Goal: Task Accomplishment & Management: Complete application form

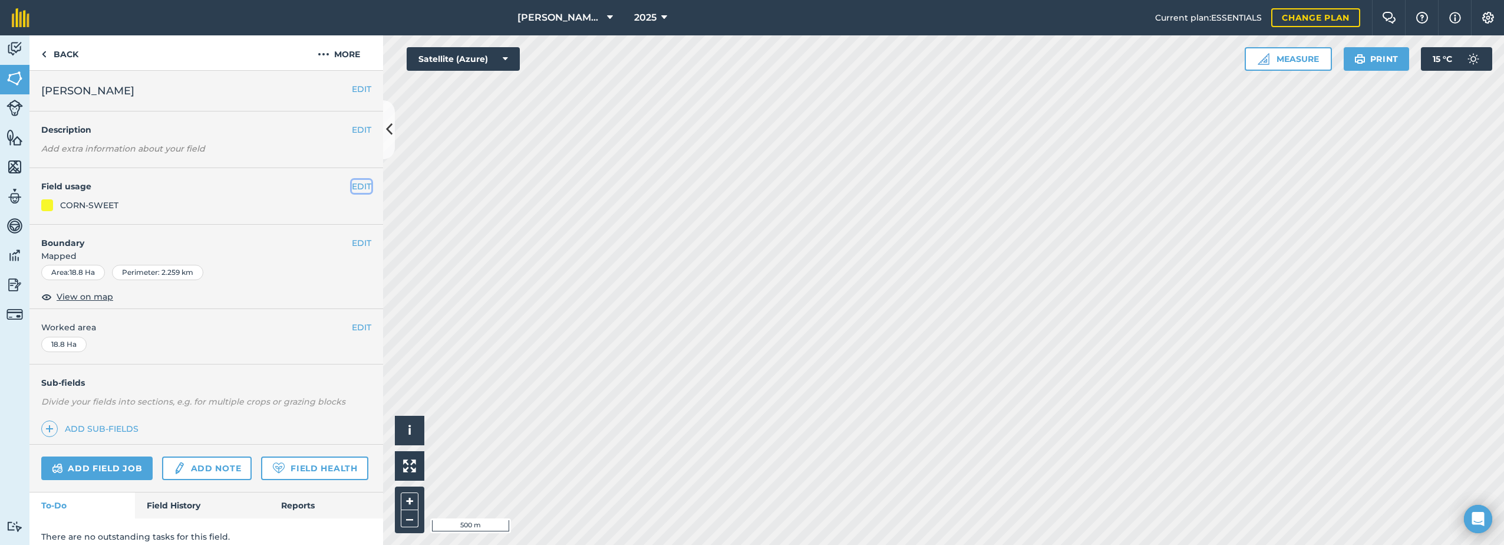
click at [352, 186] on button "EDIT" at bounding box center [361, 186] width 19 height 13
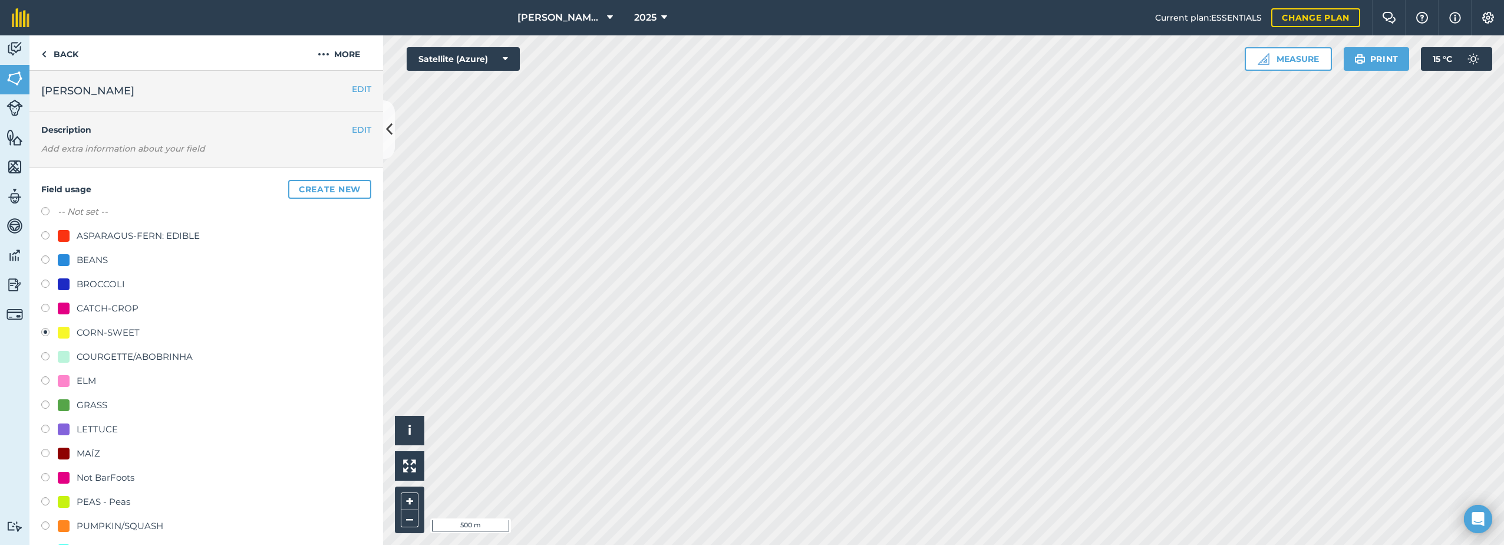
click at [103, 308] on div "CATCH-CROP" at bounding box center [108, 308] width 62 height 14
radio input "true"
radio input "false"
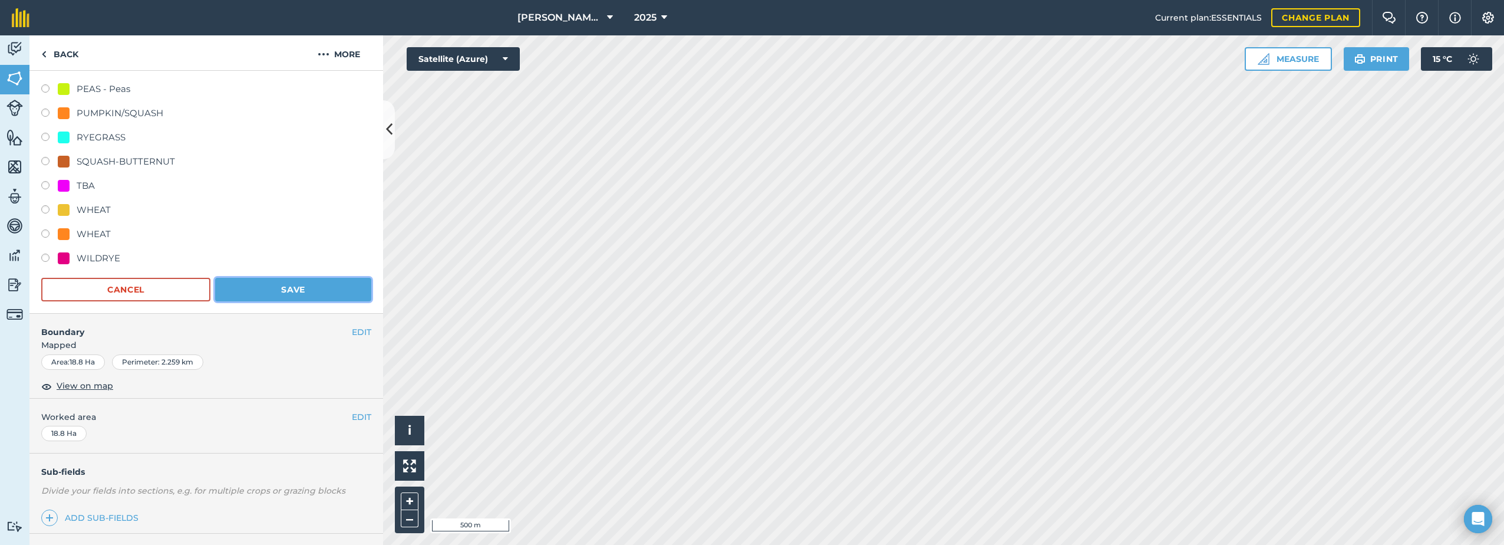
click at [305, 289] on button "Save" at bounding box center [293, 290] width 156 height 24
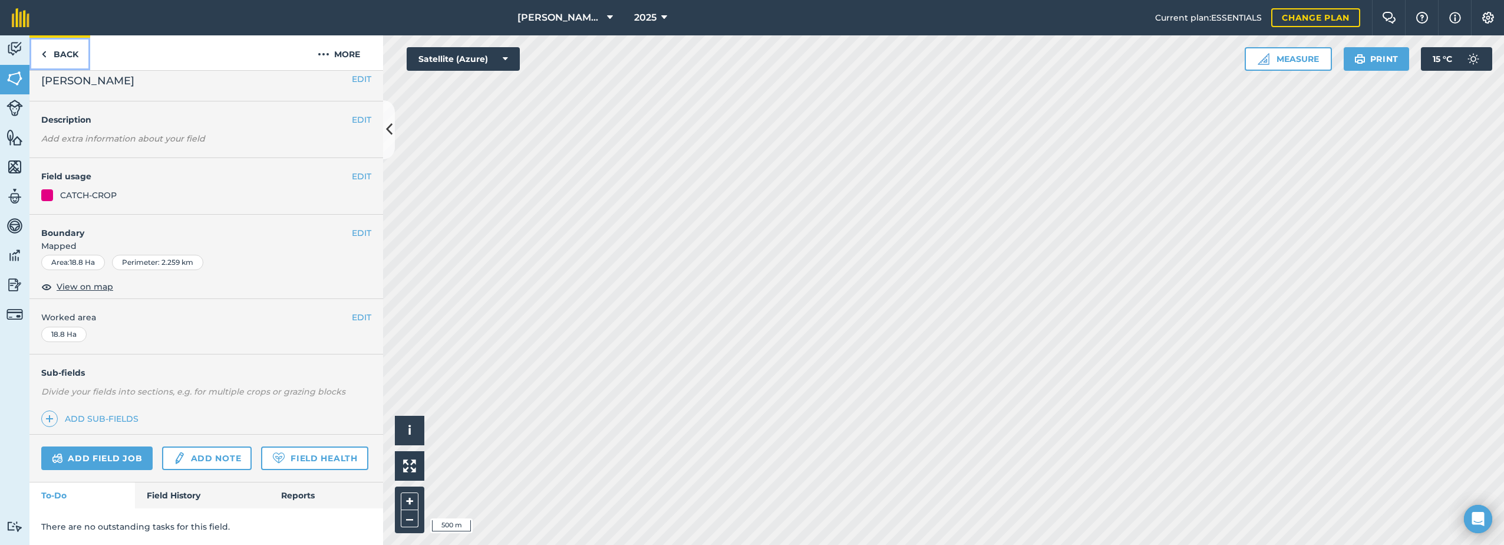
click at [60, 60] on link "Back" at bounding box center [59, 52] width 61 height 35
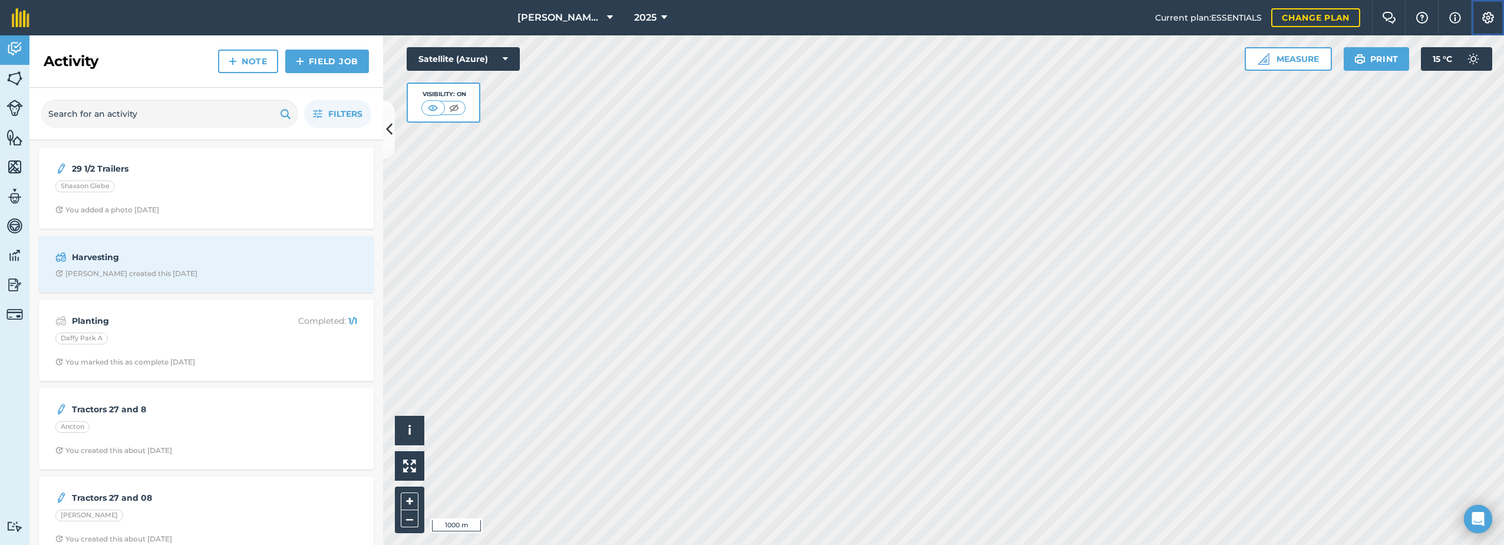
click at [1491, 20] on img at bounding box center [1488, 18] width 14 height 12
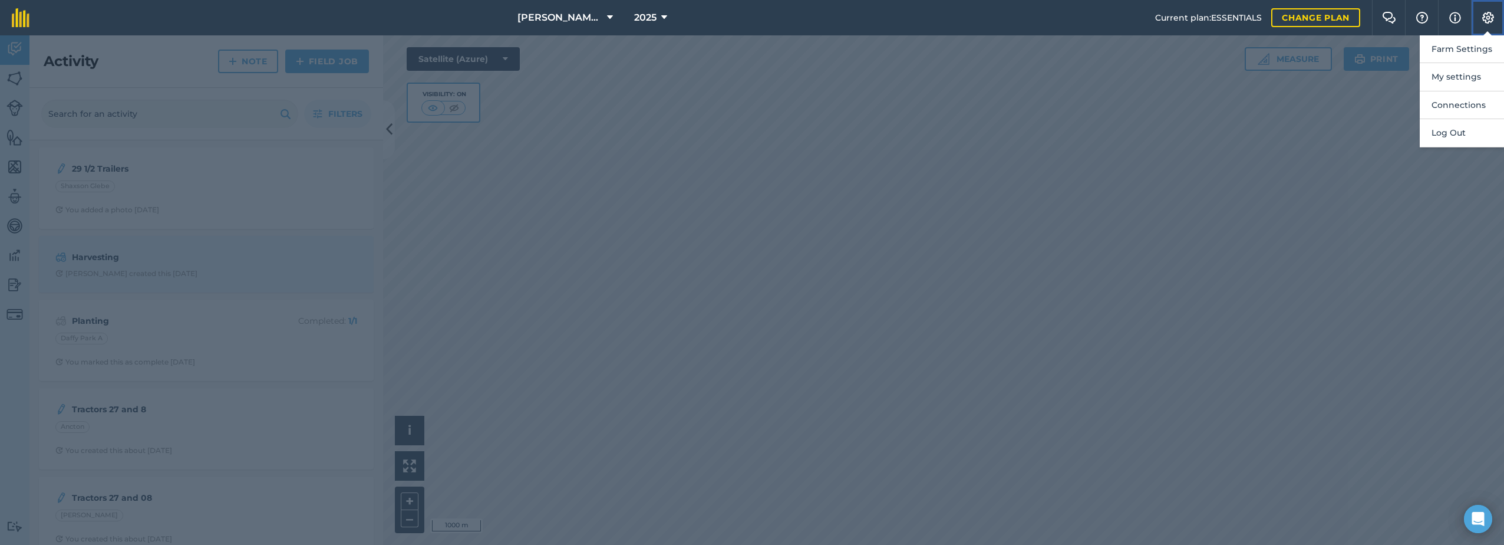
click at [1491, 20] on img at bounding box center [1488, 18] width 14 height 12
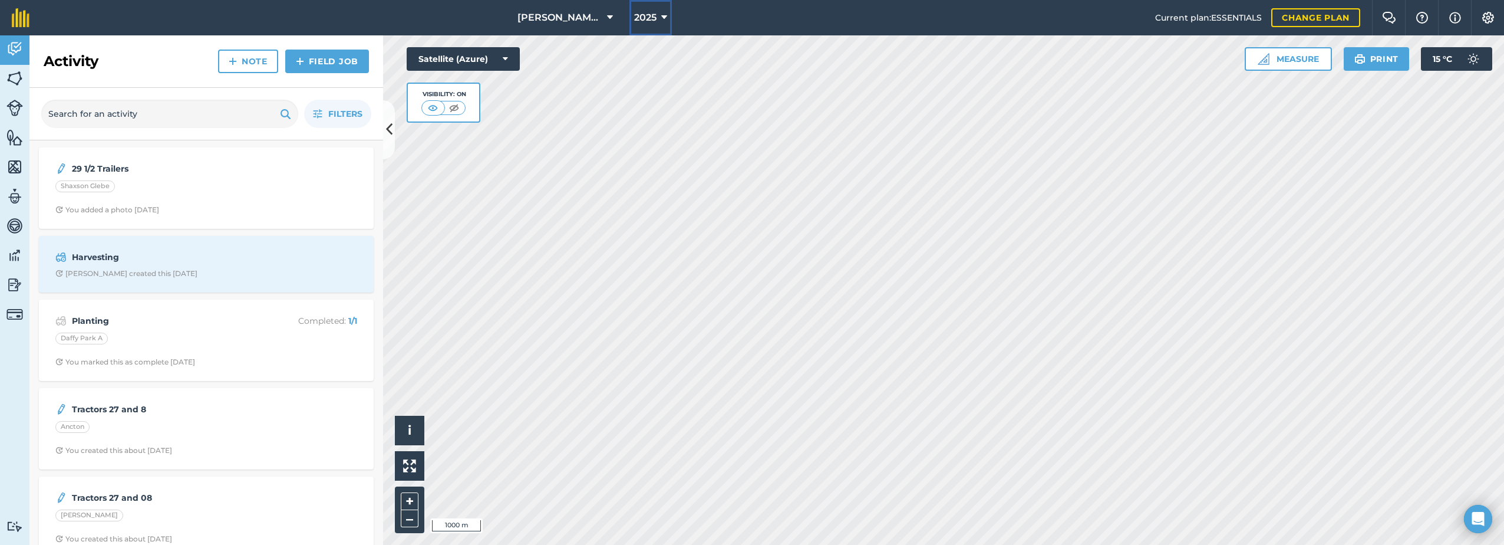
click at [665, 15] on icon at bounding box center [664, 18] width 6 height 14
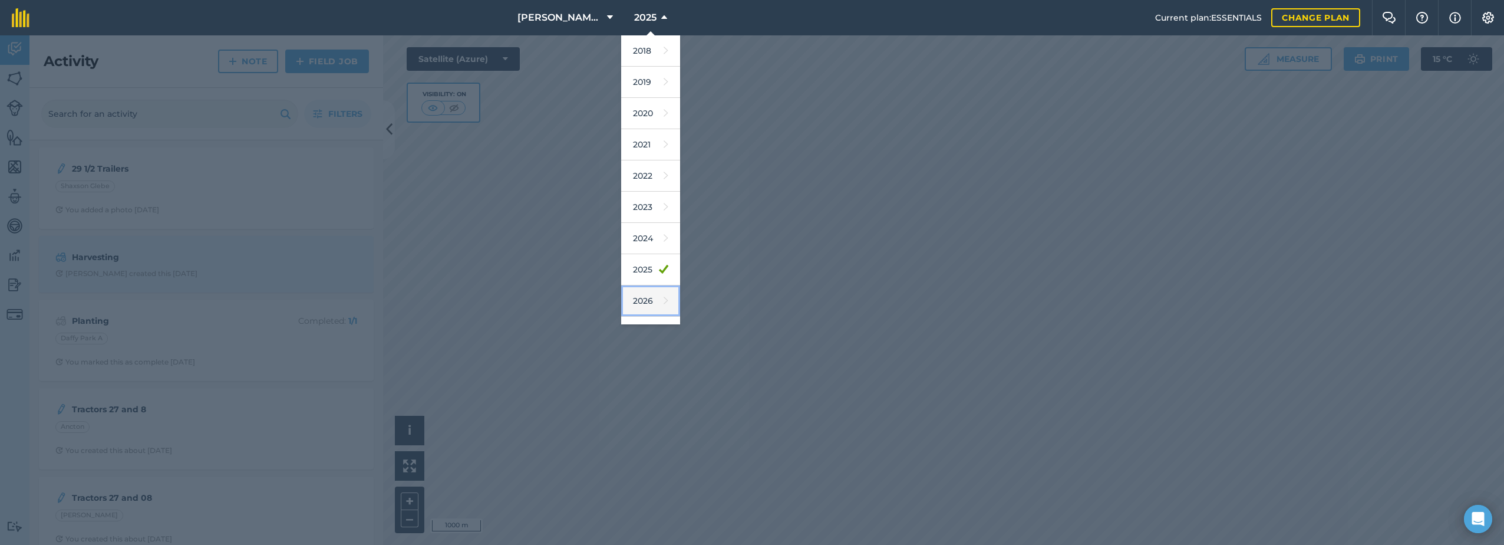
click at [652, 298] on link "2026" at bounding box center [650, 300] width 59 height 31
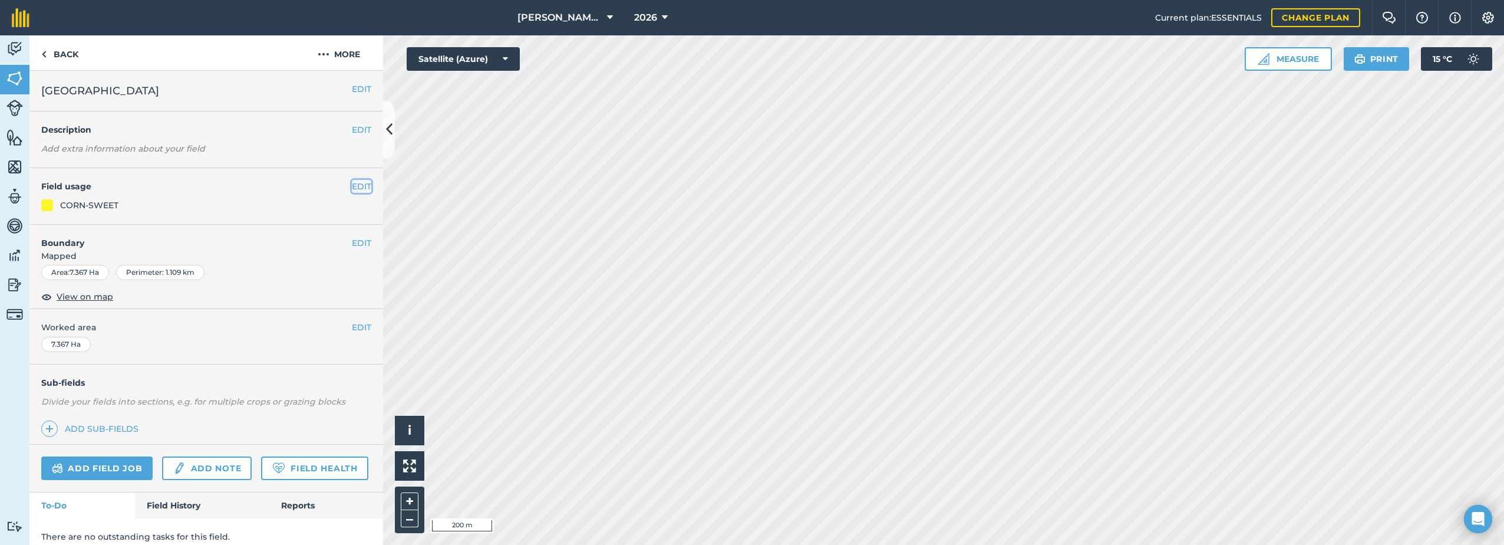
click at [354, 190] on button "EDIT" at bounding box center [361, 186] width 19 height 13
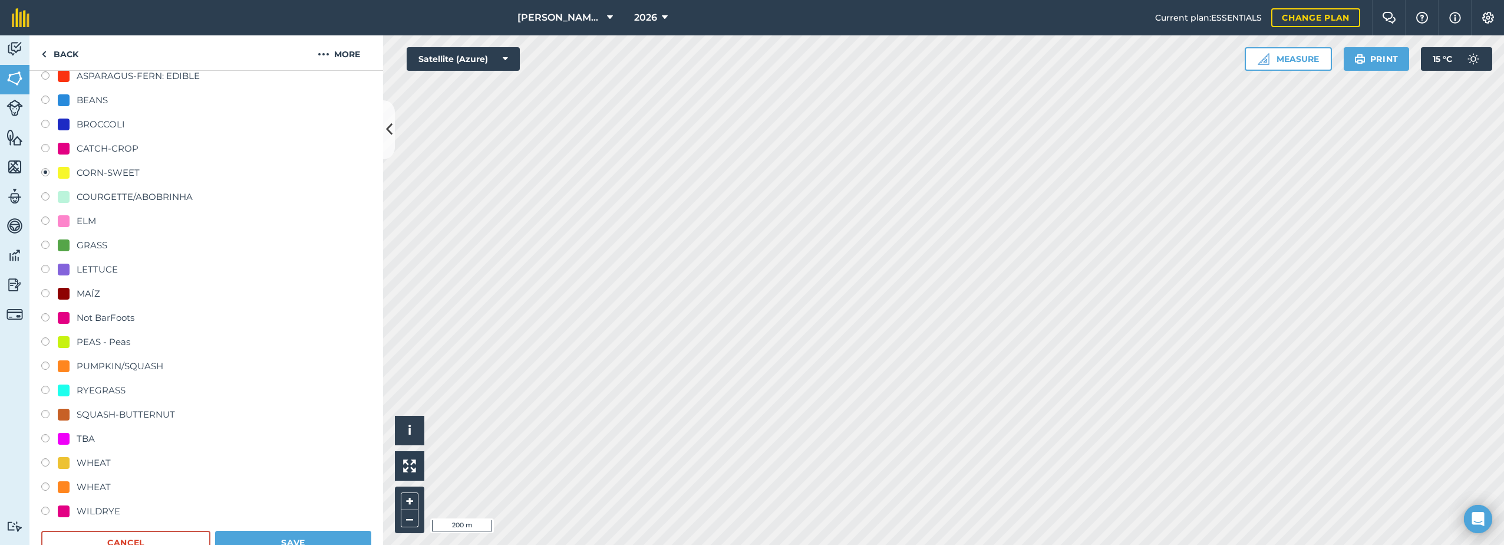
scroll to position [177, 0]
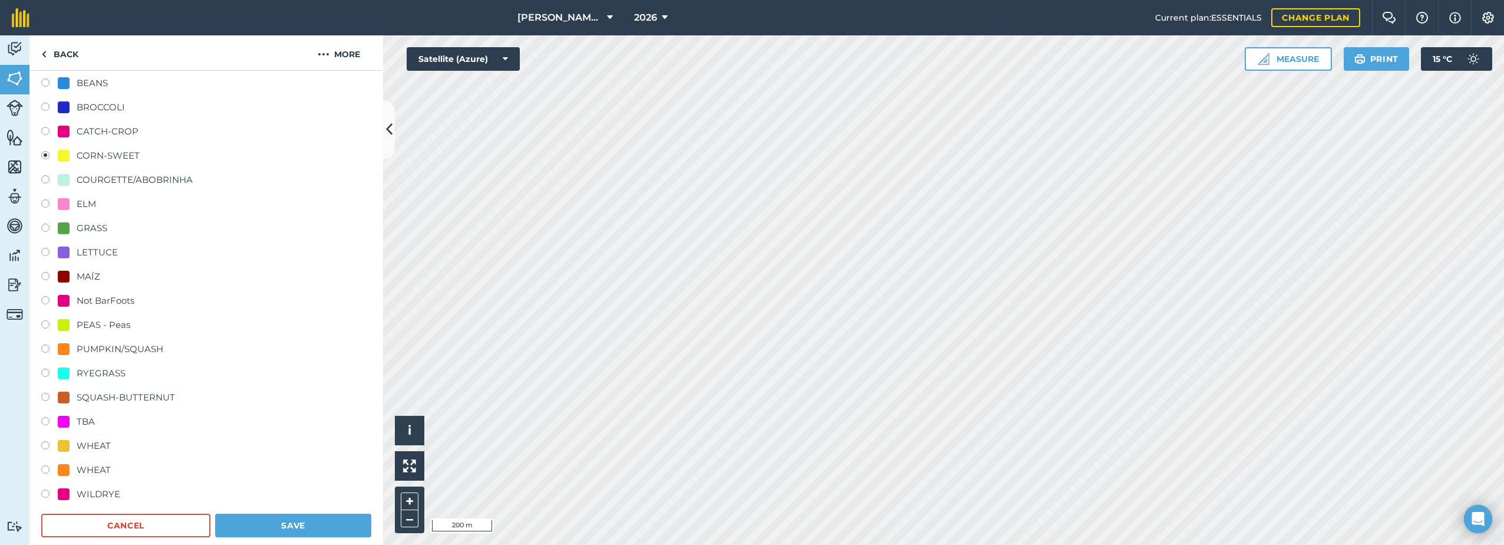
click at [93, 470] on div "WHEAT" at bounding box center [94, 470] width 34 height 14
radio input "true"
radio input "false"
click at [265, 527] on button "Save" at bounding box center [293, 525] width 156 height 24
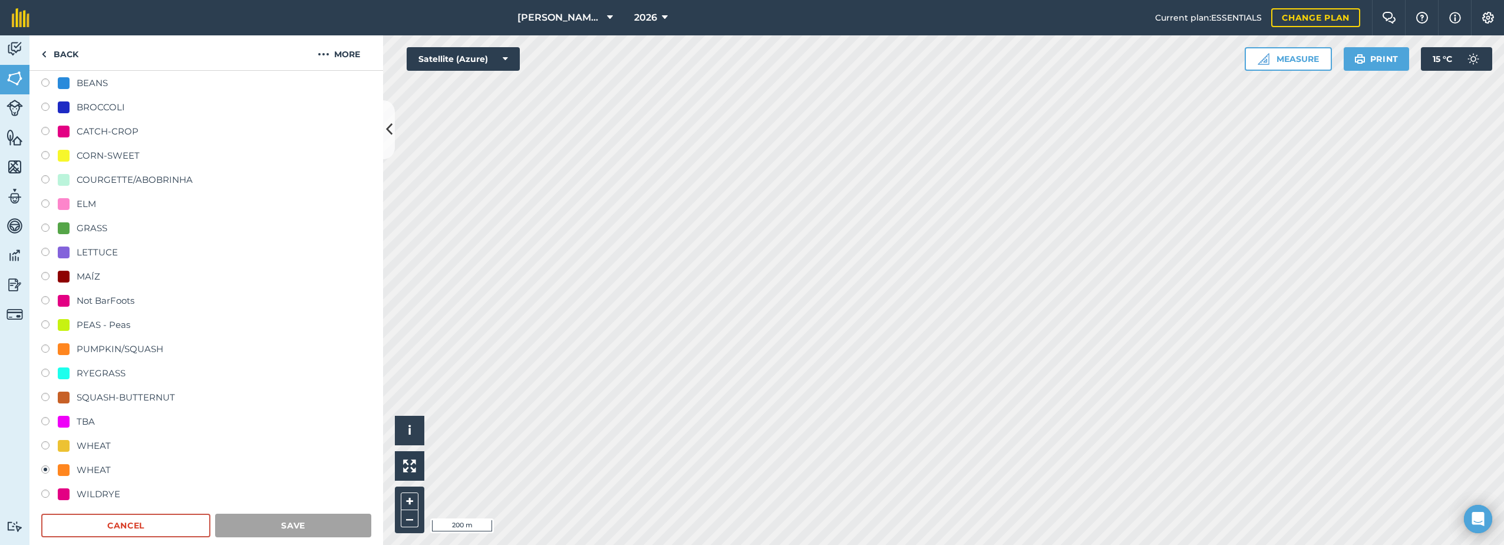
scroll to position [43, 0]
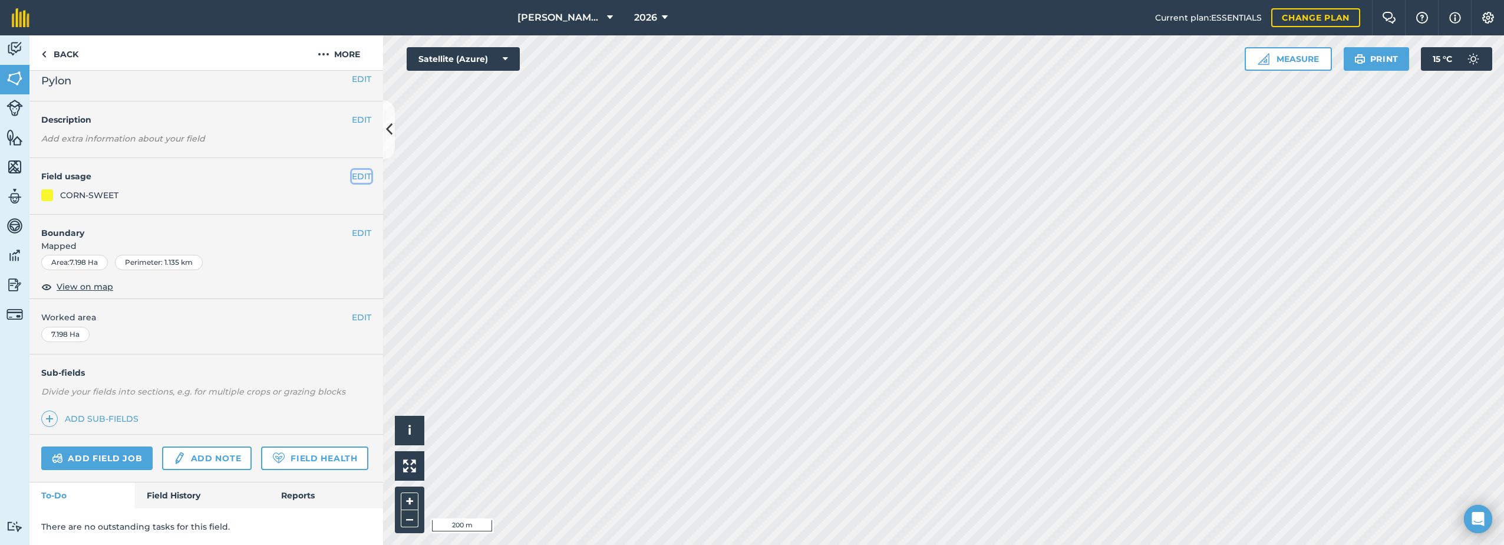
click at [355, 170] on button "EDIT" at bounding box center [361, 176] width 19 height 13
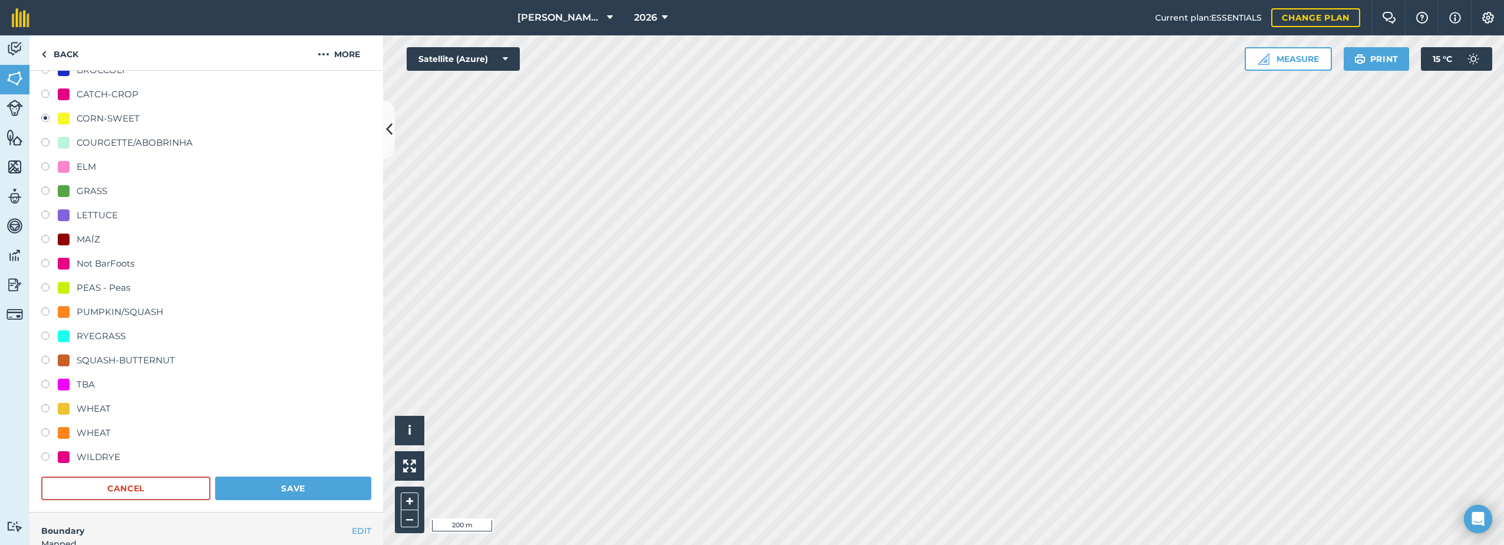
scroll to position [220, 0]
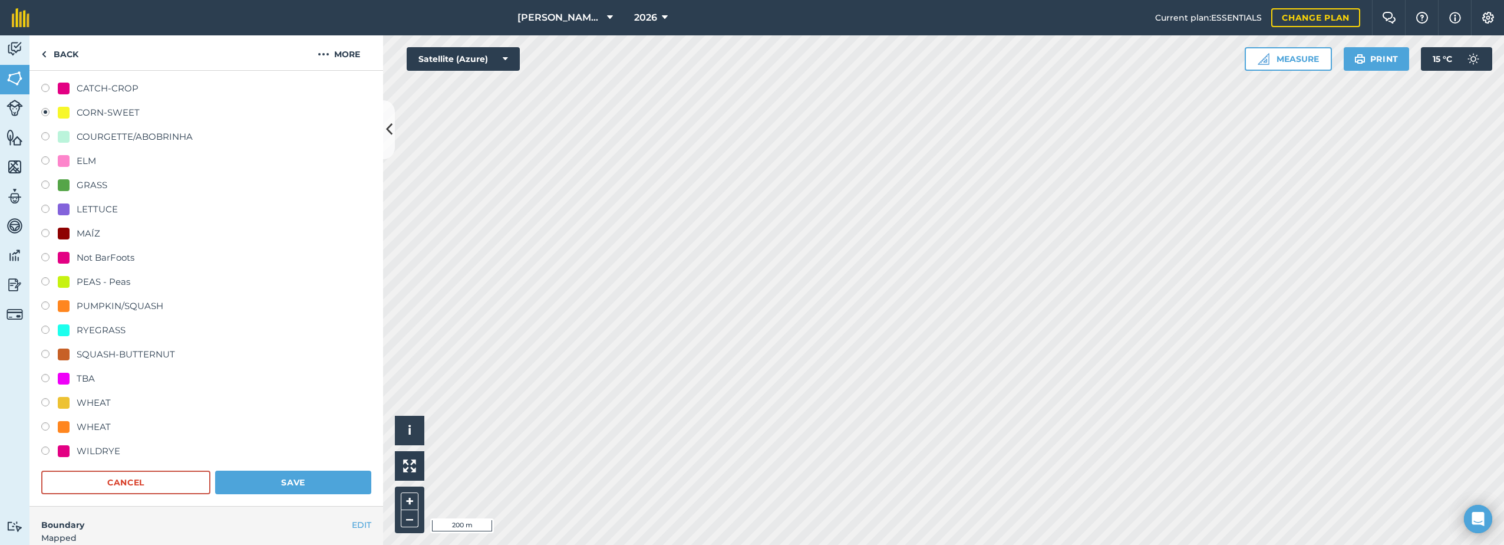
click at [93, 402] on div "WHEAT" at bounding box center [94, 402] width 34 height 14
radio input "true"
radio input "false"
click at [276, 483] on button "Save" at bounding box center [293, 482] width 156 height 24
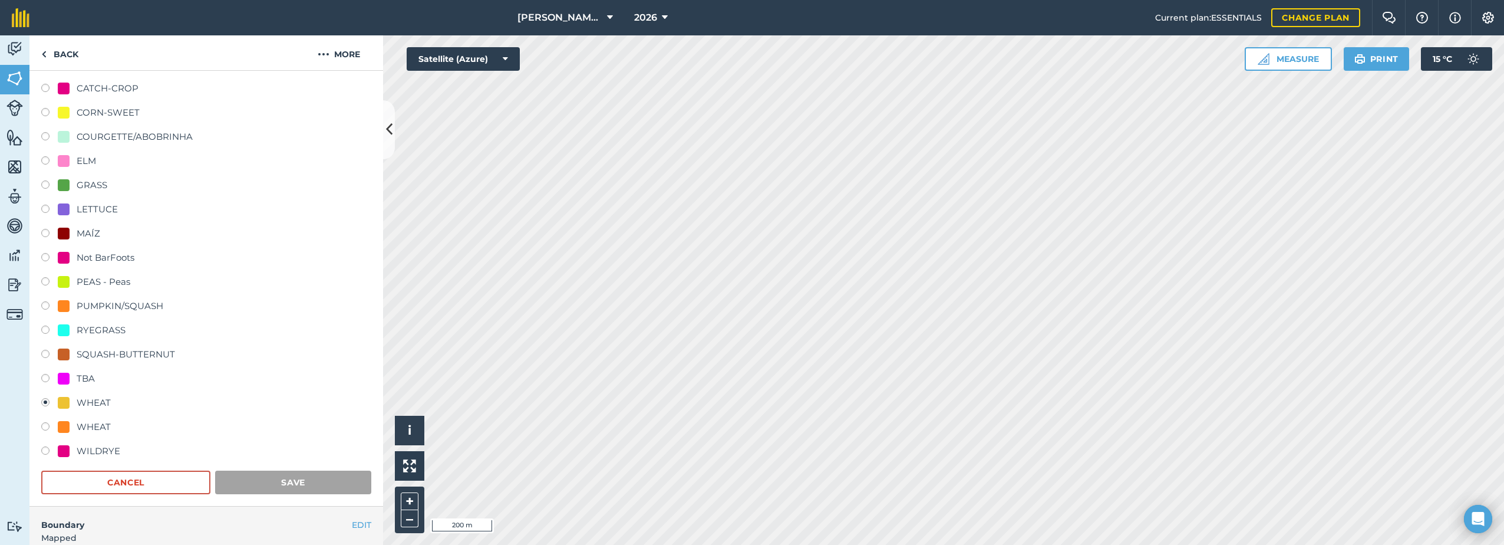
scroll to position [43, 0]
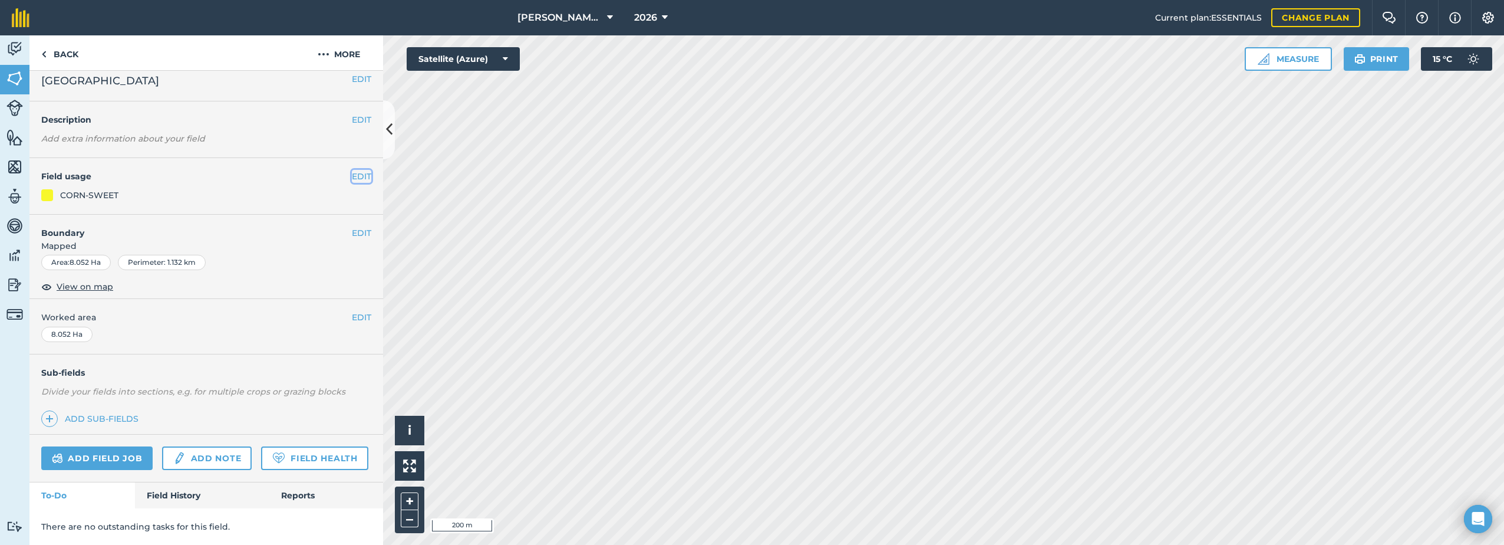
drag, startPoint x: 350, startPoint y: 147, endPoint x: 341, endPoint y: 159, distance: 14.6
click at [352, 170] on button "EDIT" at bounding box center [361, 176] width 19 height 13
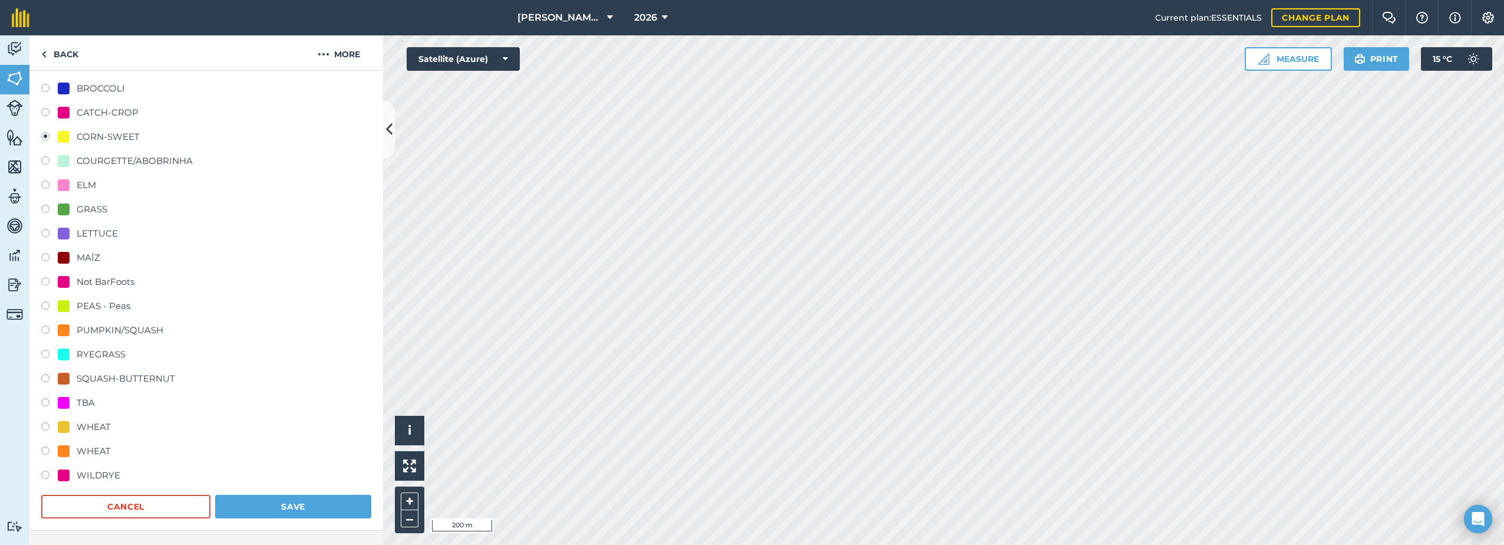
scroll to position [279, 0]
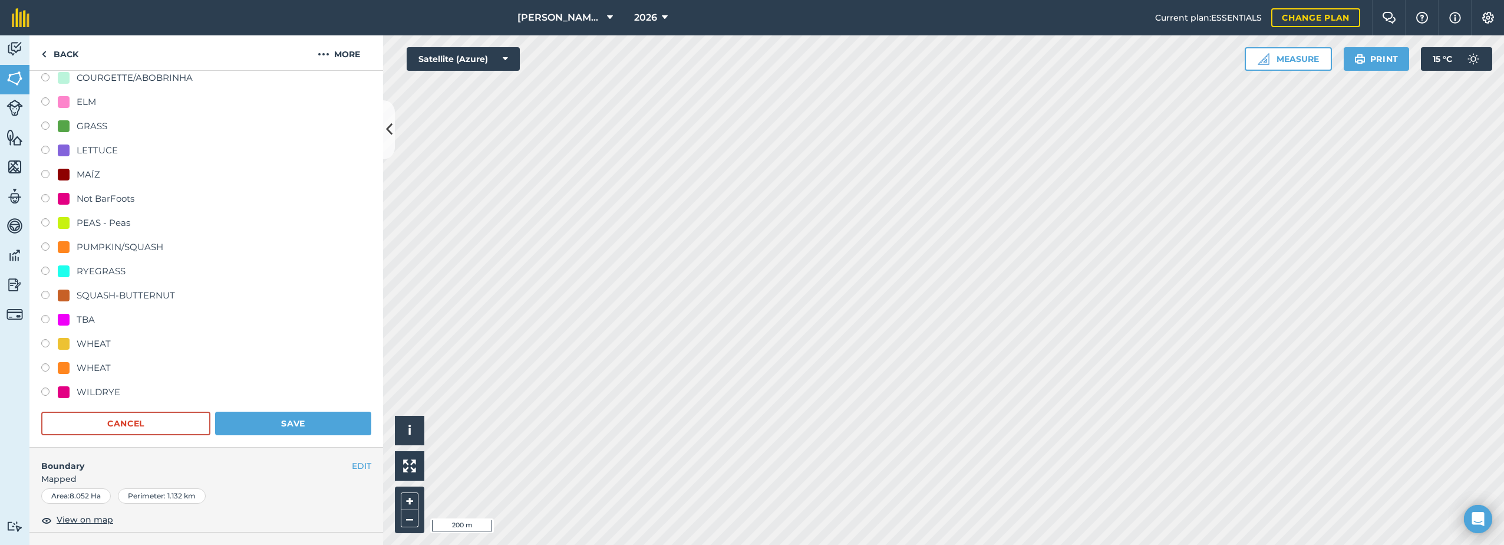
click at [98, 346] on div "WHEAT" at bounding box center [94, 344] width 34 height 14
radio input "true"
radio input "false"
click at [275, 418] on button "Save" at bounding box center [293, 423] width 156 height 24
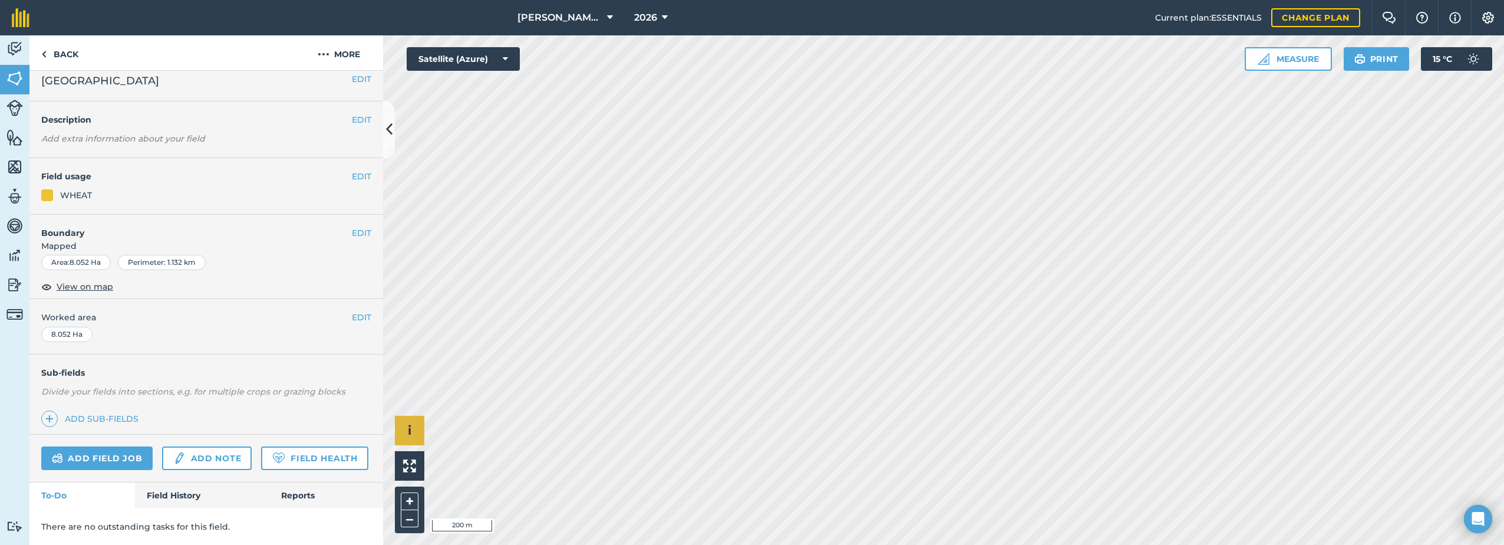
scroll to position [43, 0]
click at [352, 170] on button "EDIT" at bounding box center [361, 176] width 19 height 13
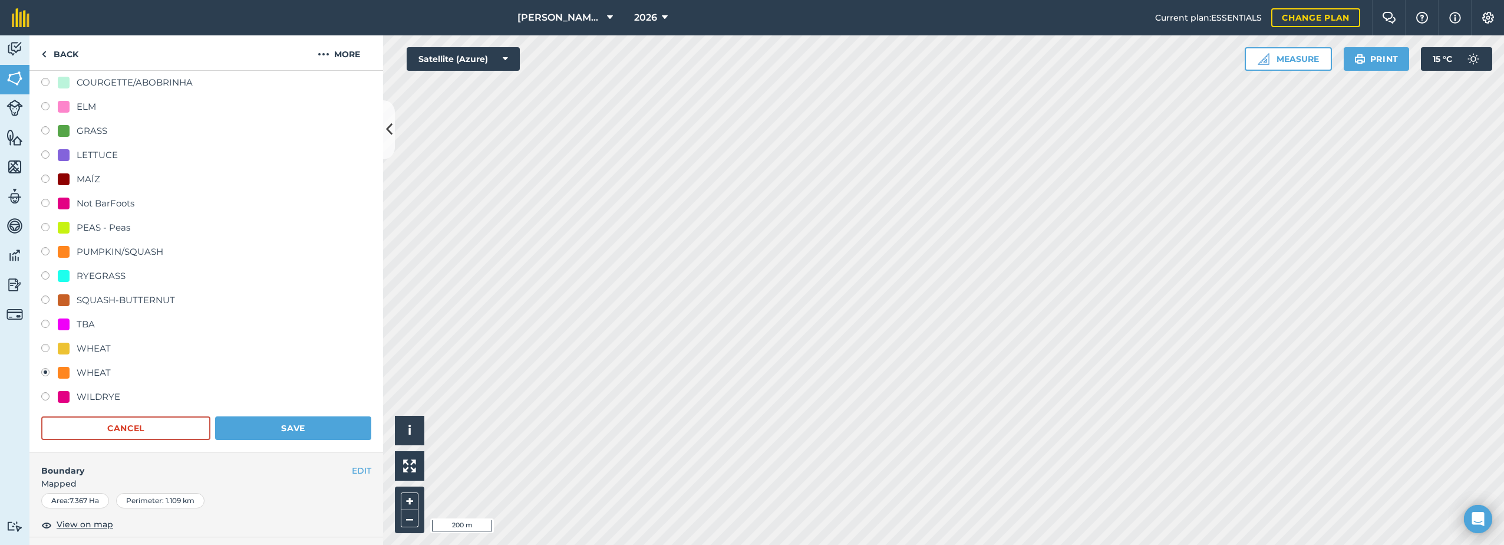
scroll to position [279, 0]
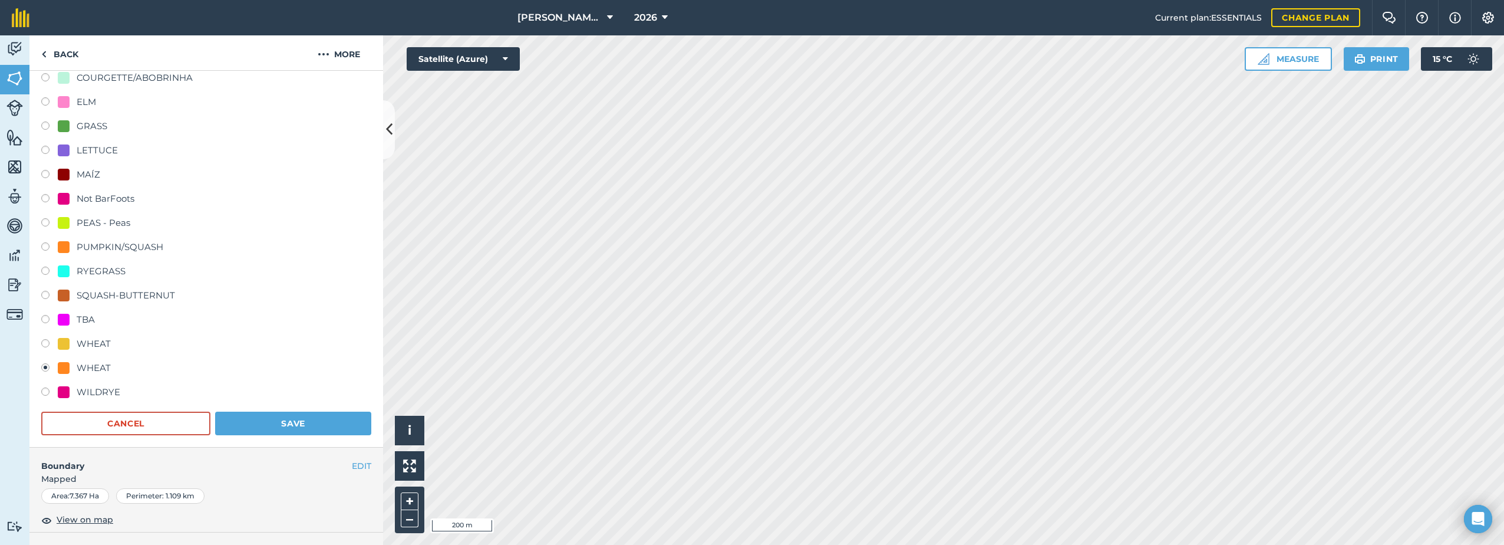
click at [94, 342] on div "WHEAT" at bounding box center [94, 344] width 34 height 14
radio input "true"
radio input "false"
click at [301, 422] on button "Save" at bounding box center [293, 423] width 156 height 24
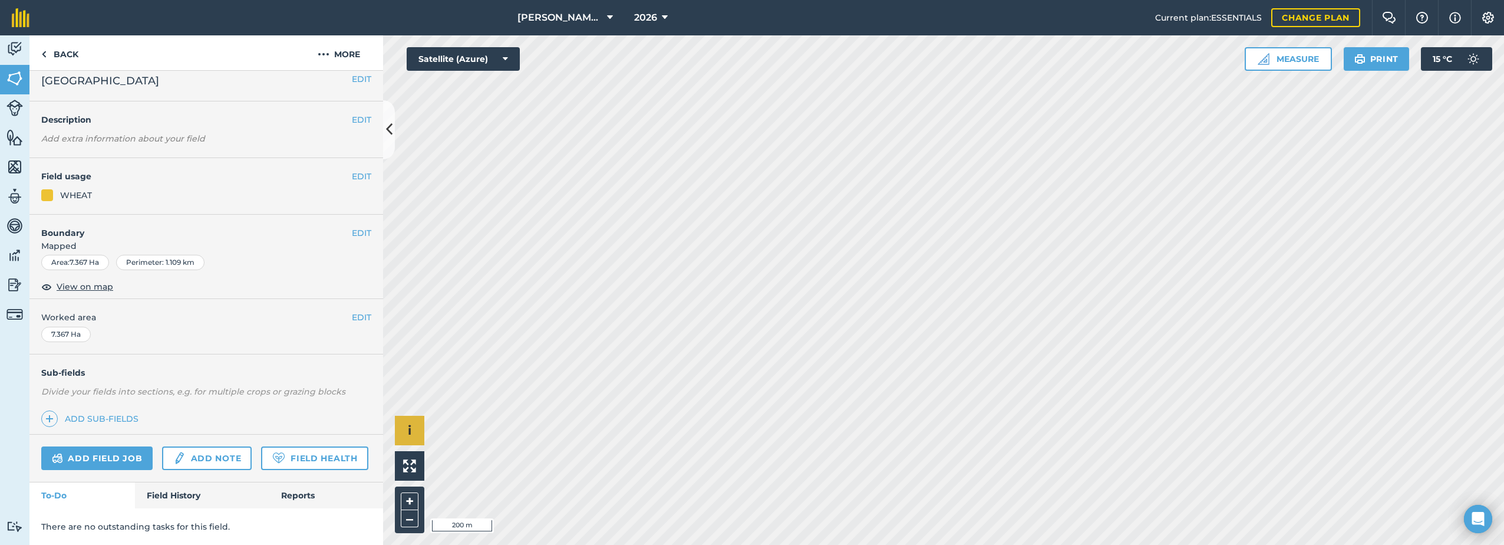
scroll to position [43, 0]
click at [354, 170] on button "EDIT" at bounding box center [361, 176] width 19 height 13
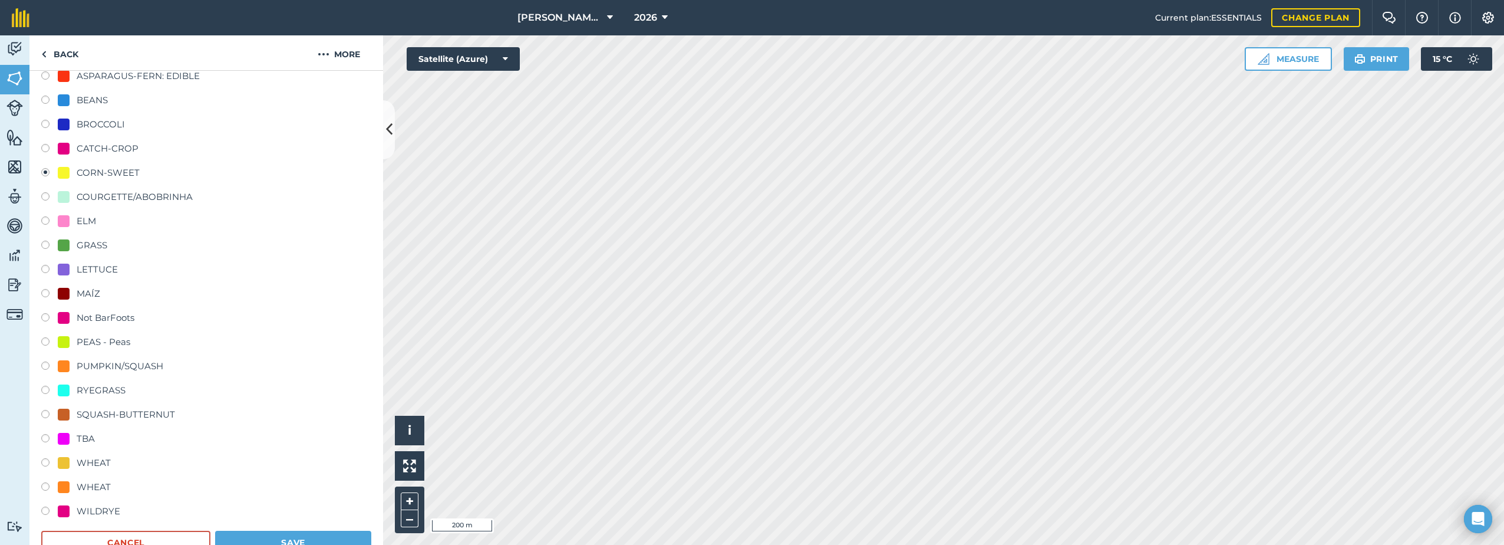
scroll to position [161, 0]
click at [97, 456] on div "WHEAT" at bounding box center [94, 461] width 34 height 14
radio input "true"
radio input "false"
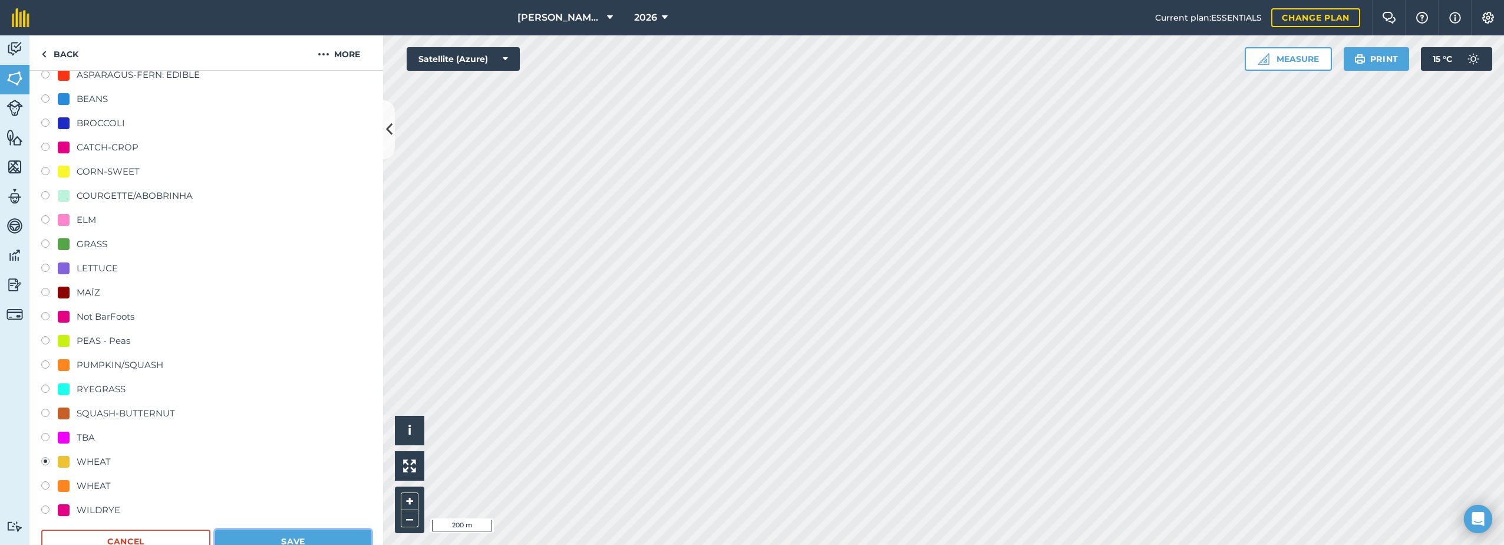
click at [276, 540] on button "Save" at bounding box center [293, 541] width 156 height 24
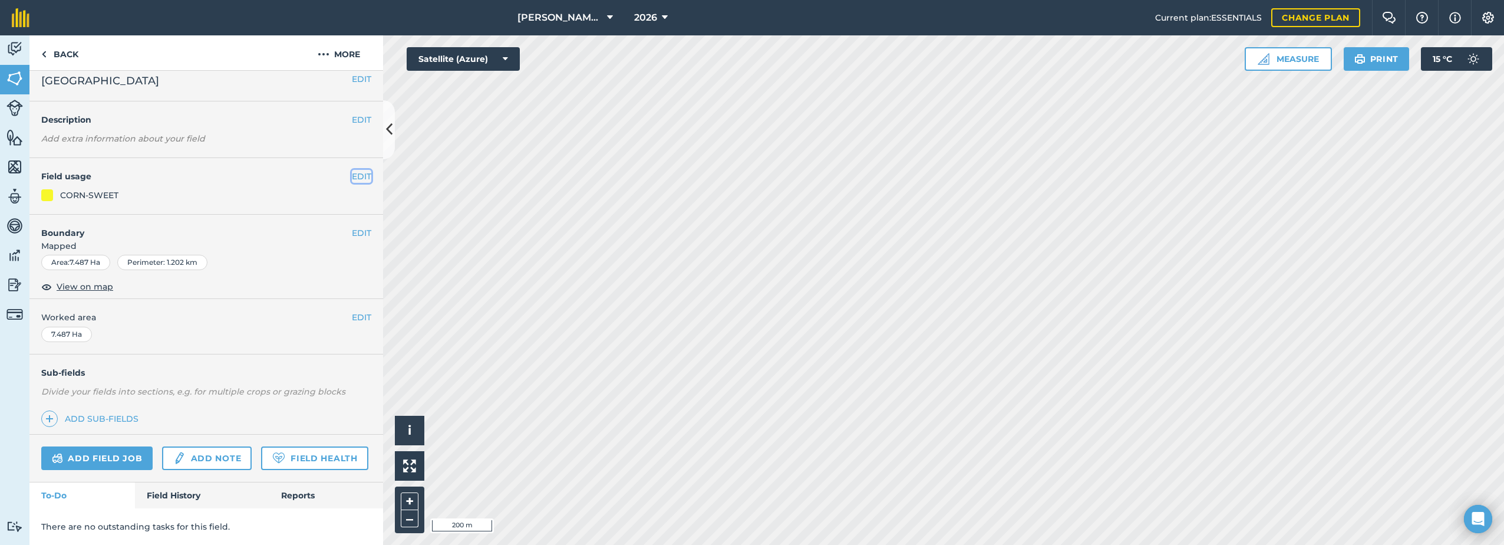
click at [352, 170] on button "EDIT" at bounding box center [361, 176] width 19 height 13
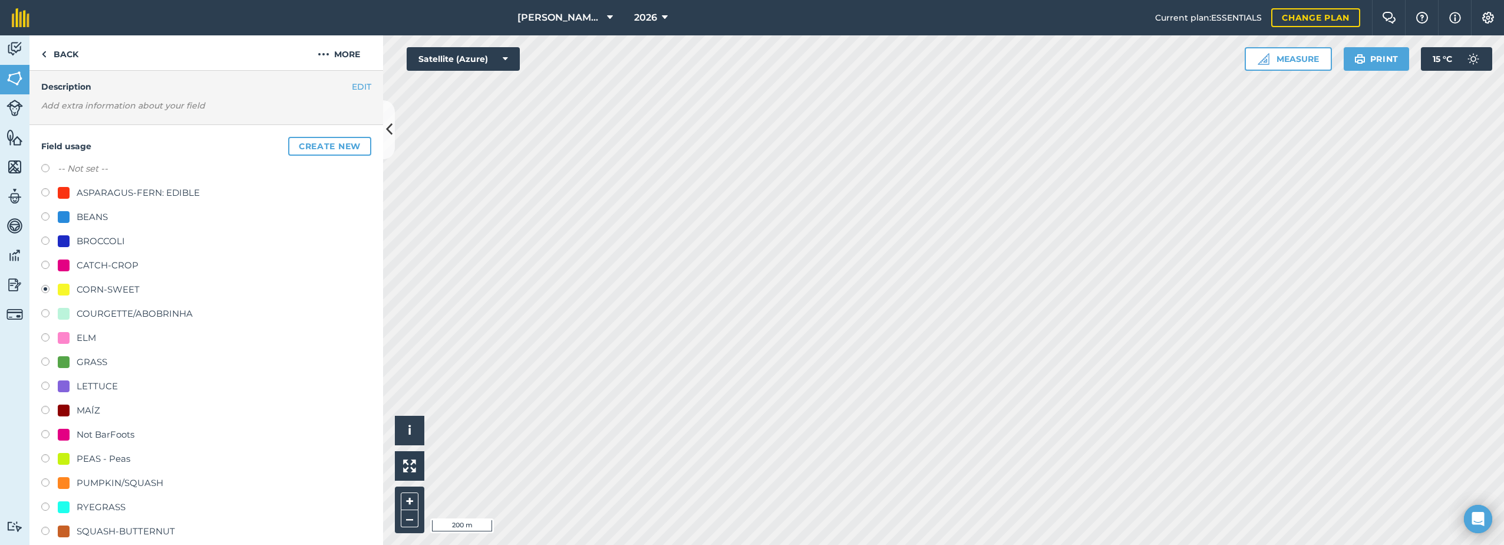
click at [94, 335] on div "ELM" at bounding box center [86, 338] width 19 height 14
radio input "true"
radio input "false"
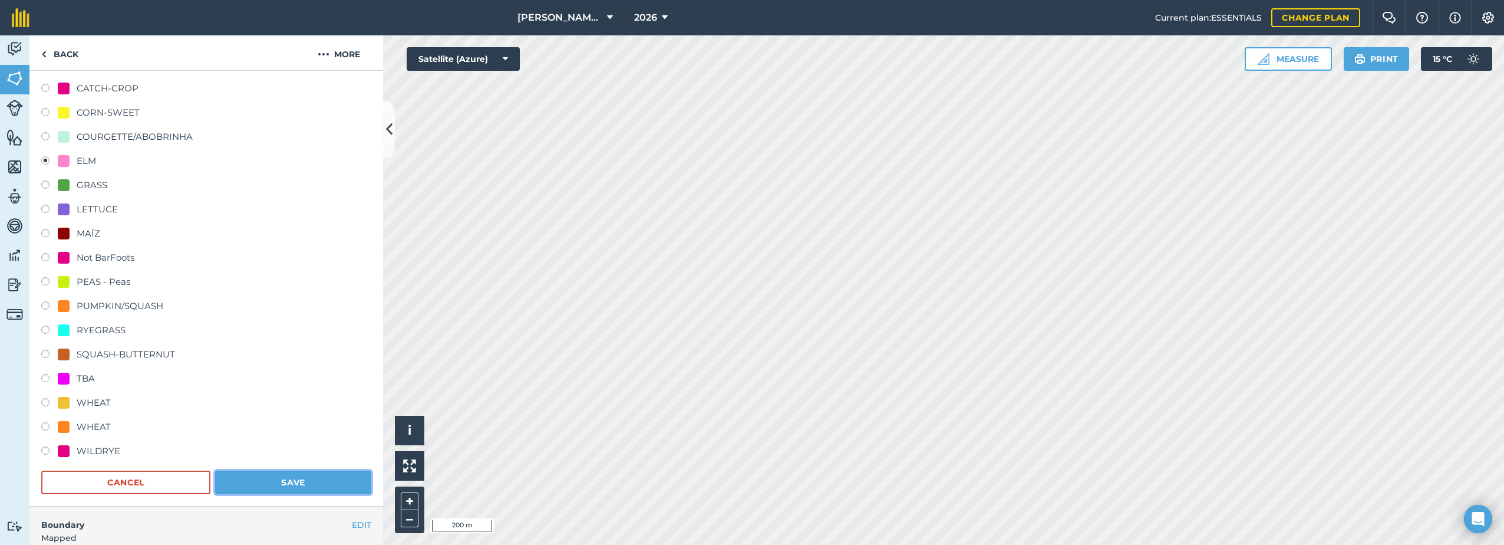
click at [330, 483] on button "Save" at bounding box center [293, 482] width 156 height 24
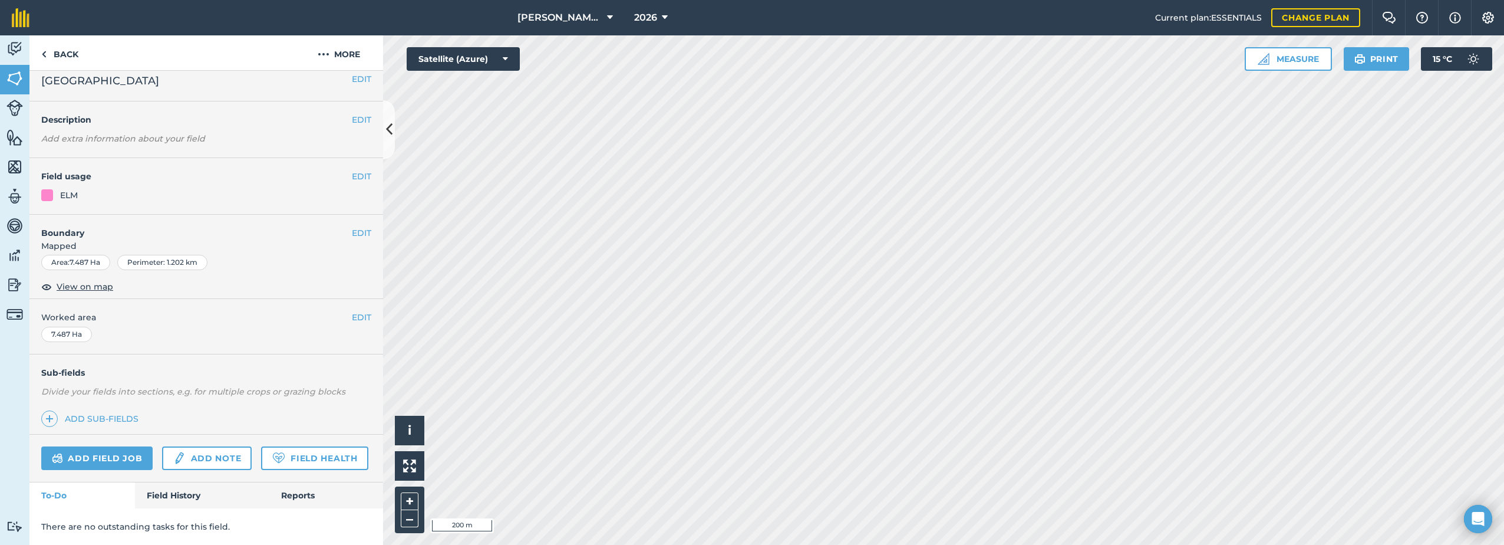
scroll to position [43, 0]
click at [354, 170] on button "EDIT" at bounding box center [361, 176] width 19 height 13
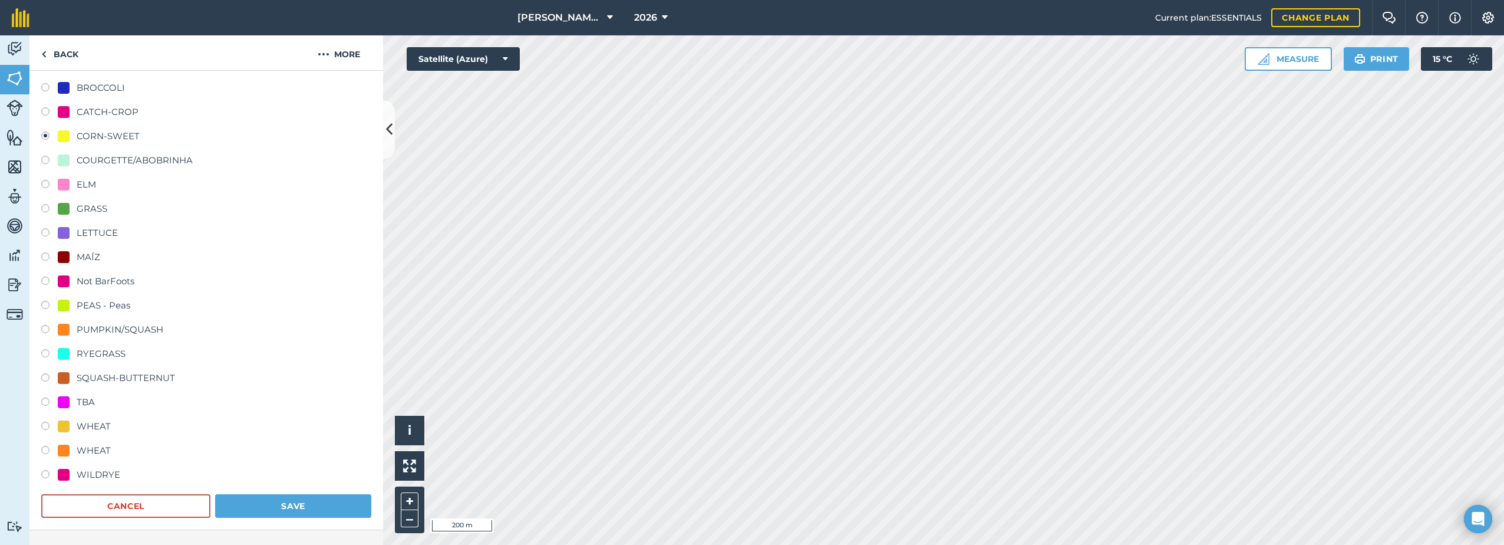
scroll to position [220, 0]
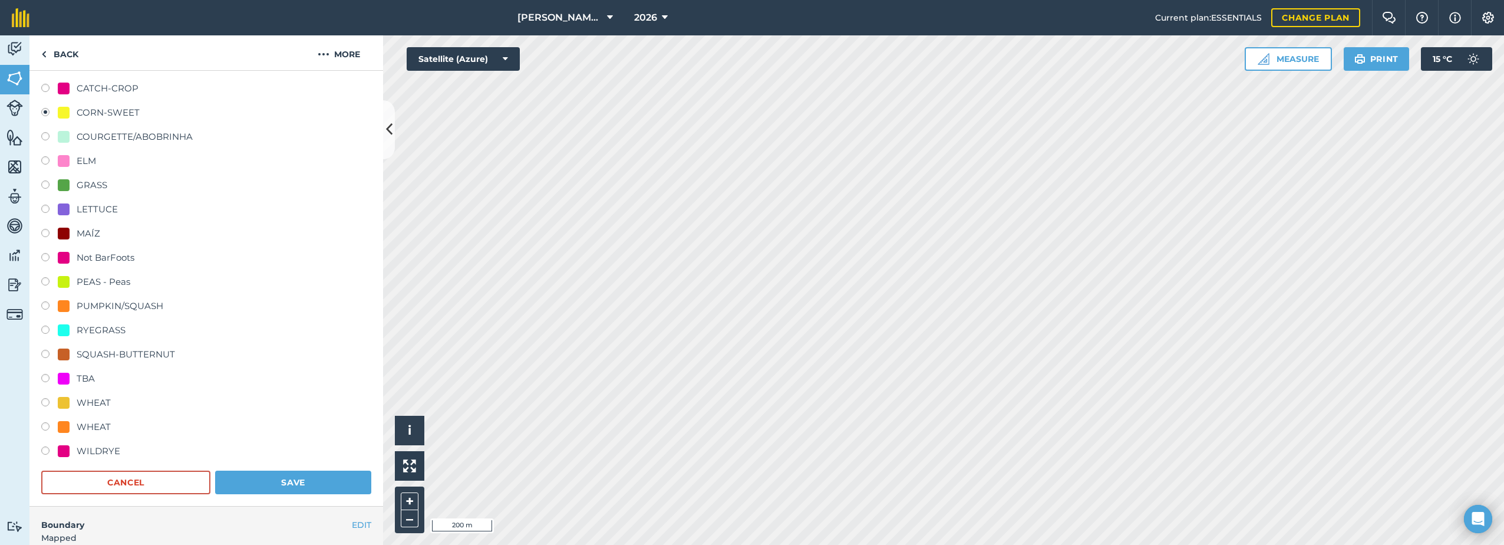
drag, startPoint x: 99, startPoint y: 426, endPoint x: 133, endPoint y: 442, distance: 38.0
click at [98, 426] on div "WHEAT" at bounding box center [94, 427] width 34 height 14
radio input "true"
radio input "false"
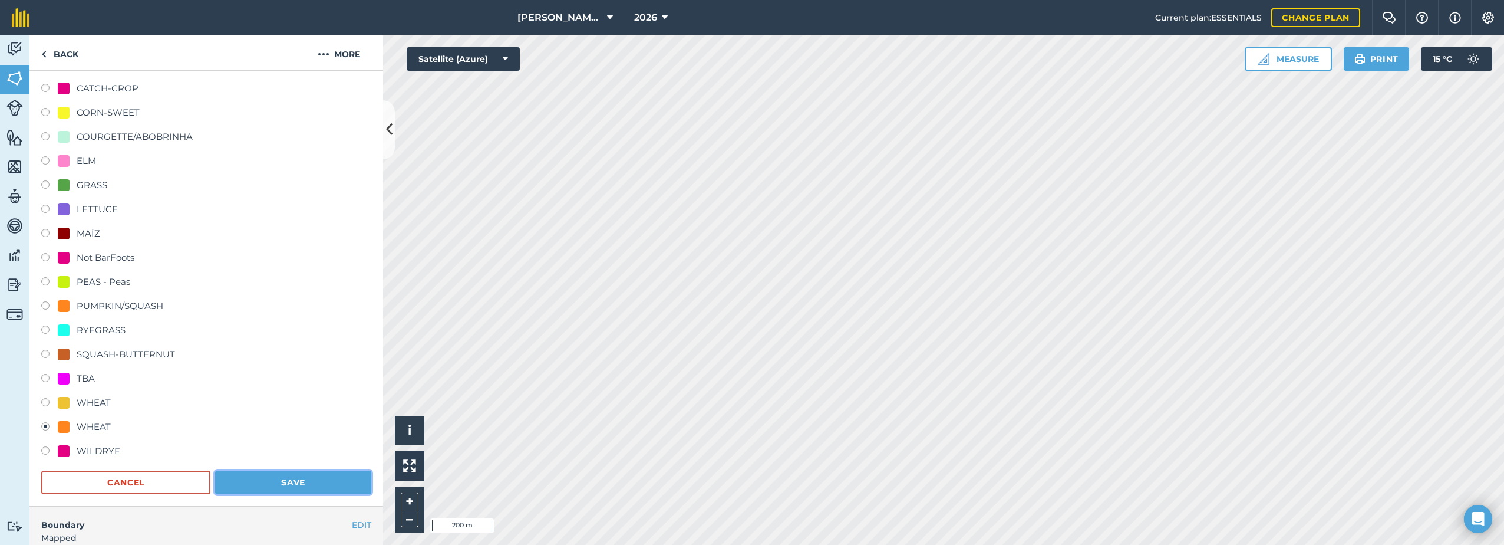
click at [301, 480] on button "Save" at bounding box center [293, 482] width 156 height 24
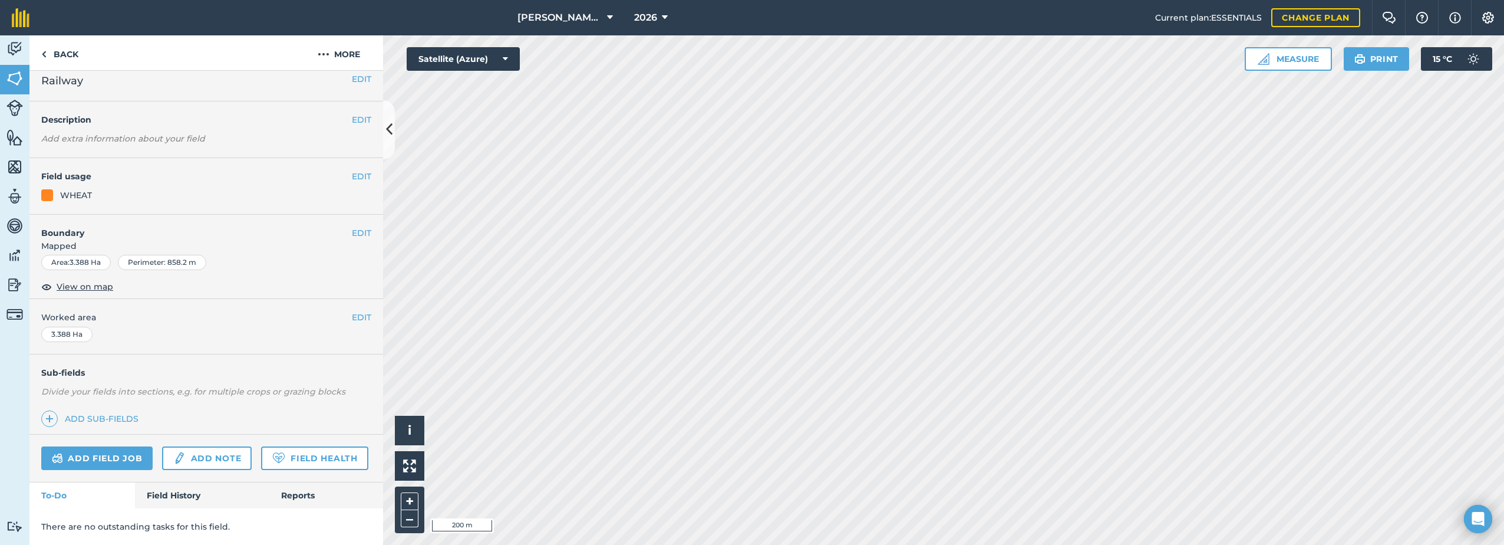
scroll to position [43, 0]
click at [354, 170] on button "EDIT" at bounding box center [361, 176] width 19 height 13
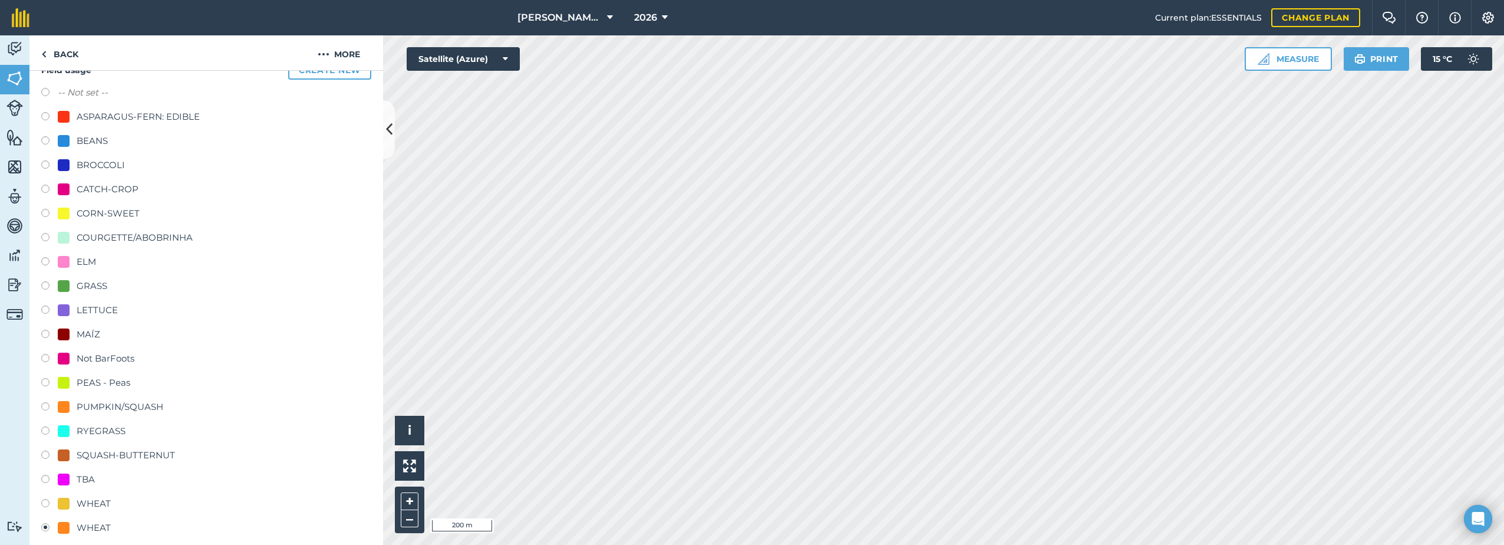
scroll to position [161, 0]
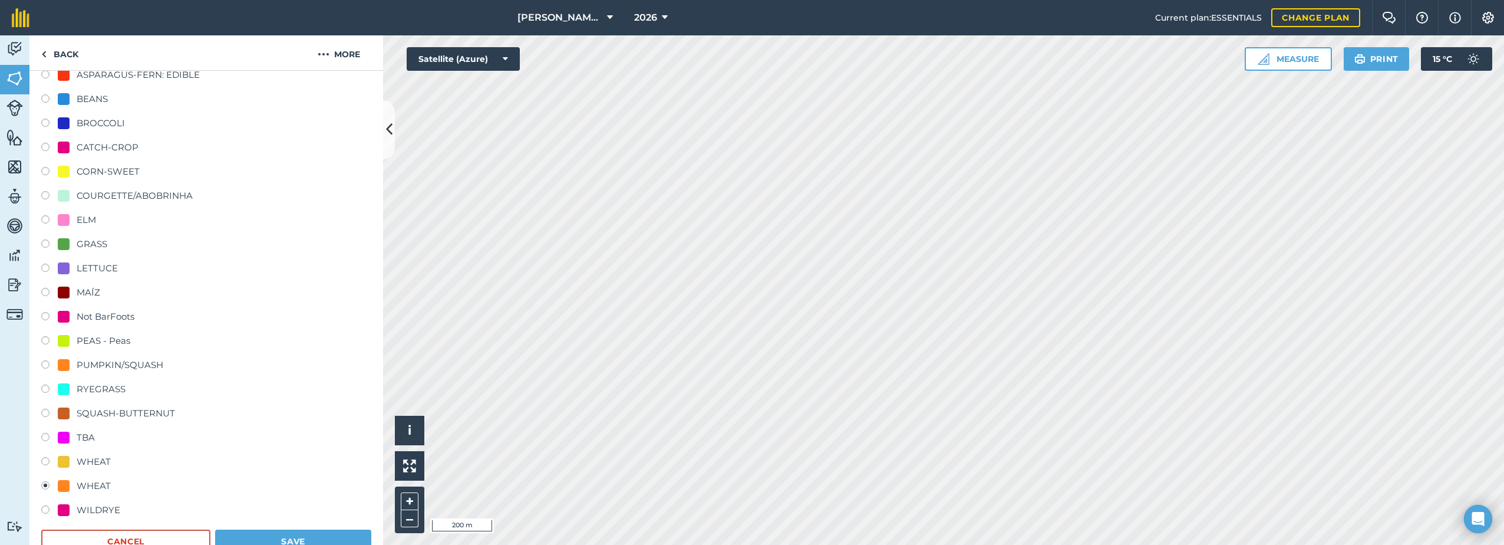
click at [95, 462] on div "WHEAT" at bounding box center [94, 461] width 34 height 14
radio input "true"
radio input "false"
click at [290, 537] on button "Save" at bounding box center [293, 541] width 156 height 24
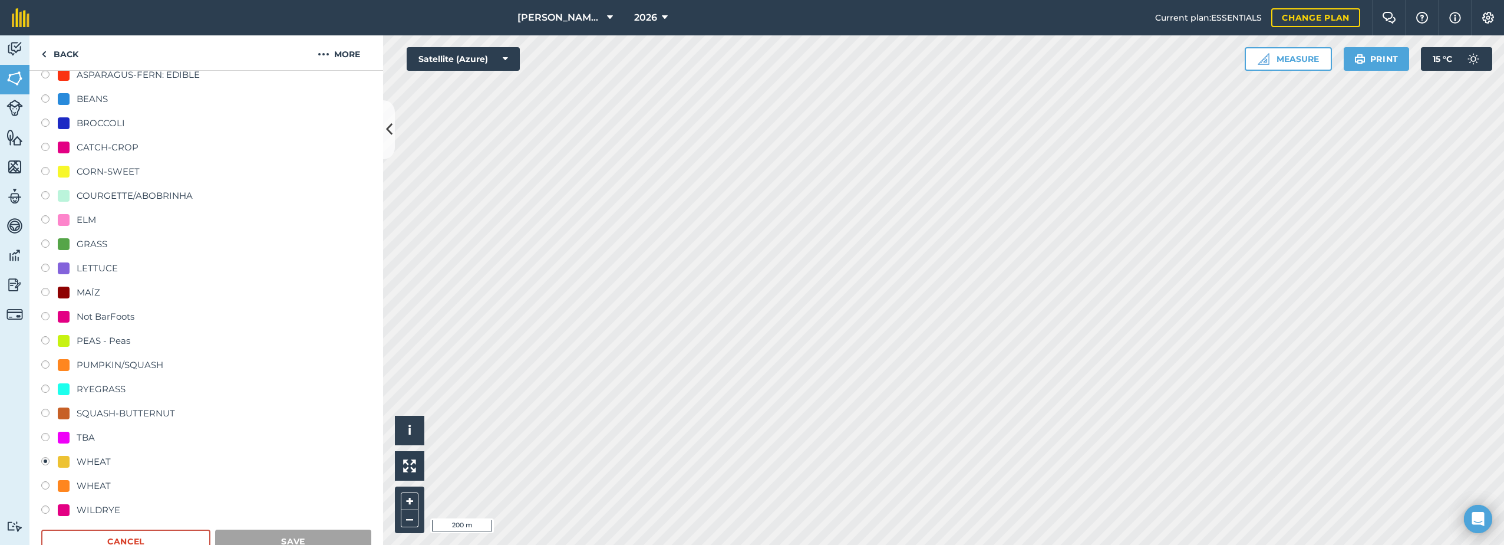
scroll to position [43, 0]
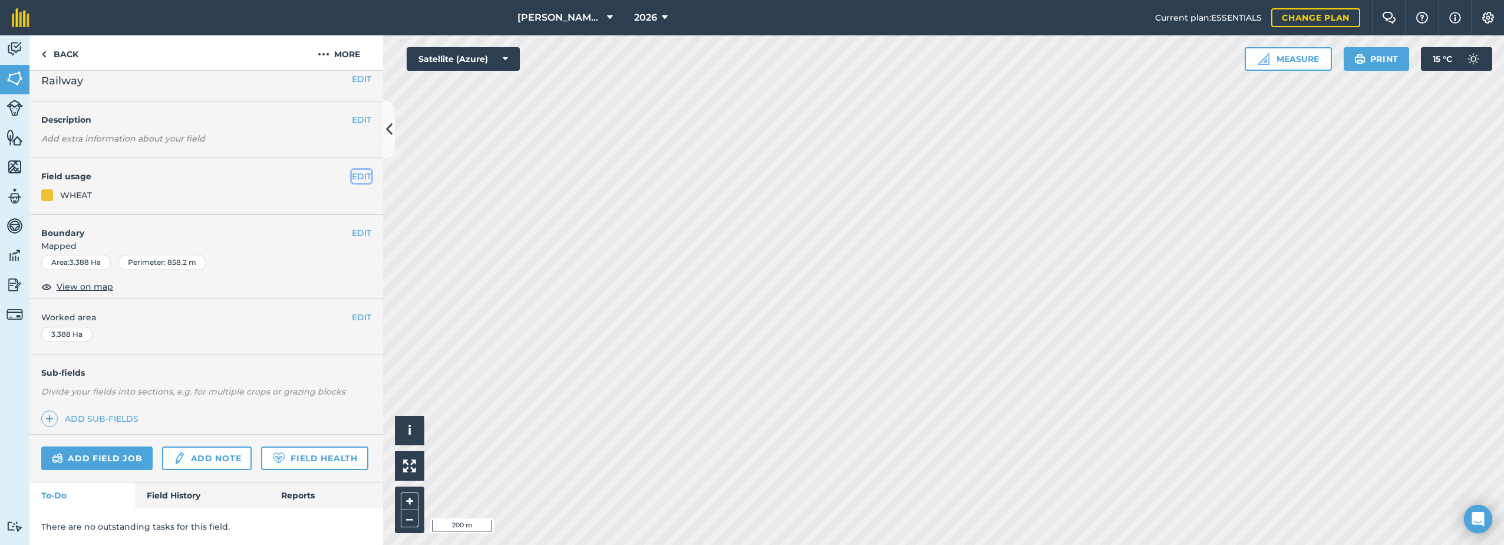
click at [353, 170] on button "EDIT" at bounding box center [361, 176] width 19 height 13
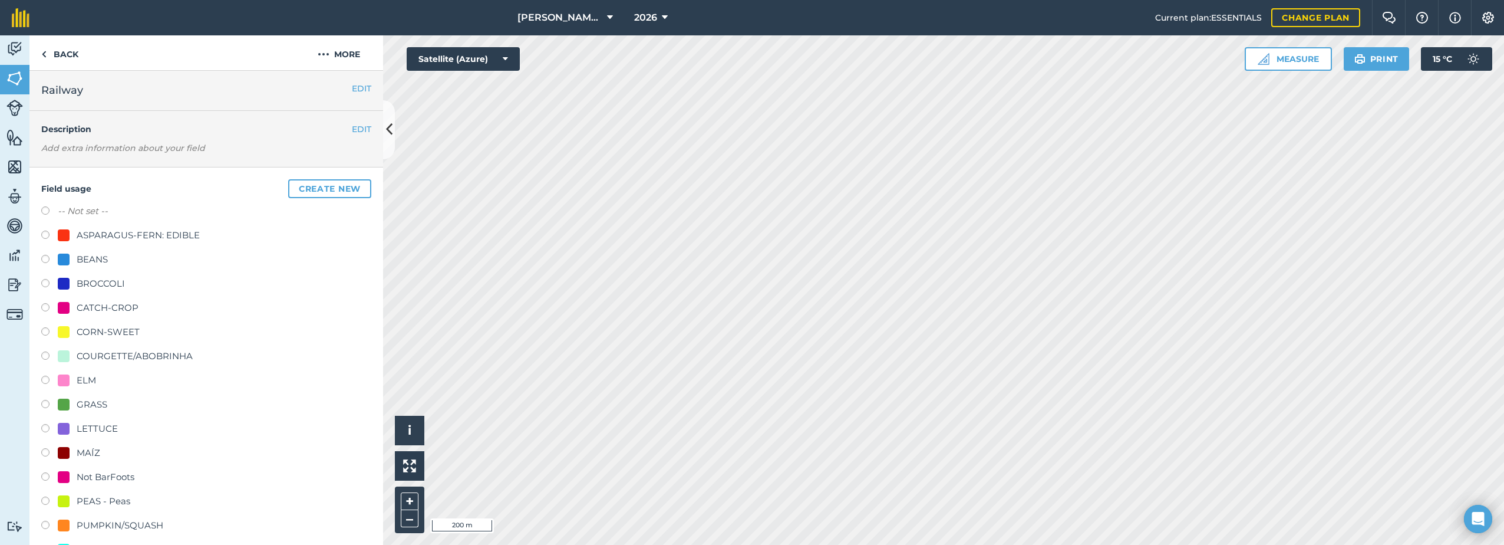
scroll to position [0, 0]
click at [322, 54] on img at bounding box center [324, 54] width 12 height 14
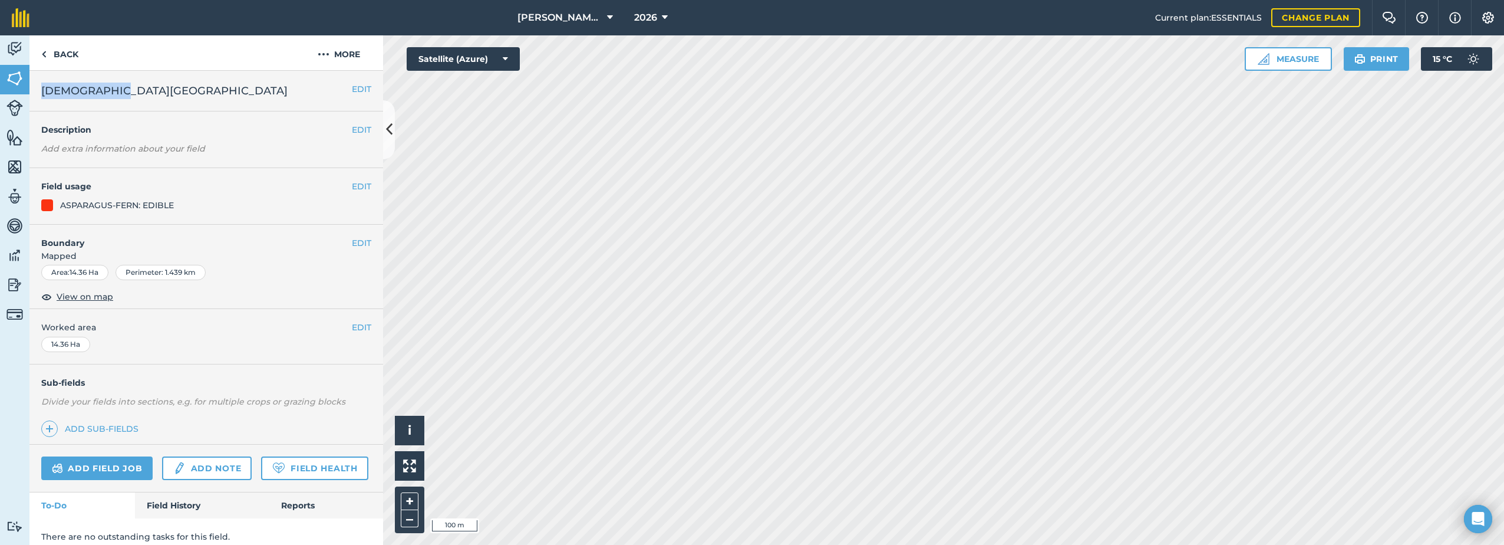
drag, startPoint x: 111, startPoint y: 92, endPoint x: 44, endPoint y: 98, distance: 68.1
click at [44, 98] on h2 "[DEMOGRAPHIC_DATA][GEOGRAPHIC_DATA]" at bounding box center [196, 91] width 311 height 17
copy span "[DEMOGRAPHIC_DATA][GEOGRAPHIC_DATA]"
click at [344, 51] on button "More" at bounding box center [339, 52] width 88 height 35
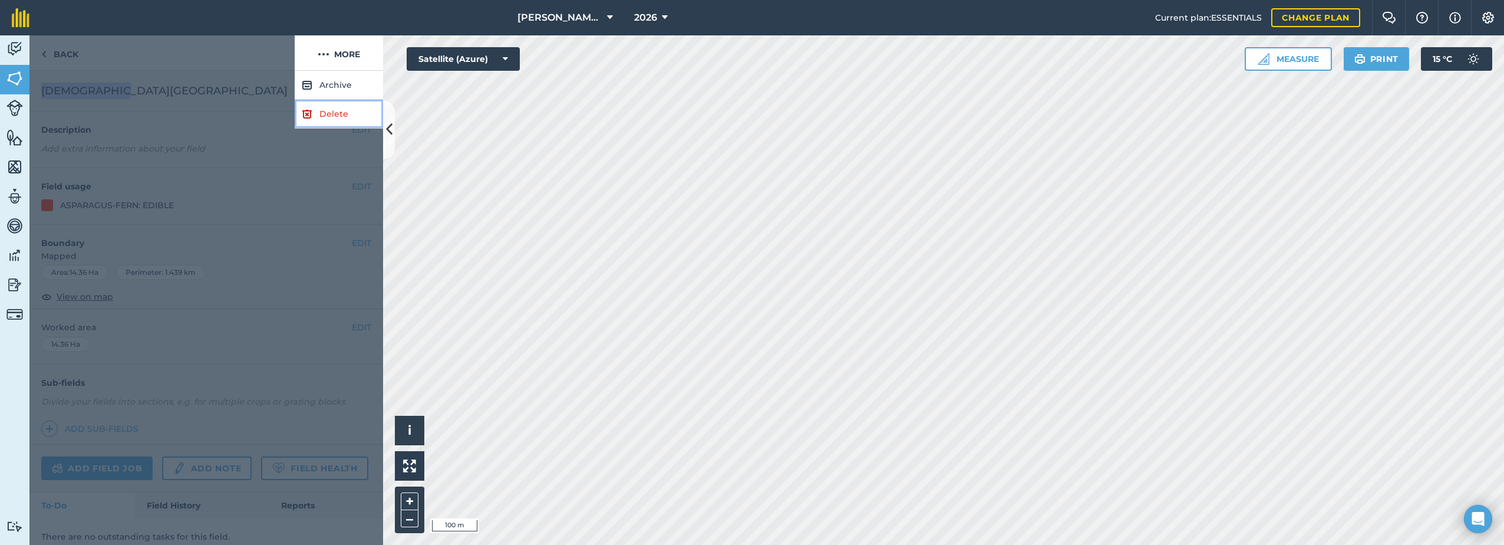
click at [343, 113] on link "Delete" at bounding box center [339, 114] width 88 height 29
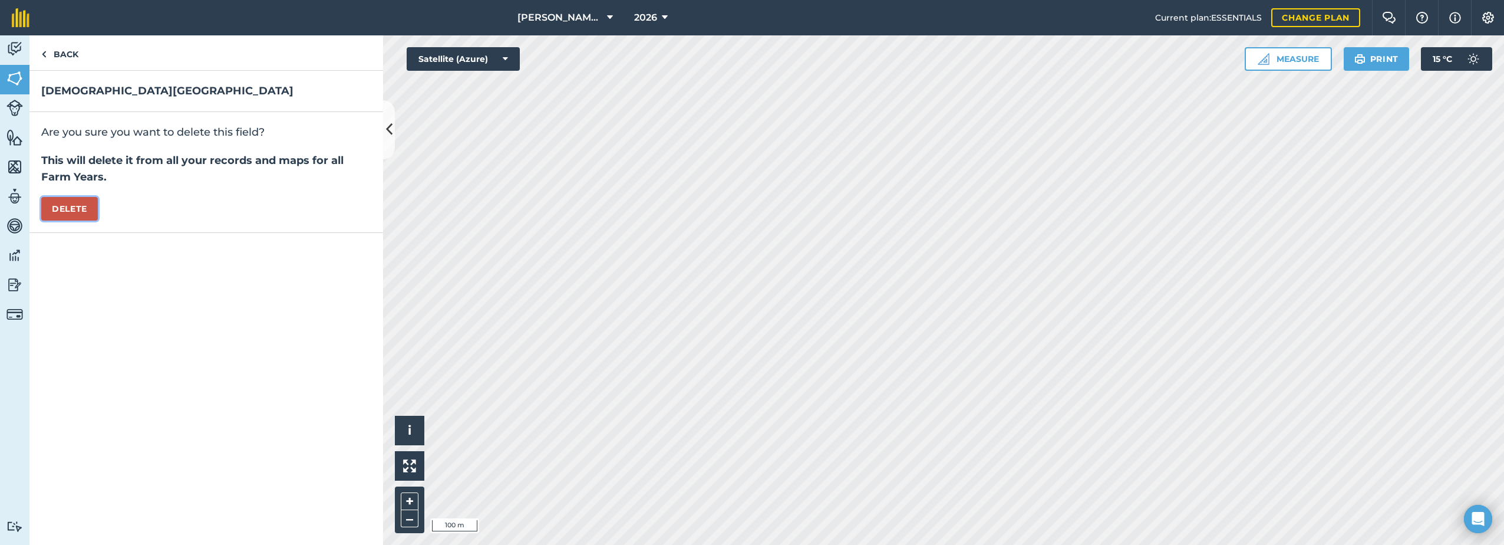
drag, startPoint x: 81, startPoint y: 205, endPoint x: 281, endPoint y: 271, distance: 210.4
click at [83, 205] on button "Delete" at bounding box center [69, 209] width 57 height 24
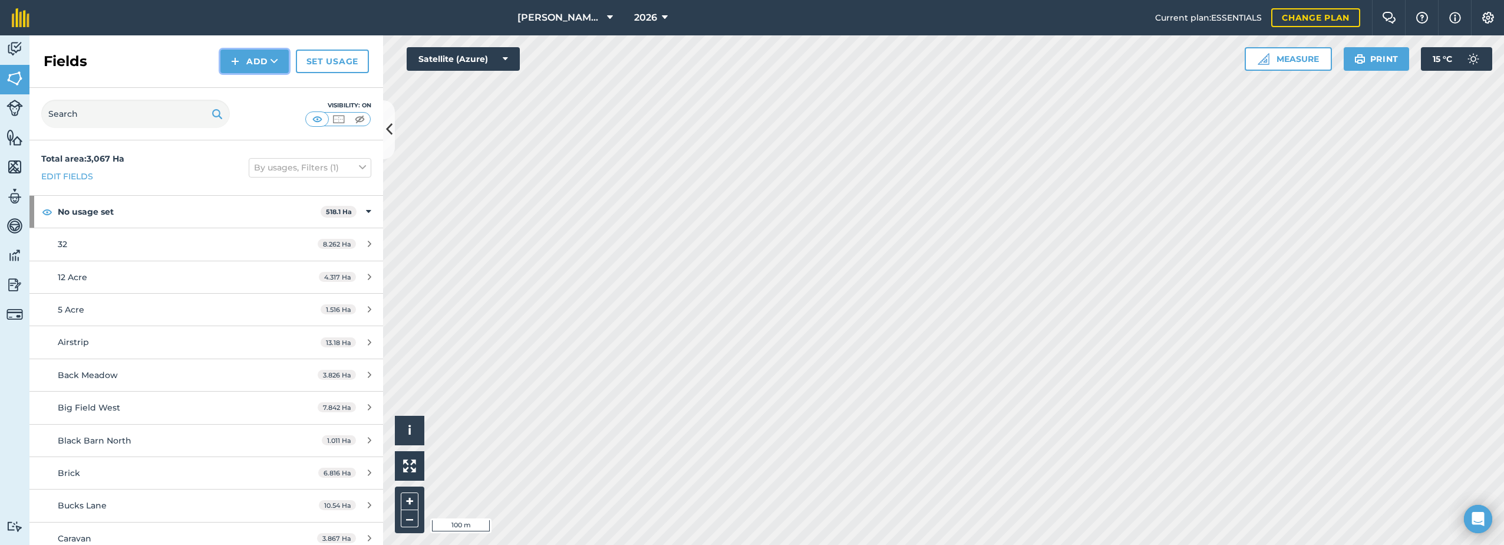
click at [266, 57] on button "Add" at bounding box center [254, 62] width 68 height 24
click at [243, 88] on link "Draw" at bounding box center [254, 88] width 65 height 26
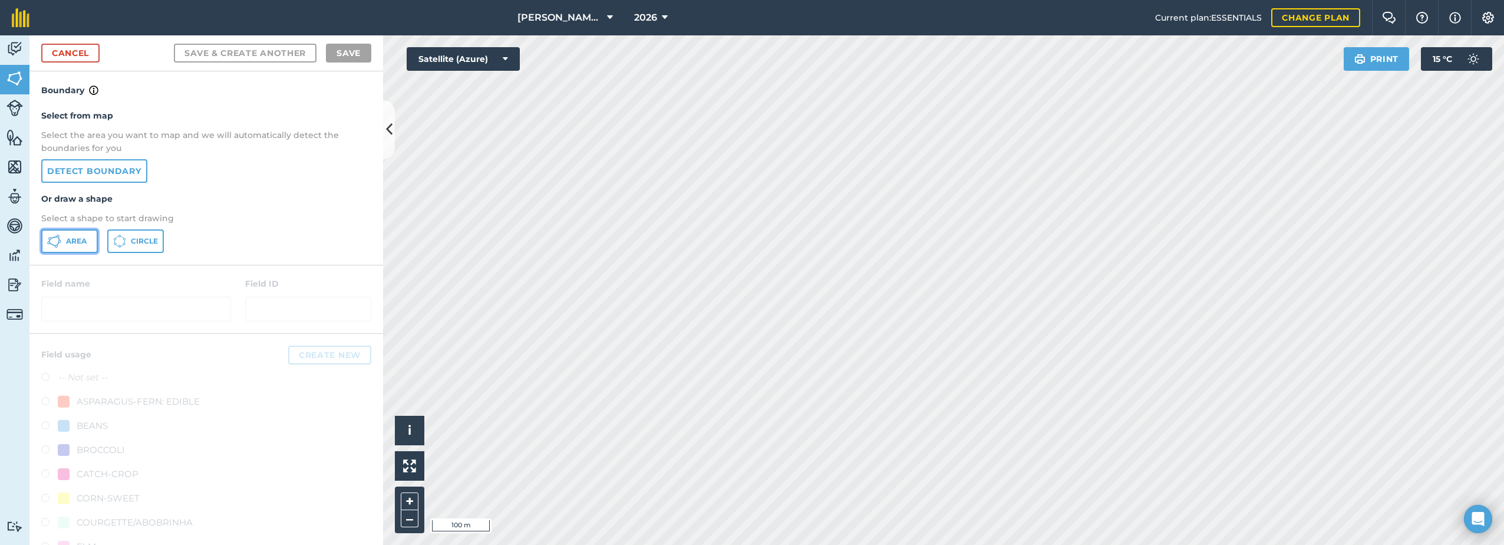
click at [70, 242] on span "Area" at bounding box center [76, 240] width 21 height 9
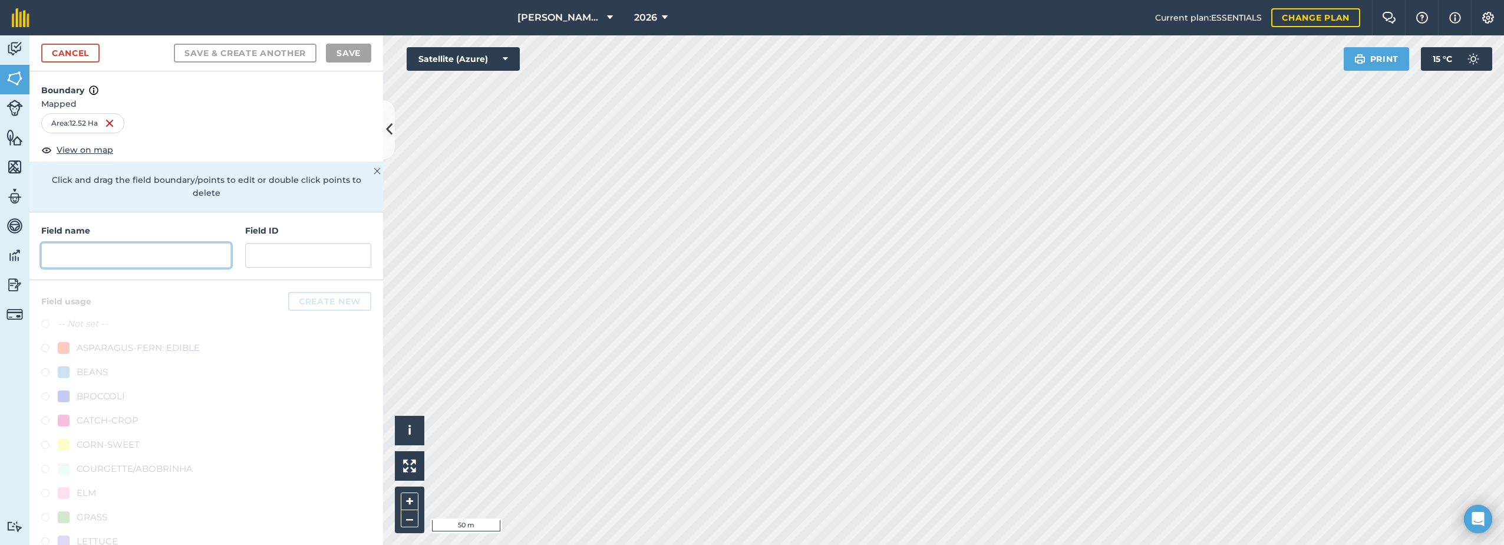
click at [159, 253] on input "text" at bounding box center [136, 255] width 190 height 25
paste input "[DEMOGRAPHIC_DATA][GEOGRAPHIC_DATA]"
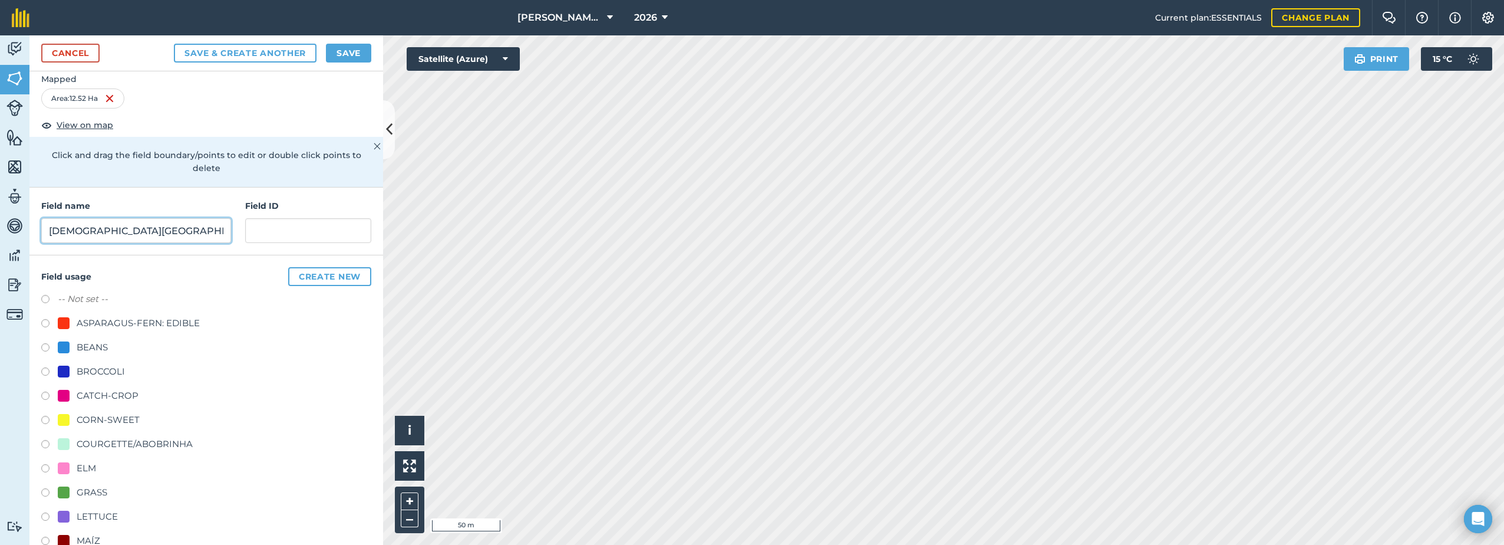
scroll to position [118, 0]
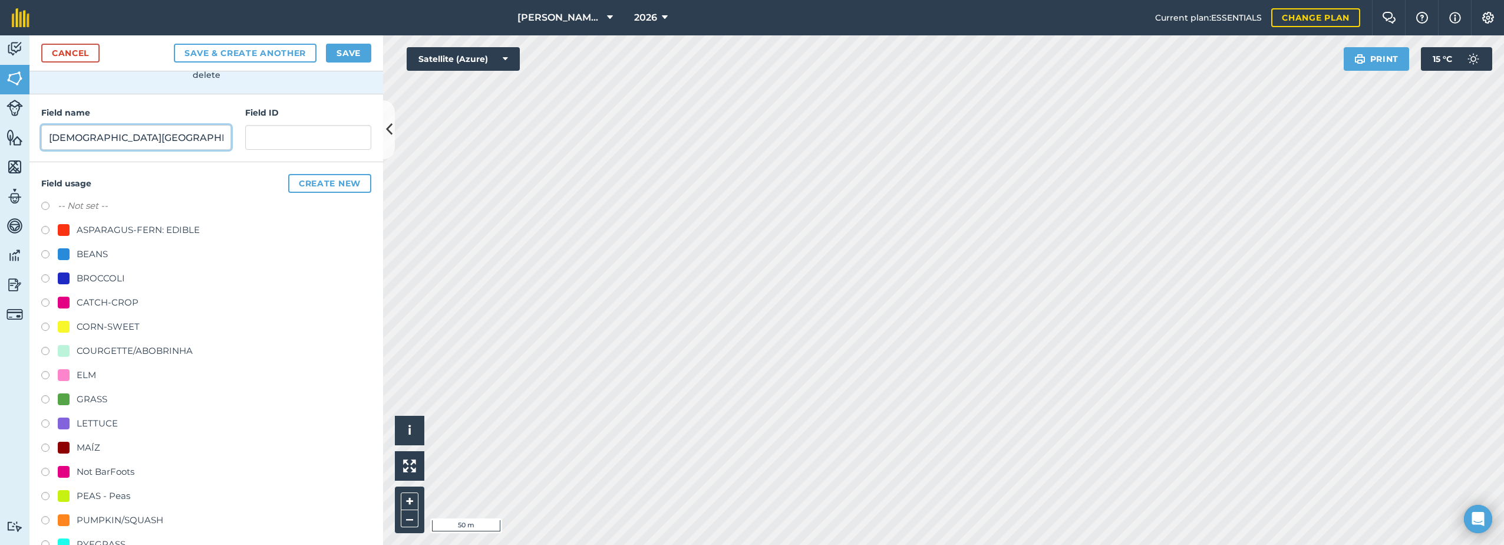
type input "[DEMOGRAPHIC_DATA][GEOGRAPHIC_DATA]"
click at [118, 230] on div "ASPARAGUS-FERN: EDIBLE" at bounding box center [138, 230] width 123 height 14
radio input "true"
click at [349, 54] on button "Save" at bounding box center [348, 53] width 45 height 19
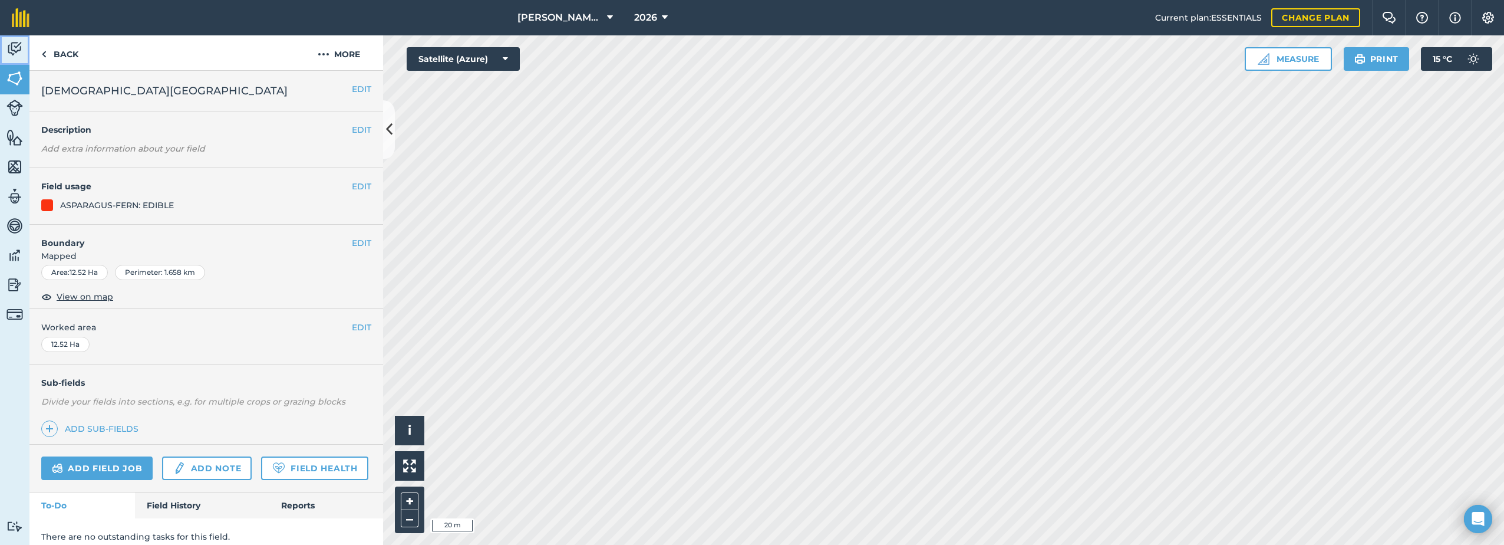
click at [11, 48] on img at bounding box center [14, 49] width 17 height 18
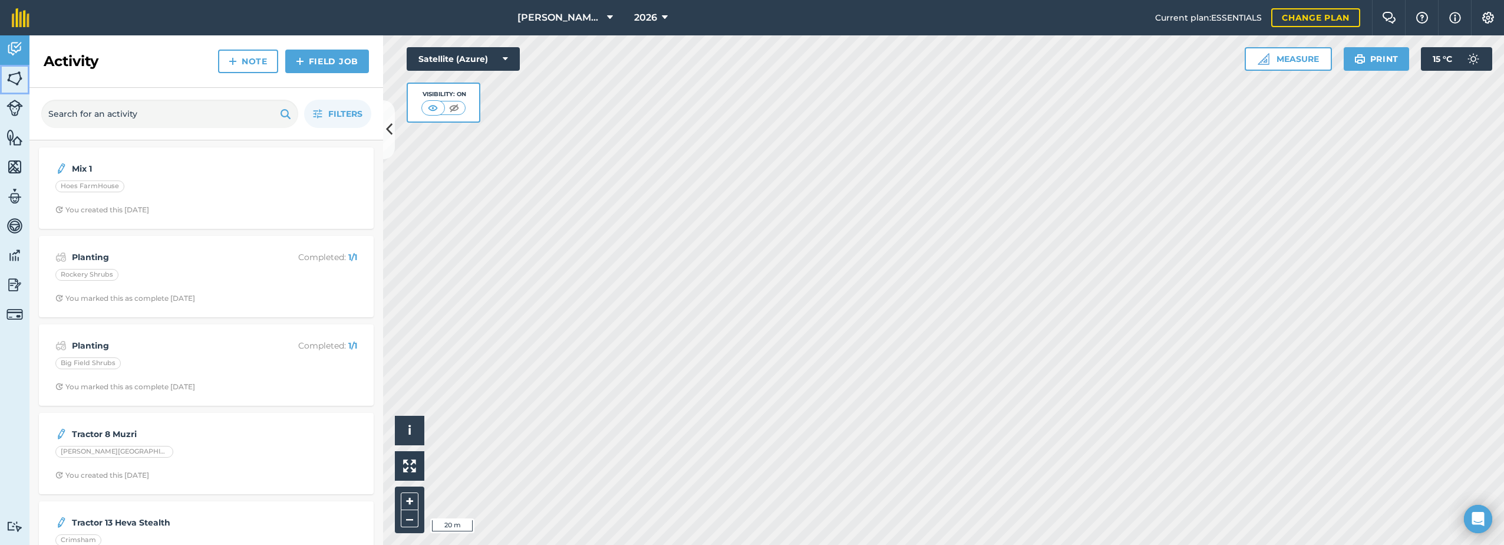
drag, startPoint x: 12, startPoint y: 79, endPoint x: 27, endPoint y: 93, distance: 20.5
click at [12, 79] on img at bounding box center [14, 79] width 17 height 18
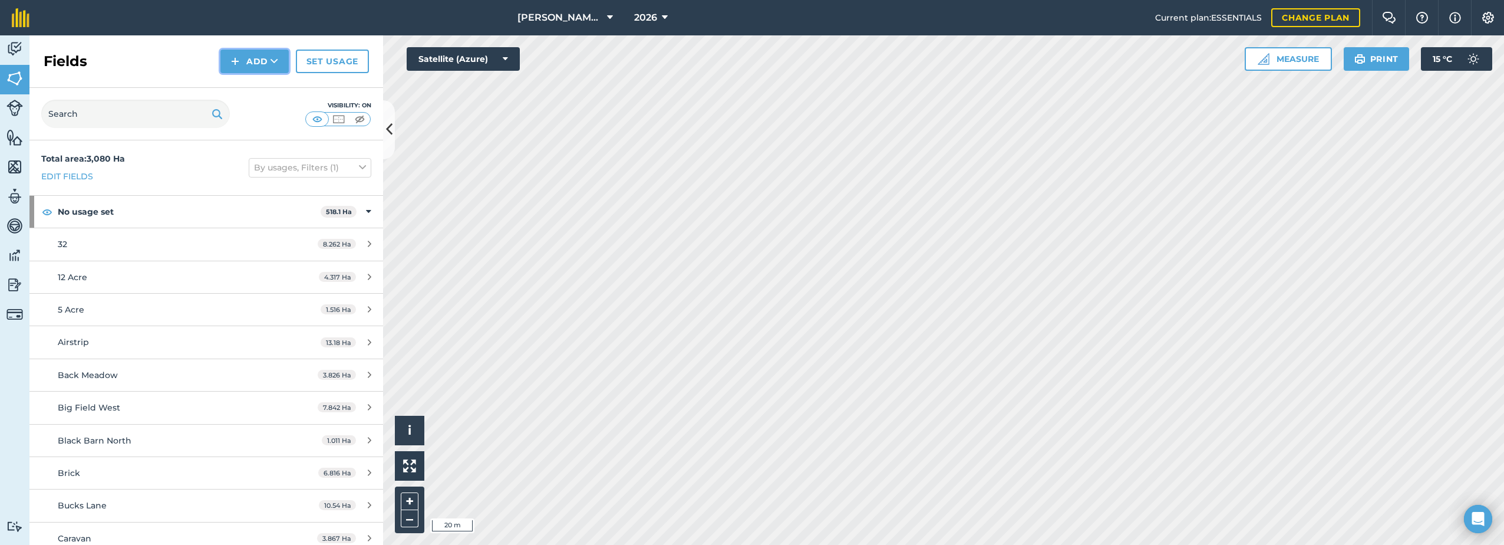
click at [256, 68] on button "Add" at bounding box center [254, 62] width 68 height 24
click at [233, 94] on link "Draw" at bounding box center [254, 88] width 65 height 26
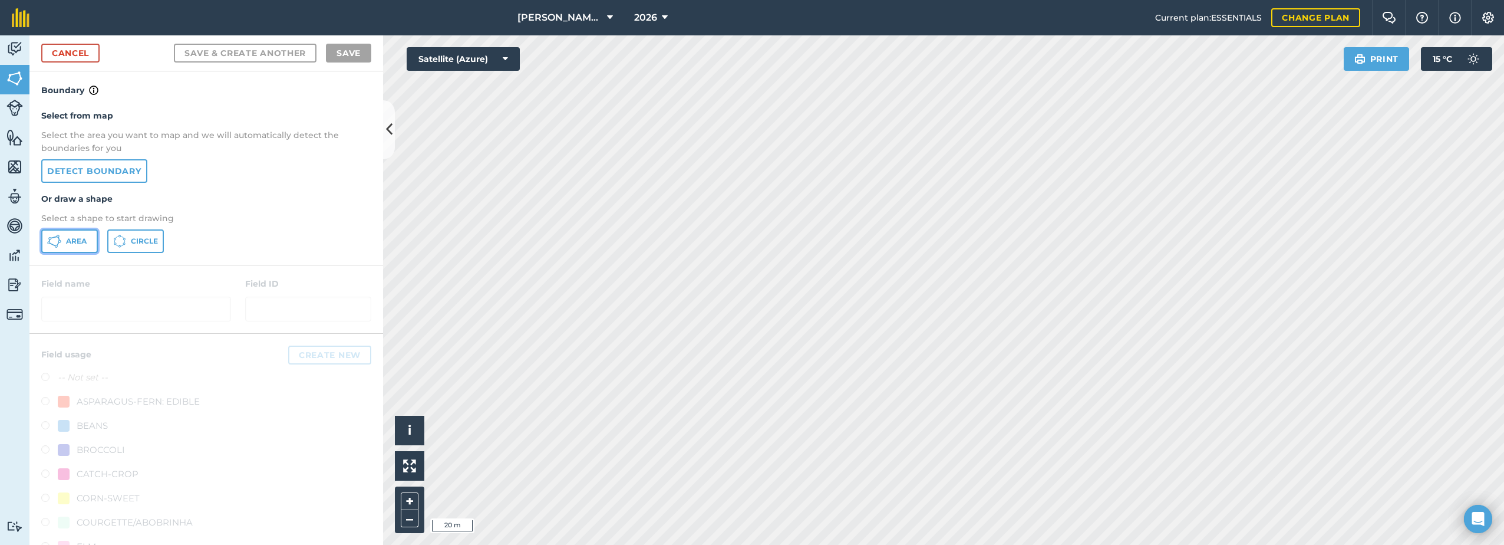
click at [69, 245] on span "Area" at bounding box center [76, 240] width 21 height 9
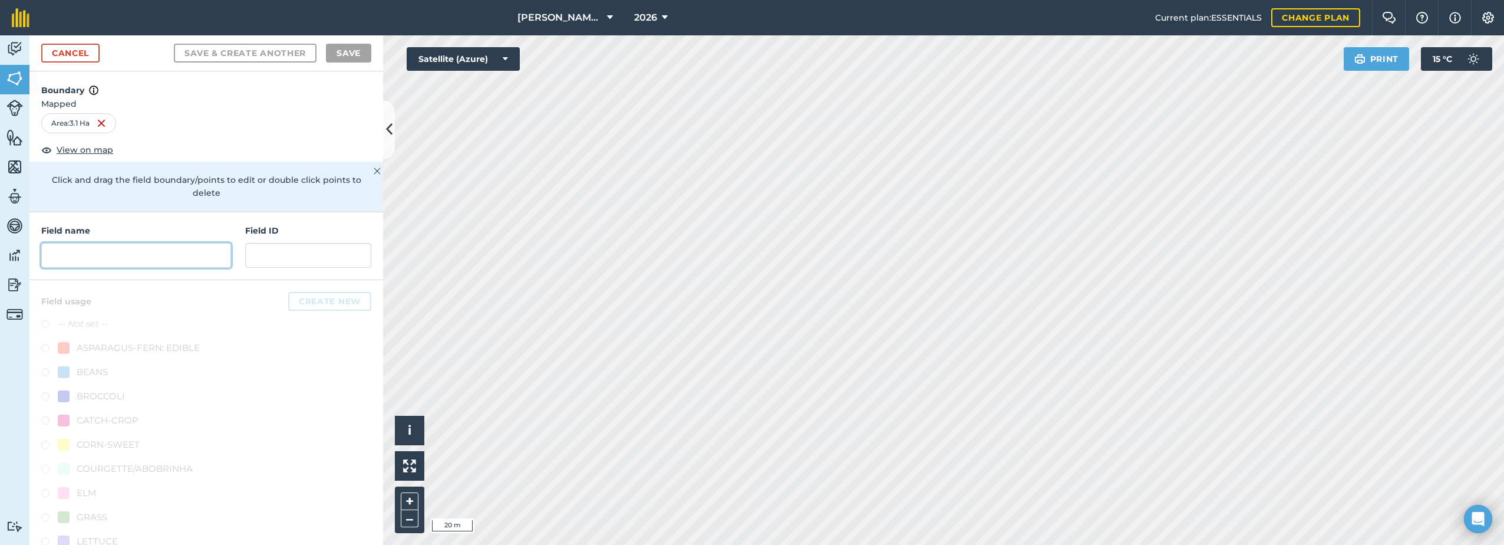
click at [70, 252] on input "text" at bounding box center [136, 255] width 190 height 25
paste input "[DEMOGRAPHIC_DATA][GEOGRAPHIC_DATA]"
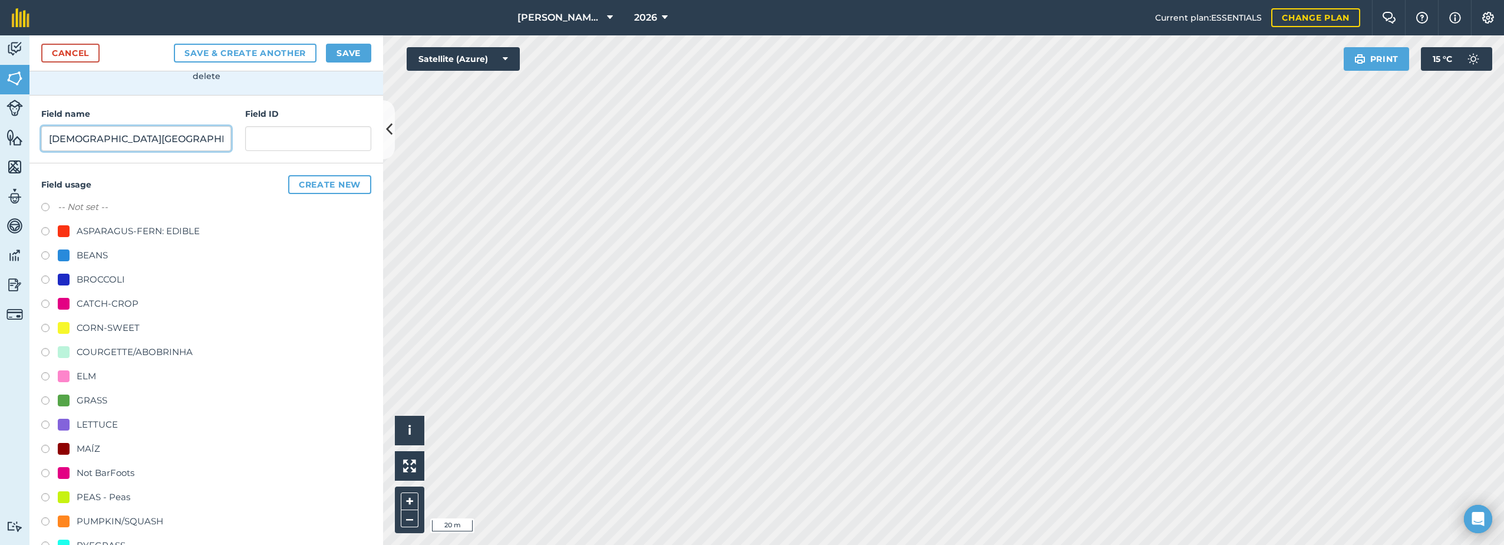
scroll to position [118, 0]
type input "[DEMOGRAPHIC_DATA][GEOGRAPHIC_DATA]"
click at [85, 327] on div "CORN-SWEET" at bounding box center [108, 326] width 63 height 14
radio input "true"
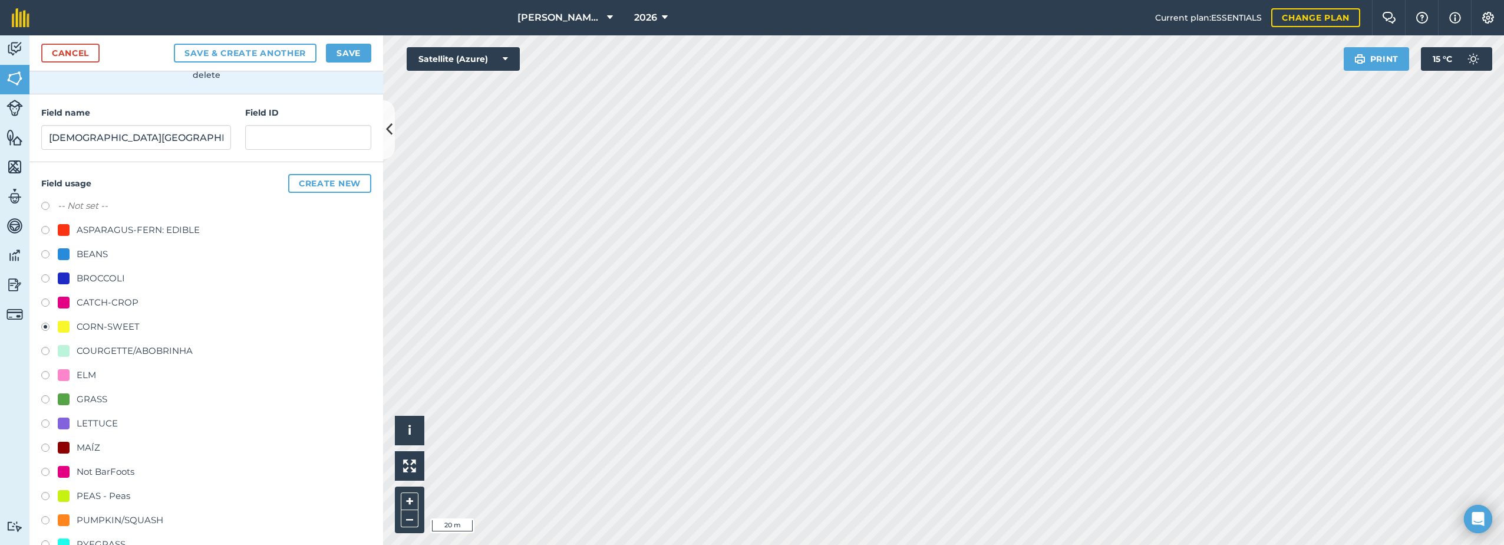
click at [78, 301] on div "CATCH-CROP" at bounding box center [98, 302] width 81 height 14
radio input "true"
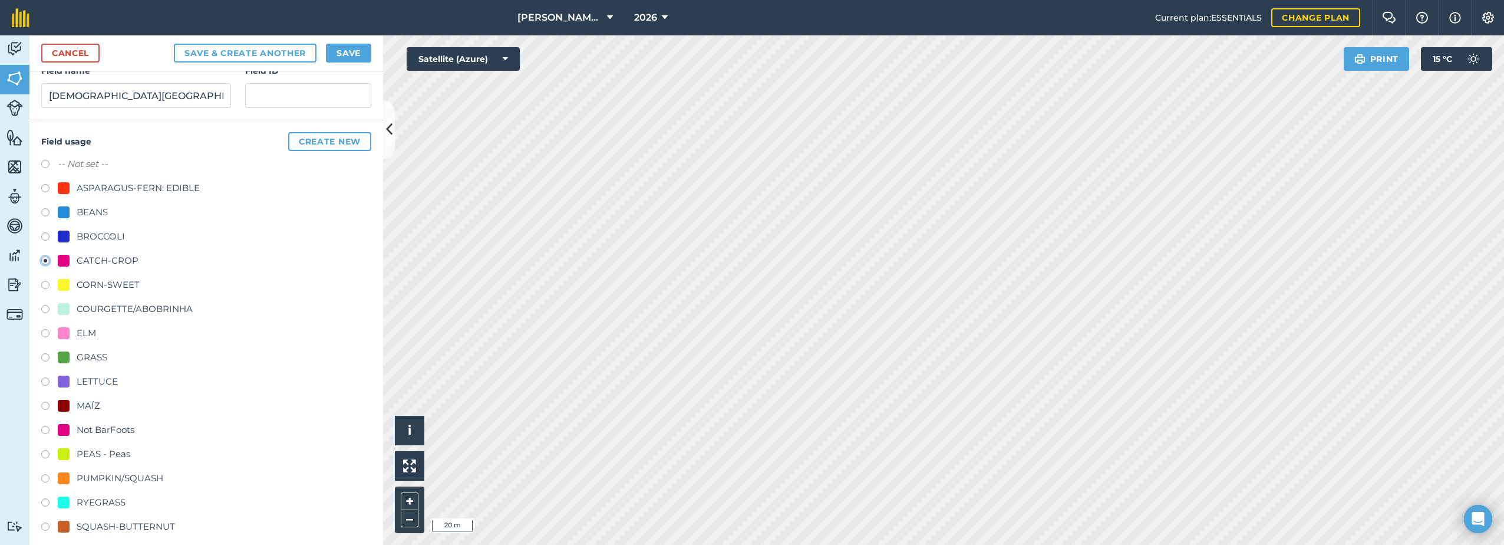
scroll to position [268, 0]
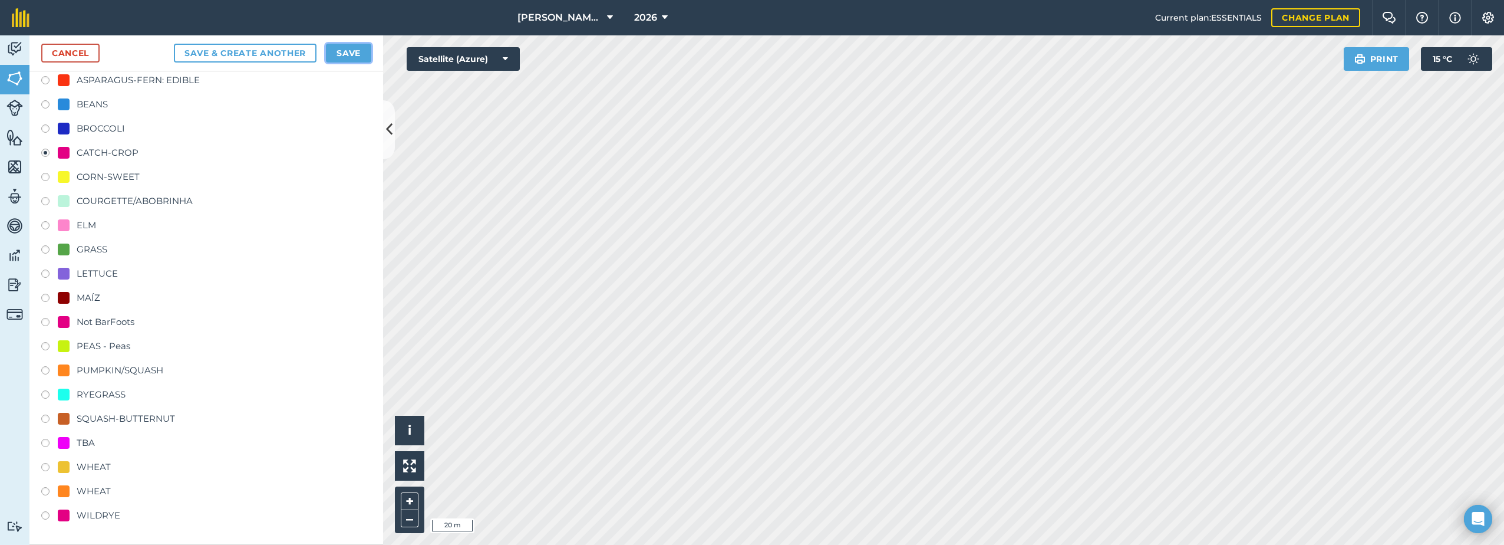
click at [341, 53] on button "Save" at bounding box center [348, 53] width 45 height 19
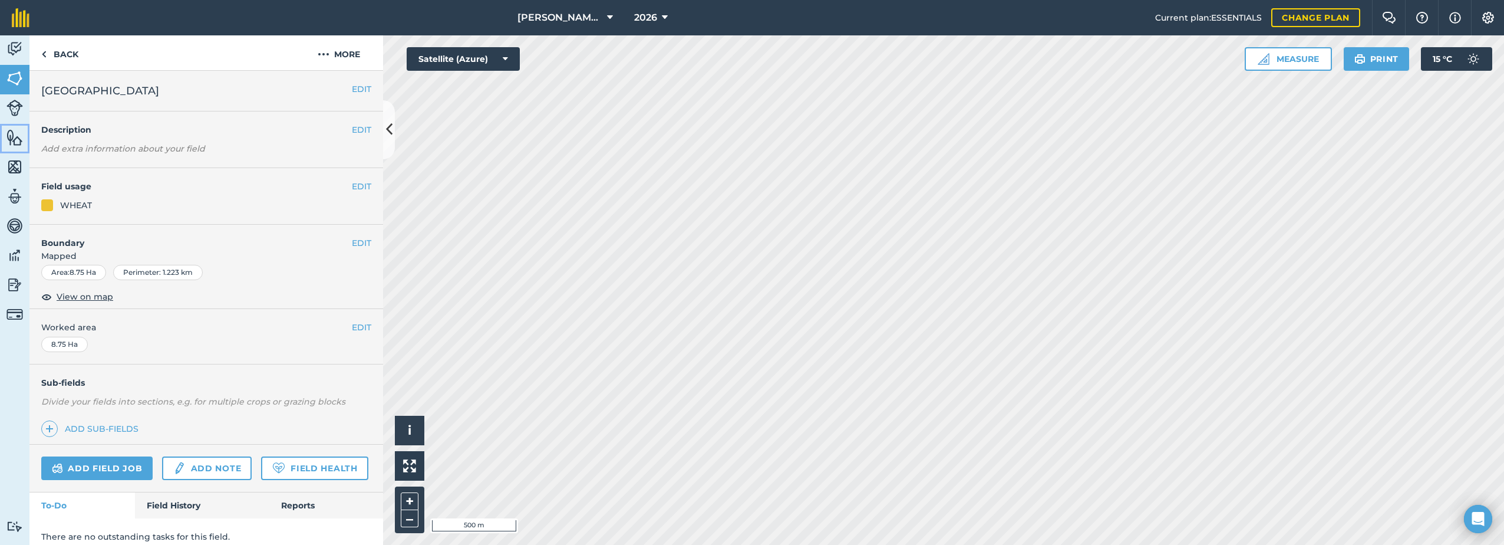
click at [21, 140] on img at bounding box center [14, 137] width 17 height 18
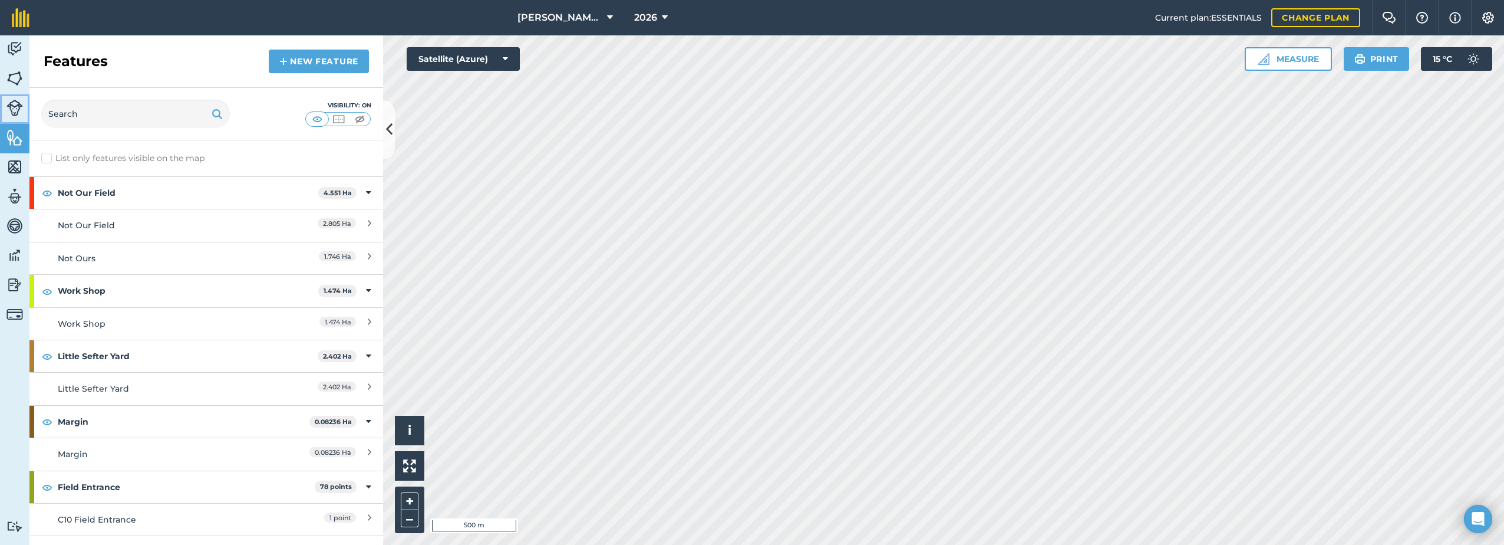
click at [15, 106] on img at bounding box center [14, 108] width 17 height 17
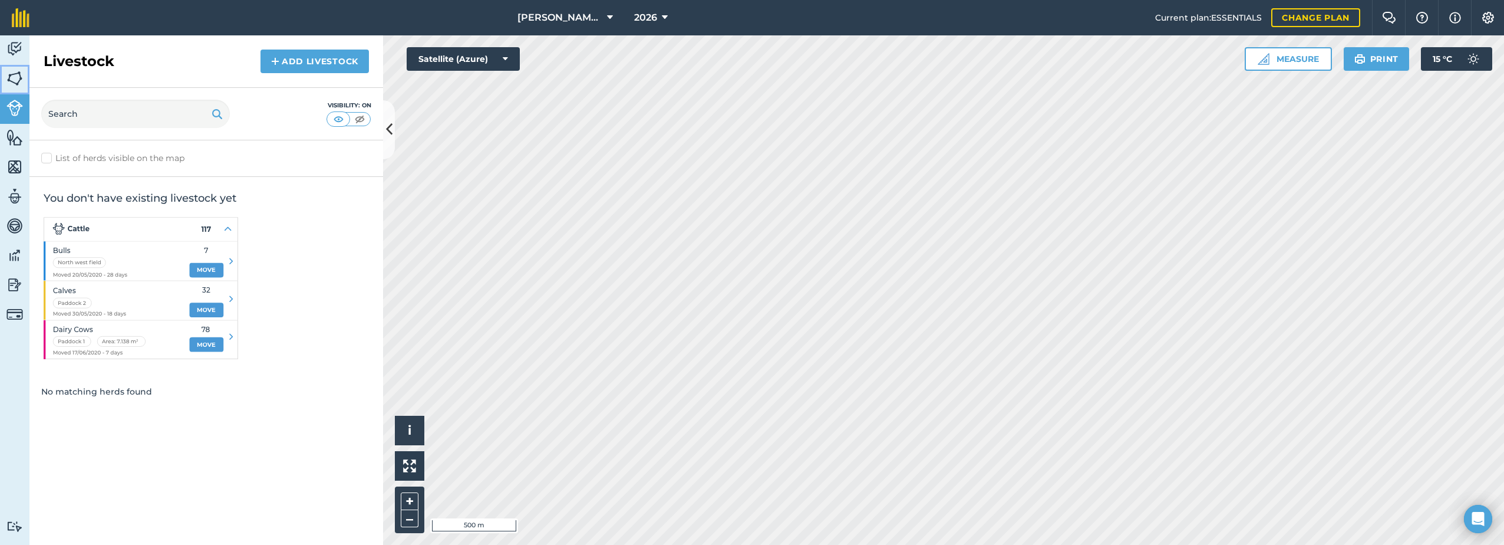
click at [13, 84] on img at bounding box center [14, 79] width 17 height 18
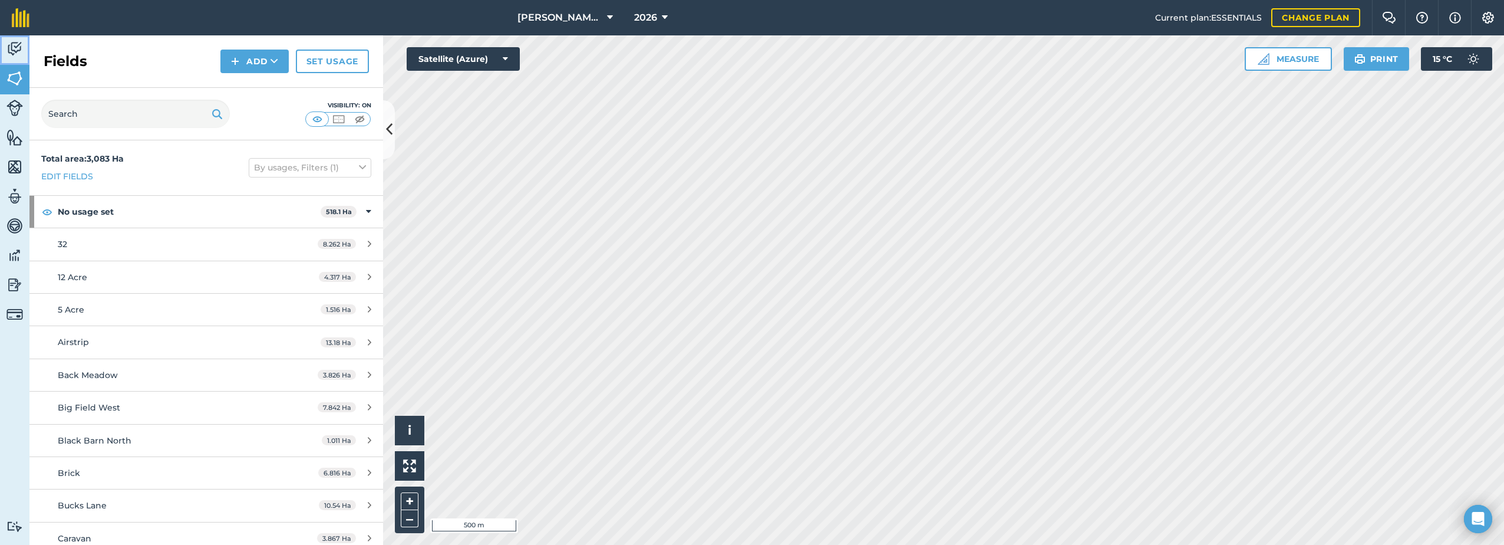
click at [22, 47] on img at bounding box center [14, 49] width 17 height 18
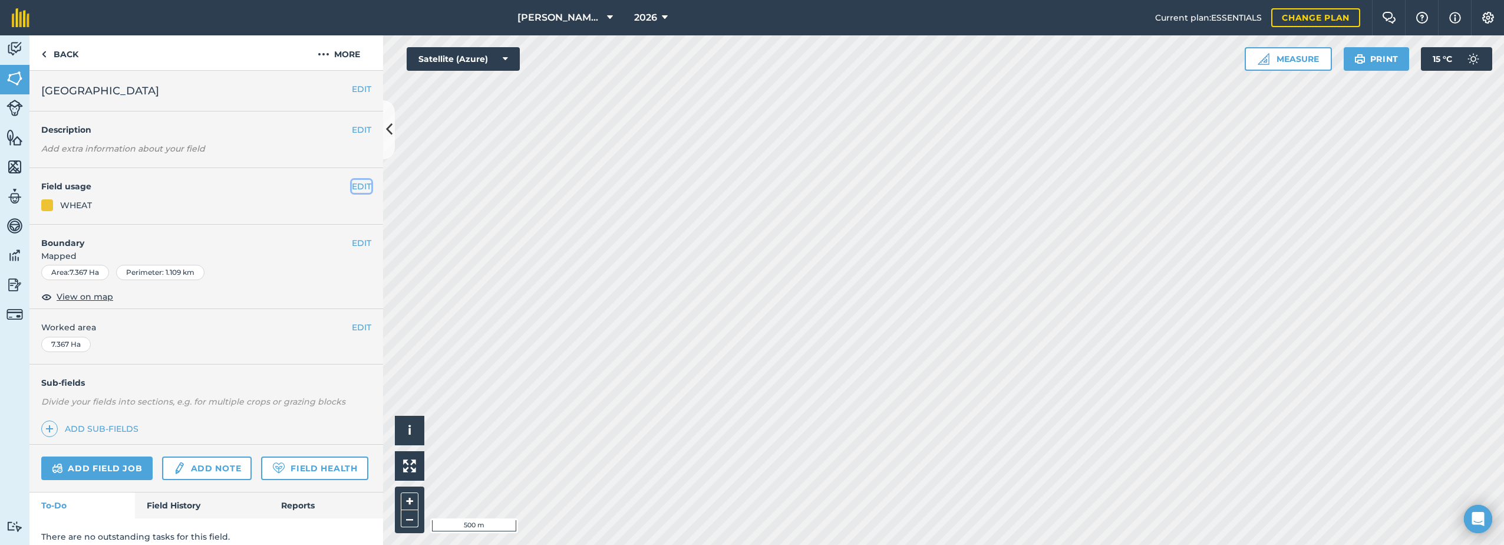
click at [353, 186] on button "EDIT" at bounding box center [361, 186] width 19 height 13
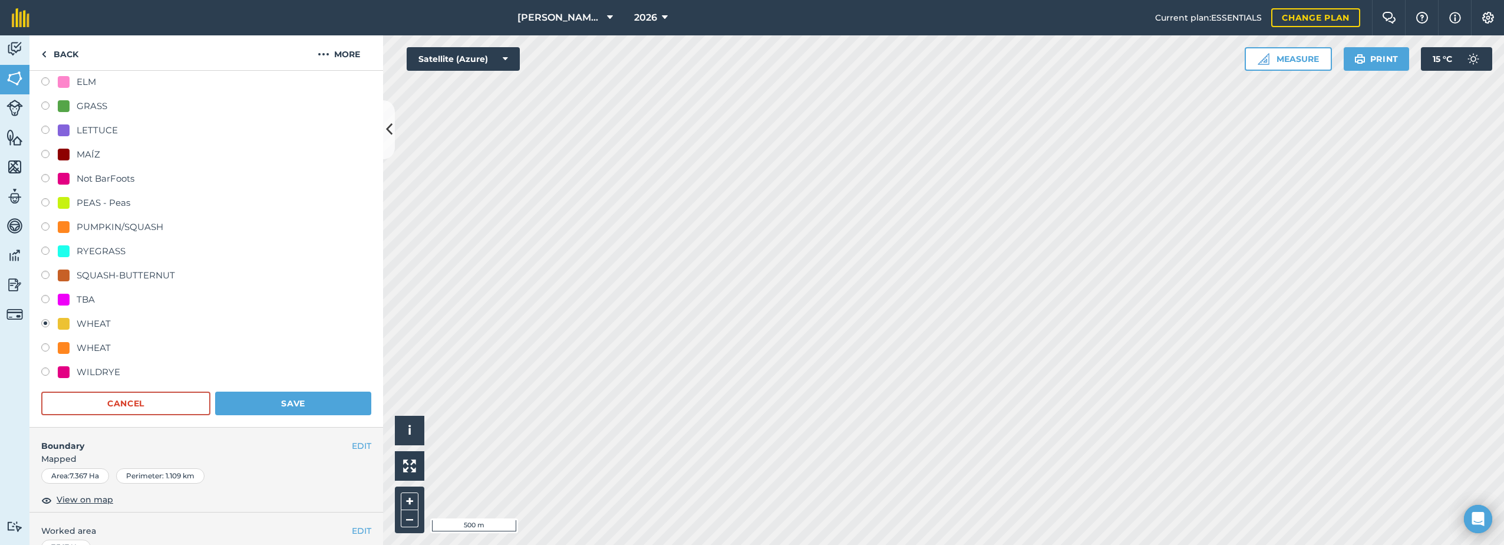
scroll to position [295, 0]
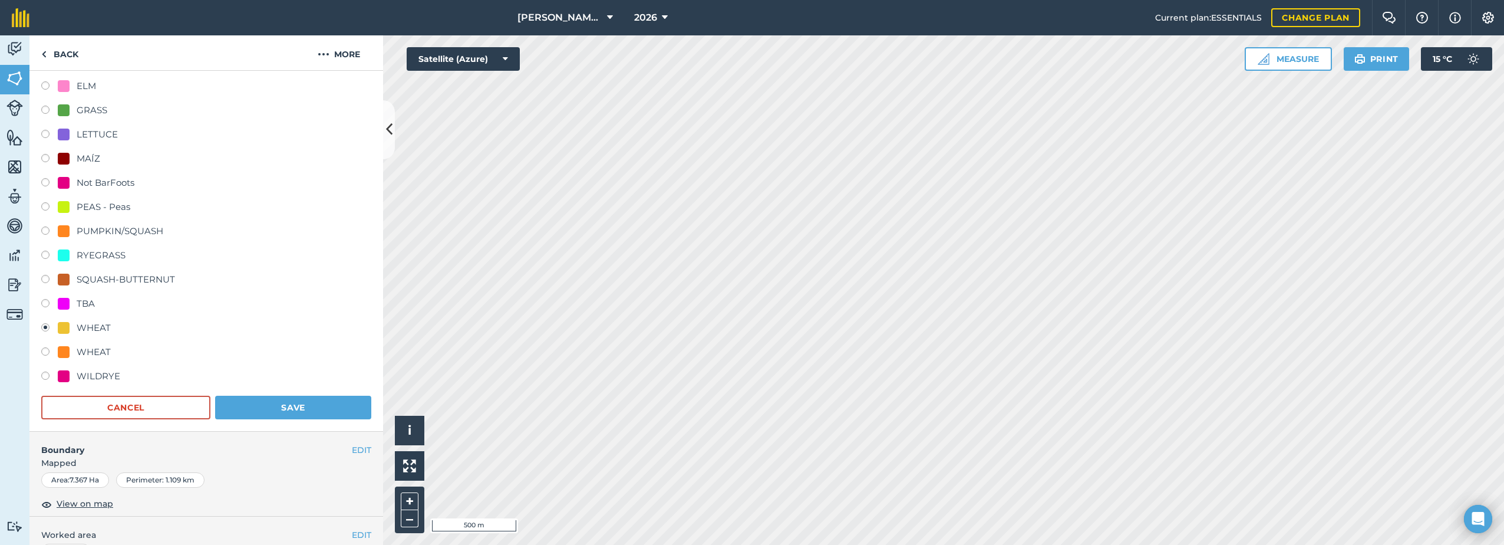
click at [80, 327] on div "WHEAT" at bounding box center [94, 328] width 34 height 14
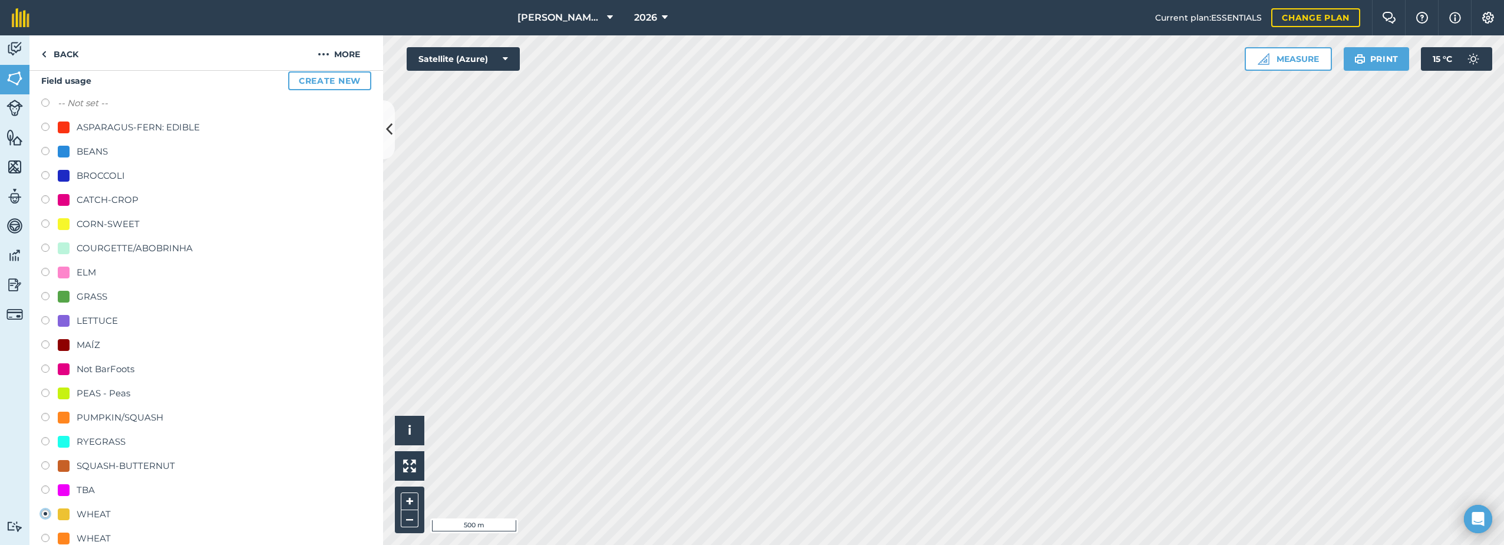
scroll to position [59, 0]
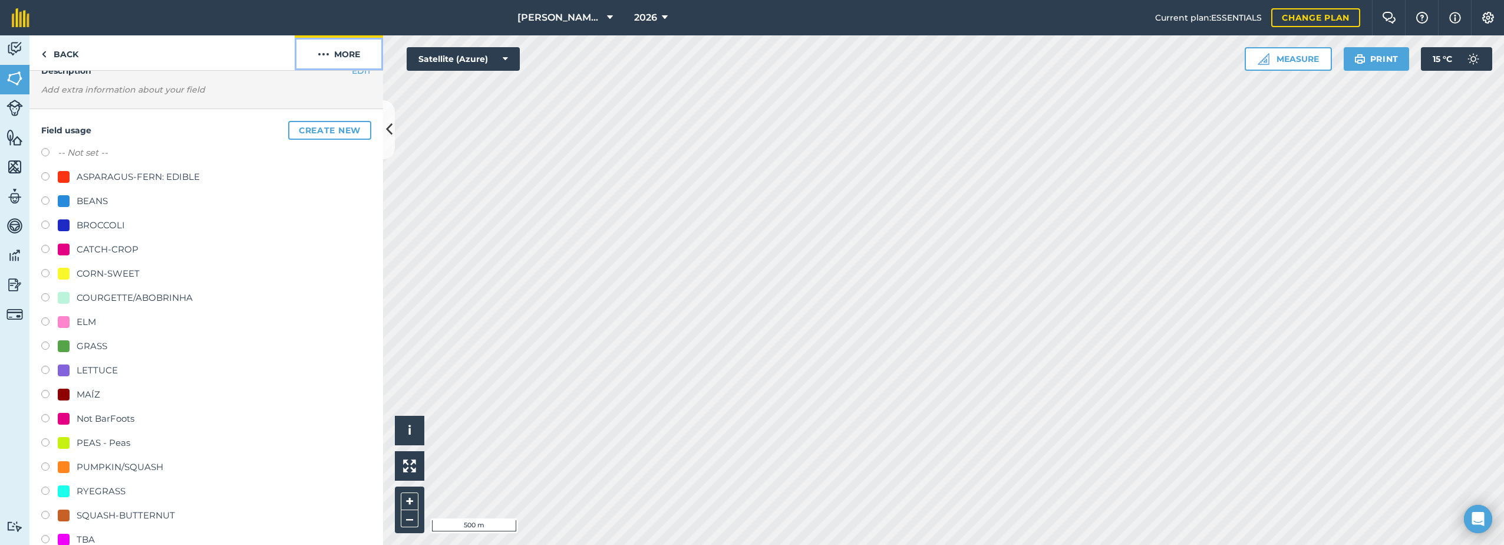
click at [327, 56] on img at bounding box center [324, 54] width 12 height 14
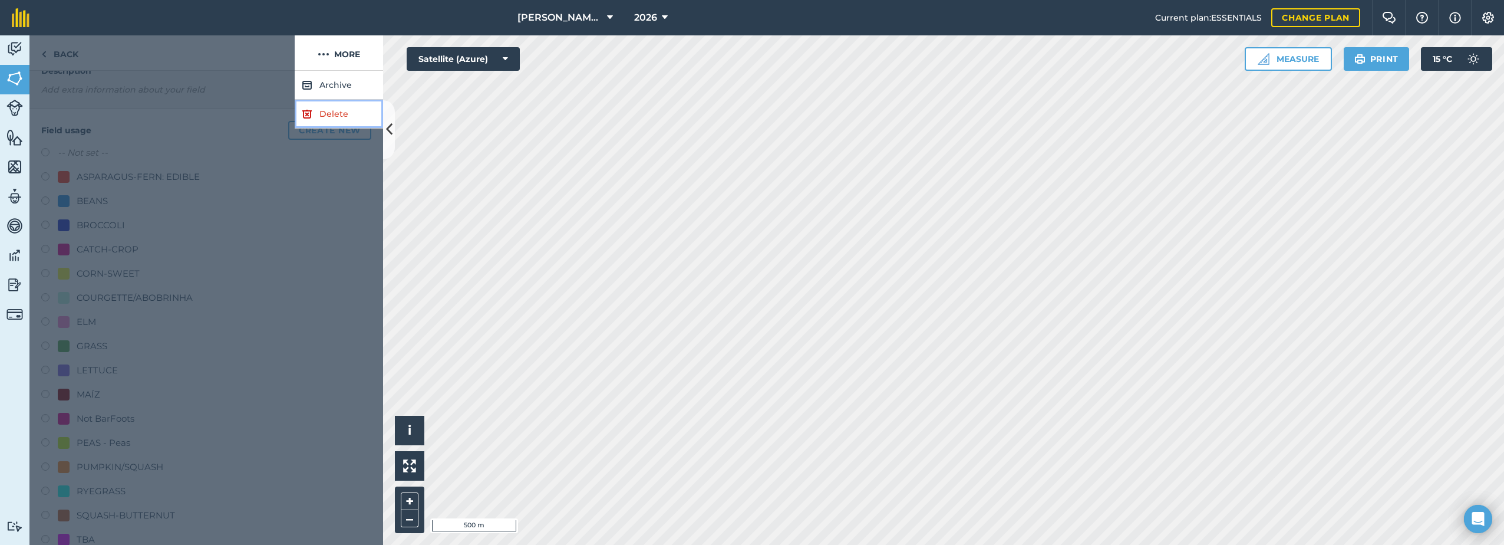
click at [318, 114] on link "Delete" at bounding box center [339, 114] width 88 height 29
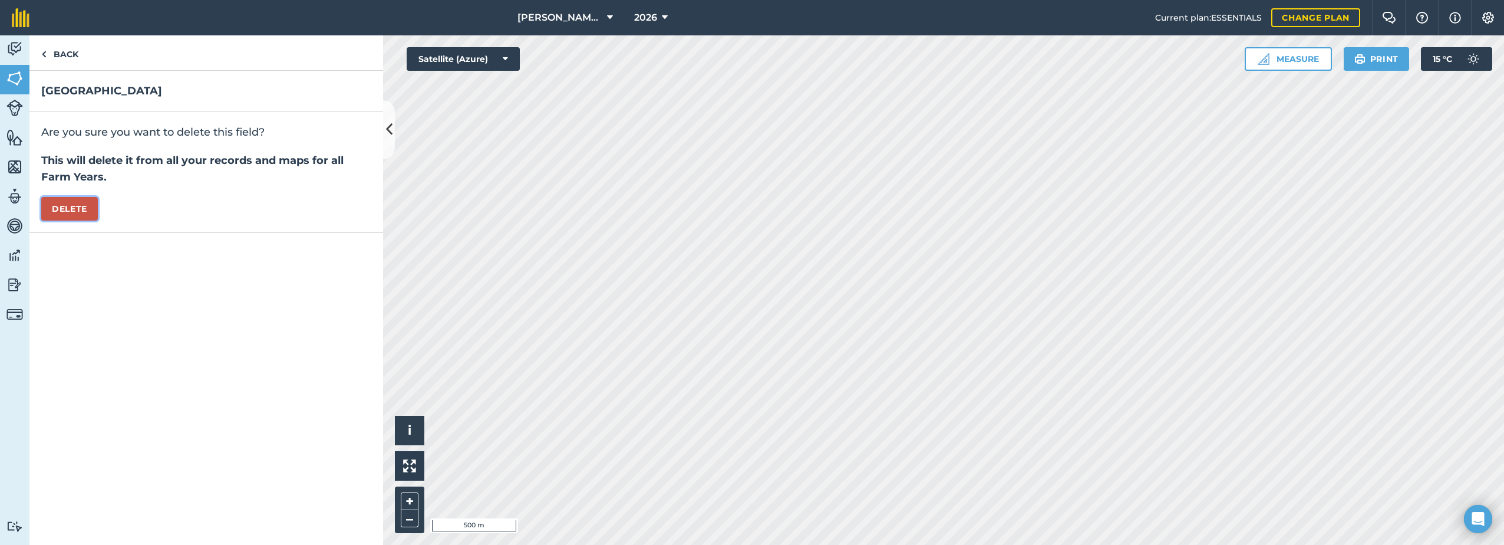
click at [68, 211] on button "Delete" at bounding box center [69, 209] width 57 height 24
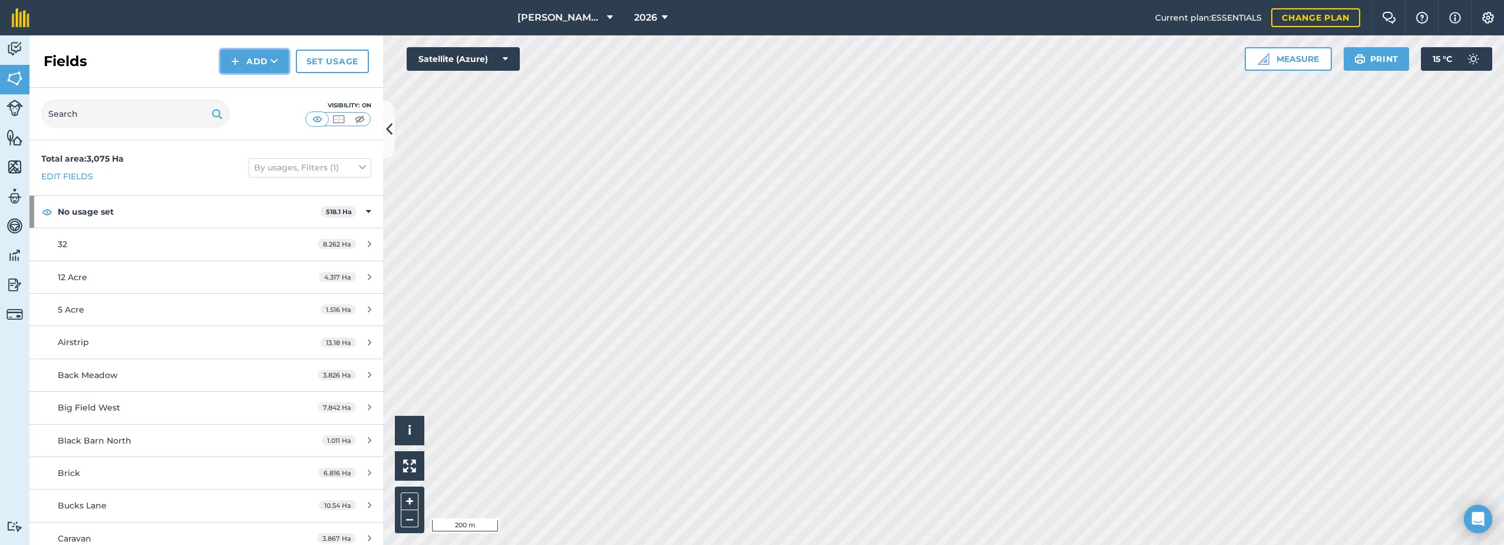
click at [272, 65] on icon at bounding box center [275, 61] width 8 height 12
click at [256, 88] on link "Draw" at bounding box center [254, 88] width 65 height 26
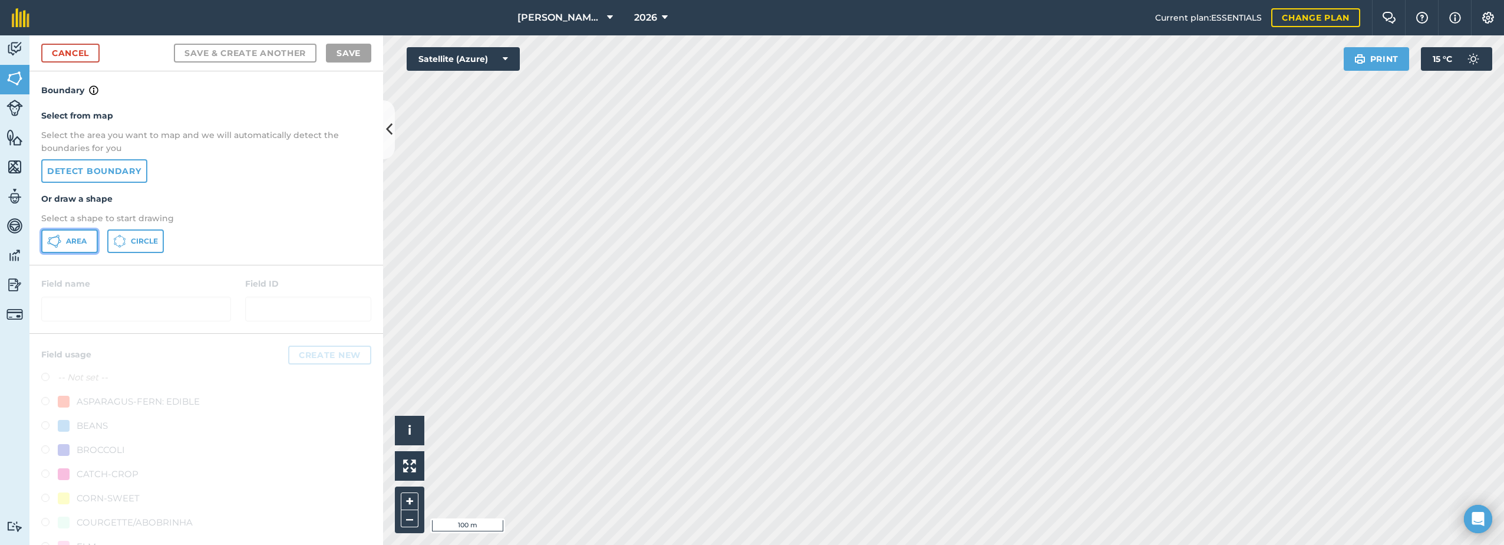
drag, startPoint x: 74, startPoint y: 245, endPoint x: 116, endPoint y: 248, distance: 41.3
click at [77, 245] on span "Area" at bounding box center [76, 240] width 21 height 9
click at [65, 53] on link "Cancel" at bounding box center [70, 53] width 58 height 19
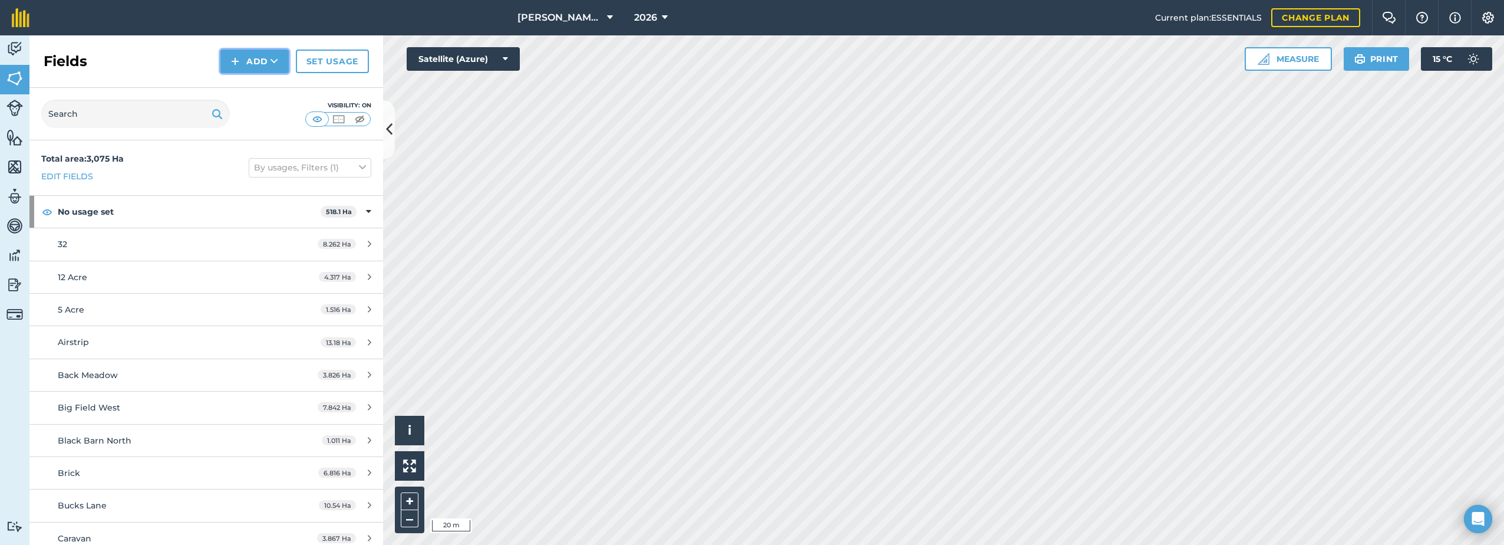
click at [268, 57] on button "Add" at bounding box center [254, 62] width 68 height 24
click at [242, 88] on link "Draw" at bounding box center [254, 88] width 65 height 26
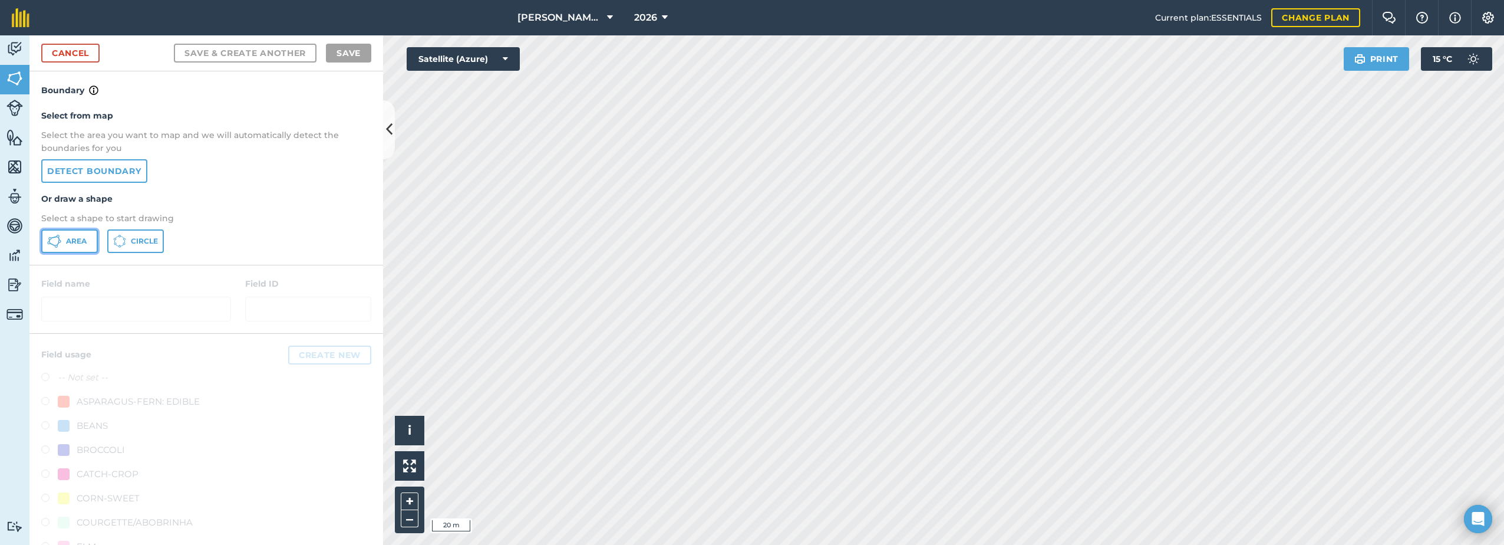
drag, startPoint x: 58, startPoint y: 241, endPoint x: 75, endPoint y: 240, distance: 16.5
click at [62, 241] on button "Area" at bounding box center [69, 241] width 57 height 24
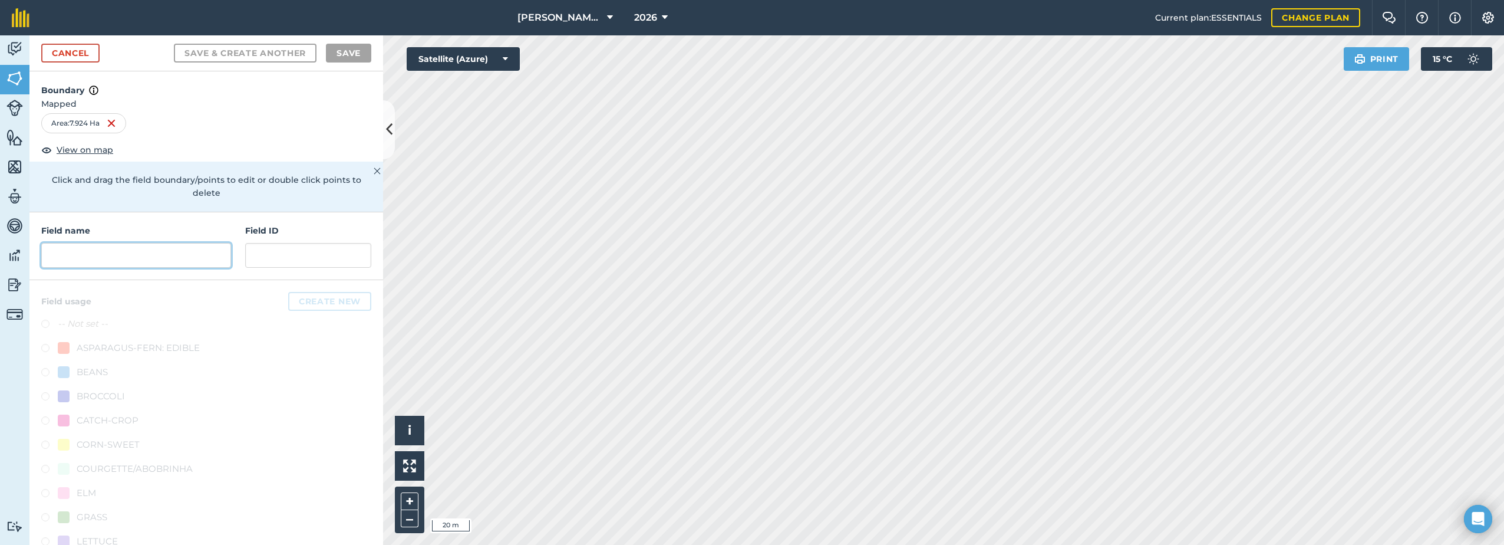
click at [96, 257] on input "text" at bounding box center [136, 255] width 190 height 25
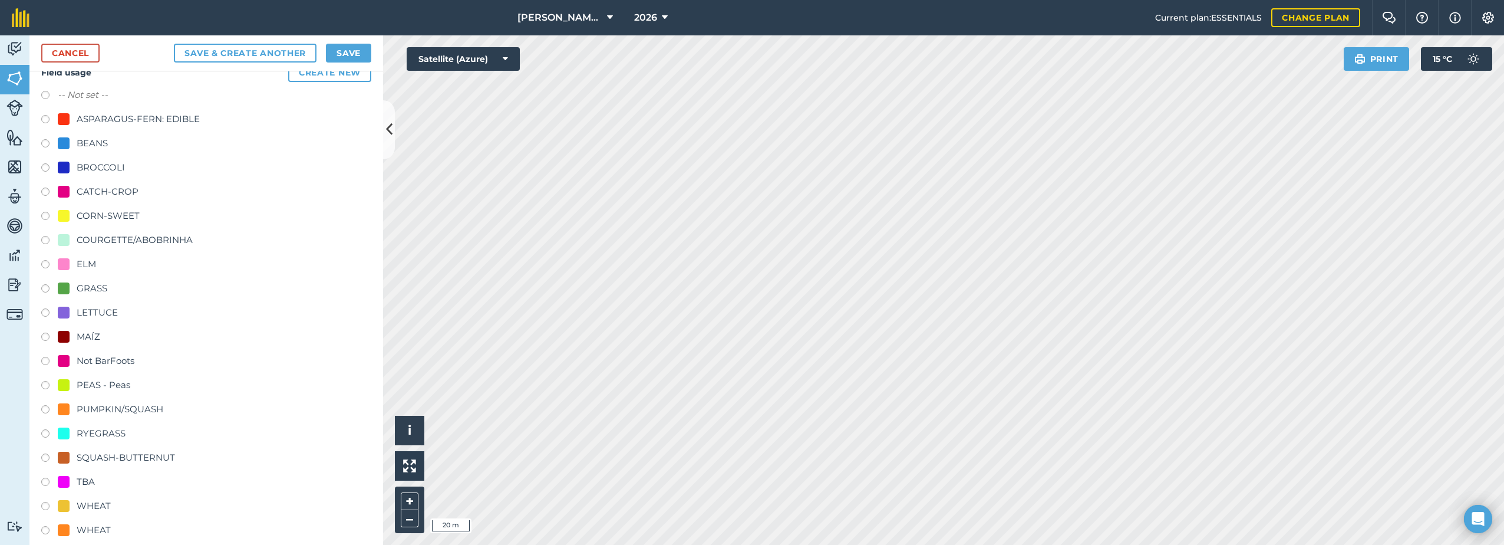
scroll to position [268, 0]
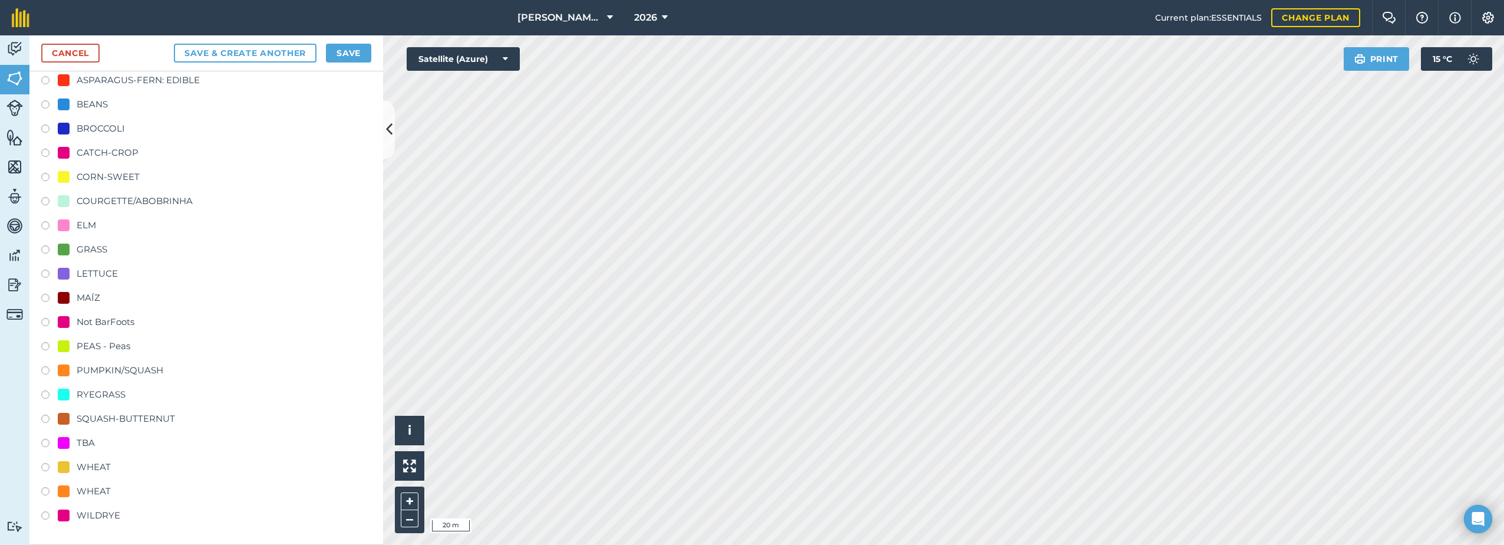
type input "[GEOGRAPHIC_DATA]"
click at [76, 488] on div "WHEAT" at bounding box center [84, 491] width 53 height 14
radio input "true"
click at [355, 52] on button "Save" at bounding box center [348, 53] width 45 height 19
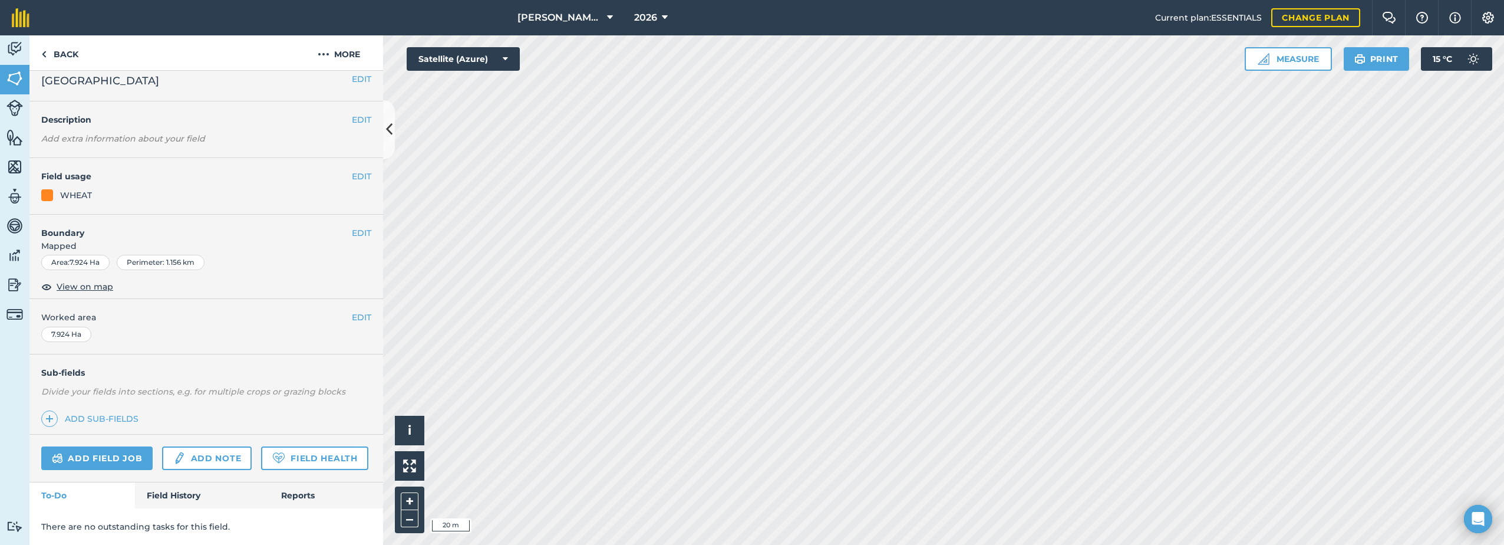
scroll to position [43, 0]
click at [11, 174] on img at bounding box center [14, 167] width 17 height 18
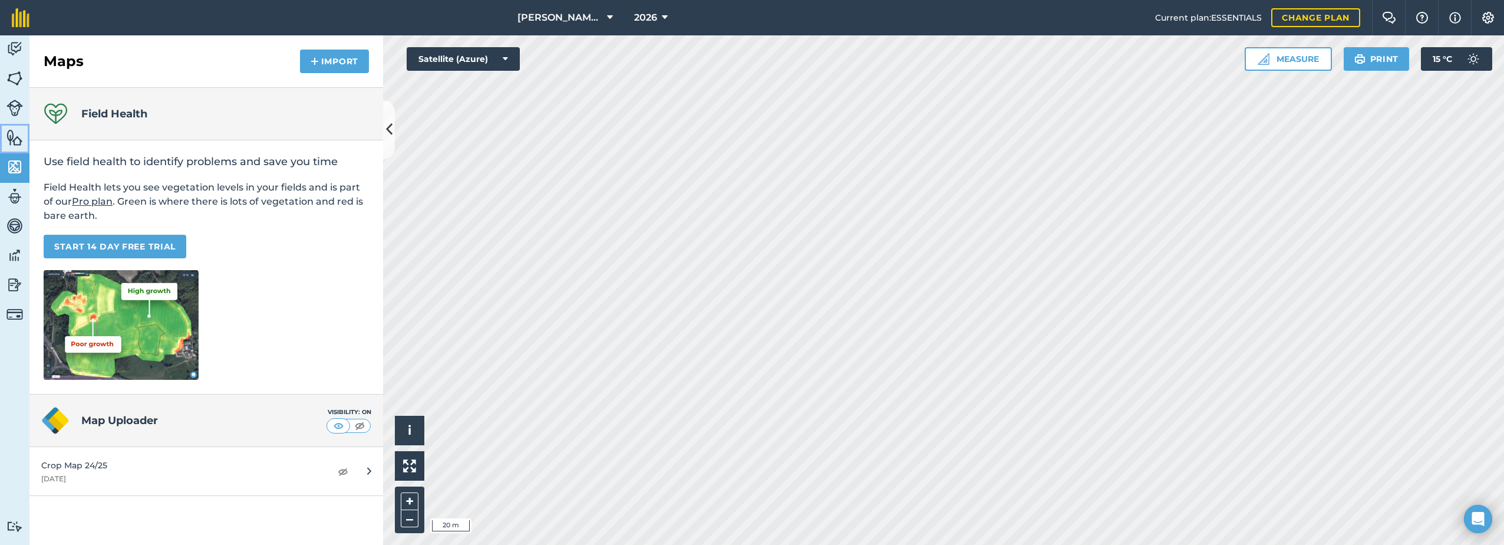
click at [15, 139] on img at bounding box center [14, 137] width 17 height 18
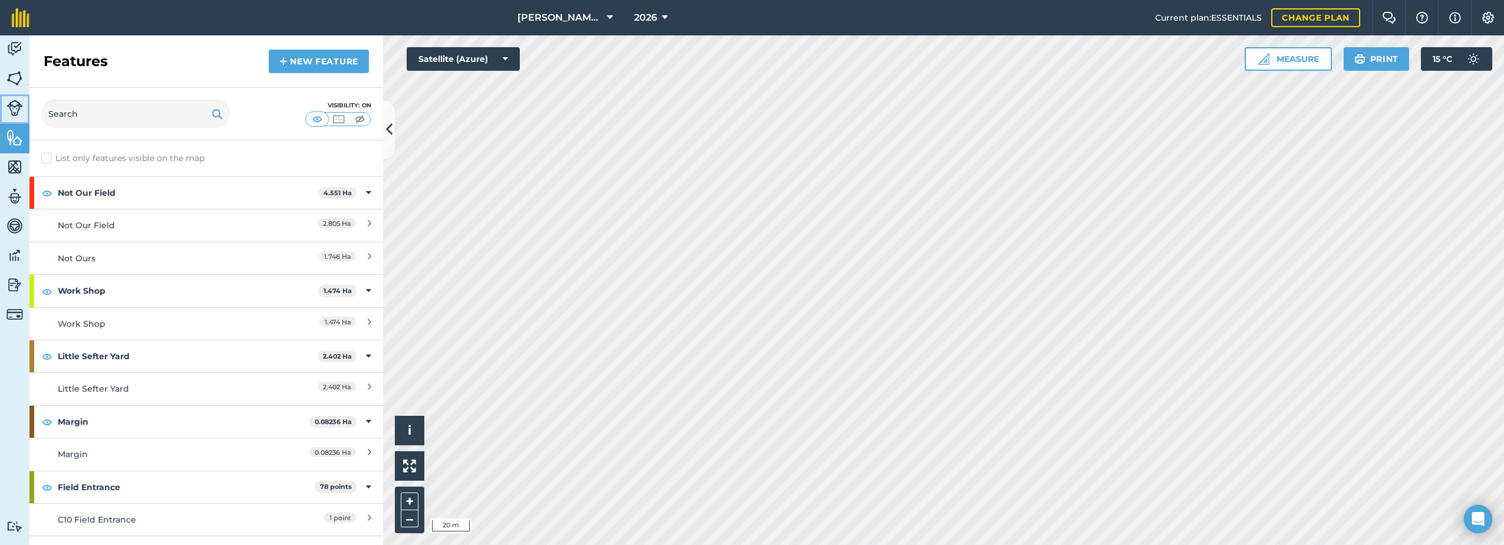
click at [18, 106] on img at bounding box center [14, 108] width 17 height 17
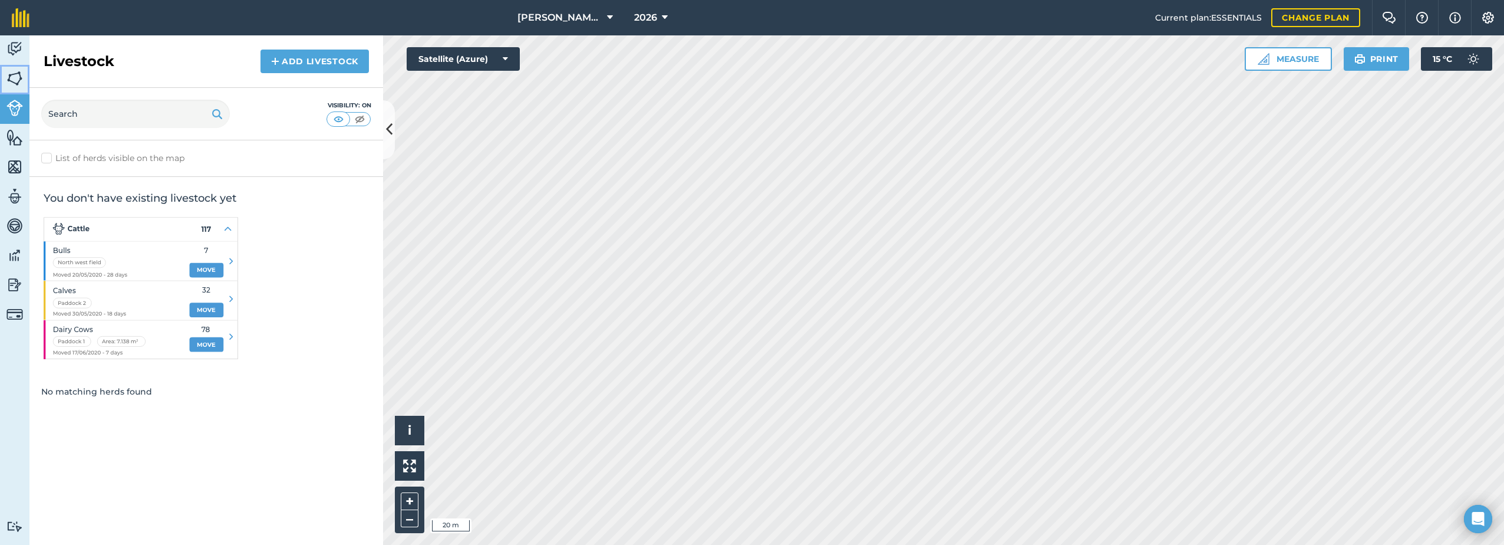
click at [14, 77] on img at bounding box center [14, 79] width 17 height 18
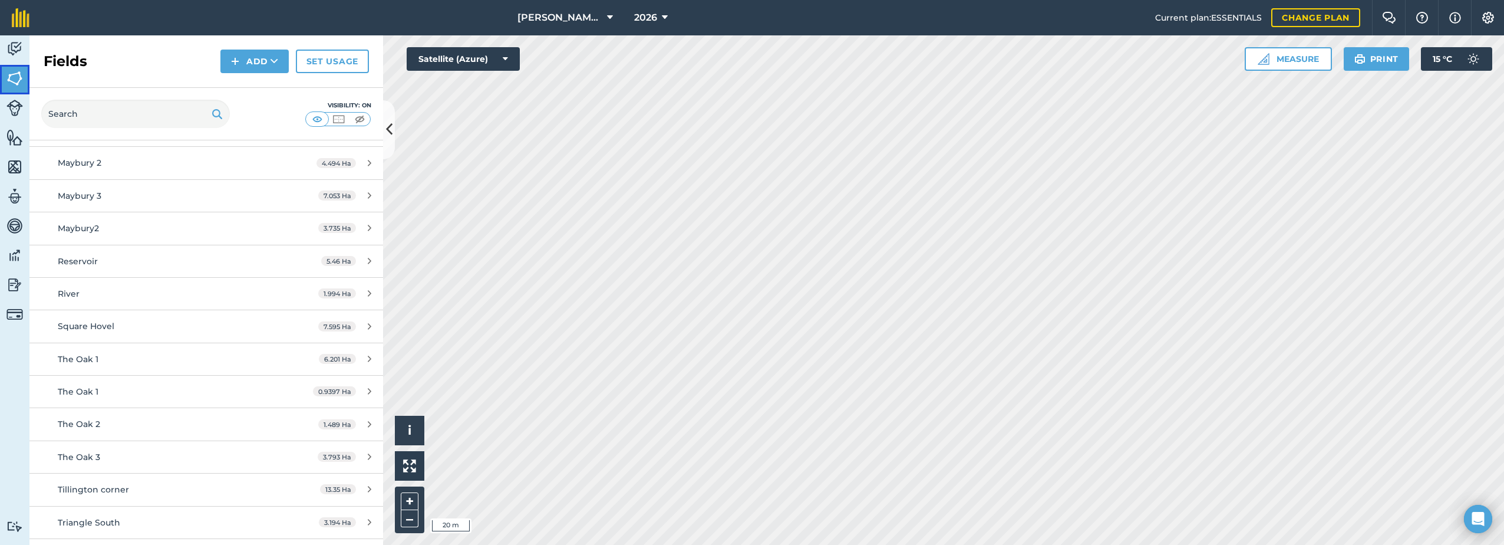
scroll to position [3772, 0]
click at [12, 283] on img at bounding box center [14, 285] width 17 height 18
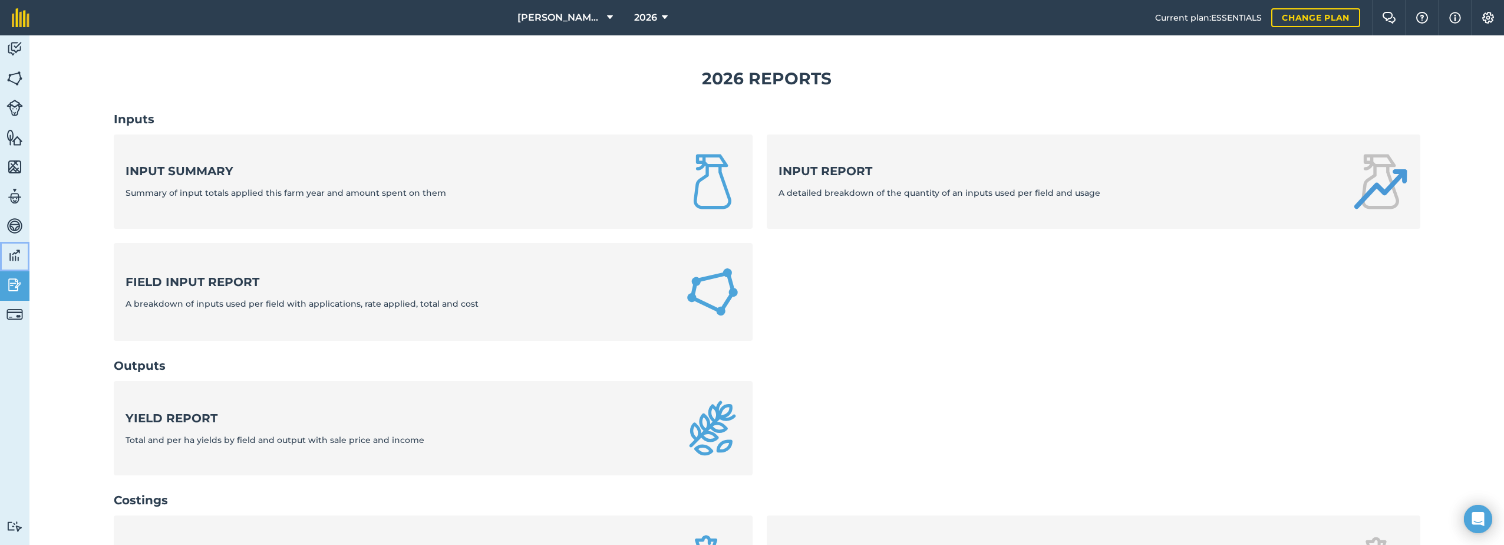
click at [11, 258] on img at bounding box center [14, 255] width 17 height 18
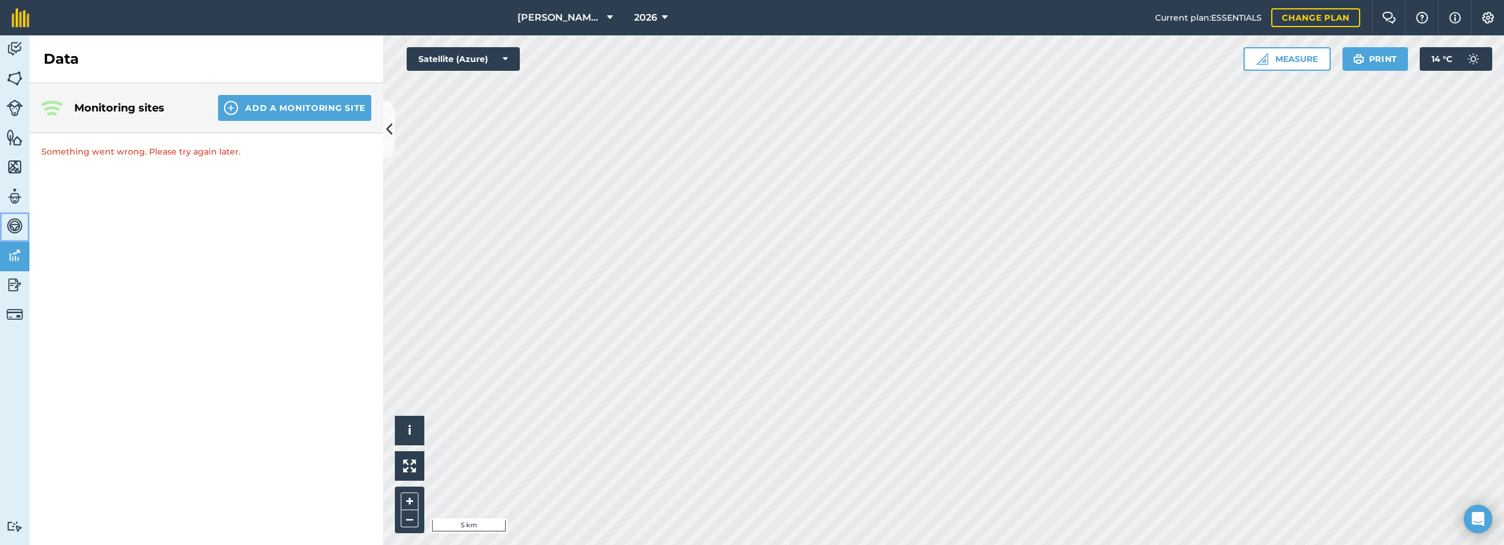
click at [17, 225] on img at bounding box center [14, 226] width 17 height 18
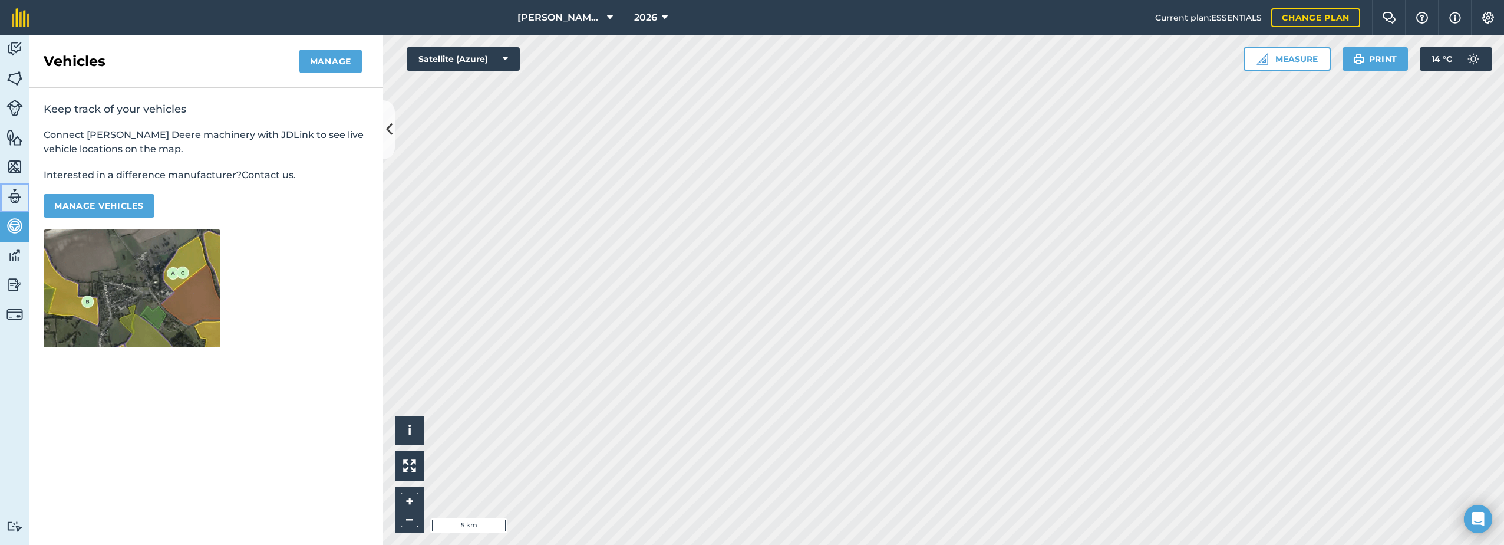
click at [14, 200] on img at bounding box center [14, 196] width 17 height 18
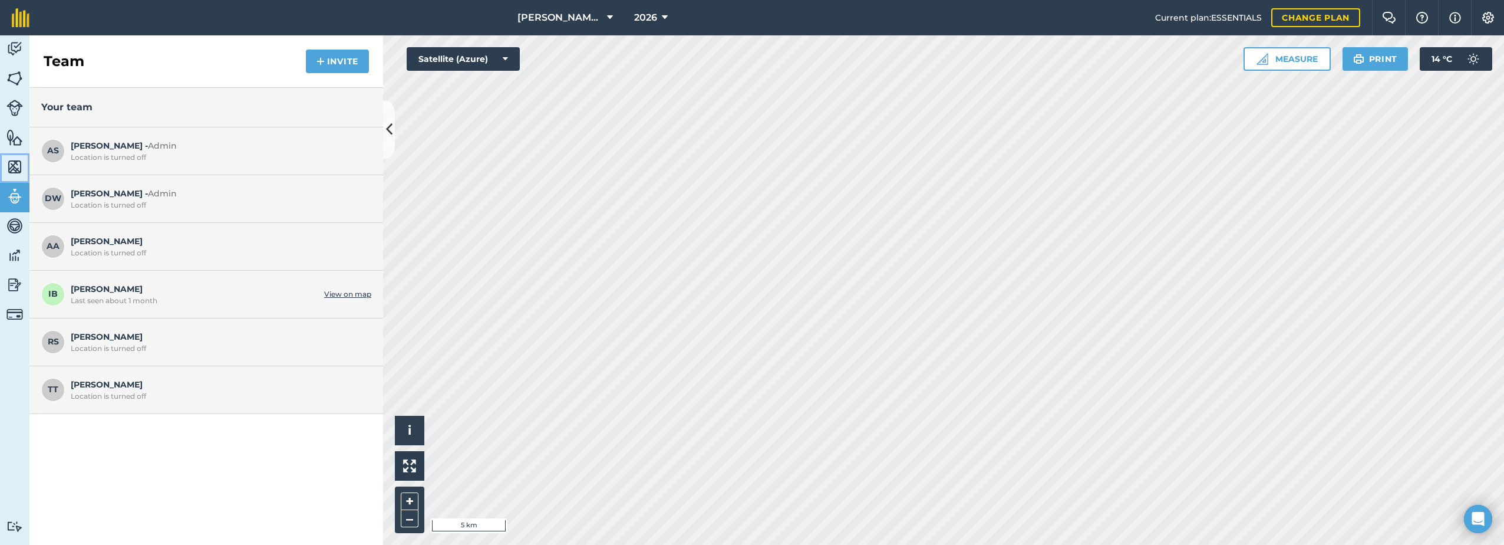
click at [10, 160] on img at bounding box center [14, 167] width 17 height 18
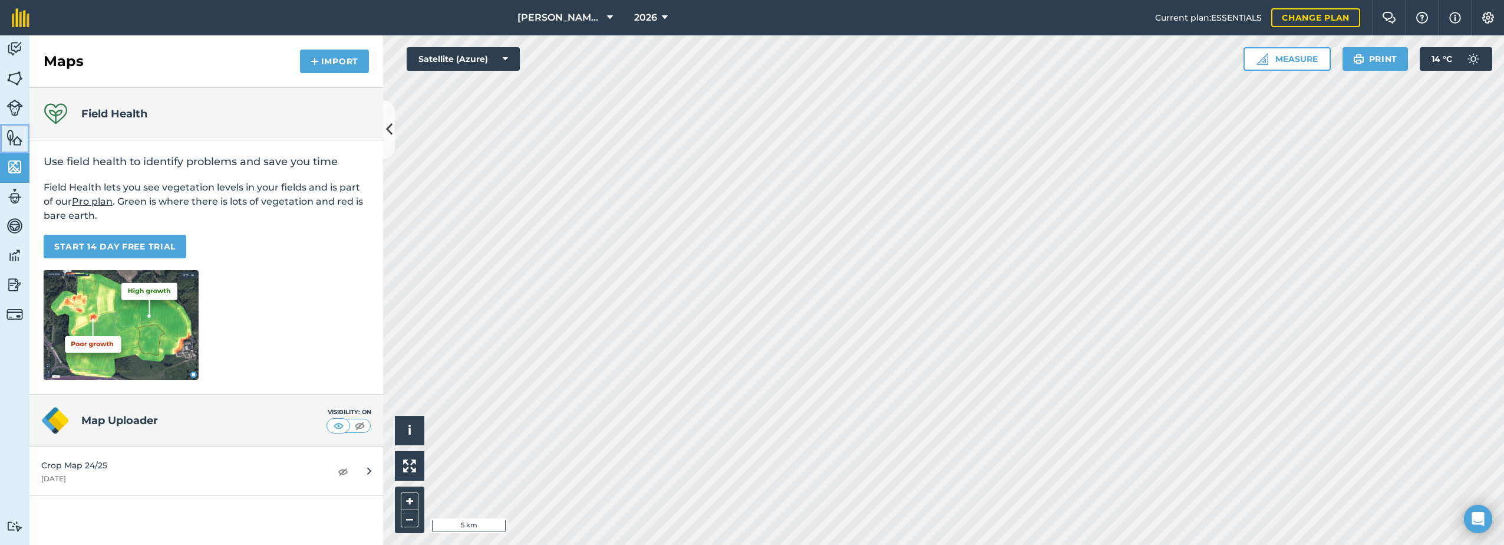
click at [11, 139] on img at bounding box center [14, 137] width 17 height 18
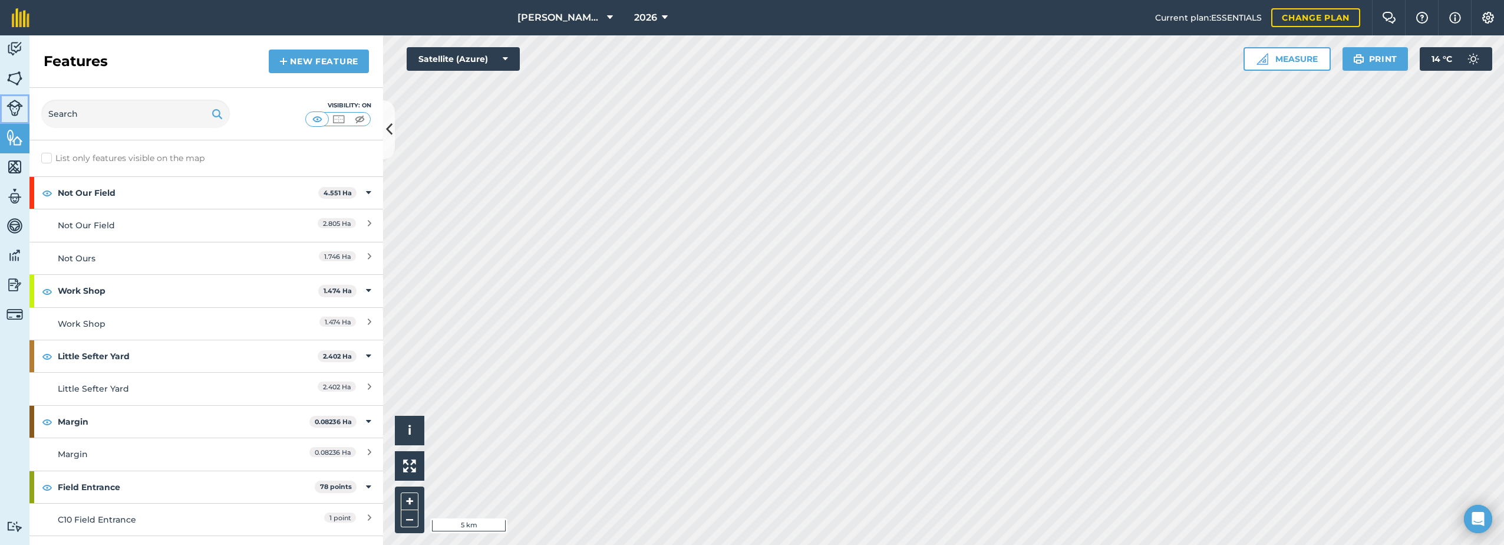
click at [15, 110] on img at bounding box center [14, 108] width 17 height 17
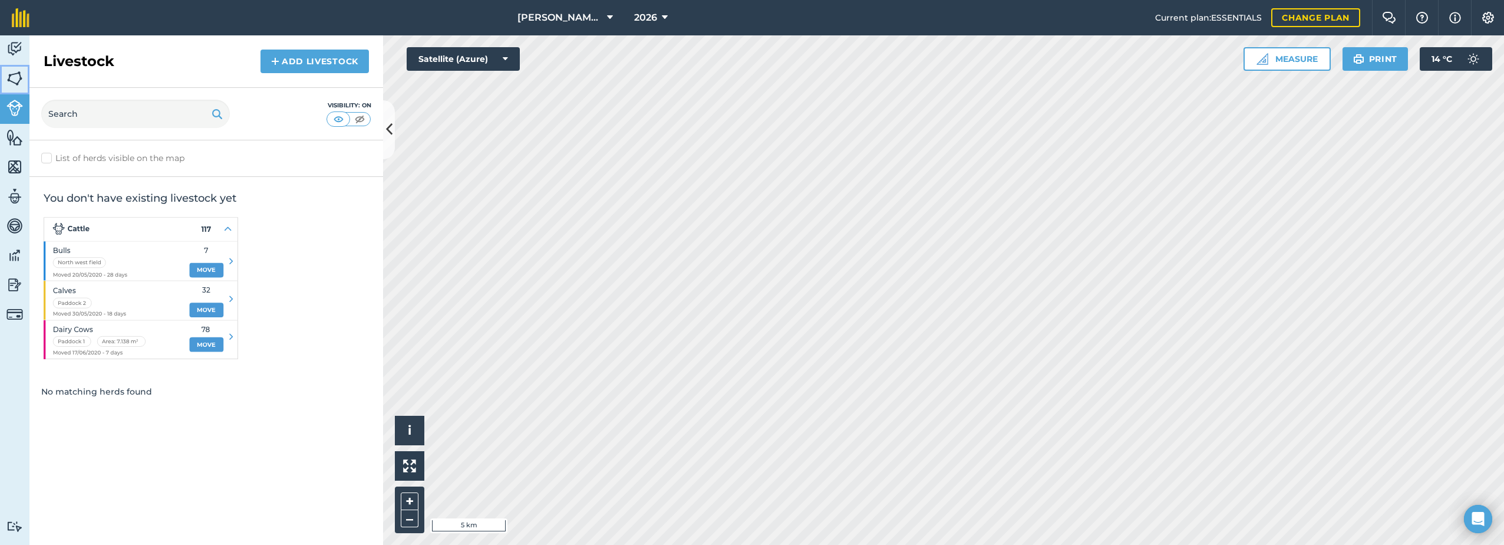
click at [14, 74] on img at bounding box center [14, 79] width 17 height 18
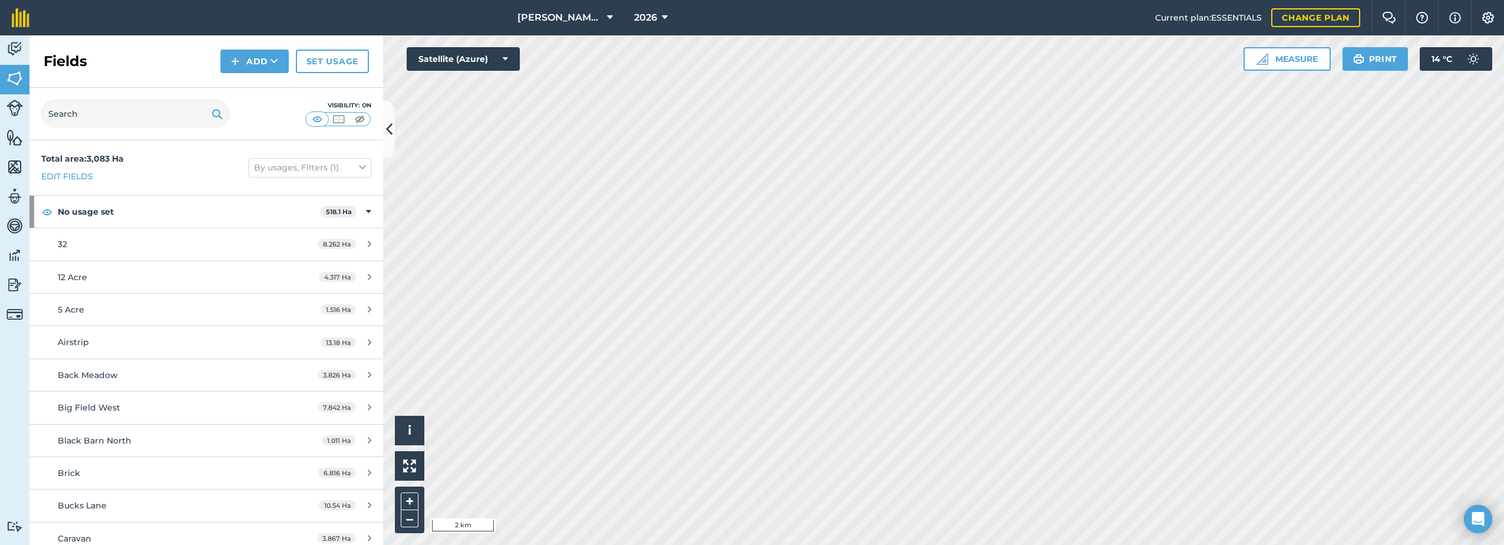
click at [1012, 544] on html "[PERSON_NAME] Farm Life 2026 Current plan : ESSENTIALS Change plan Farm Chat He…" at bounding box center [752, 272] width 1504 height 545
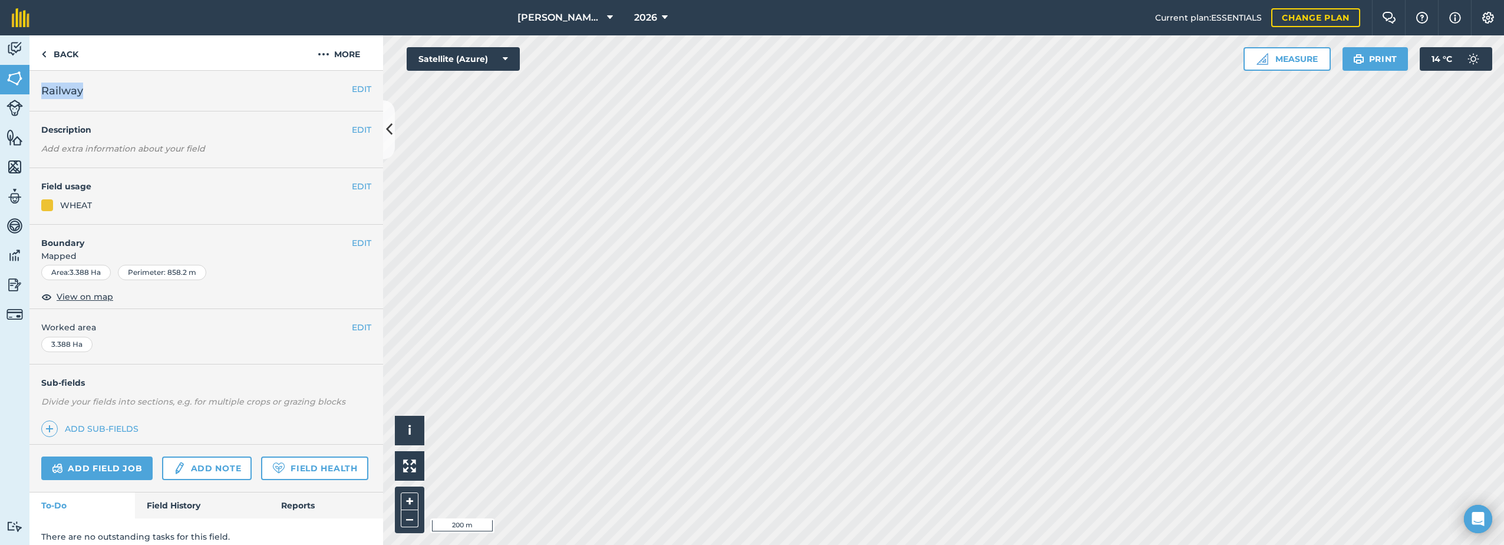
drag, startPoint x: 84, startPoint y: 91, endPoint x: 43, endPoint y: 95, distance: 40.8
click at [43, 95] on h2 "Railway" at bounding box center [196, 91] width 311 height 17
copy span "Railway"
click at [236, 309] on div "EDIT Worked area 3.388 Ha" at bounding box center [206, 336] width 354 height 55
click at [352, 183] on button "EDIT" at bounding box center [361, 186] width 19 height 13
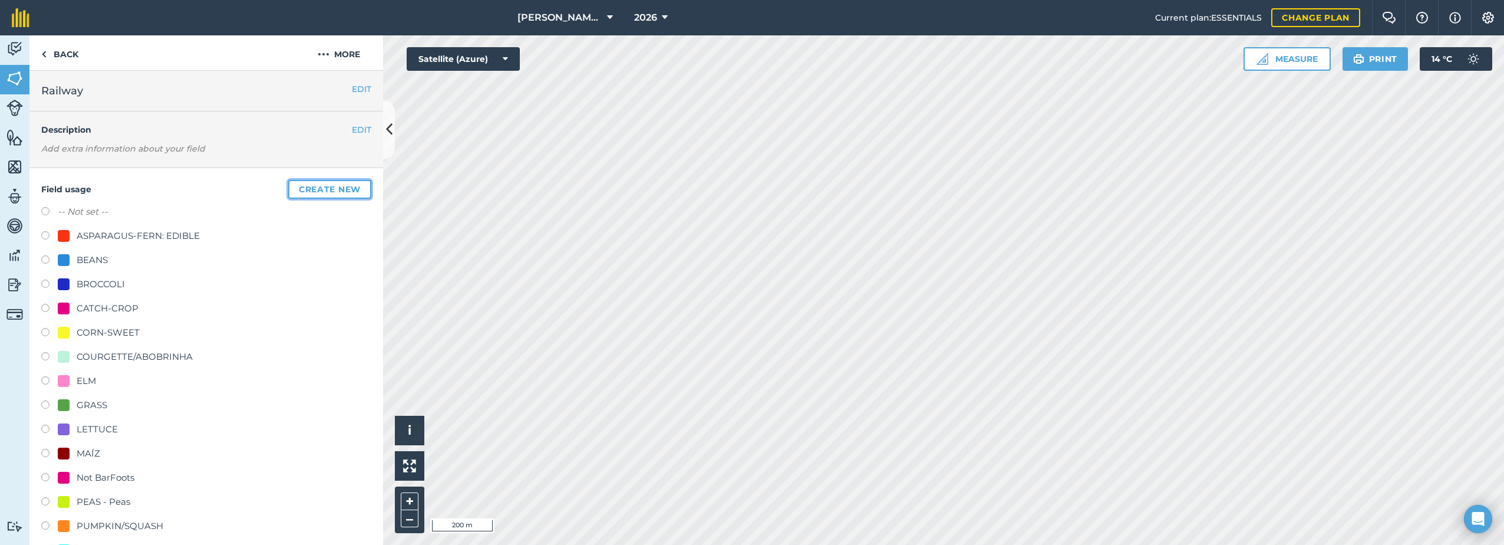
click at [313, 189] on button "Create new" at bounding box center [329, 189] width 83 height 19
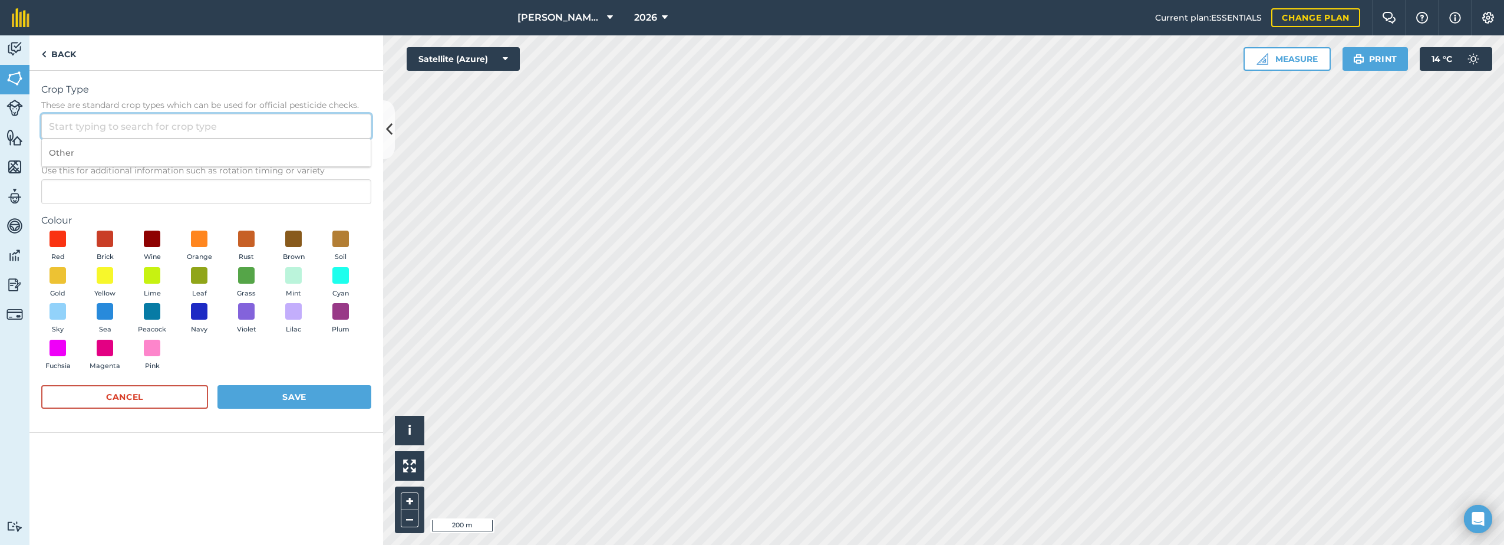
click at [77, 126] on input "Crop Type These are standard crop types which can be used for official pesticid…" at bounding box center [206, 126] width 330 height 25
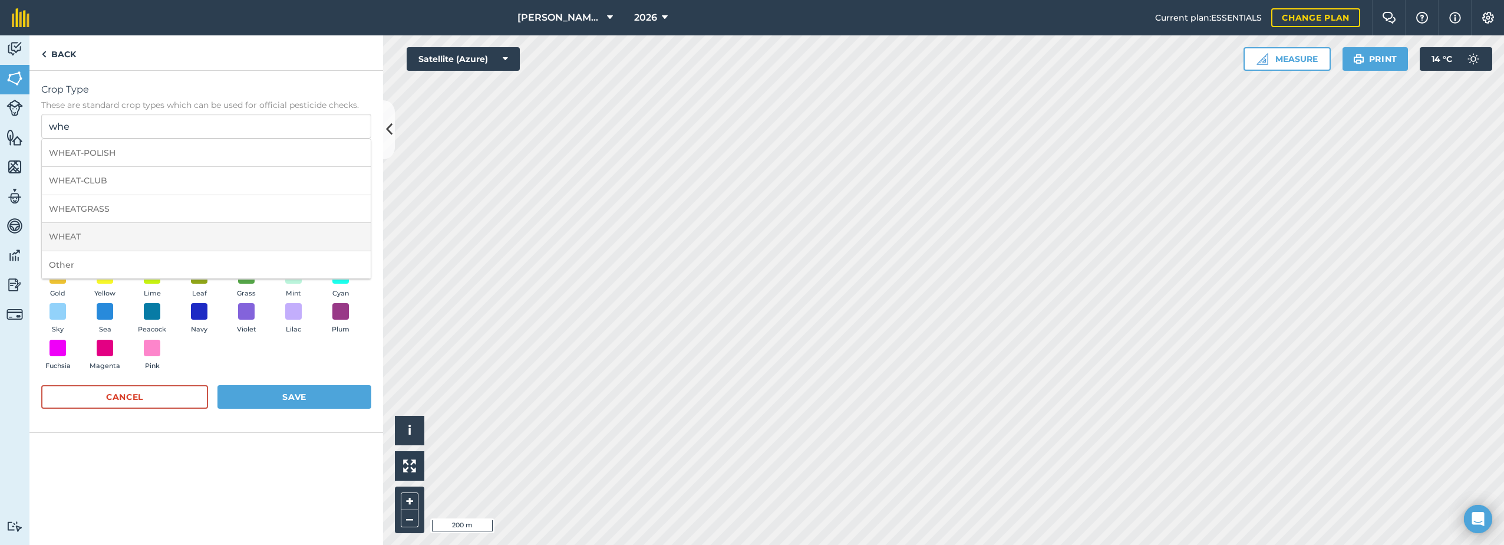
click at [99, 234] on li "WHEAT" at bounding box center [206, 237] width 329 height 28
type input "WHEAT"
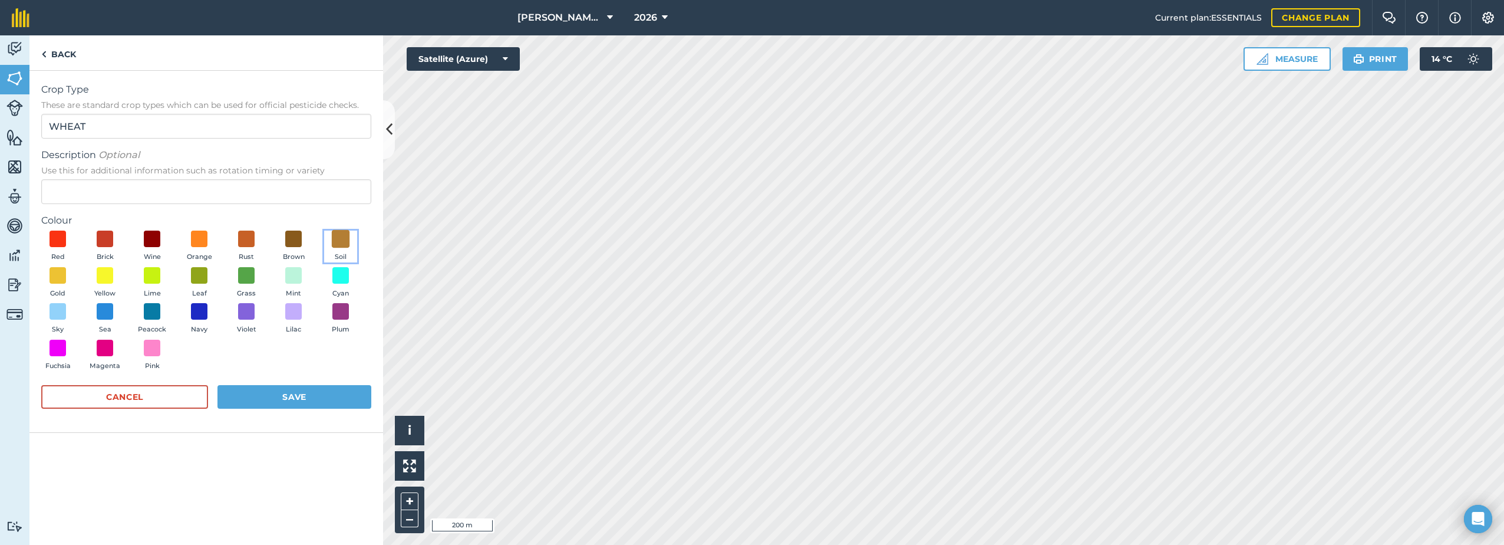
click at [341, 239] on span at bounding box center [341, 239] width 18 height 18
click at [299, 240] on span at bounding box center [294, 239] width 18 height 18
click at [291, 395] on button "Save" at bounding box center [294, 397] width 154 height 24
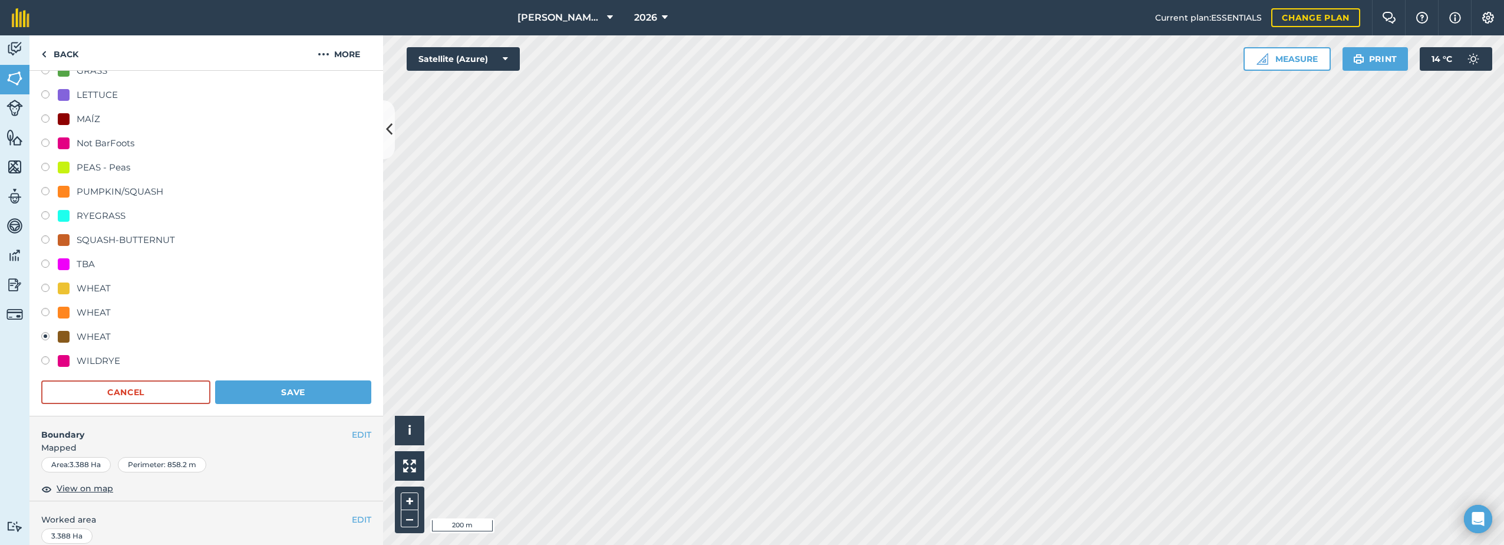
scroll to position [295, 0]
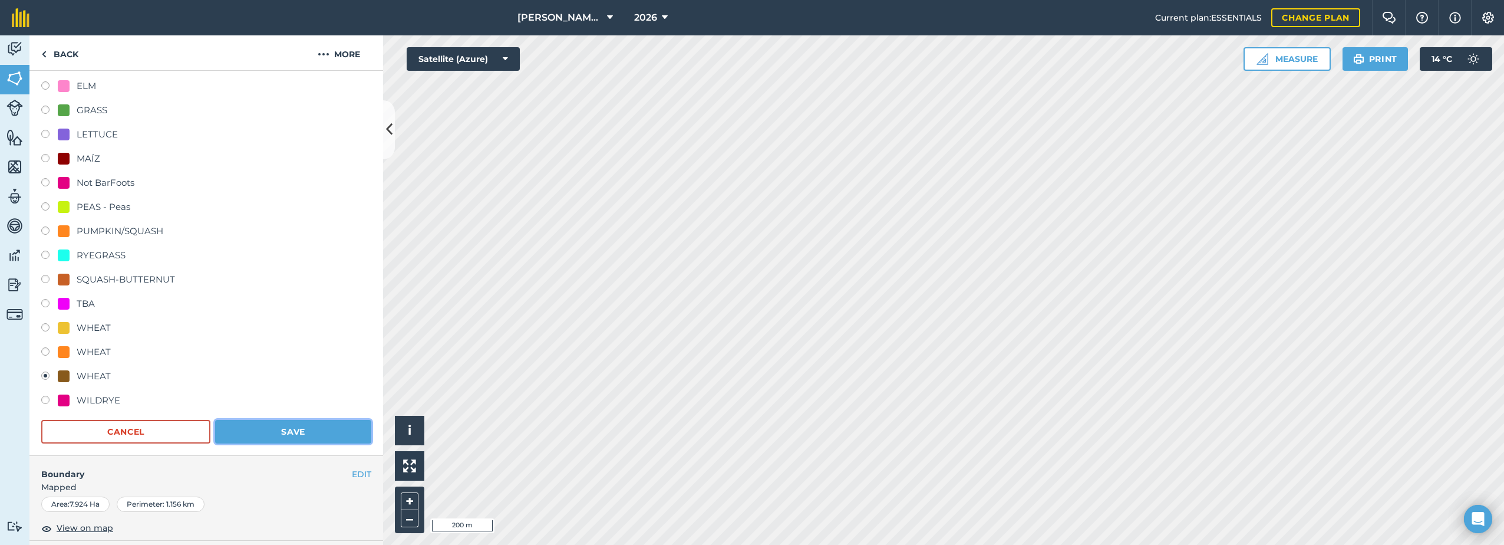
click at [282, 433] on button "Save" at bounding box center [293, 432] width 156 height 24
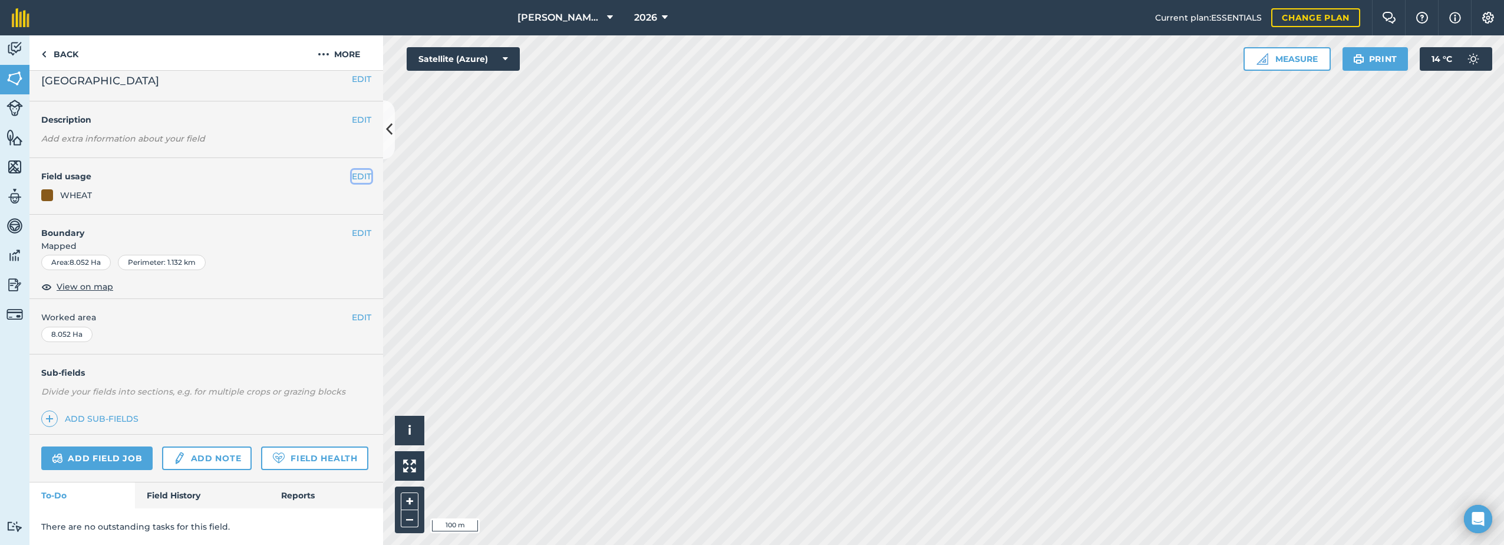
click at [352, 170] on button "EDIT" at bounding box center [361, 176] width 19 height 13
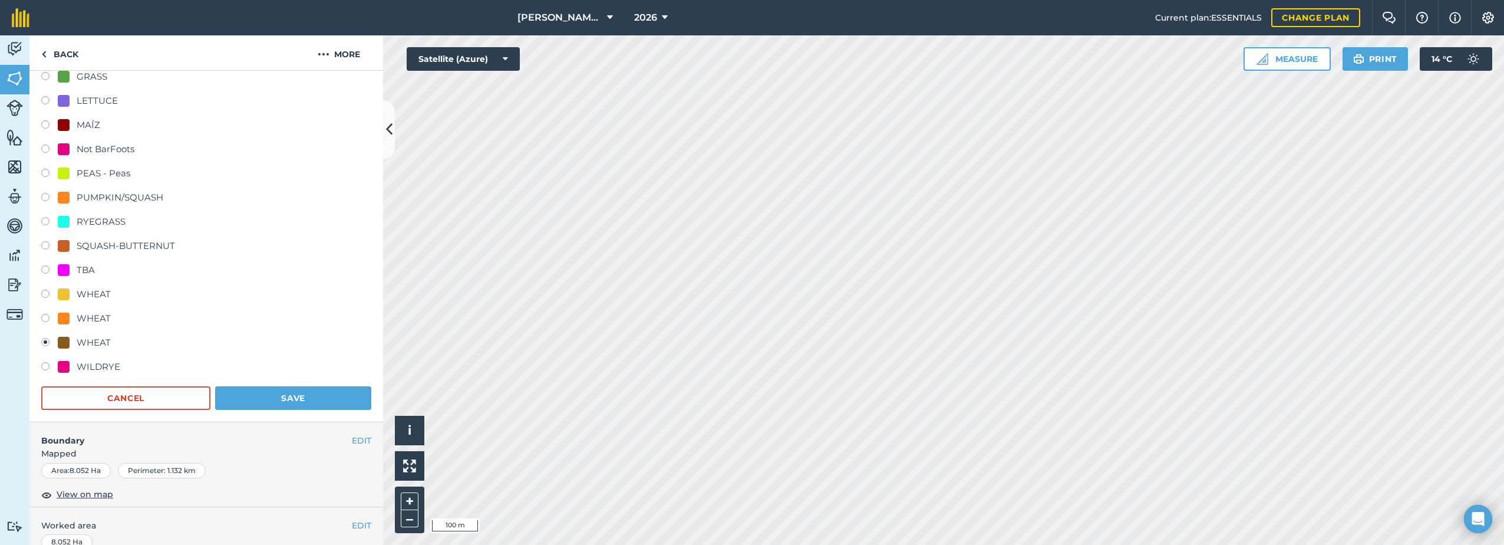
scroll to position [338, 0]
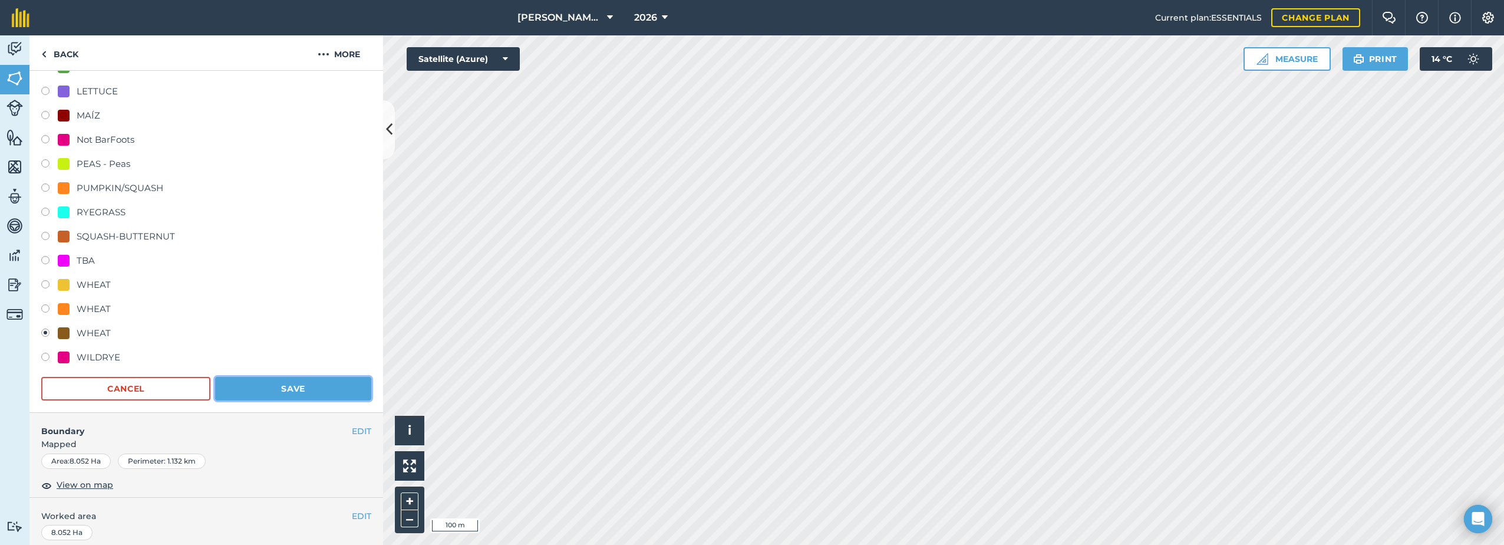
click at [274, 384] on button "Save" at bounding box center [293, 389] width 156 height 24
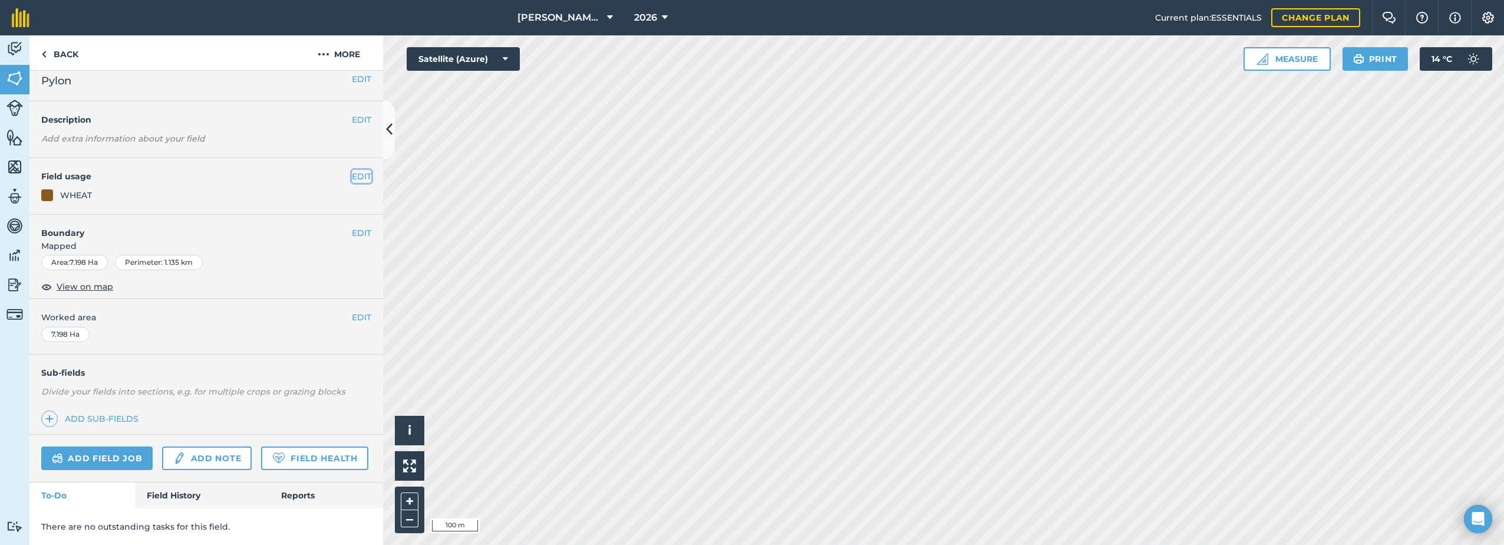
click at [356, 170] on button "EDIT" at bounding box center [361, 176] width 19 height 13
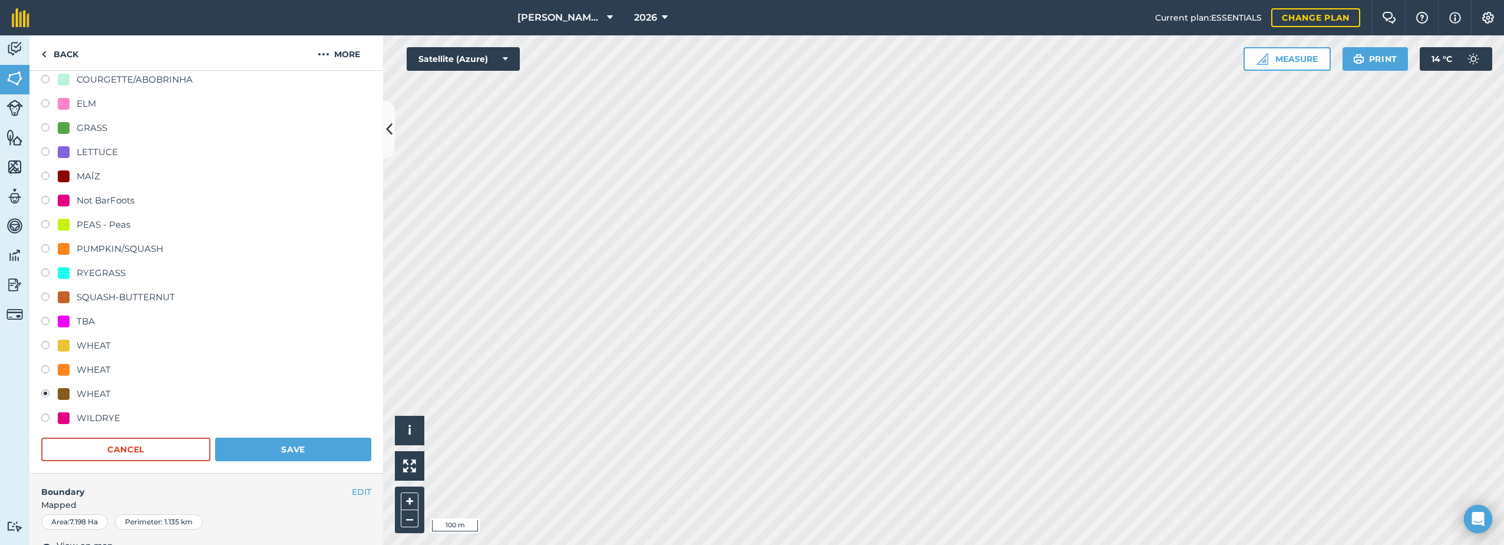
scroll to position [279, 0]
click at [95, 385] on div "WHEAT" at bounding box center [94, 392] width 34 height 14
drag, startPoint x: 259, startPoint y: 444, endPoint x: 268, endPoint y: 443, distance: 8.9
click at [262, 444] on button "Save" at bounding box center [293, 448] width 156 height 24
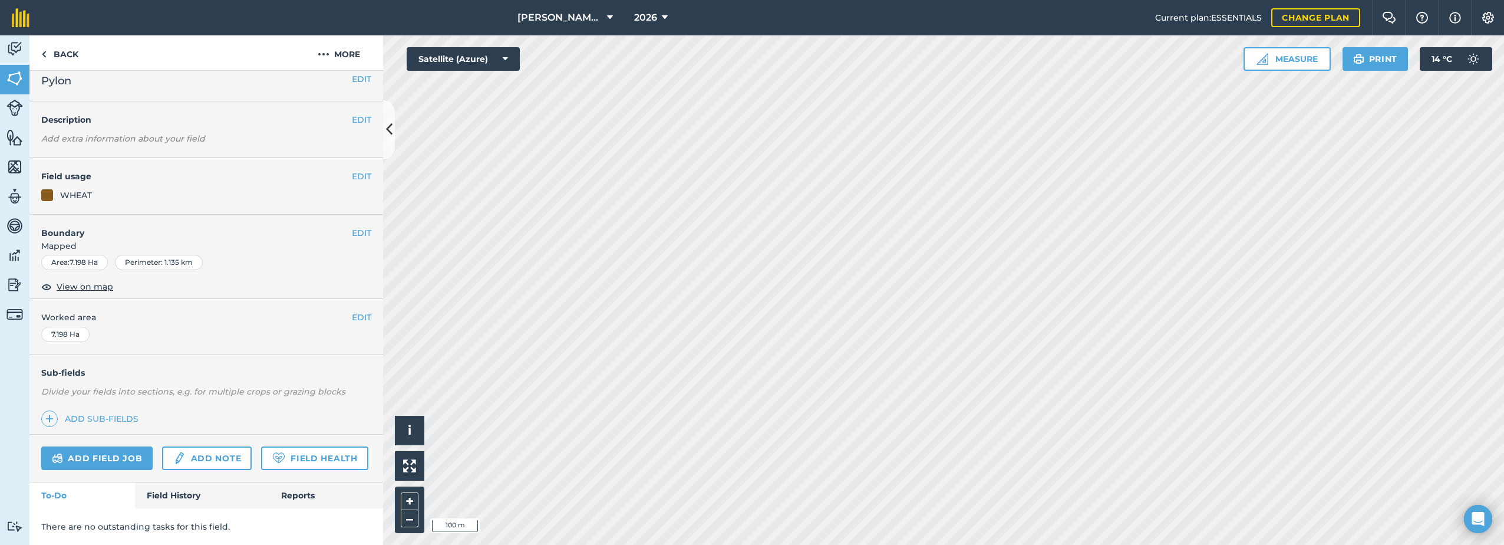
scroll to position [43, 0]
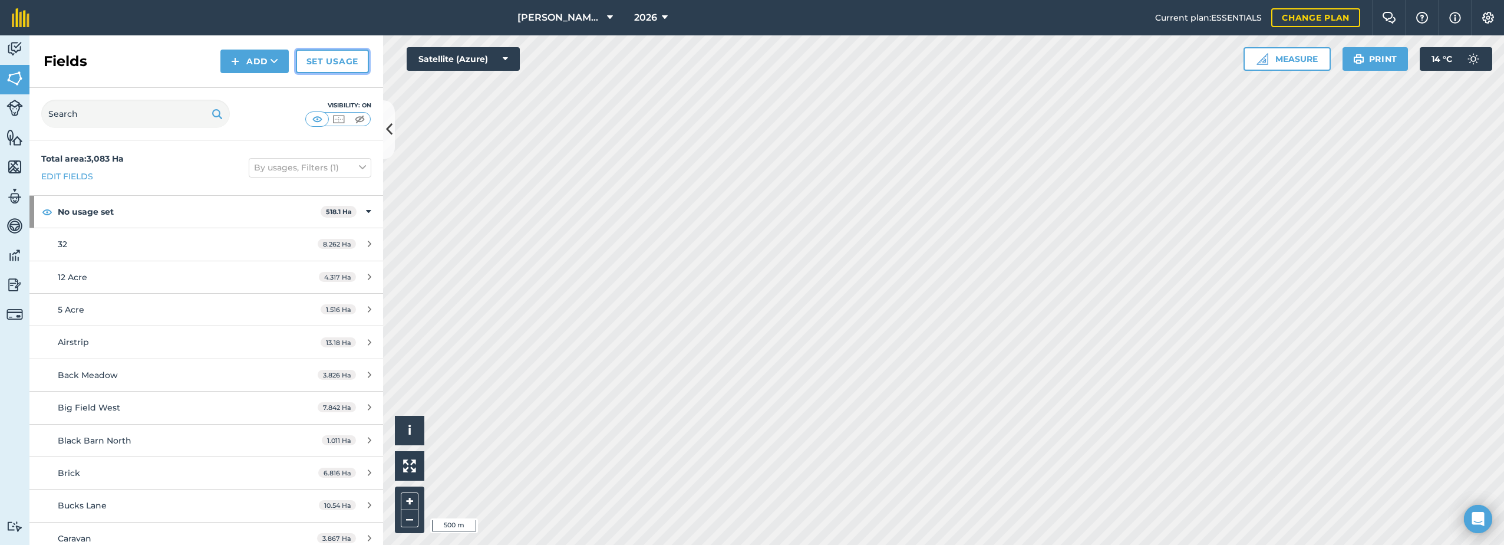
click at [332, 68] on link "Set usage" at bounding box center [332, 62] width 73 height 24
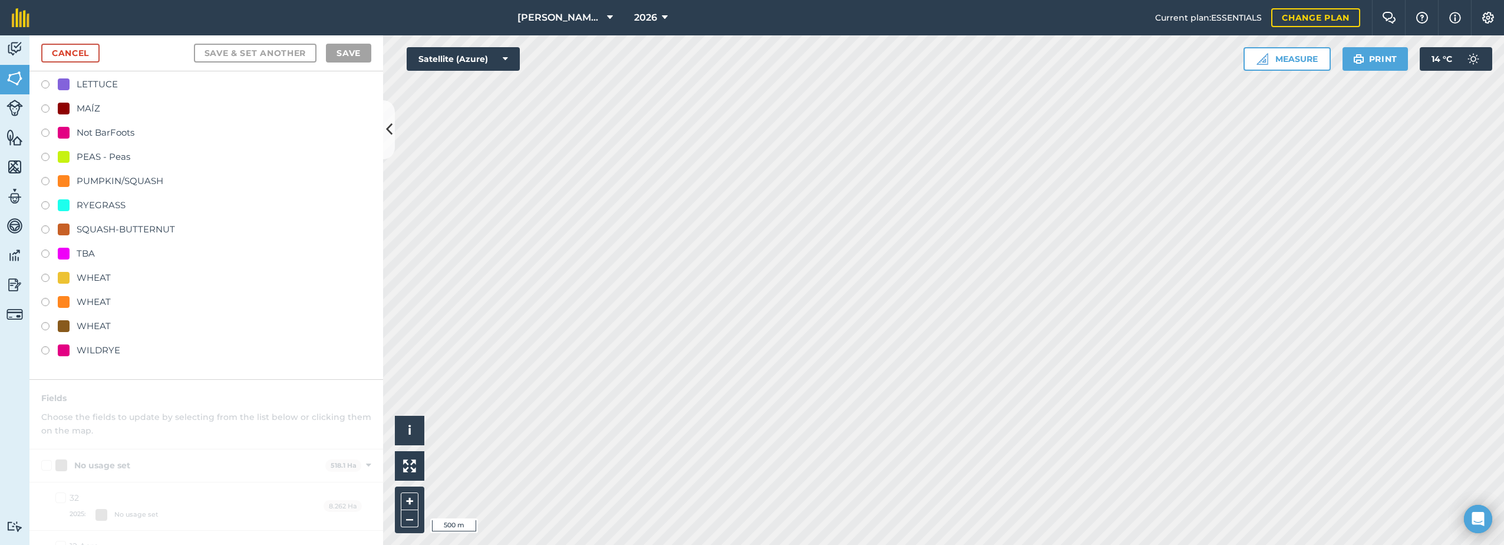
scroll to position [177, 0]
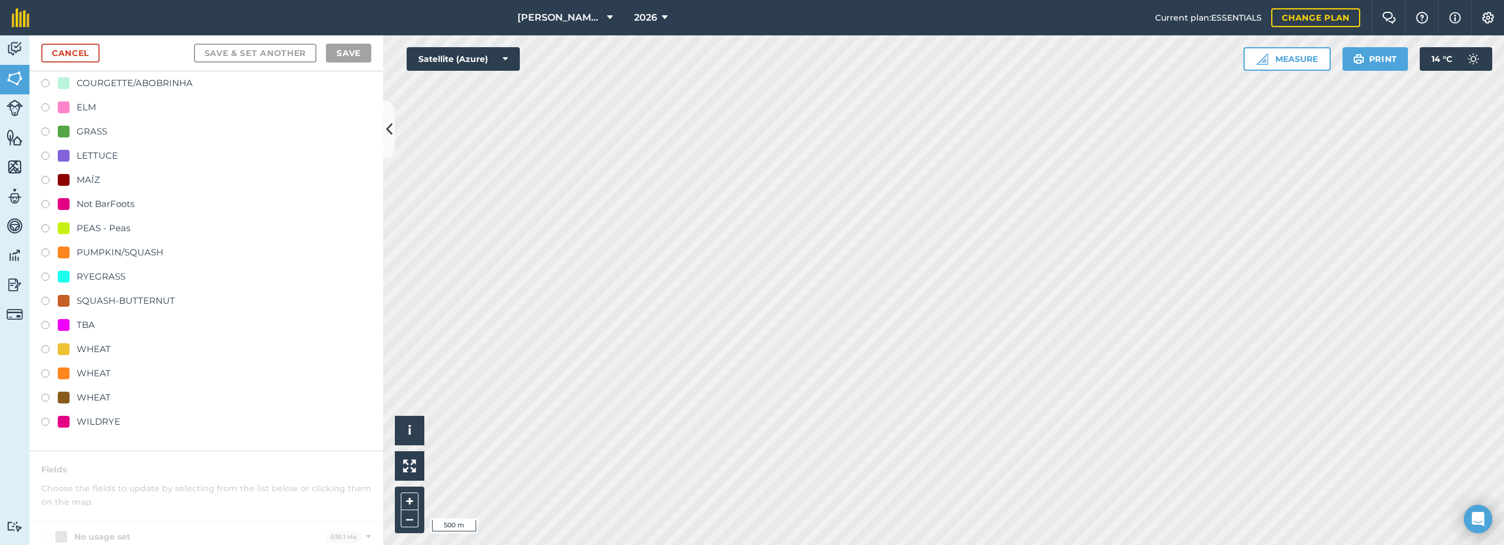
click at [80, 395] on div "WHEAT" at bounding box center [94, 397] width 34 height 14
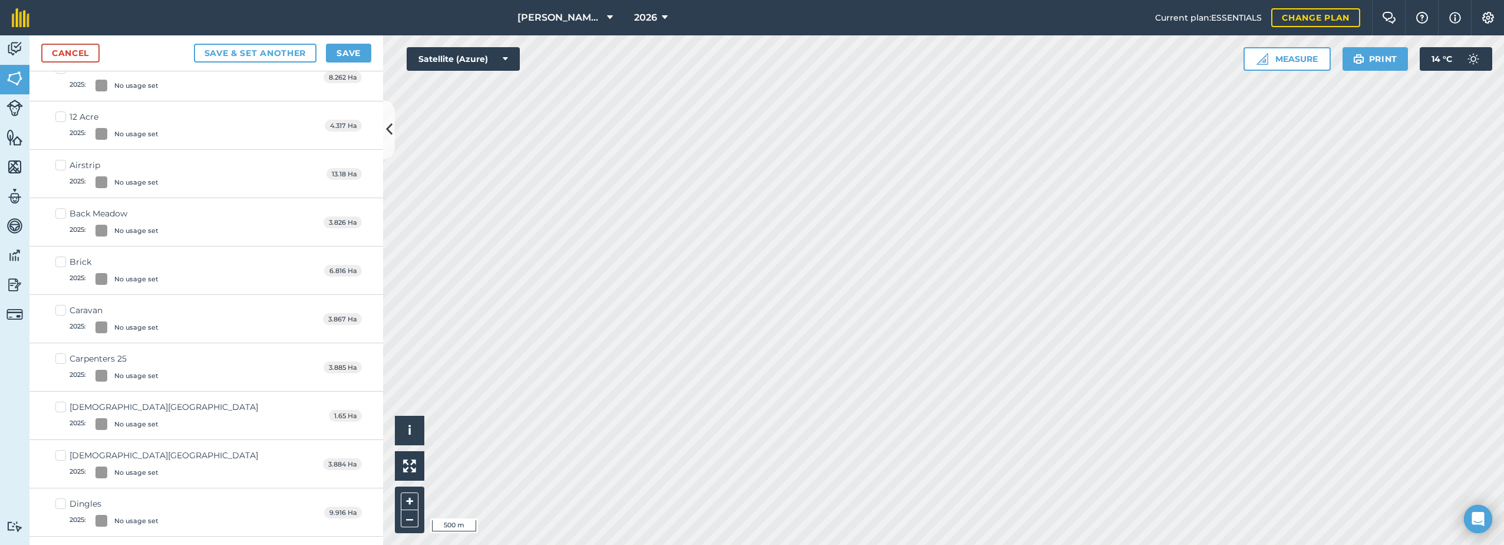
scroll to position [0, 0]
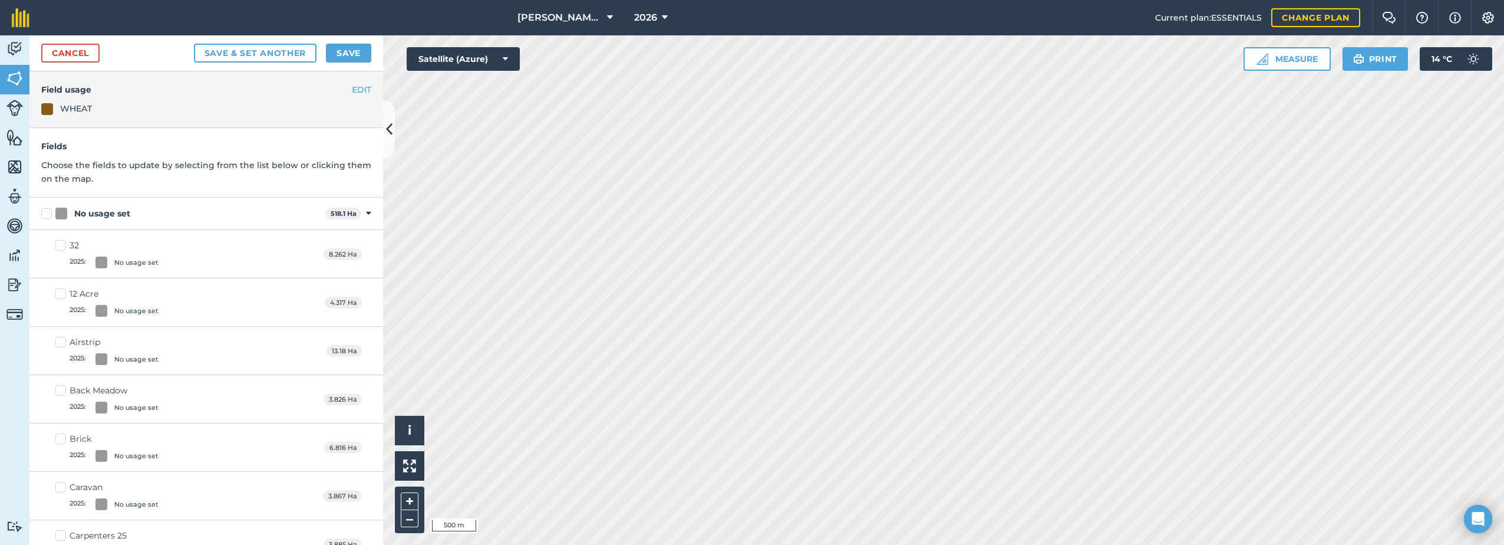
click at [342, 90] on h4 "Field usage" at bounding box center [206, 89] width 330 height 13
click at [355, 90] on button "EDIT" at bounding box center [361, 89] width 19 height 13
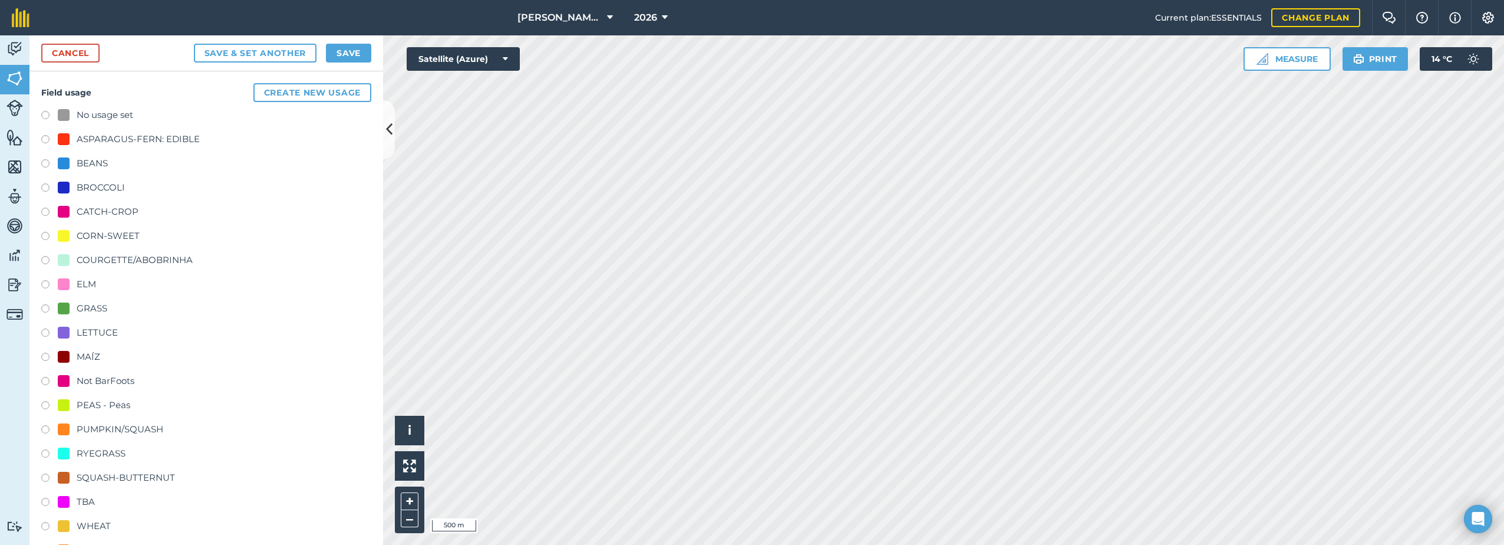
click at [91, 115] on div "No usage set" at bounding box center [105, 115] width 57 height 14
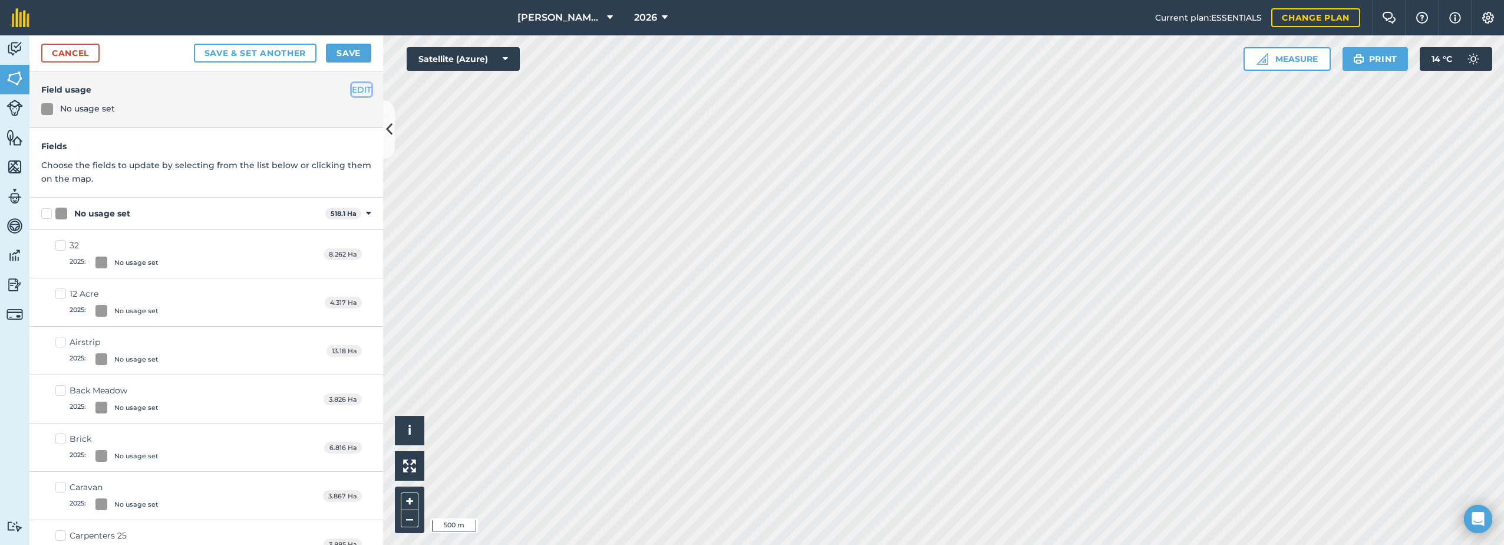
click at [352, 90] on button "EDIT" at bounding box center [361, 89] width 19 height 13
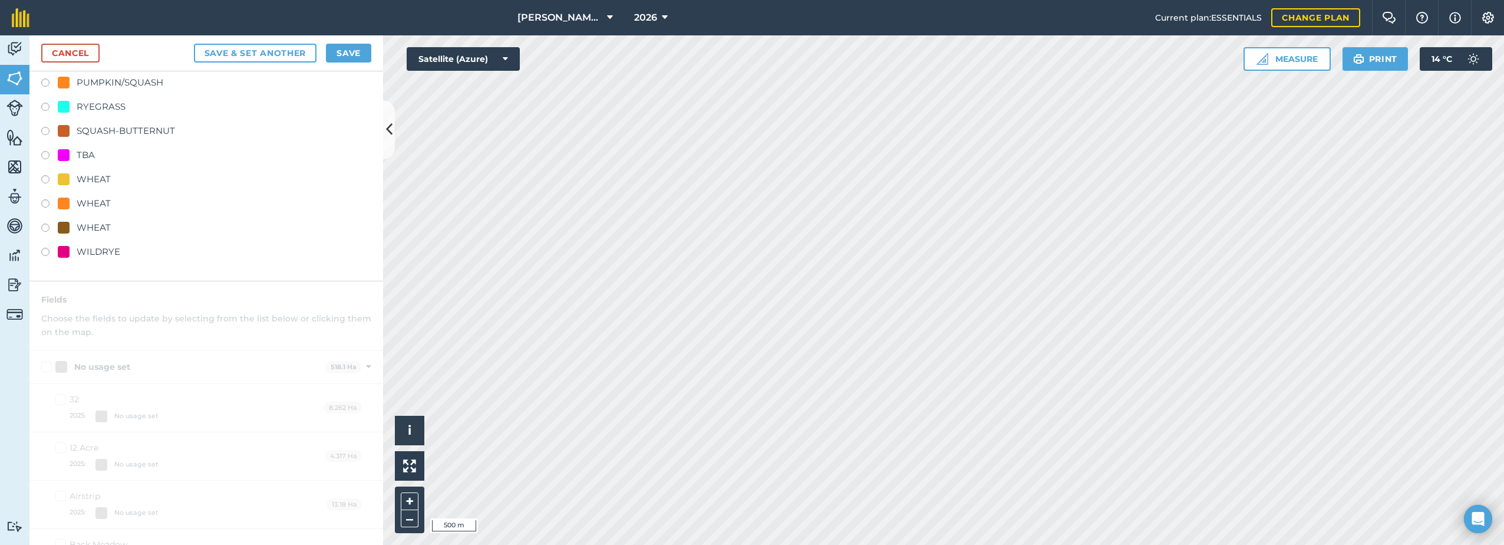
scroll to position [354, 0]
click at [90, 218] on div "WHEAT" at bounding box center [94, 220] width 34 height 14
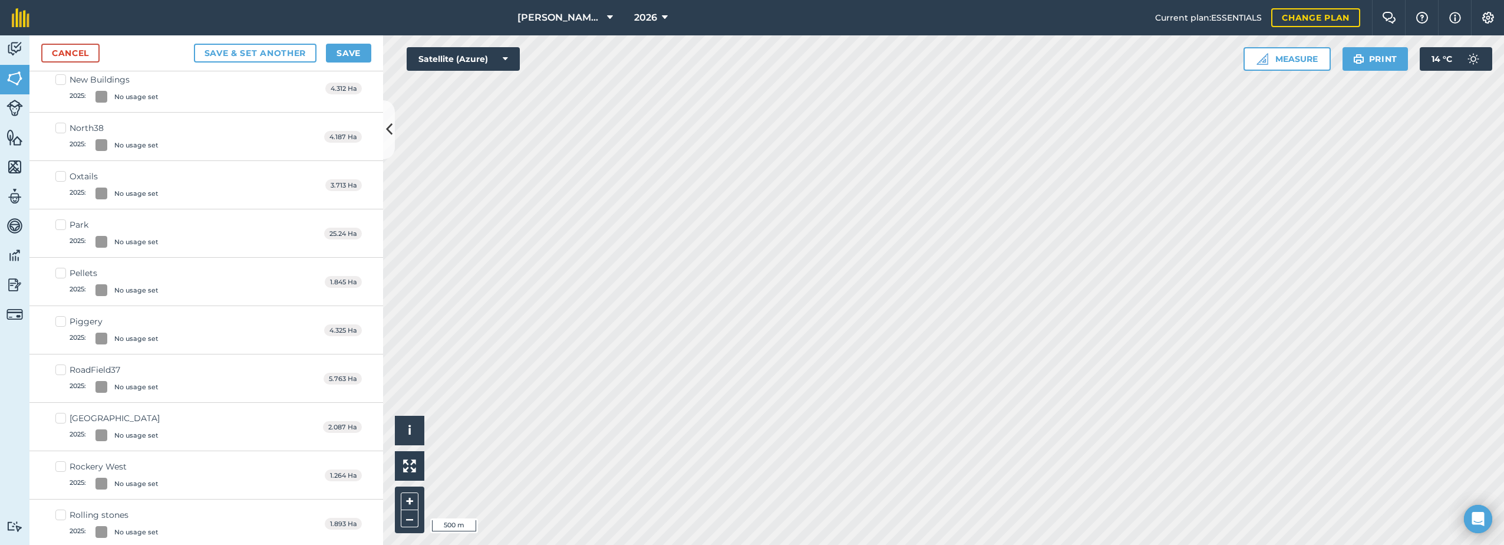
scroll to position [0, 0]
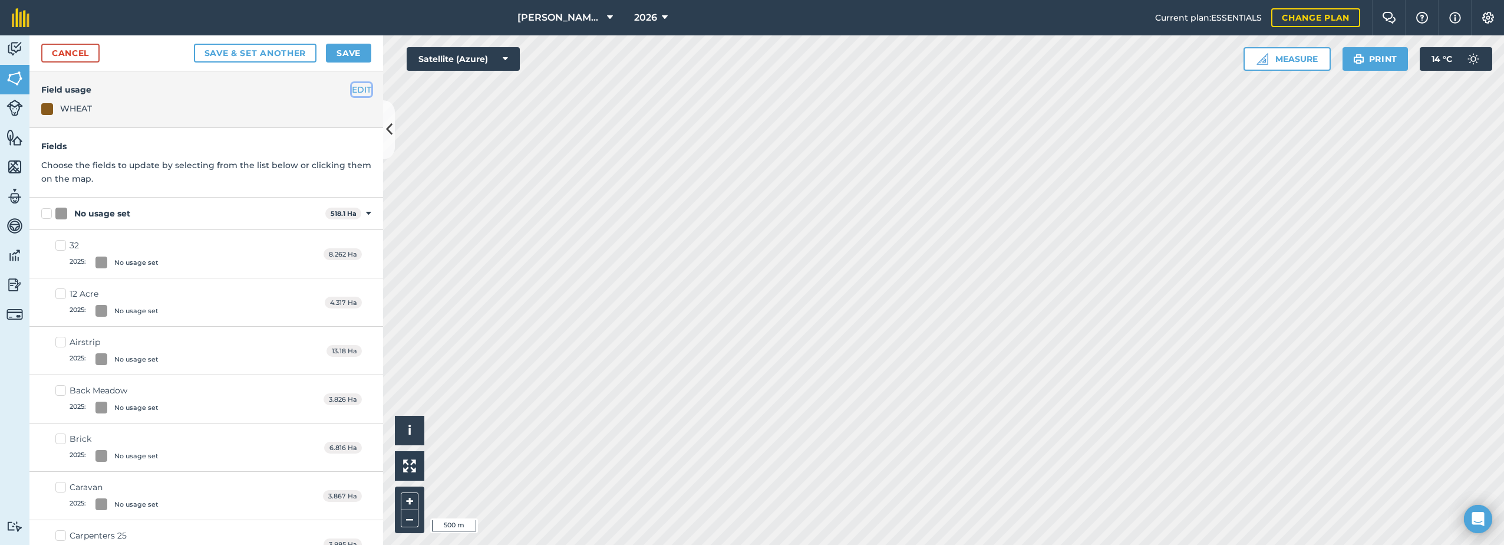
click at [352, 90] on button "EDIT" at bounding box center [361, 89] width 19 height 13
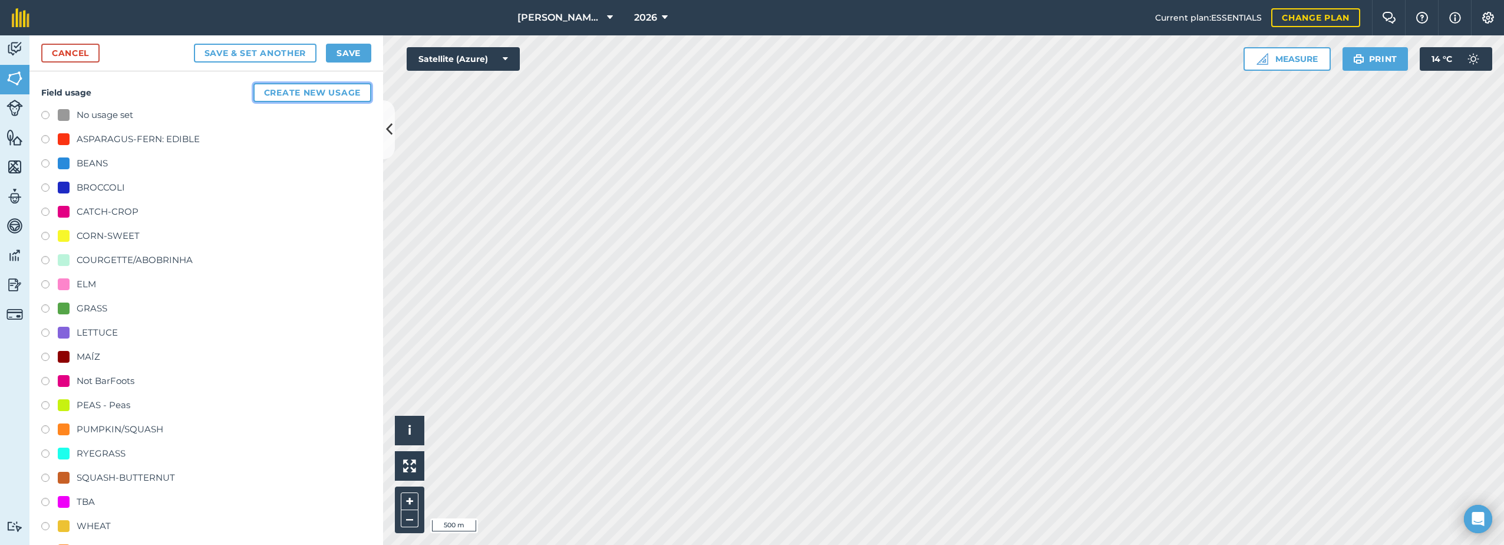
click at [309, 93] on button "Create new usage" at bounding box center [312, 92] width 118 height 19
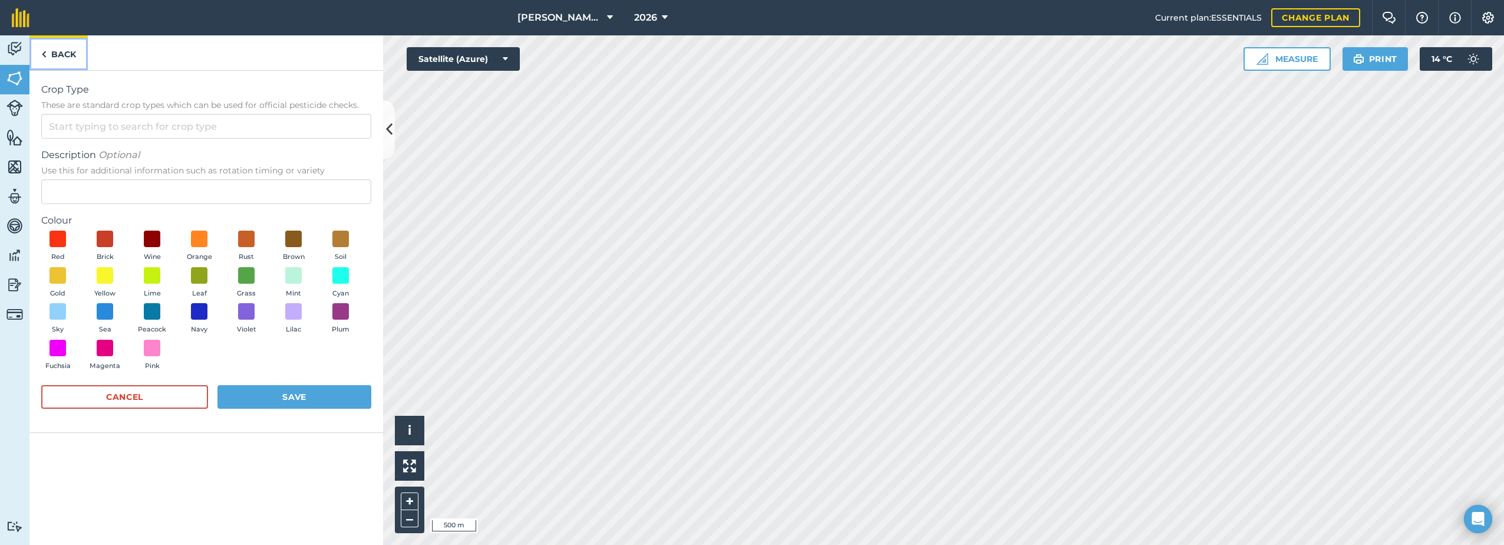
click at [72, 49] on link "Back" at bounding box center [58, 52] width 58 height 35
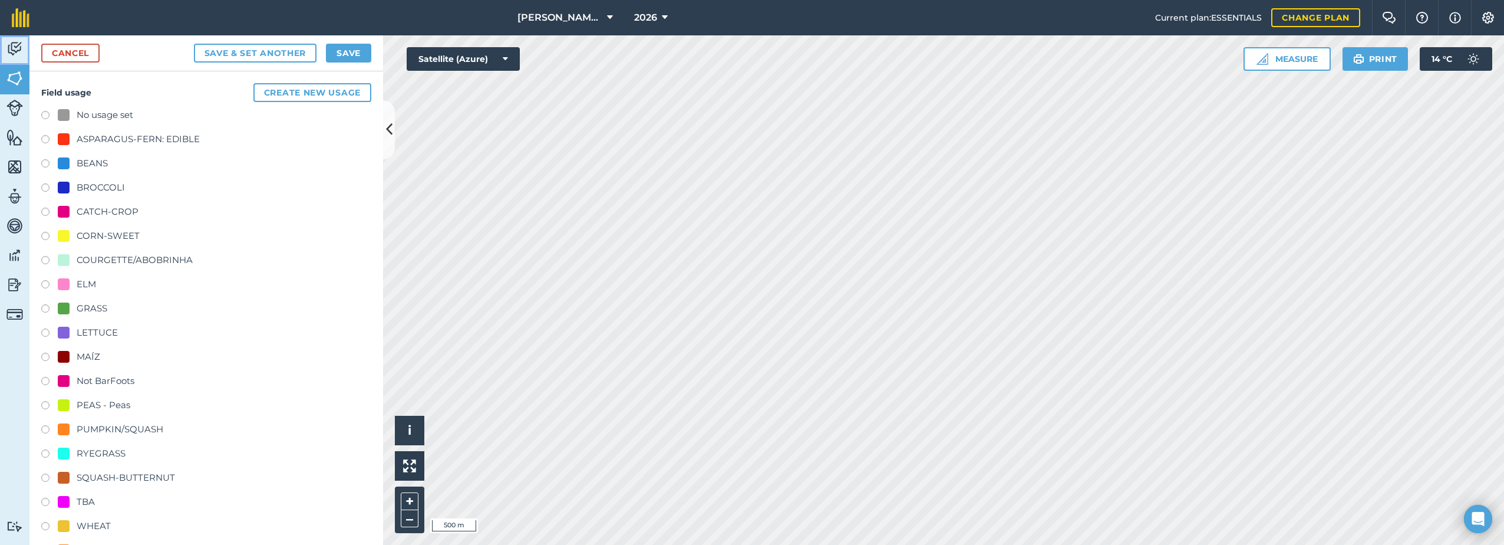
click at [24, 51] on link "Activity" at bounding box center [14, 49] width 29 height 29
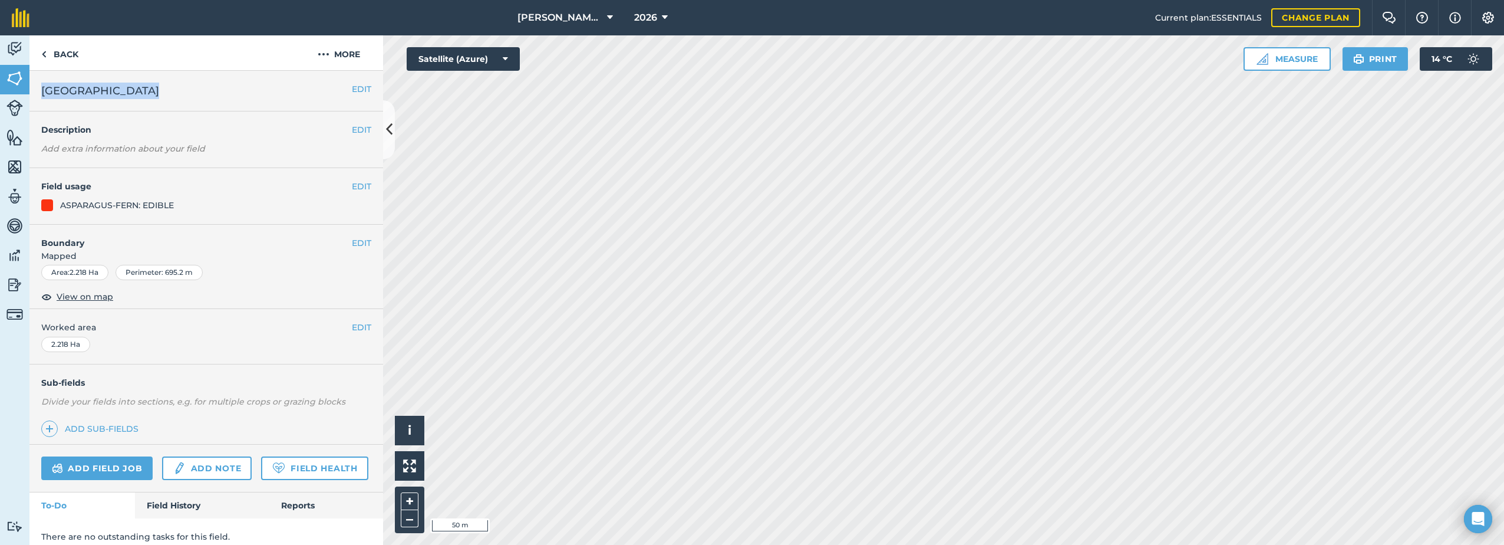
drag, startPoint x: 140, startPoint y: 91, endPoint x: 41, endPoint y: 91, distance: 99.0
click at [41, 91] on div "EDIT Trotton Reservoir" at bounding box center [206, 91] width 354 height 41
drag, startPoint x: 41, startPoint y: 91, endPoint x: 48, endPoint y: 91, distance: 7.1
copy span "[GEOGRAPHIC_DATA]"
click at [337, 88] on h2 "[GEOGRAPHIC_DATA]" at bounding box center [196, 91] width 311 height 17
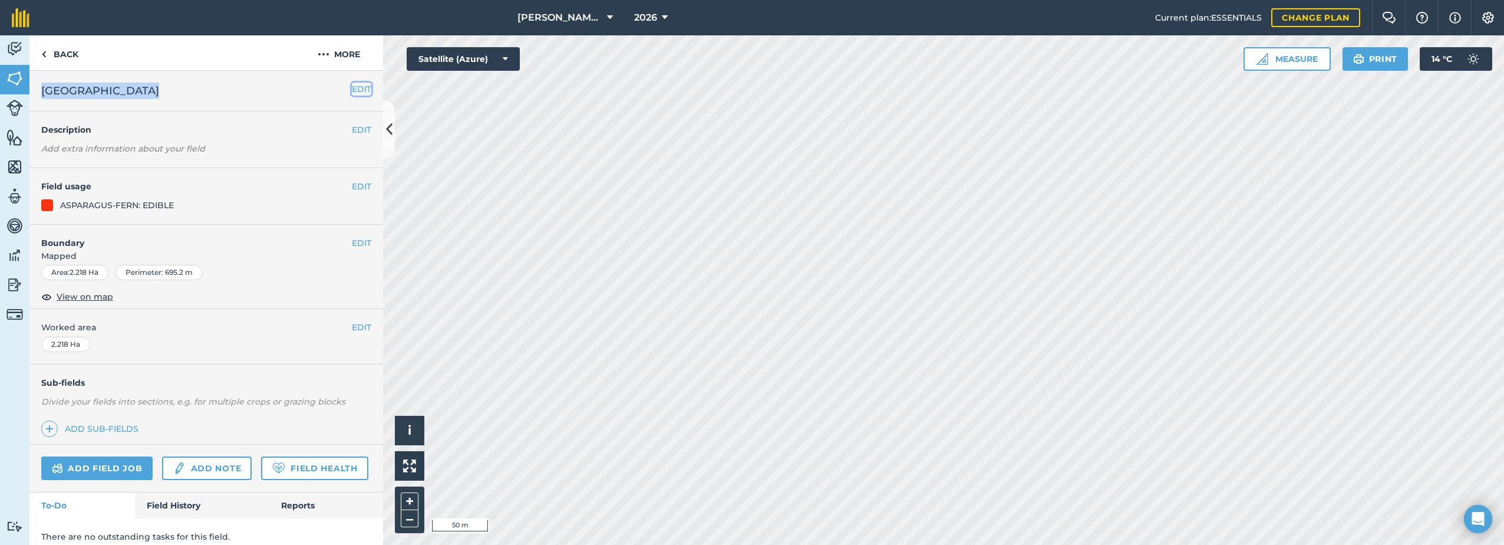
click at [352, 90] on button "EDIT" at bounding box center [361, 89] width 19 height 13
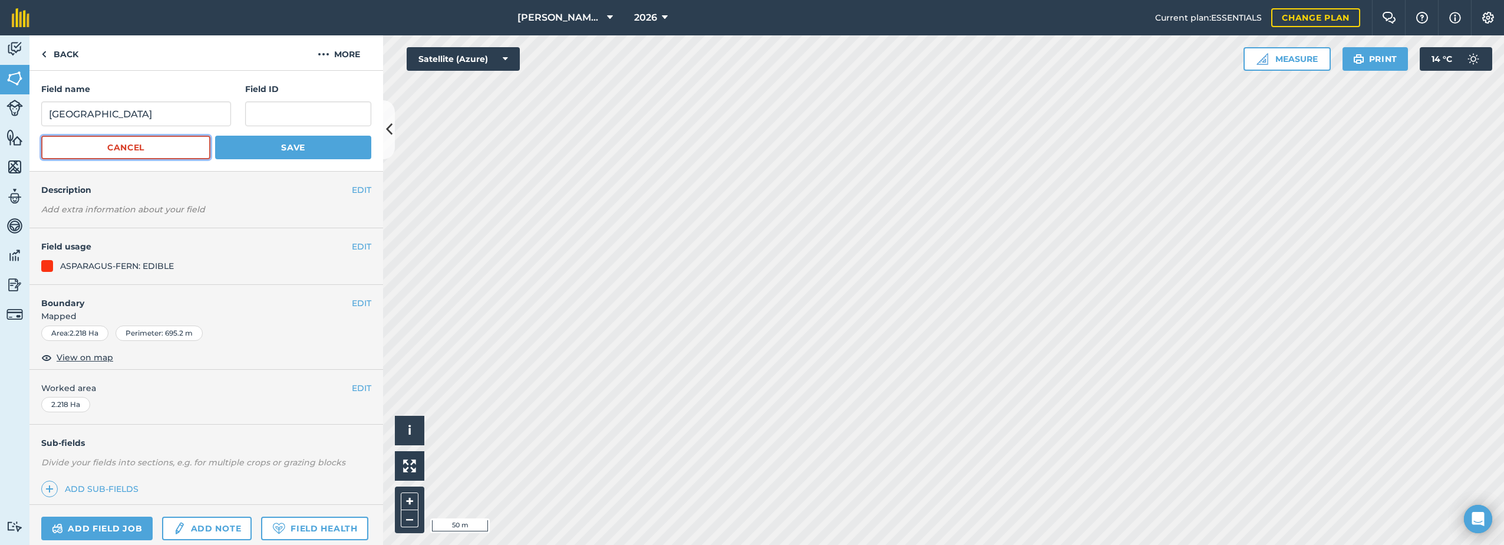
drag, startPoint x: 136, startPoint y: 154, endPoint x: 151, endPoint y: 151, distance: 15.7
click at [136, 154] on button "Cancel" at bounding box center [125, 148] width 169 height 24
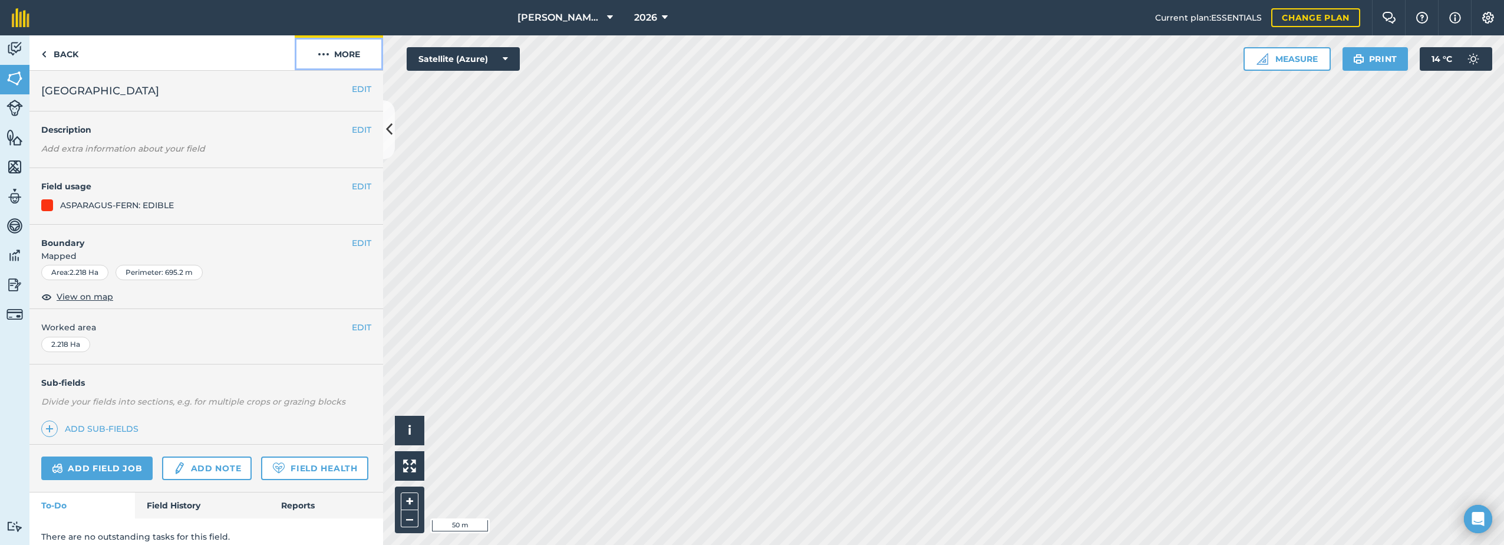
click at [332, 53] on button "More" at bounding box center [339, 52] width 88 height 35
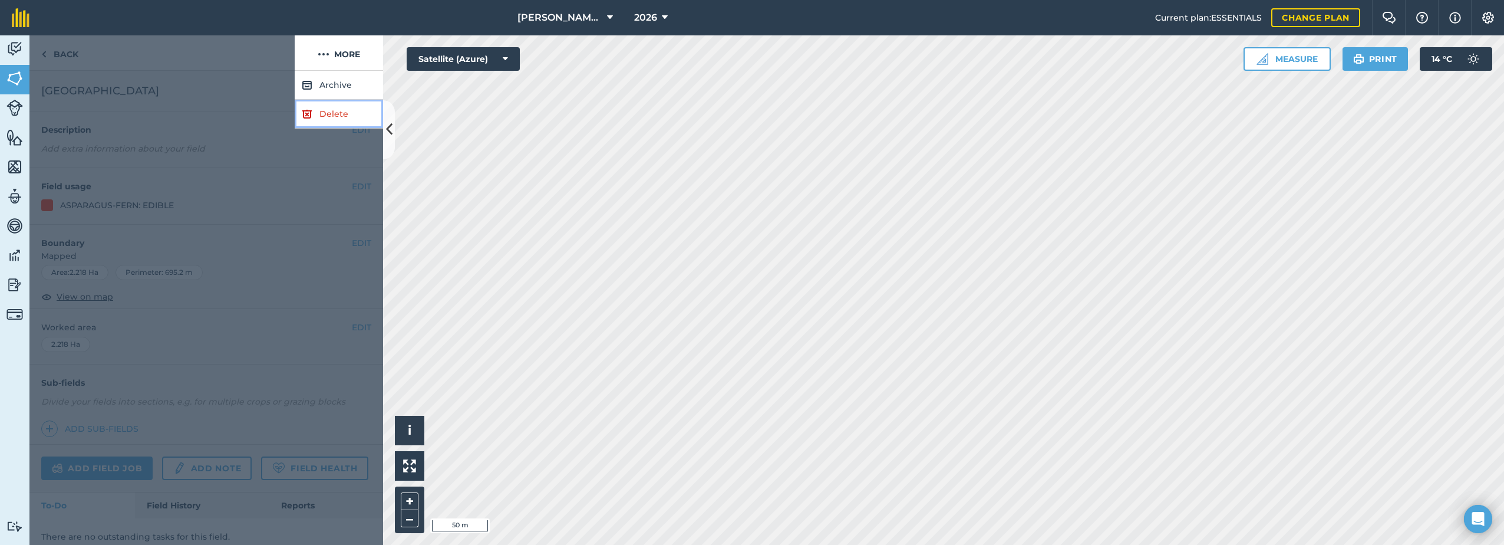
click at [321, 118] on link "Delete" at bounding box center [339, 114] width 88 height 29
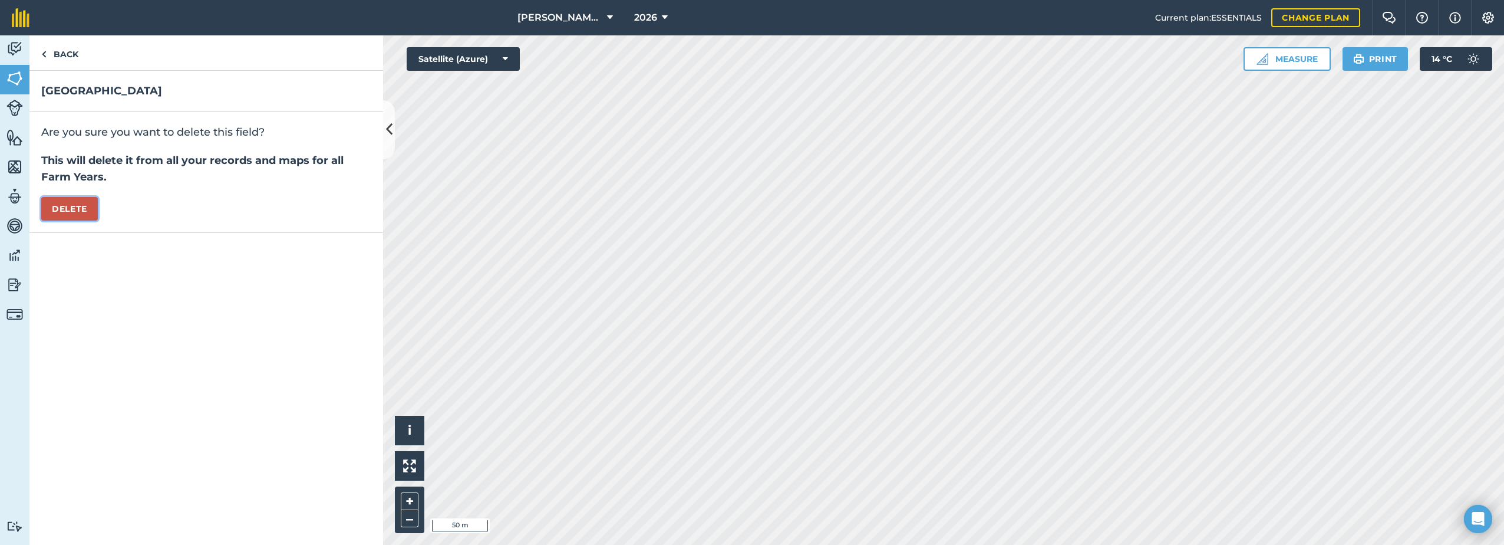
drag, startPoint x: 75, startPoint y: 211, endPoint x: 94, endPoint y: 207, distance: 19.2
click at [80, 209] on button "Delete" at bounding box center [69, 209] width 57 height 24
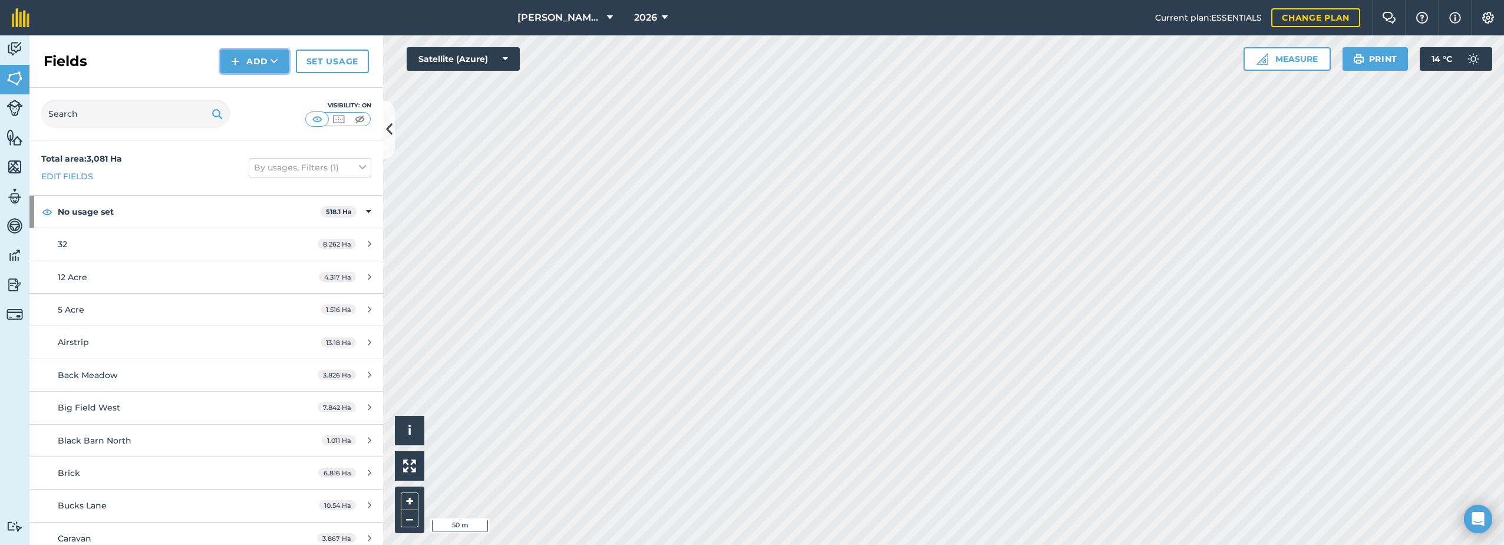
drag, startPoint x: 252, startPoint y: 67, endPoint x: 240, endPoint y: 70, distance: 11.6
click at [251, 67] on button "Add" at bounding box center [254, 62] width 68 height 24
click at [241, 85] on link "Draw" at bounding box center [254, 88] width 65 height 26
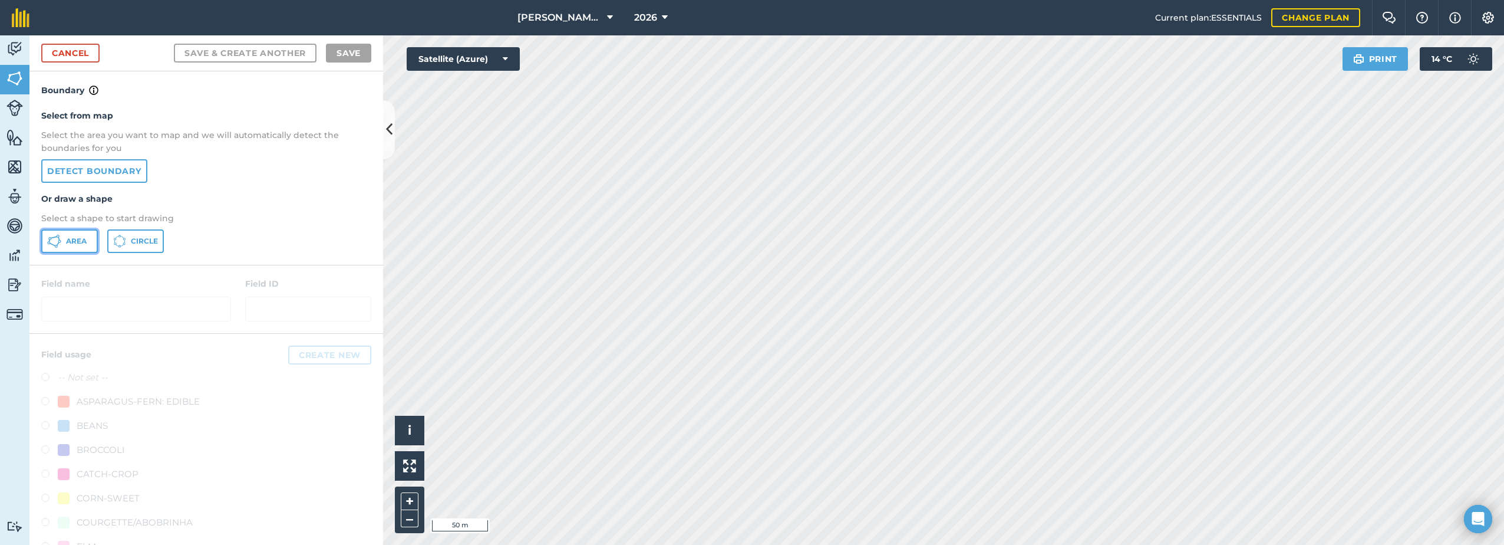
drag, startPoint x: 81, startPoint y: 246, endPoint x: 238, endPoint y: 259, distance: 157.9
click at [85, 245] on span "Area" at bounding box center [76, 240] width 21 height 9
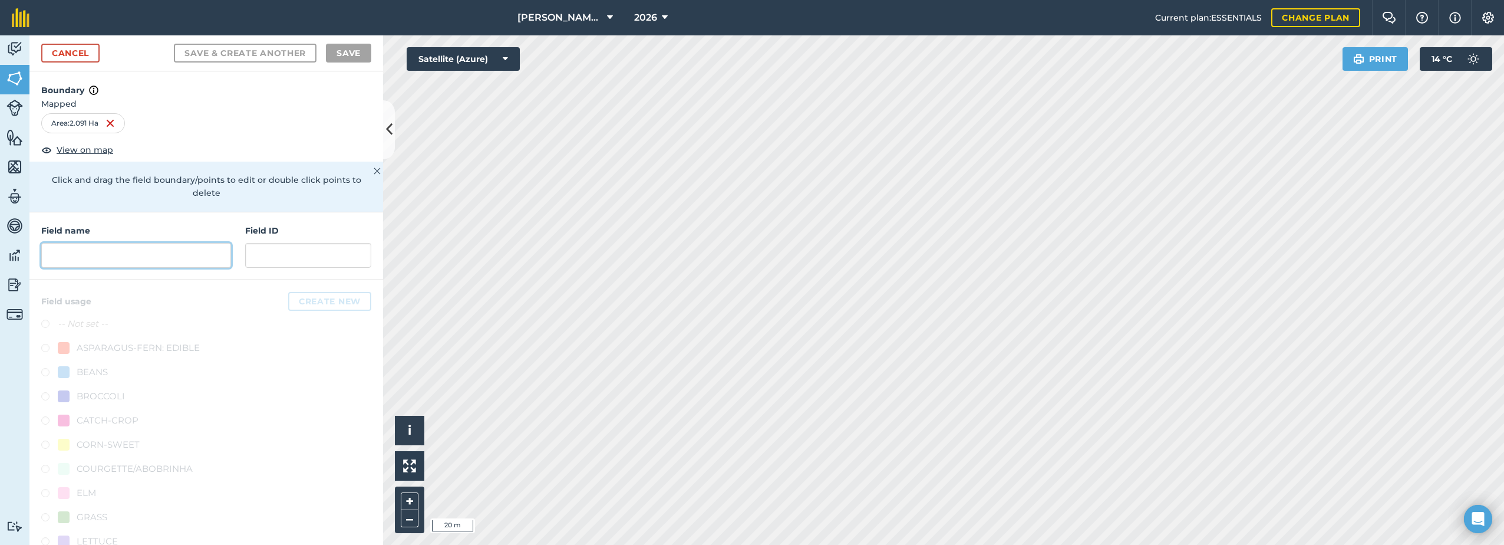
click at [128, 252] on input "text" at bounding box center [136, 255] width 190 height 25
paste input "[GEOGRAPHIC_DATA]"
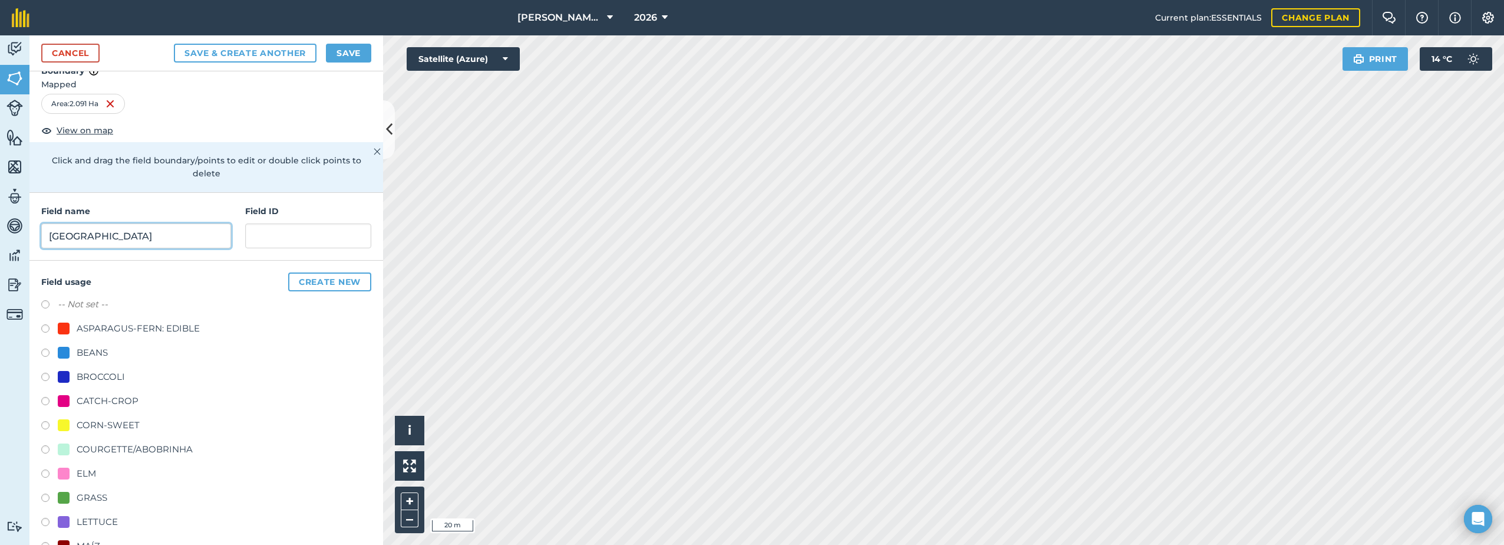
scroll to position [59, 0]
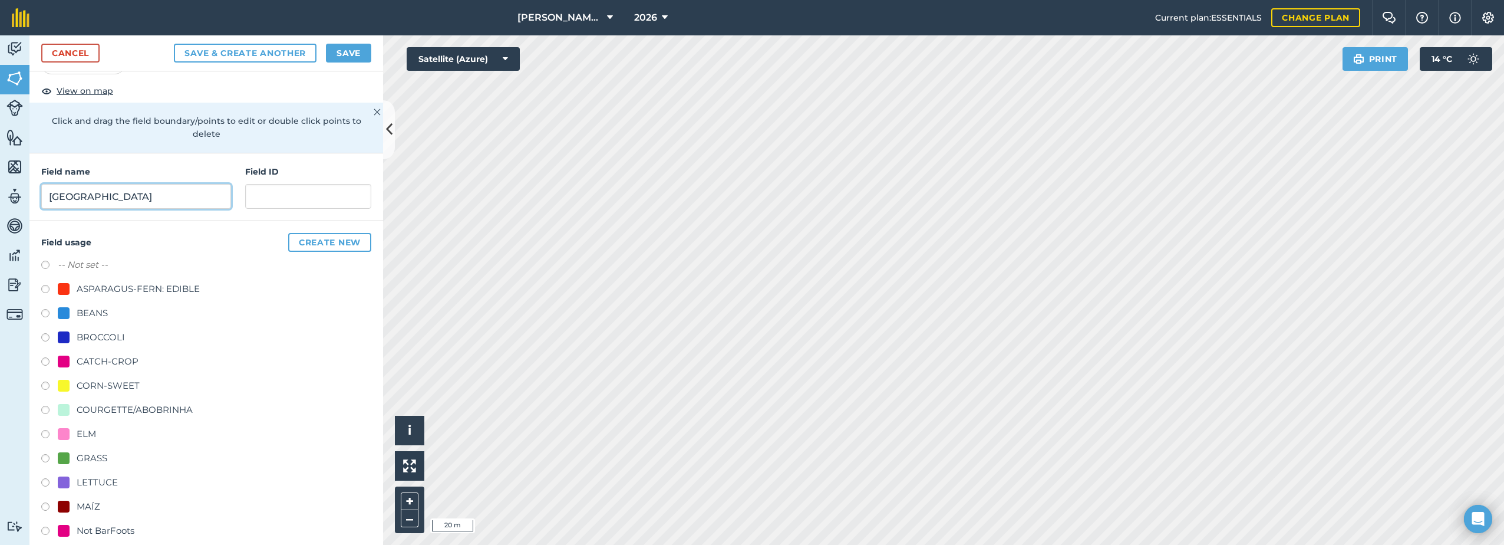
type input "[GEOGRAPHIC_DATA]"
click at [160, 289] on div "ASPARAGUS-FERN: EDIBLE" at bounding box center [138, 289] width 123 height 14
radio input "true"
click at [356, 50] on button "Save" at bounding box center [348, 53] width 45 height 19
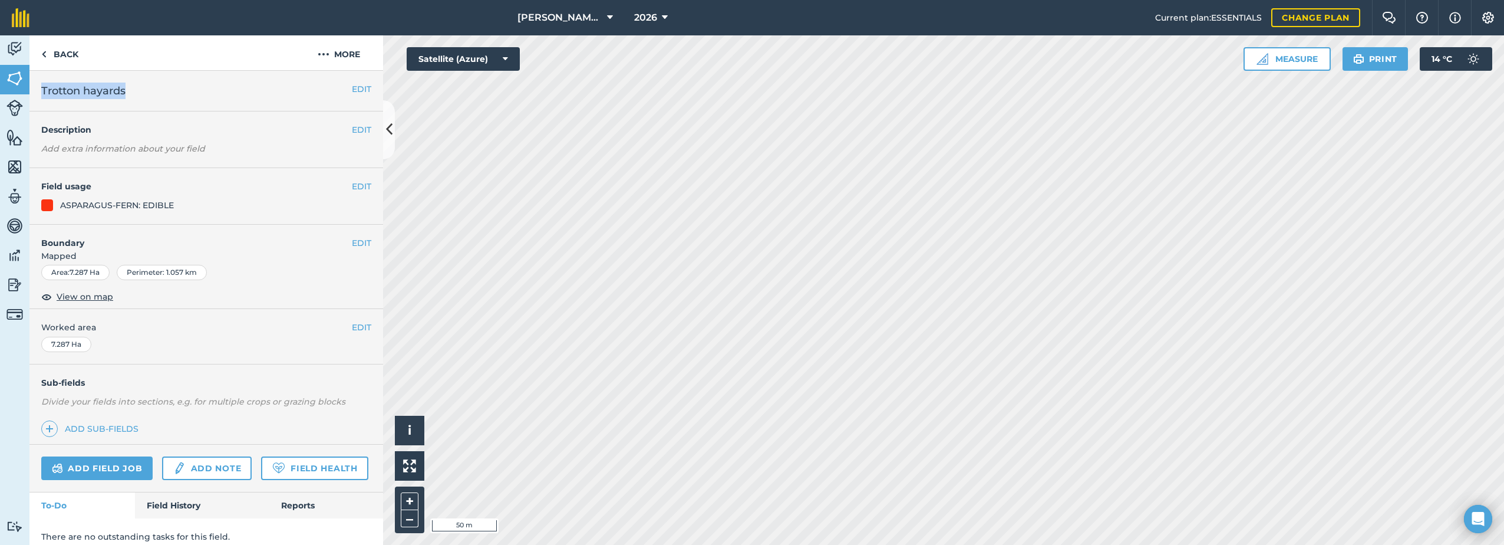
drag, startPoint x: 136, startPoint y: 94, endPoint x: 44, endPoint y: 95, distance: 91.4
click at [44, 95] on h2 "Trotton hayards" at bounding box center [196, 91] width 311 height 17
copy span "Trotton hayards"
click at [338, 52] on button "More" at bounding box center [339, 52] width 88 height 35
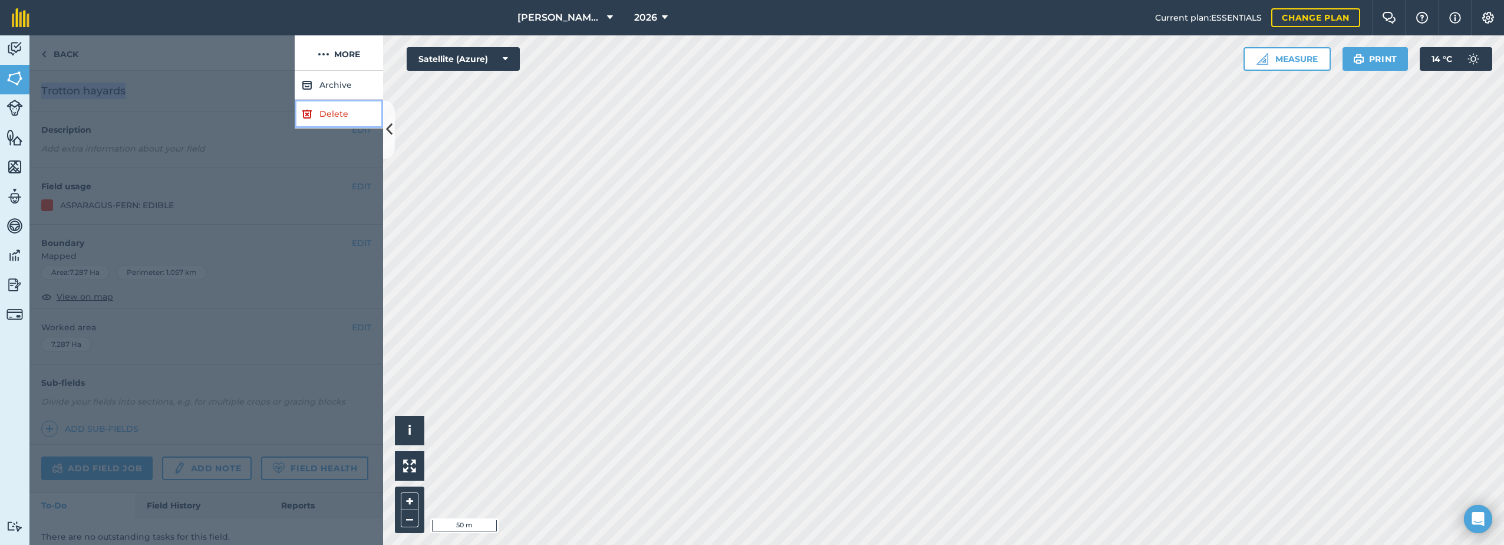
click at [337, 117] on link "Delete" at bounding box center [339, 114] width 88 height 29
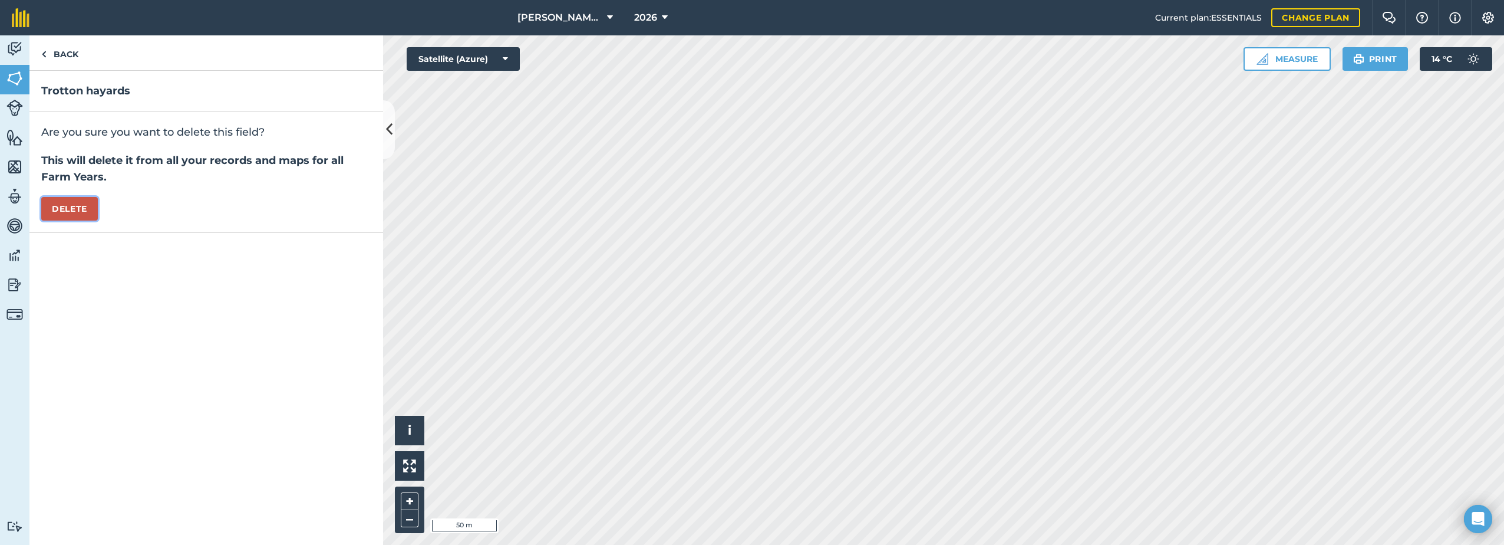
click at [84, 207] on button "Delete" at bounding box center [69, 209] width 57 height 24
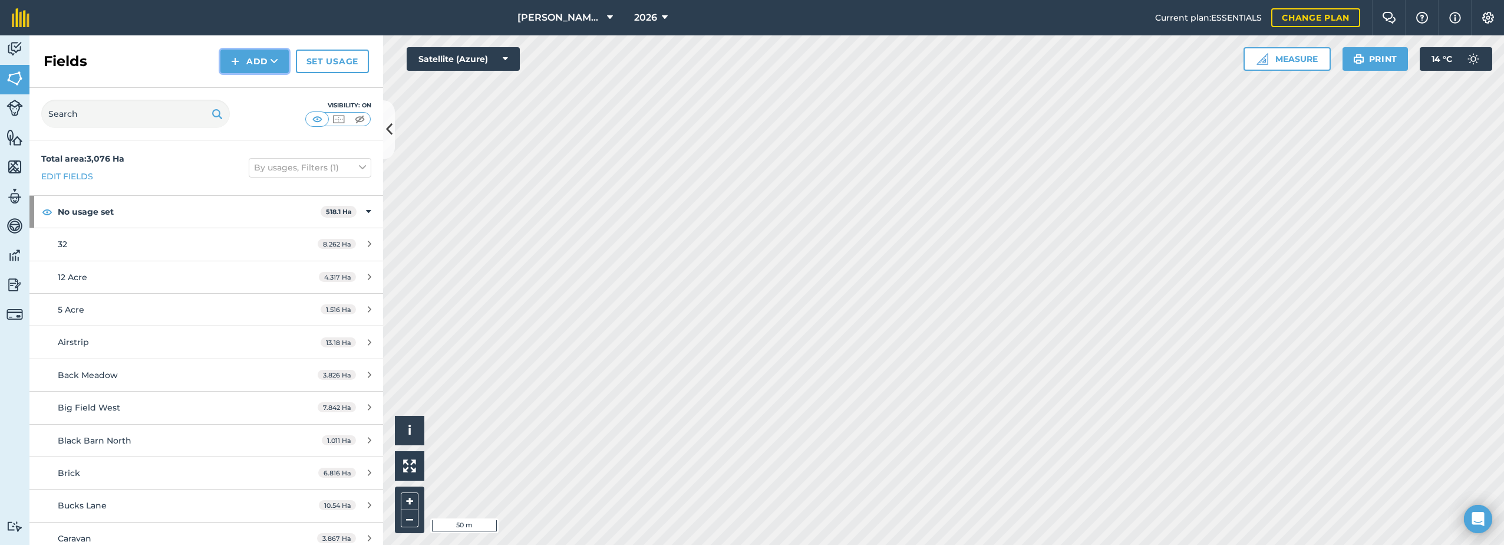
click at [247, 68] on button "Add" at bounding box center [254, 62] width 68 height 24
click at [247, 88] on link "Draw" at bounding box center [254, 88] width 65 height 26
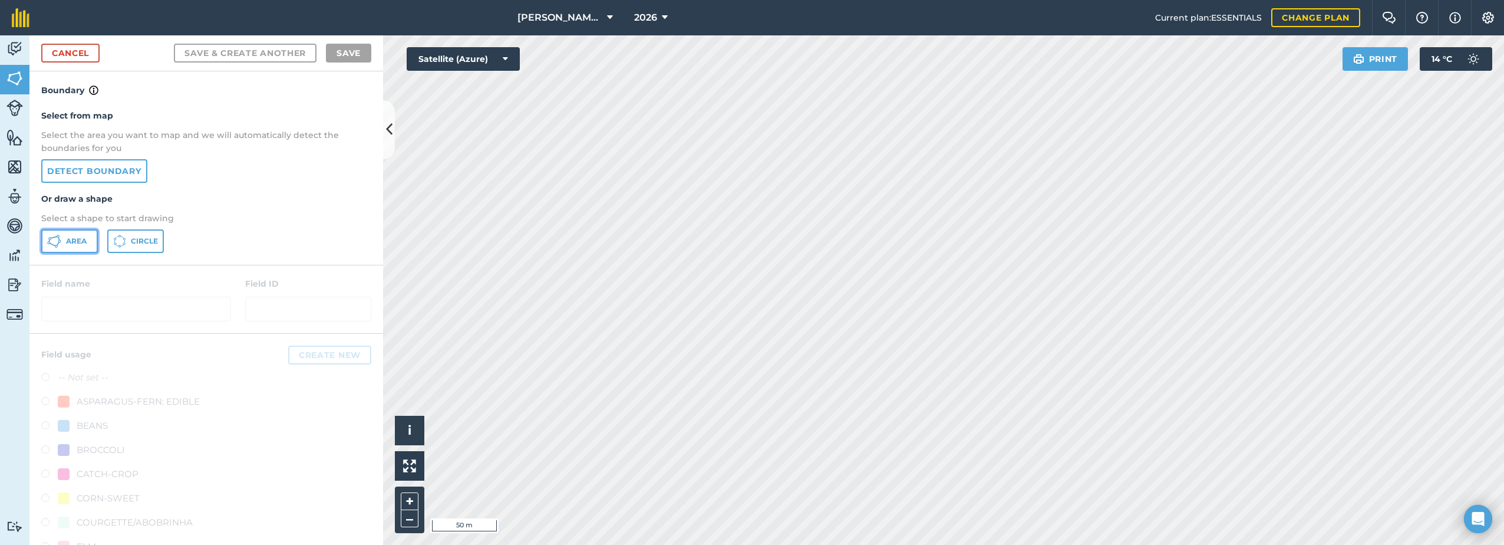
drag, startPoint x: 64, startPoint y: 240, endPoint x: 103, endPoint y: 247, distance: 39.5
click at [70, 242] on button "Area" at bounding box center [69, 241] width 57 height 24
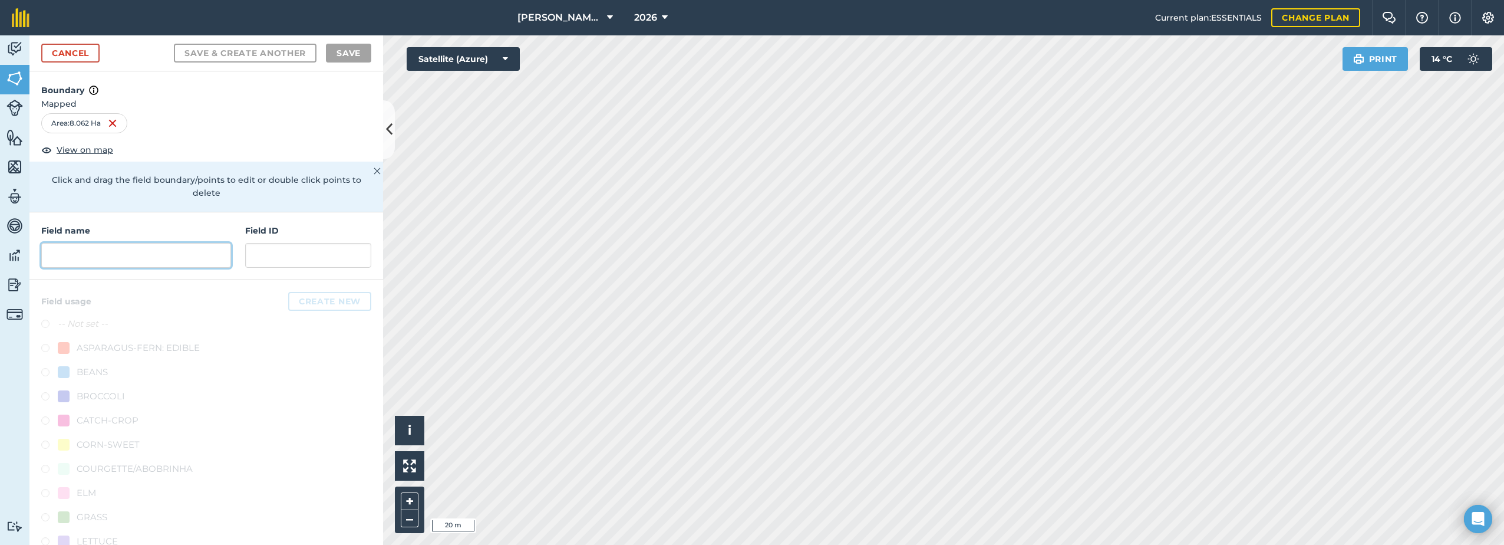
click at [84, 258] on input "text" at bounding box center [136, 255] width 190 height 25
paste input "Trotton hayards"
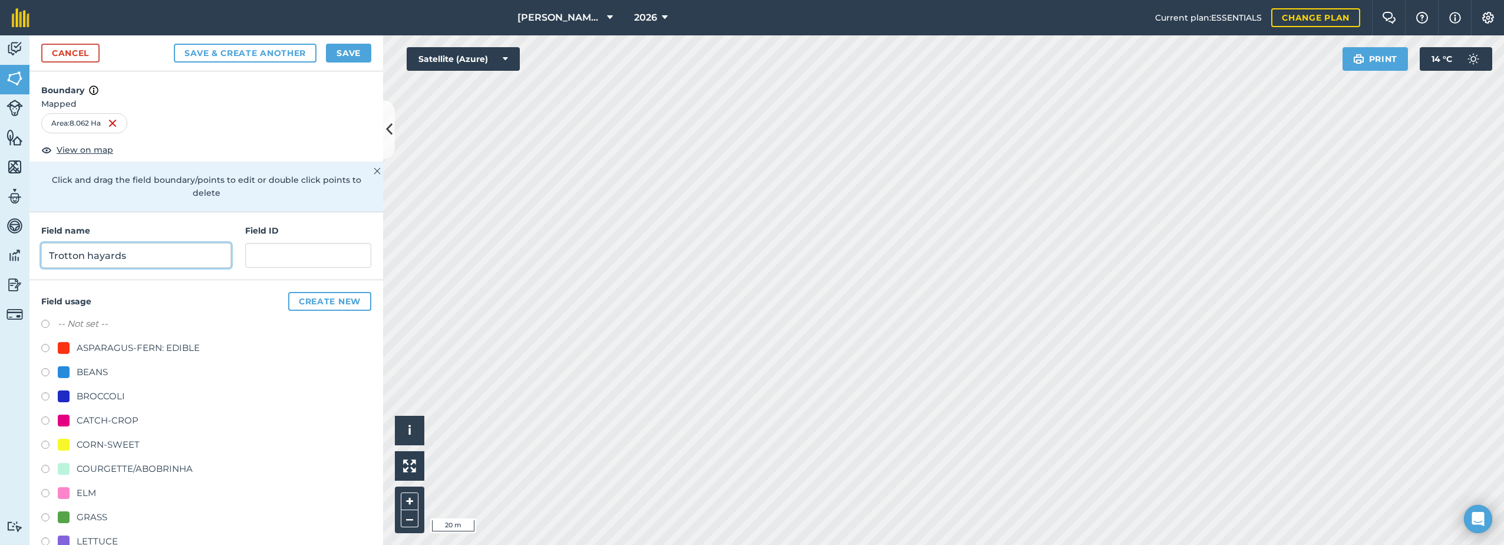
type input "Trotton hayards"
click at [114, 347] on div "ASPARAGUS-FERN: EDIBLE" at bounding box center [138, 348] width 123 height 14
radio input "true"
click at [343, 51] on button "Save" at bounding box center [348, 53] width 45 height 19
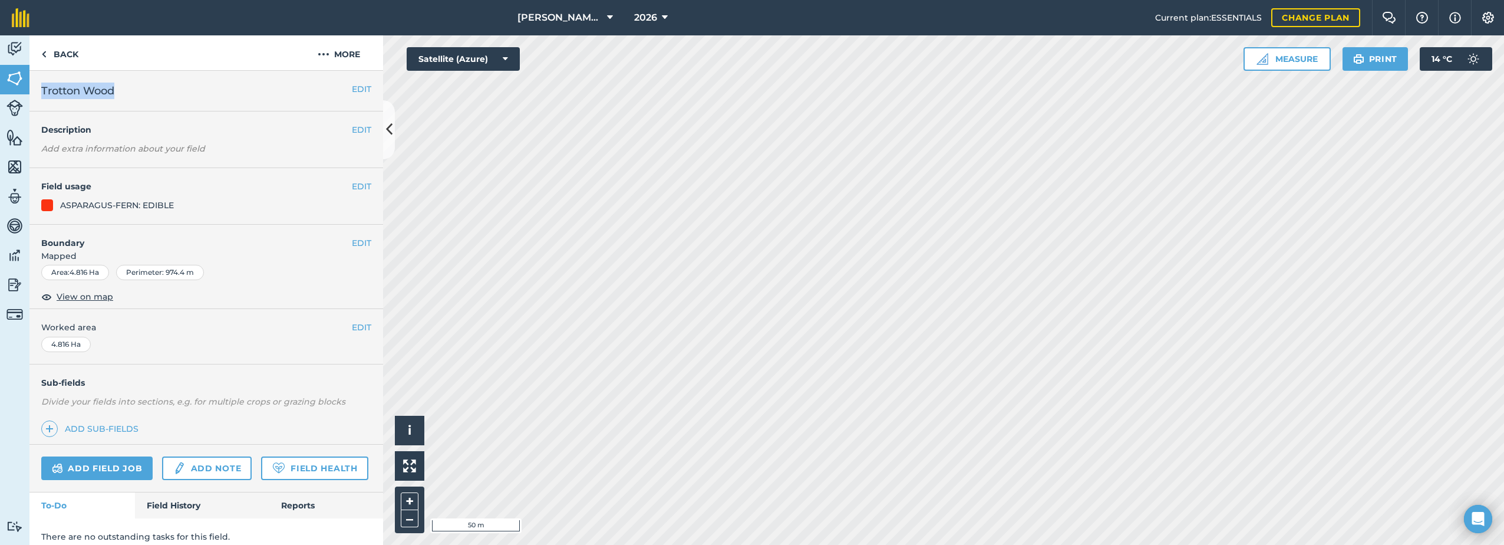
drag, startPoint x: 126, startPoint y: 92, endPoint x: 39, endPoint y: 93, distance: 86.6
click at [39, 93] on div "EDIT Trotton Wood" at bounding box center [206, 91] width 354 height 41
copy span "Trotton Wood"
click at [323, 48] on img at bounding box center [324, 54] width 12 height 14
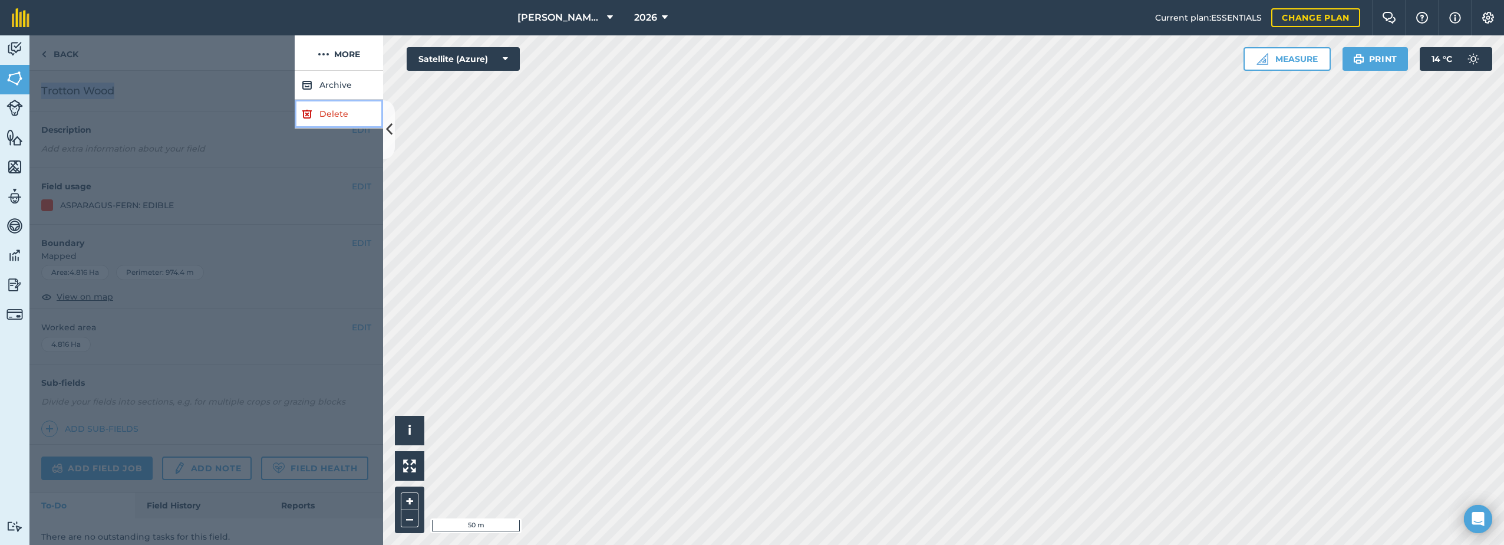
click at [324, 121] on link "Delete" at bounding box center [339, 114] width 88 height 29
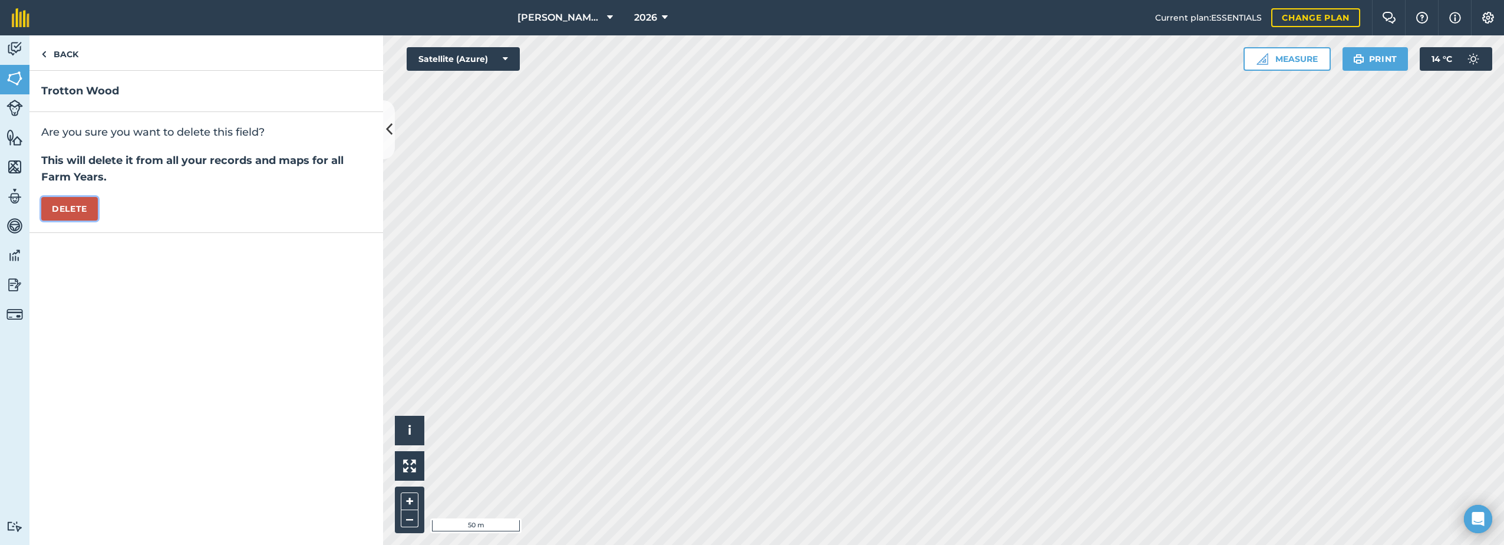
click at [71, 208] on button "Delete" at bounding box center [69, 209] width 57 height 24
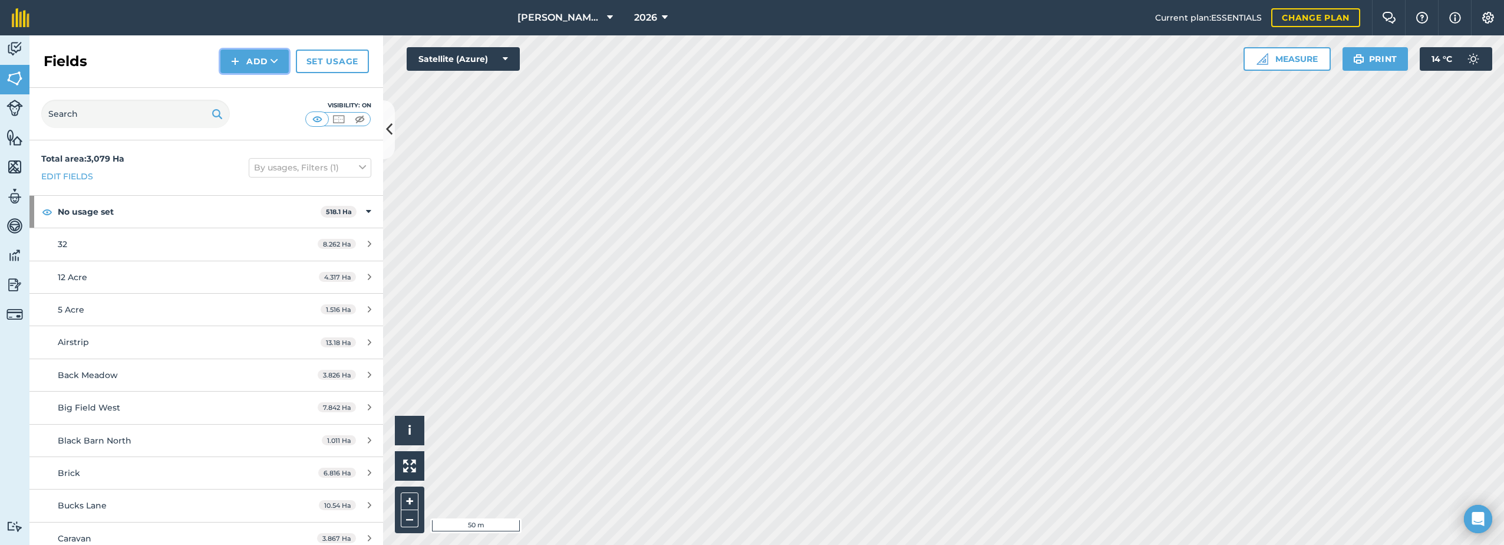
click at [260, 56] on button "Add" at bounding box center [254, 62] width 68 height 24
click at [242, 87] on link "Draw" at bounding box center [254, 88] width 65 height 26
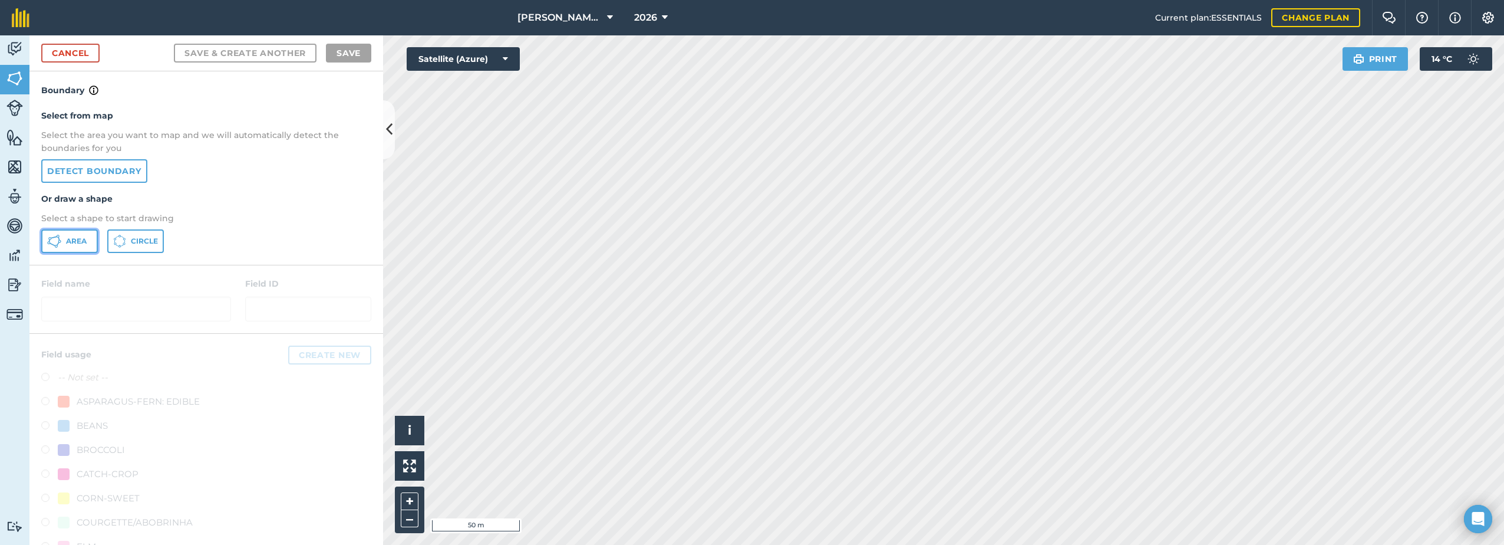
click at [78, 248] on button "Area" at bounding box center [69, 241] width 57 height 24
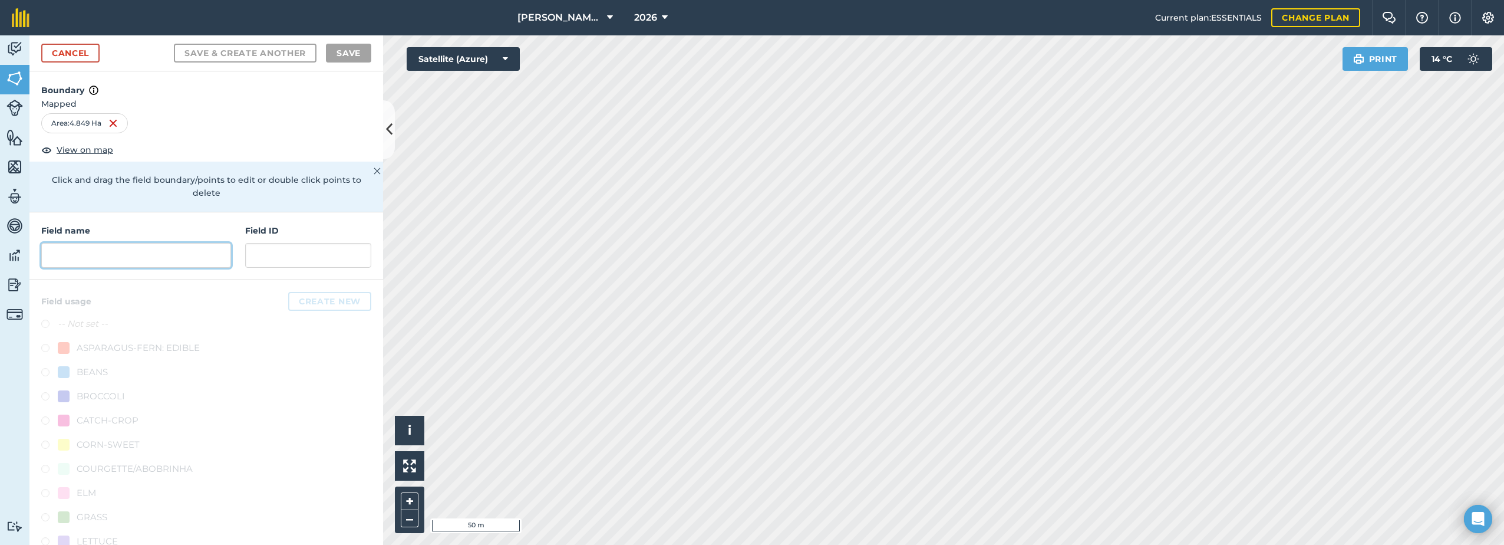
click at [123, 253] on input "text" at bounding box center [136, 255] width 190 height 25
paste input "Trotton Wood"
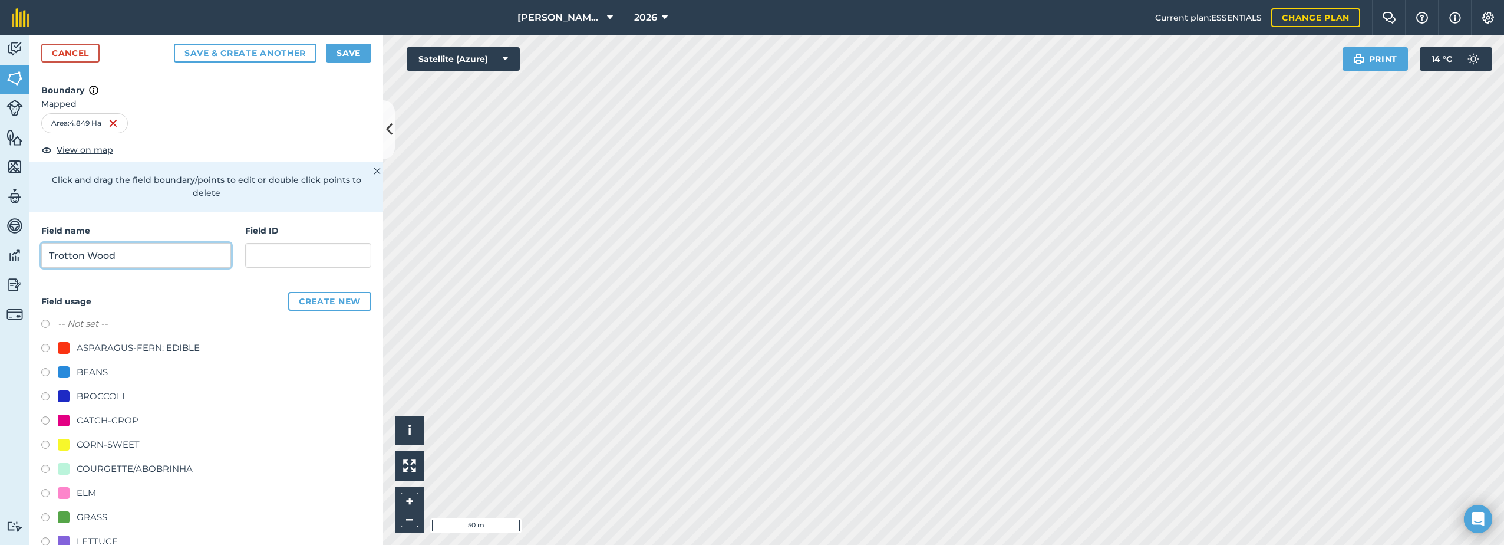
type input "Trotton Wood"
click at [134, 349] on div "ASPARAGUS-FERN: EDIBLE" at bounding box center [138, 348] width 123 height 14
radio input "true"
click at [355, 60] on button "Save" at bounding box center [348, 53] width 45 height 19
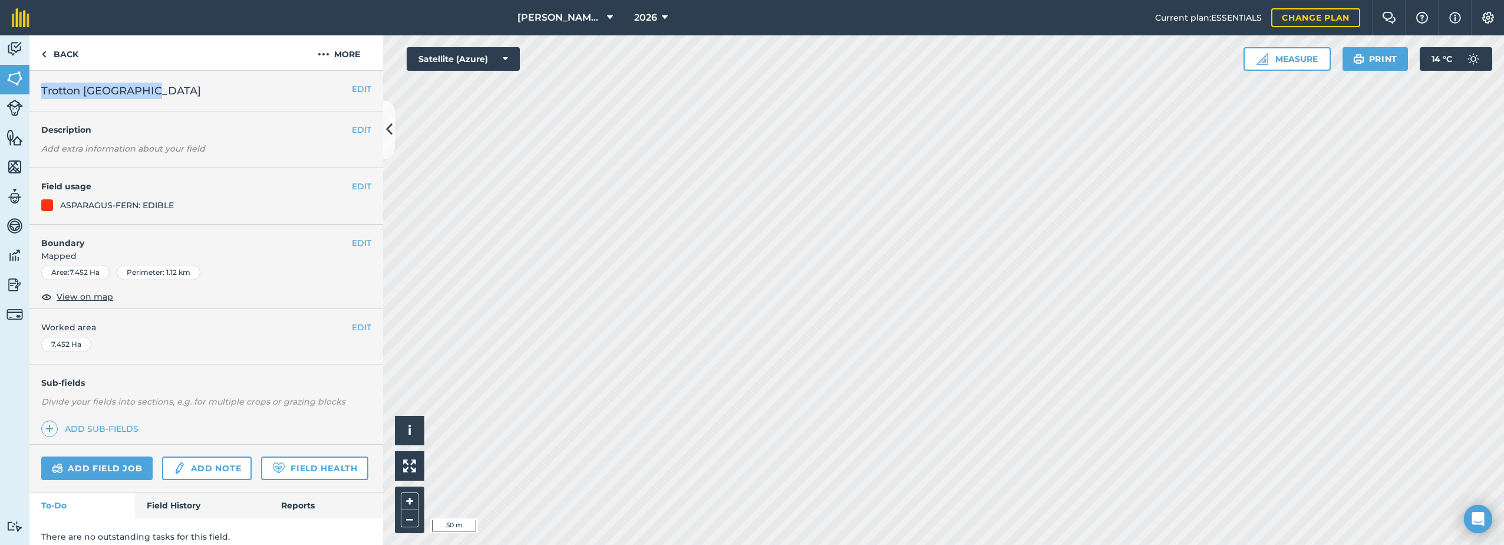
drag, startPoint x: 154, startPoint y: 93, endPoint x: 41, endPoint y: 95, distance: 112.6
click at [41, 95] on h2 "Trotton [GEOGRAPHIC_DATA]" at bounding box center [196, 91] width 311 height 17
copy span "Trotton [GEOGRAPHIC_DATA]"
click at [337, 53] on button "More" at bounding box center [339, 52] width 88 height 35
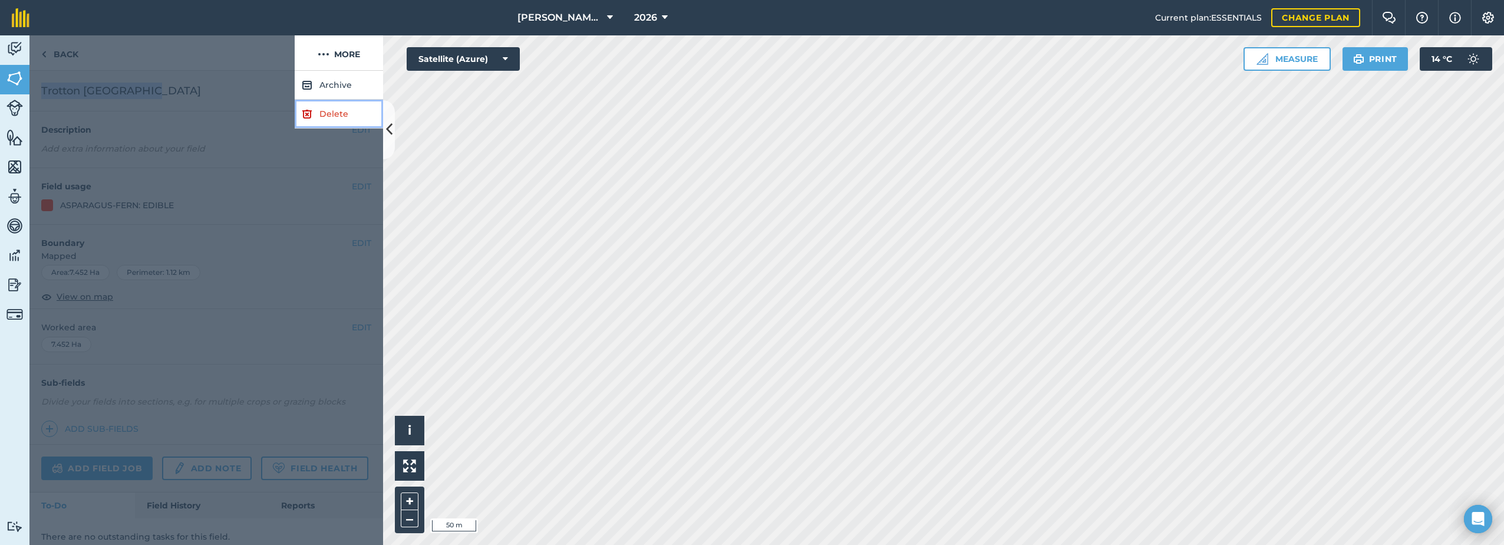
click at [323, 117] on link "Delete" at bounding box center [339, 114] width 88 height 29
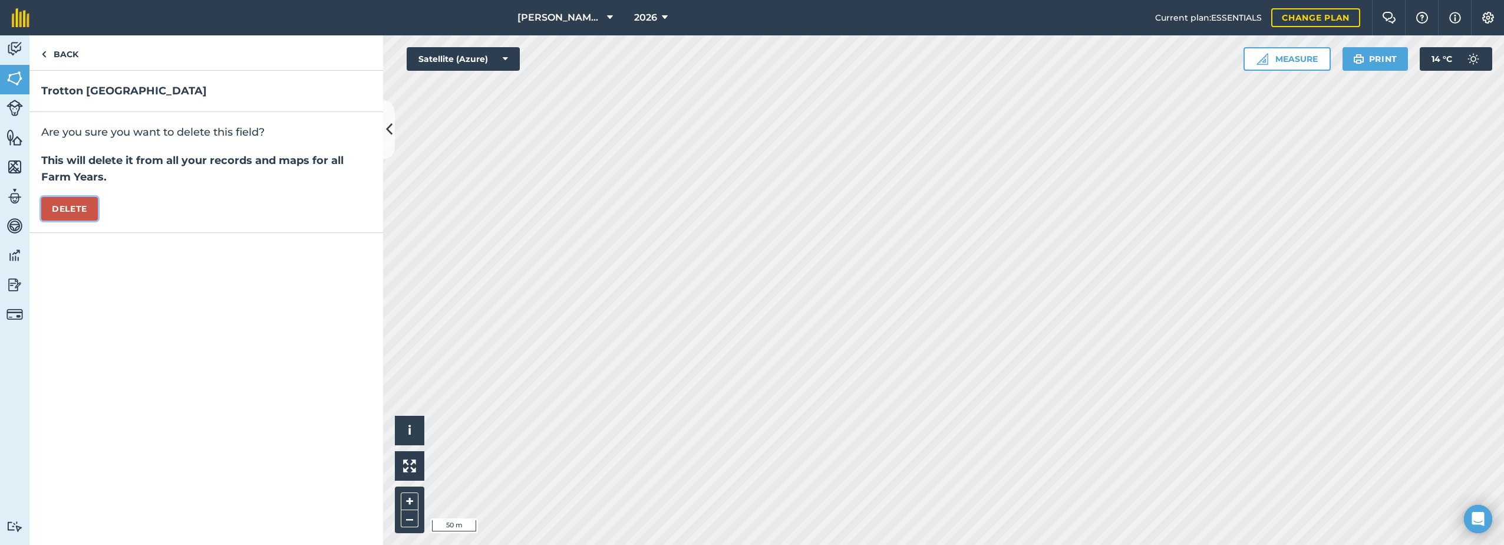
drag, startPoint x: 71, startPoint y: 215, endPoint x: 117, endPoint y: 222, distance: 46.5
click at [71, 215] on button "Delete" at bounding box center [69, 209] width 57 height 24
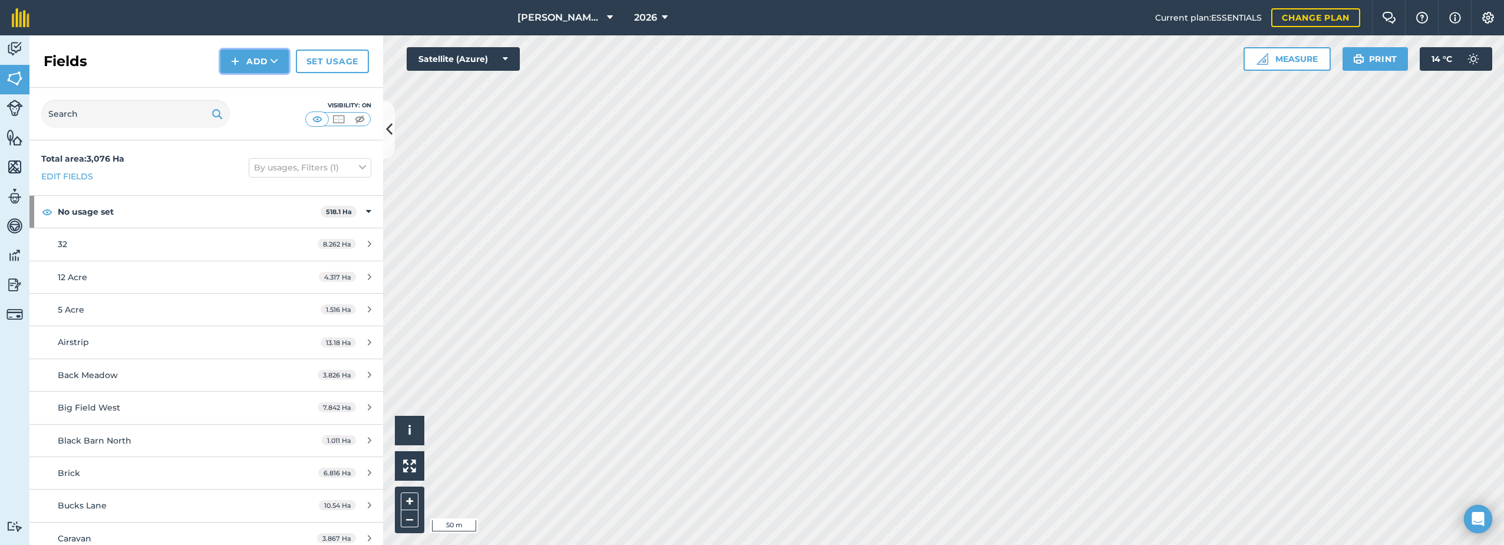
click at [255, 65] on button "Add" at bounding box center [254, 62] width 68 height 24
click at [246, 89] on link "Draw" at bounding box center [254, 88] width 65 height 26
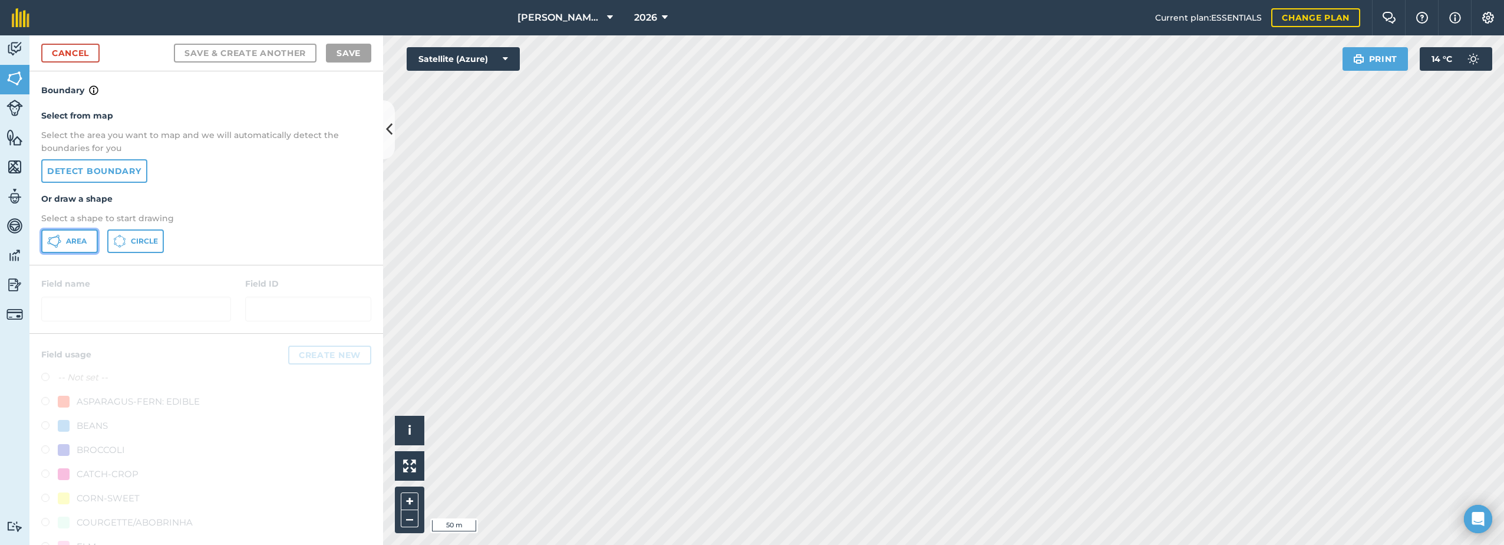
click at [64, 242] on button "Area" at bounding box center [69, 241] width 57 height 24
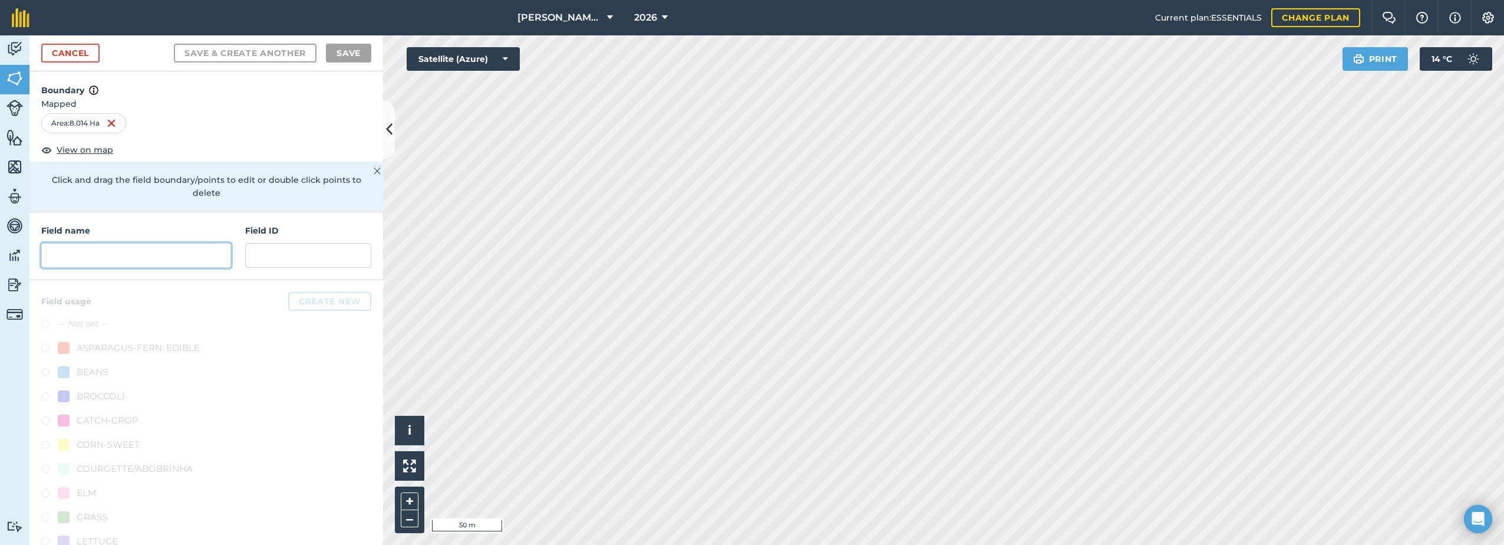
click at [182, 255] on input "text" at bounding box center [136, 255] width 190 height 25
paste input "Trotton [GEOGRAPHIC_DATA]"
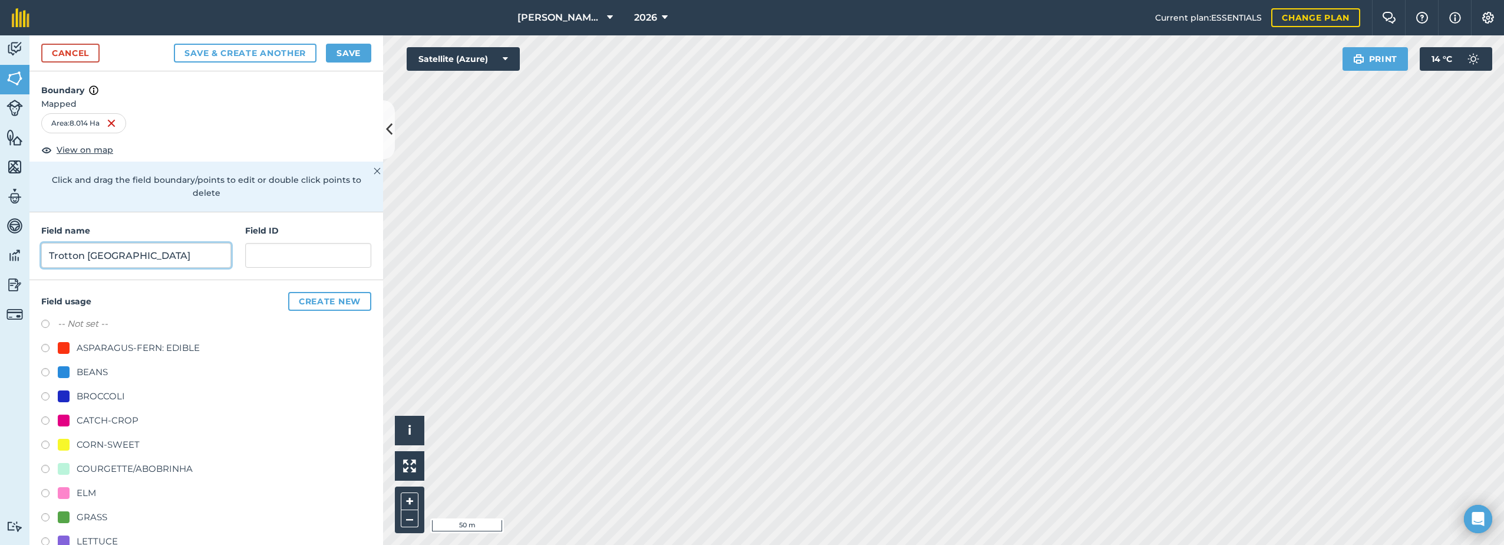
type input "Trotton [GEOGRAPHIC_DATA]"
click at [115, 349] on div "ASPARAGUS-FERN: EDIBLE" at bounding box center [138, 348] width 123 height 14
radio input "true"
click at [349, 54] on button "Save" at bounding box center [348, 53] width 45 height 19
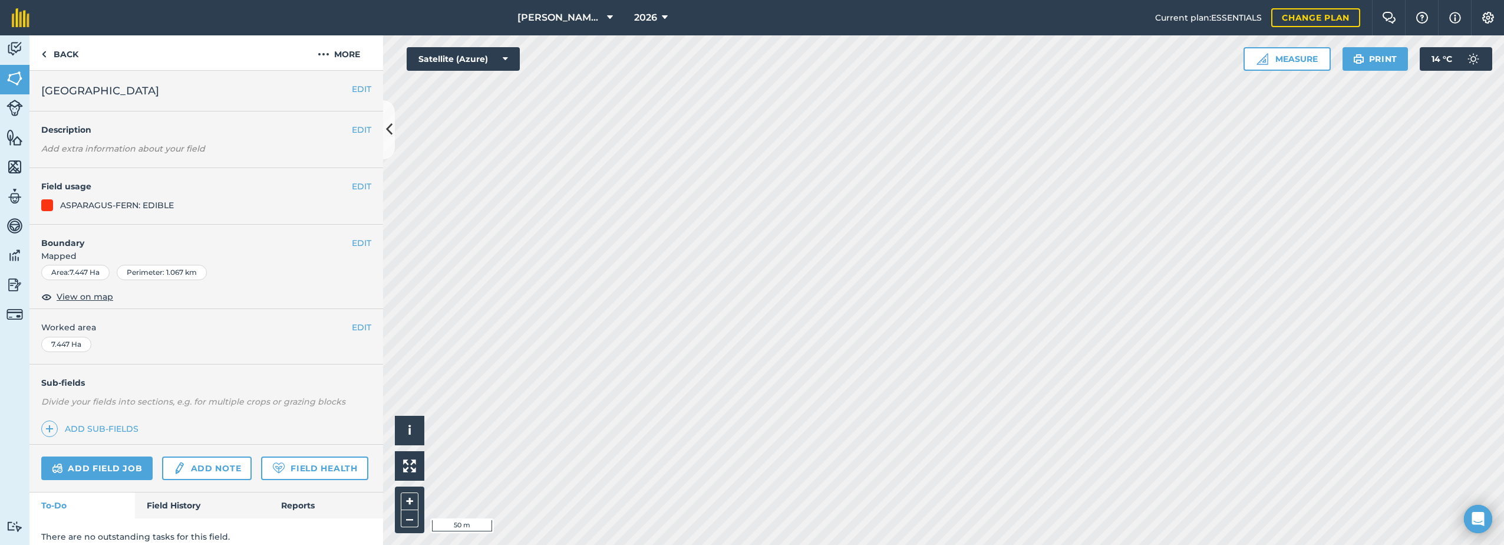
drag, startPoint x: 149, startPoint y: 90, endPoint x: 41, endPoint y: 94, distance: 108.5
click at [41, 94] on div "EDIT [GEOGRAPHIC_DATA]" at bounding box center [206, 91] width 354 height 41
copy span "[GEOGRAPHIC_DATA]"
click at [331, 53] on button "More" at bounding box center [339, 52] width 88 height 35
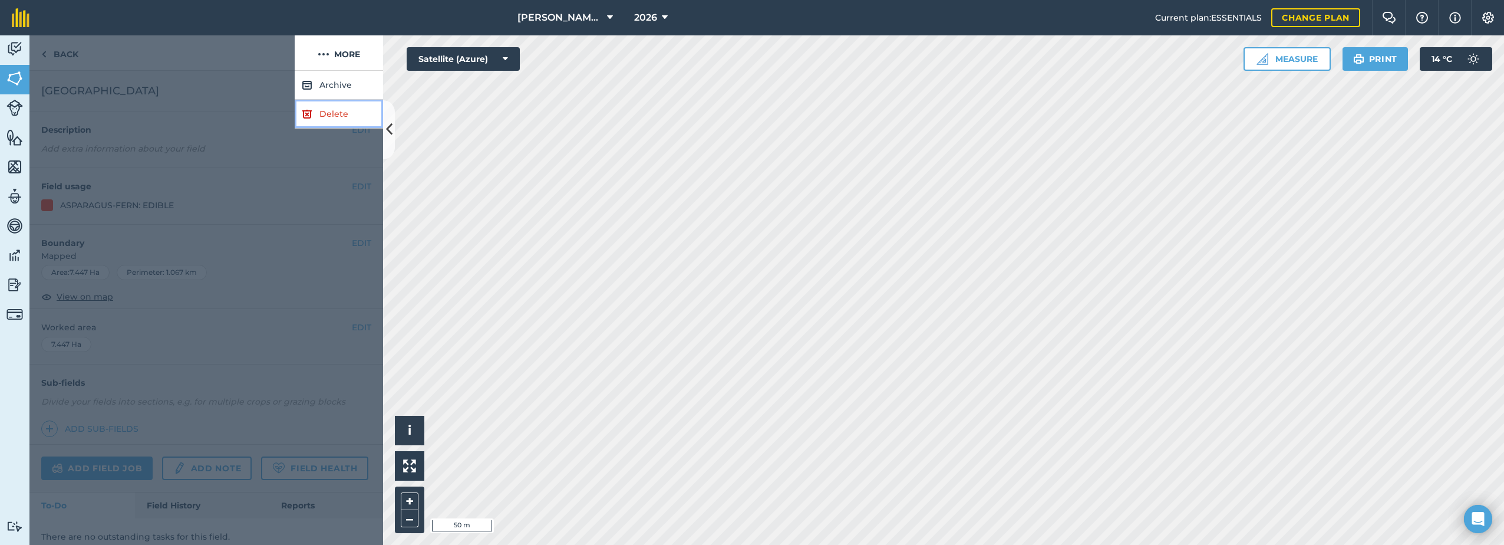
click at [326, 114] on link "Delete" at bounding box center [339, 114] width 88 height 29
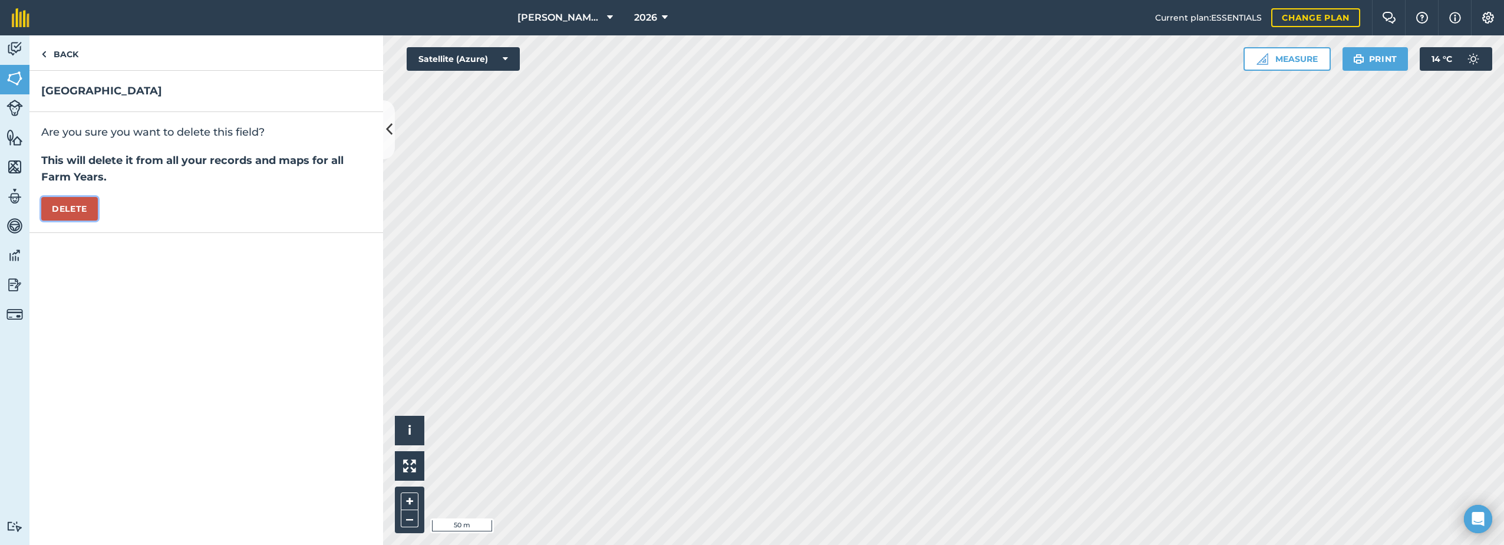
click at [82, 210] on button "Delete" at bounding box center [69, 209] width 57 height 24
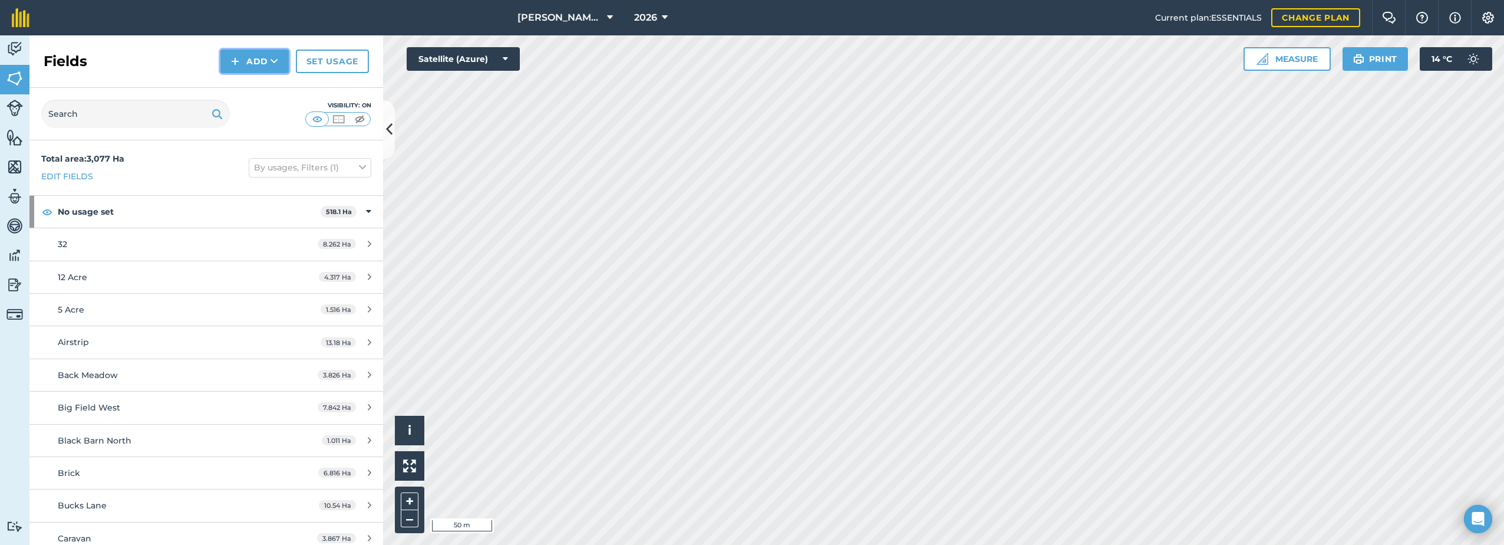
click at [236, 68] on button "Add" at bounding box center [254, 62] width 68 height 24
click at [255, 85] on link "Draw" at bounding box center [254, 88] width 65 height 26
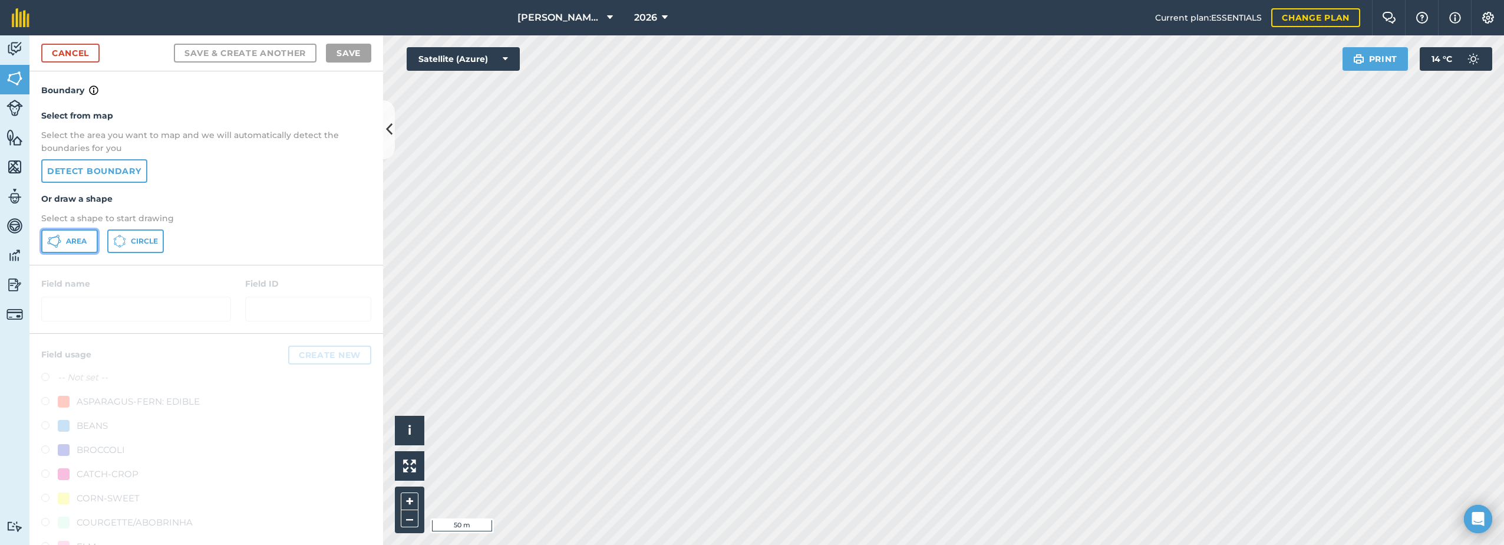
drag, startPoint x: 70, startPoint y: 238, endPoint x: 82, endPoint y: 238, distance: 11.8
click at [69, 238] on span "Area" at bounding box center [76, 240] width 21 height 9
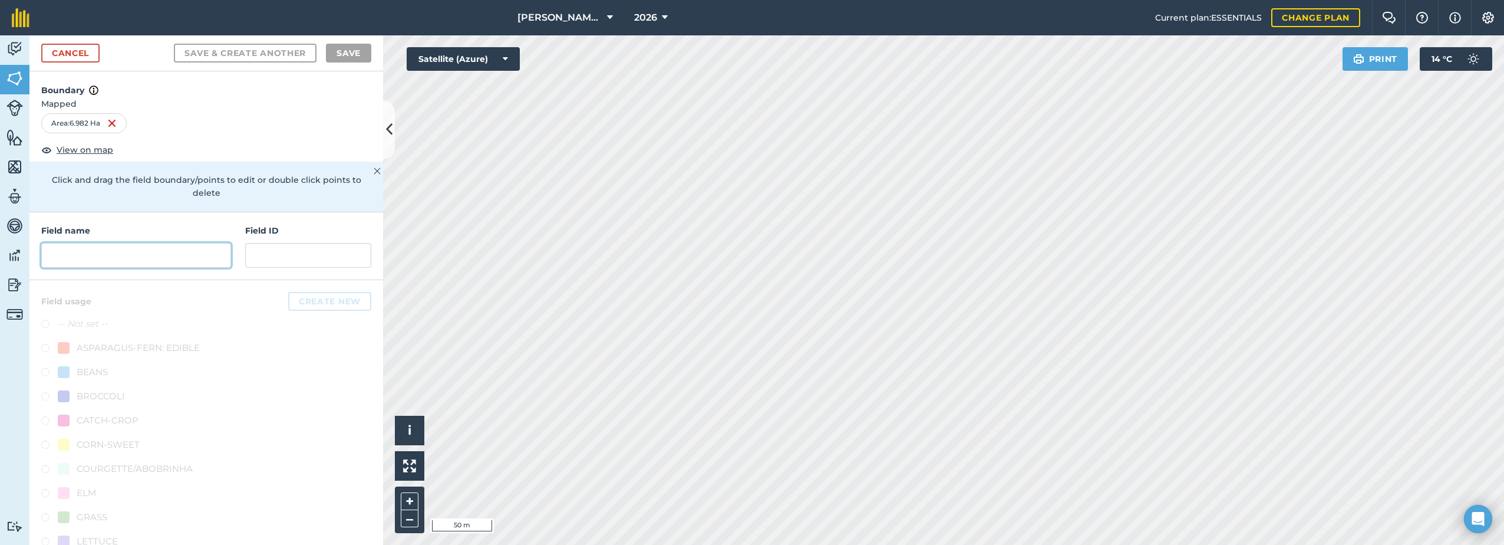
click at [125, 253] on input "text" at bounding box center [136, 255] width 190 height 25
paste input "[GEOGRAPHIC_DATA]"
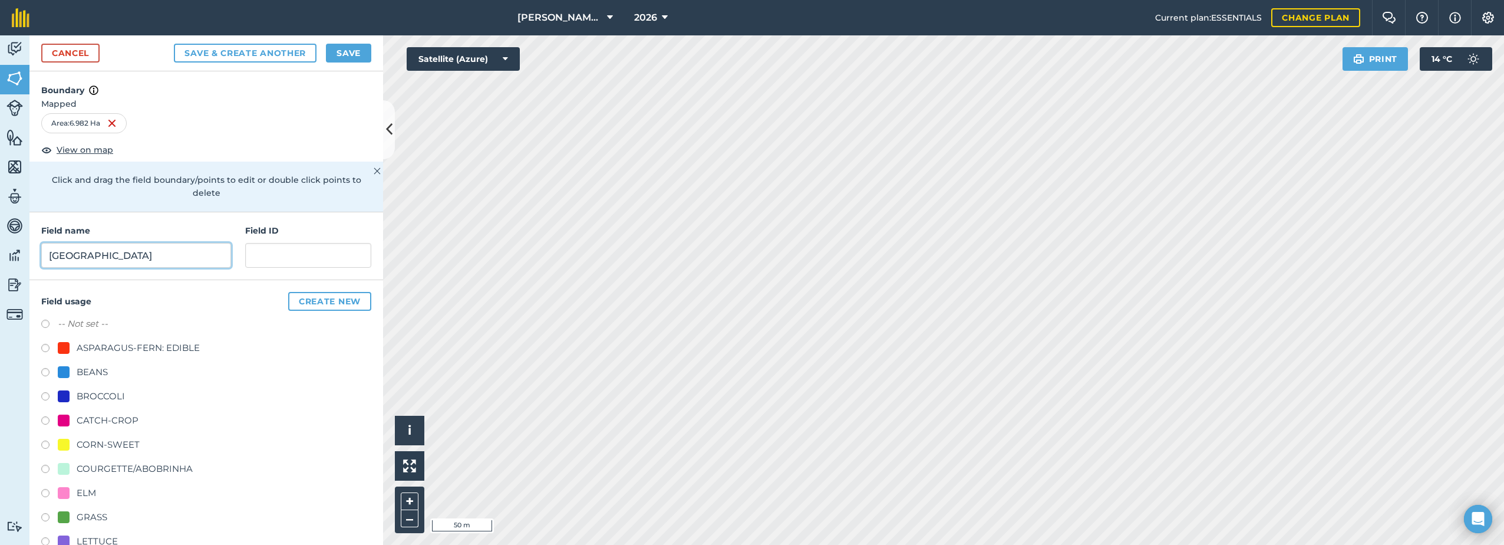
type input "[GEOGRAPHIC_DATA]"
click at [144, 349] on div "ASPARAGUS-FERN: EDIBLE" at bounding box center [138, 348] width 123 height 14
radio input "true"
click at [347, 47] on button "Save" at bounding box center [348, 53] width 45 height 19
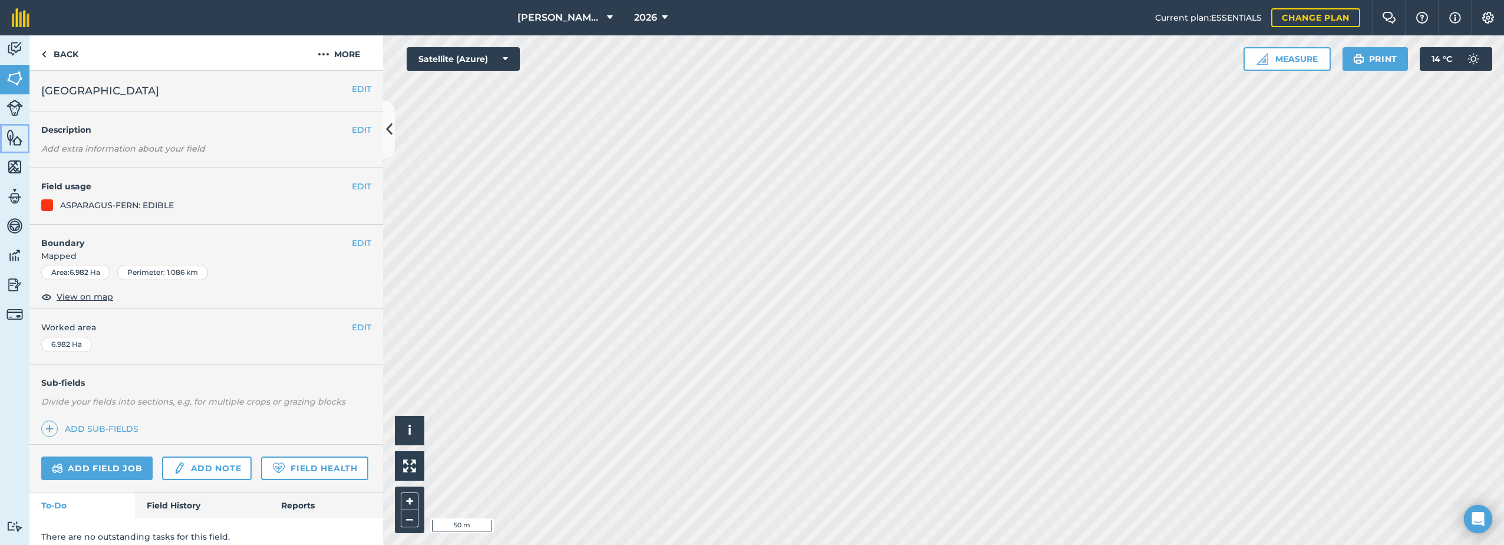
click at [12, 135] on img at bounding box center [14, 137] width 17 height 18
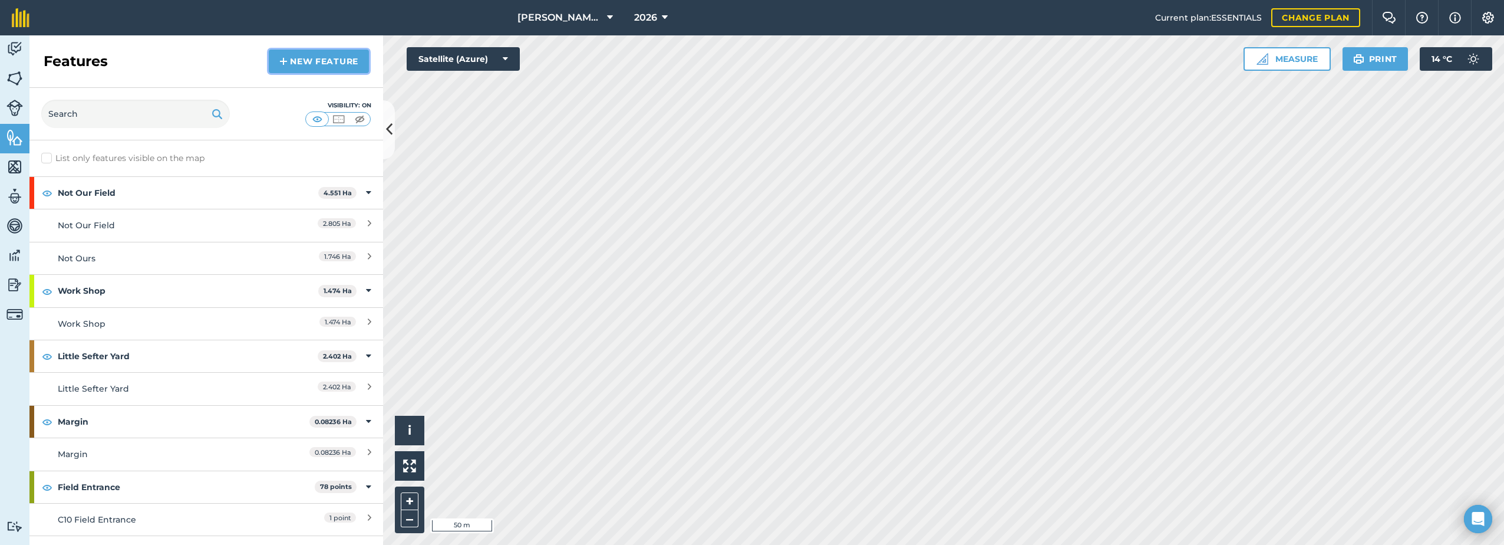
click at [333, 51] on link "New feature" at bounding box center [319, 62] width 100 height 24
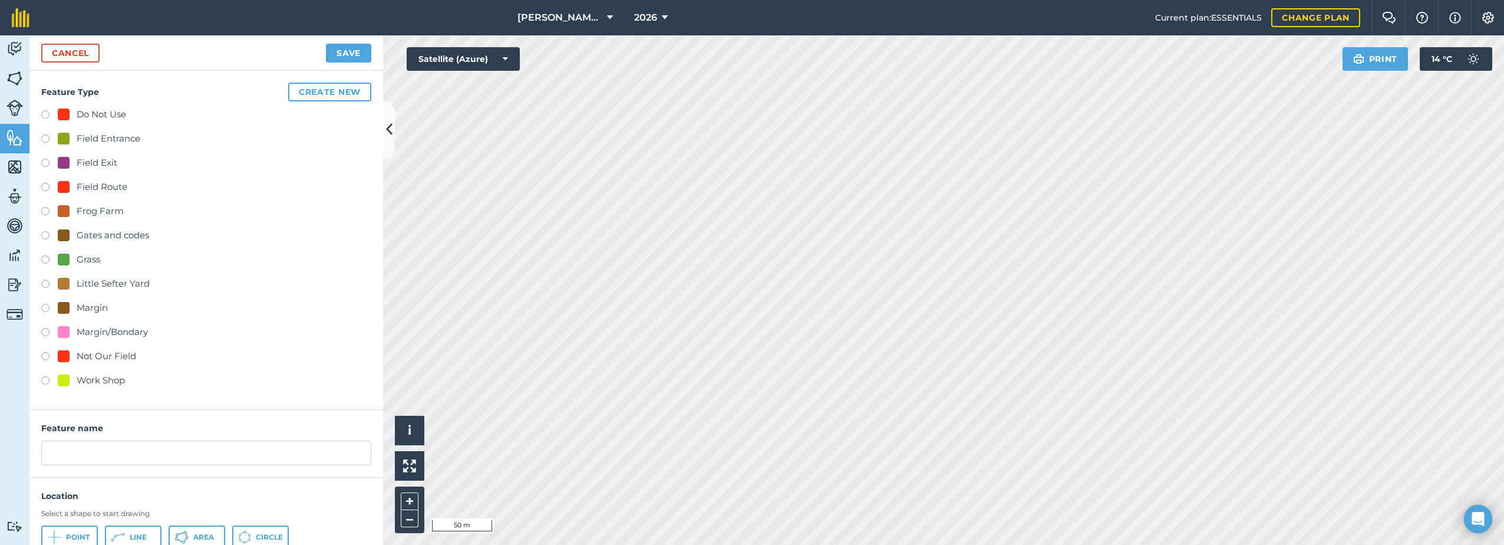
click at [84, 258] on div "Grass" at bounding box center [89, 259] width 24 height 14
radio input "true"
click at [142, 450] on input "Grass 10" at bounding box center [206, 452] width 330 height 25
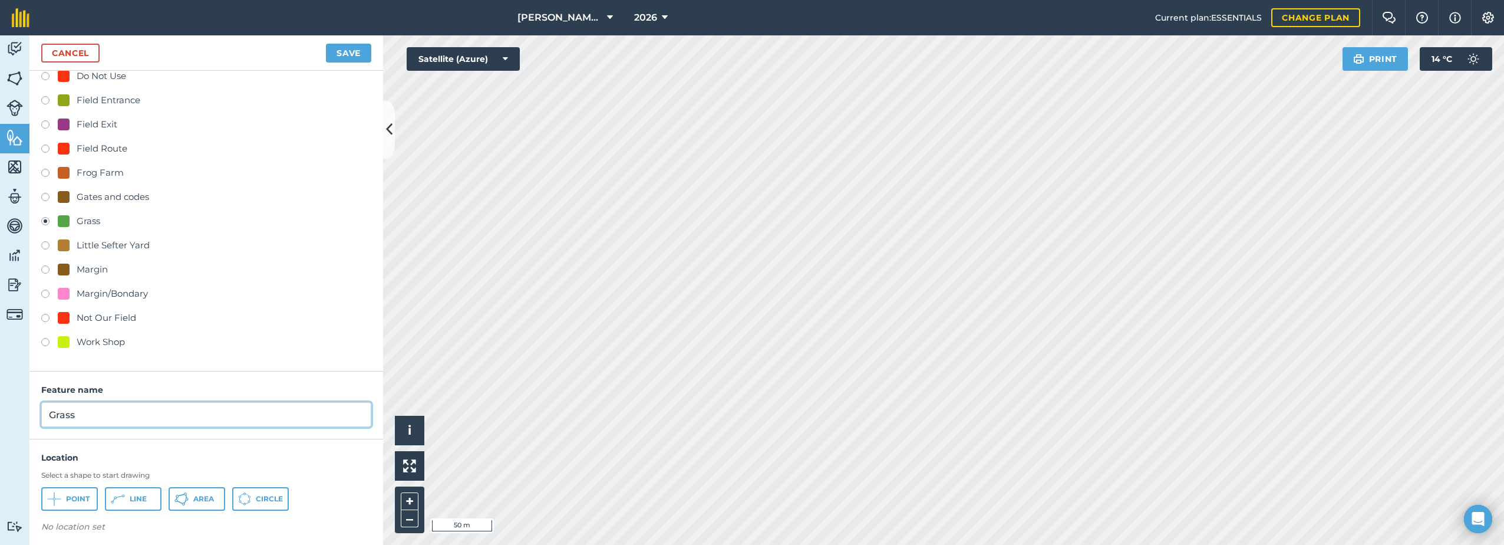
scroll to position [44, 0]
type input "Grass"
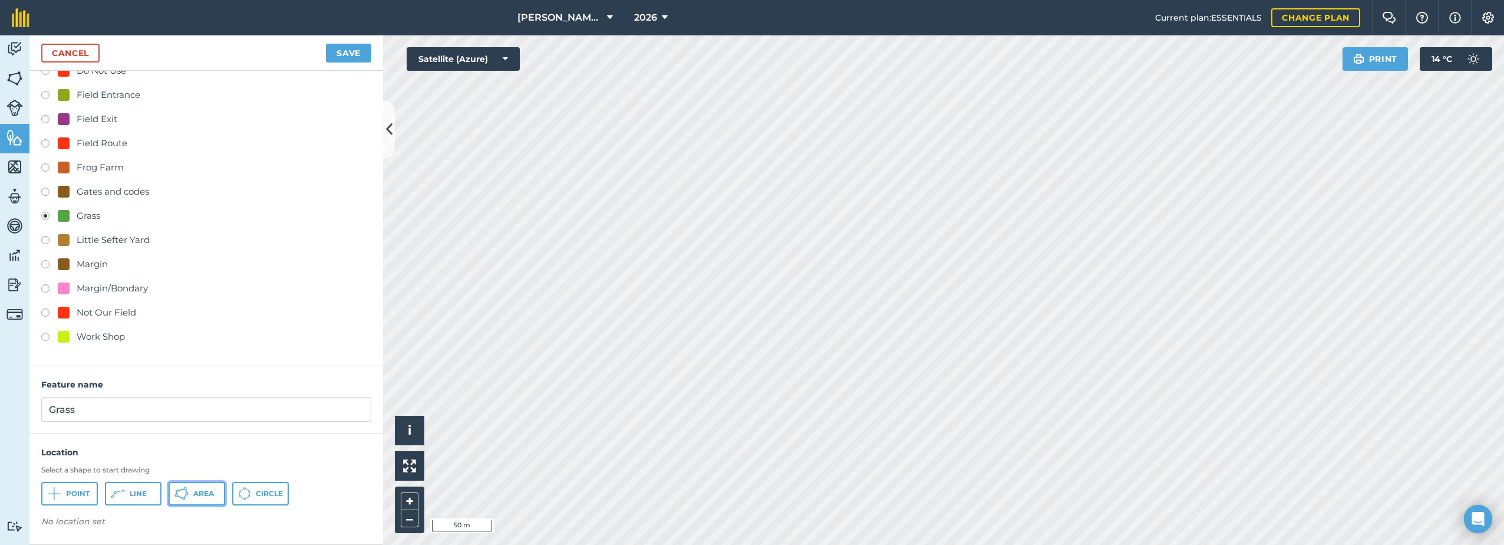
click at [183, 499] on icon at bounding box center [183, 498] width 3 height 3
click at [342, 52] on button "Save" at bounding box center [348, 53] width 45 height 19
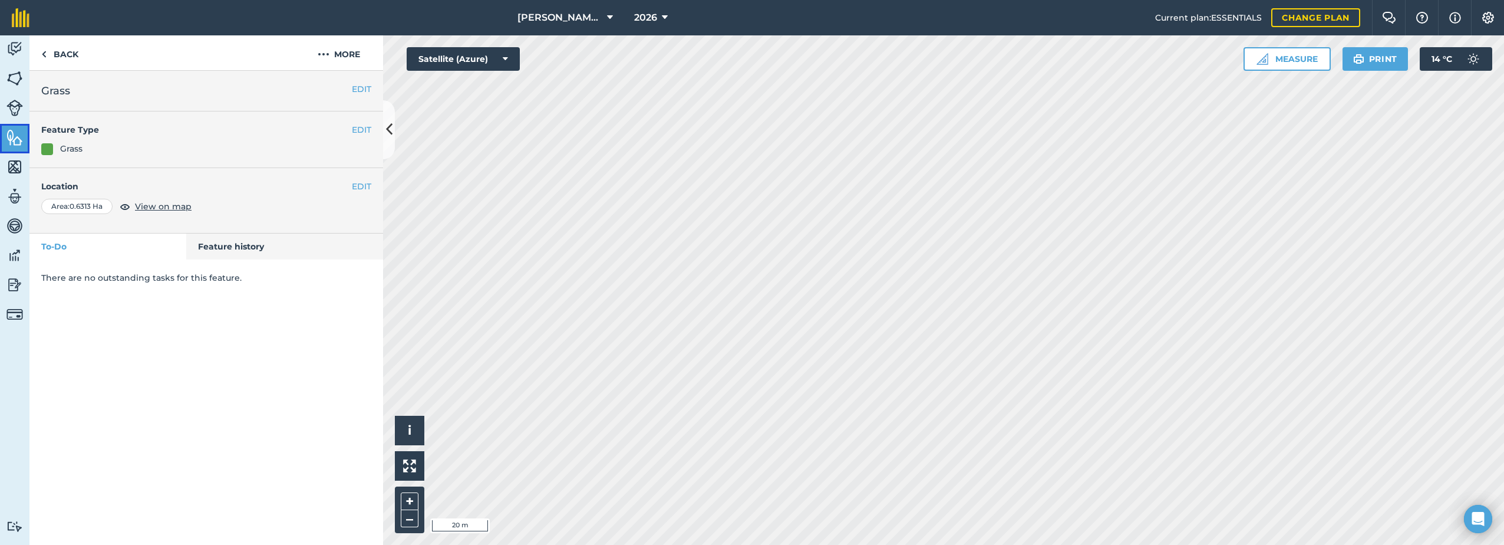
click at [15, 138] on img at bounding box center [14, 137] width 17 height 18
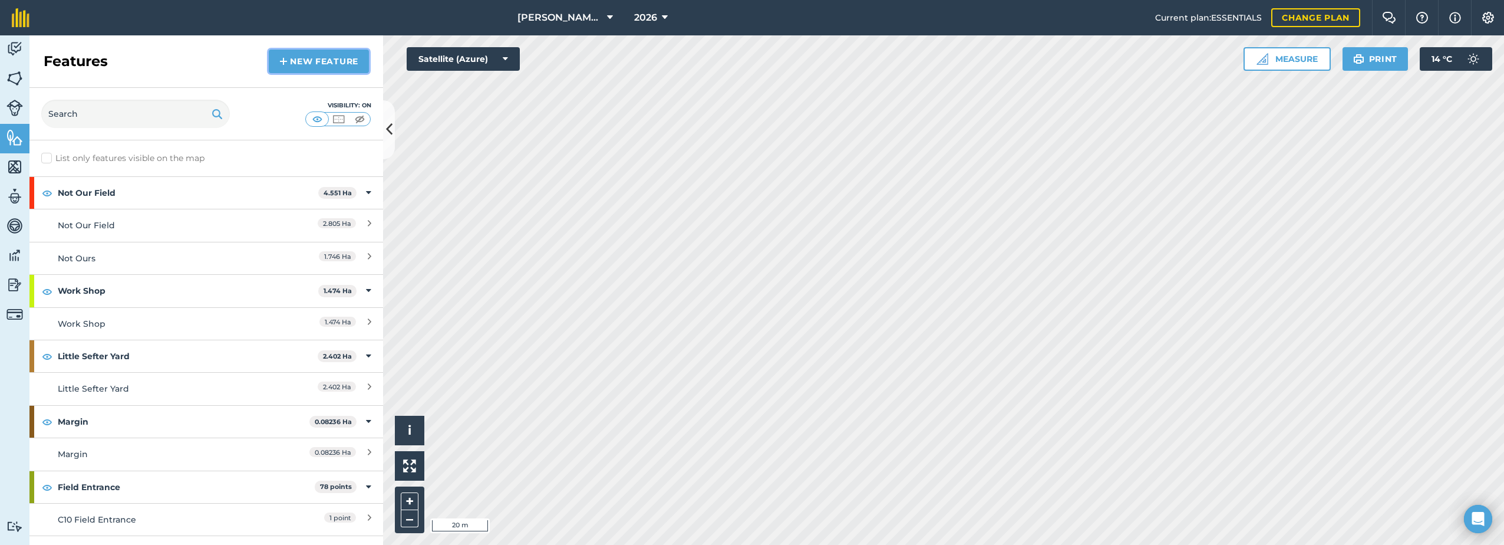
click at [307, 64] on link "New feature" at bounding box center [319, 62] width 100 height 24
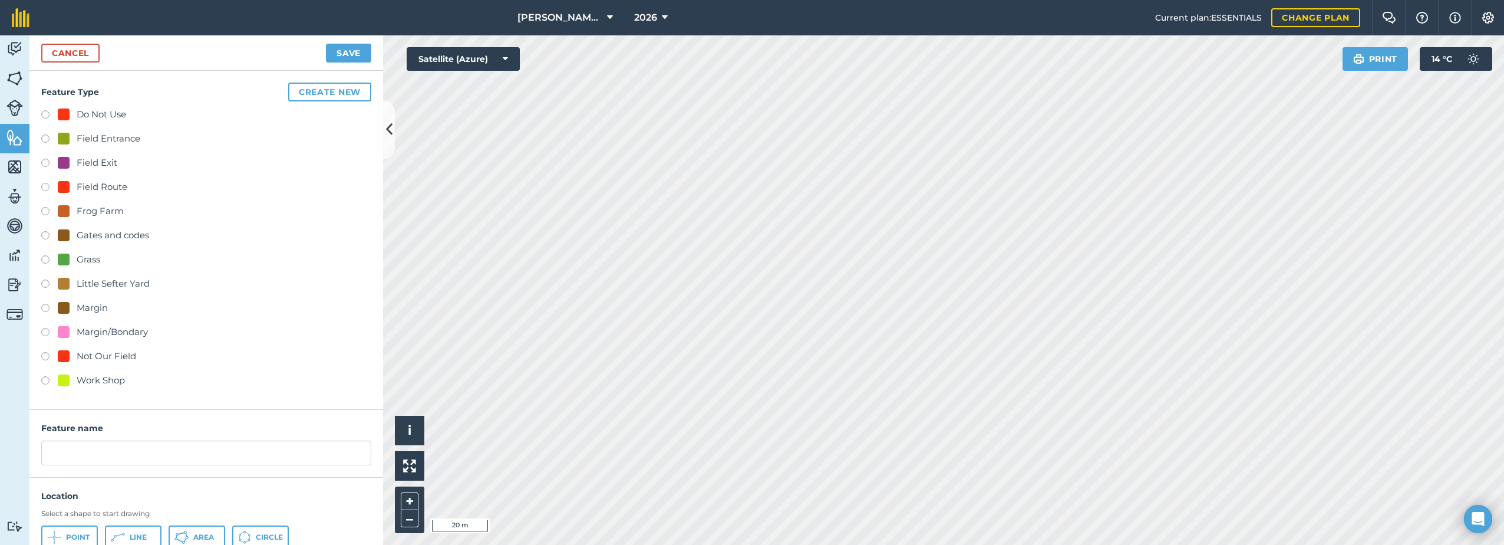
click at [89, 259] on div "Grass" at bounding box center [89, 259] width 24 height 14
radio input "true"
click at [92, 451] on input "Grass 10" at bounding box center [206, 452] width 330 height 25
type input "Grass"
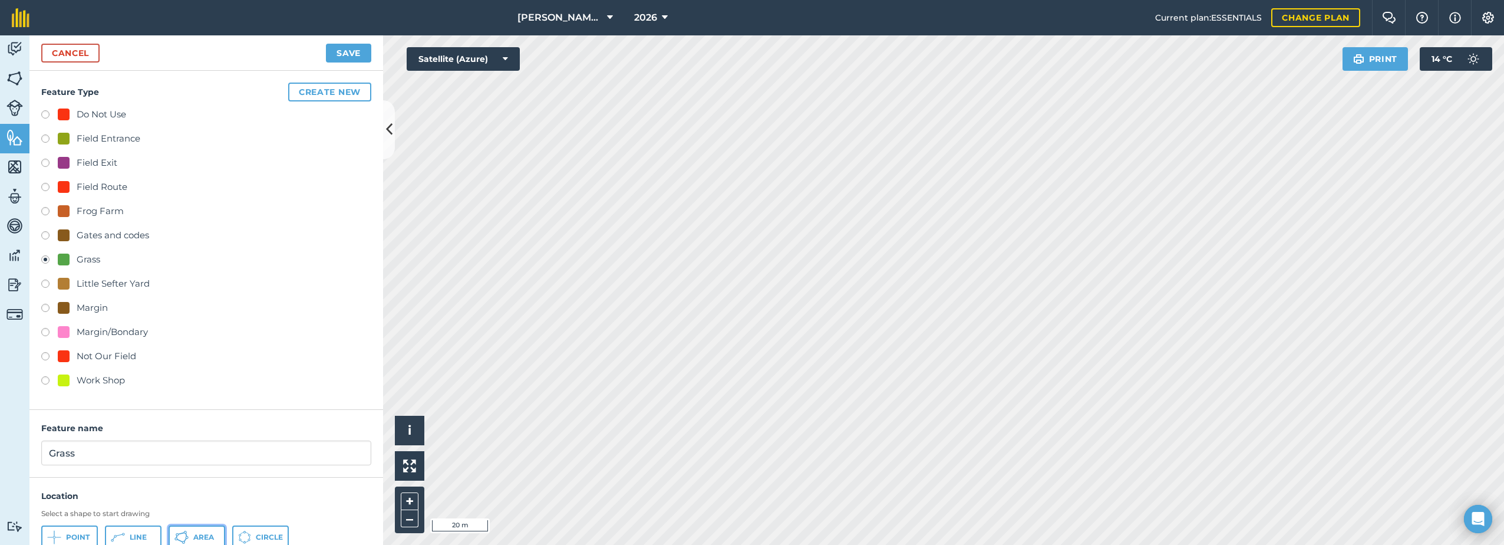
click at [179, 530] on icon at bounding box center [181, 537] width 14 height 14
click at [75, 53] on link "Cancel" at bounding box center [70, 53] width 58 height 19
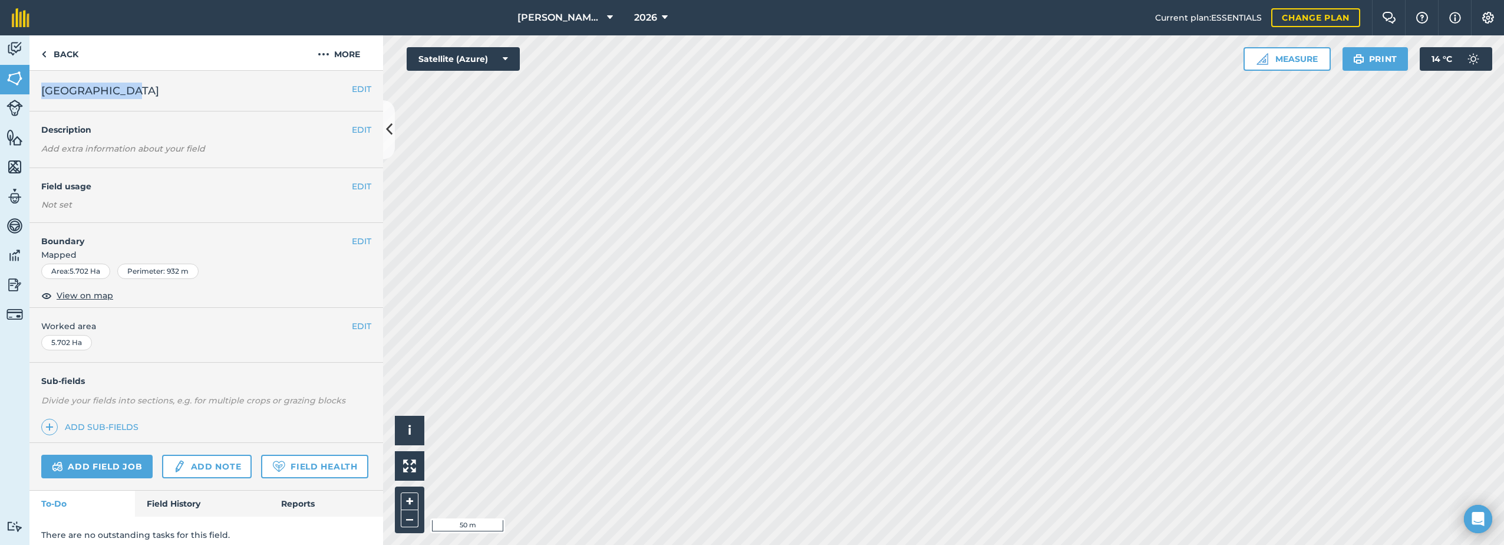
drag, startPoint x: 134, startPoint y: 88, endPoint x: 43, endPoint y: 98, distance: 91.2
click at [43, 98] on h2 "[GEOGRAPHIC_DATA]" at bounding box center [196, 91] width 311 height 17
drag, startPoint x: 43, startPoint y: 98, endPoint x: 46, endPoint y: 93, distance: 6.1
copy span "[GEOGRAPHIC_DATA]"
click at [353, 51] on button "More" at bounding box center [339, 52] width 88 height 35
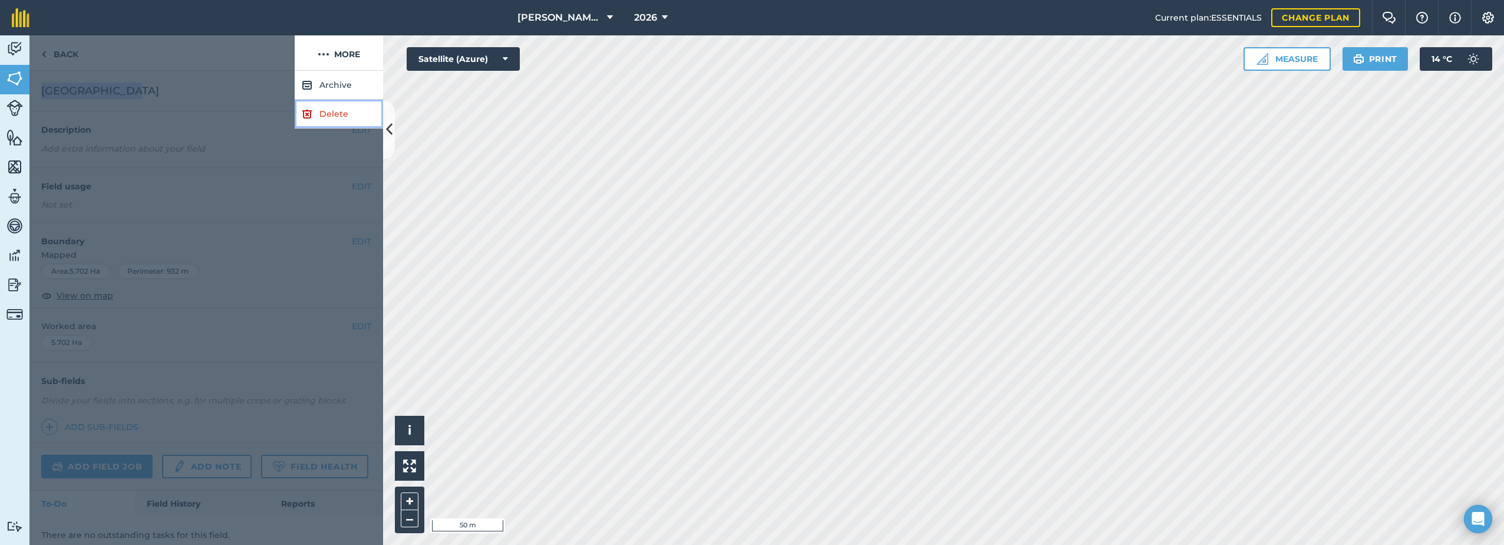
click at [312, 114] on img at bounding box center [307, 114] width 11 height 14
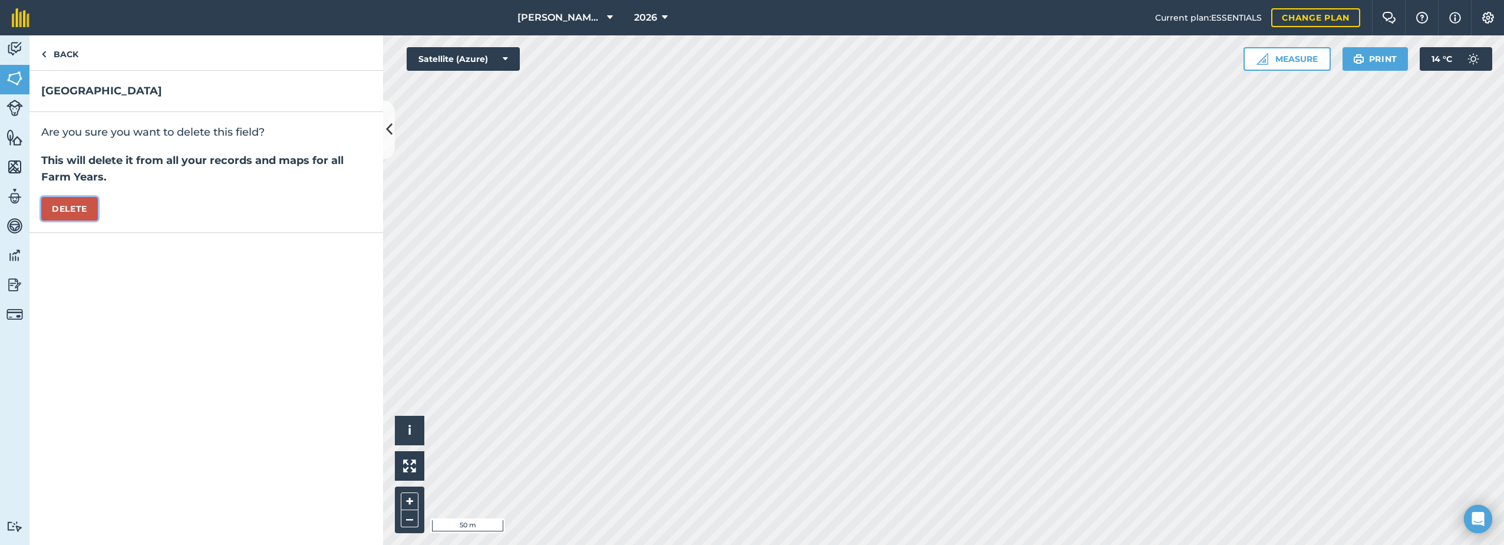
click at [64, 215] on button "Delete" at bounding box center [69, 209] width 57 height 24
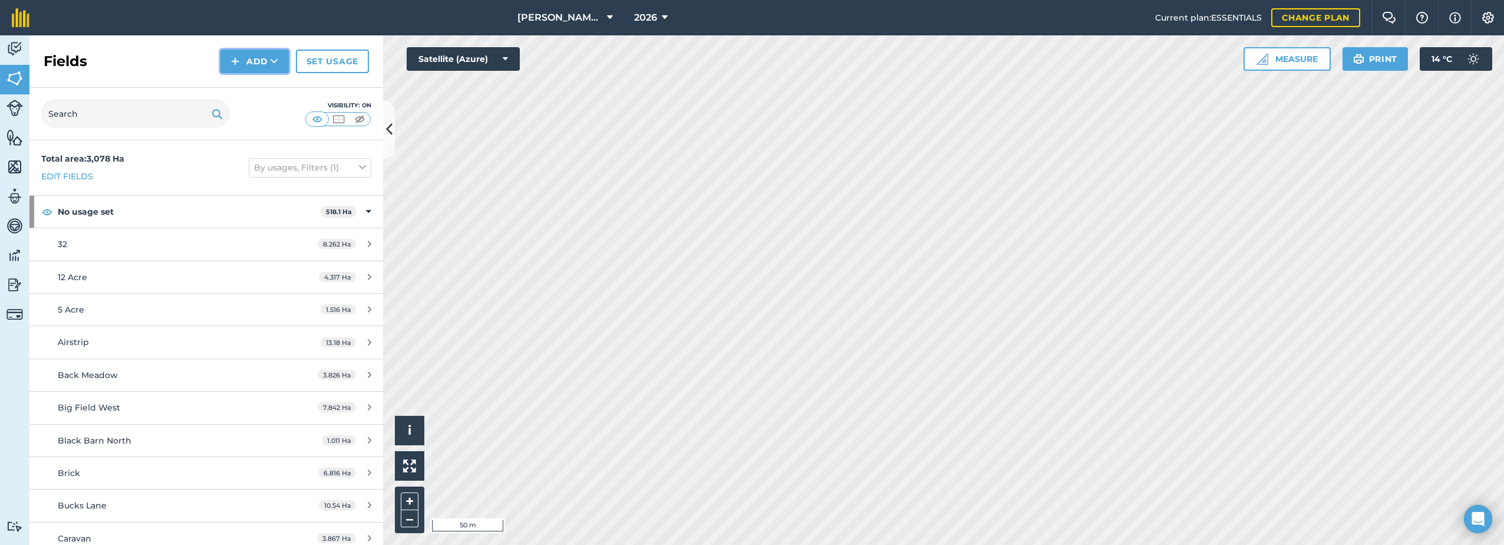
click at [252, 59] on button "Add" at bounding box center [254, 62] width 68 height 24
click at [247, 90] on link "Draw" at bounding box center [254, 88] width 65 height 26
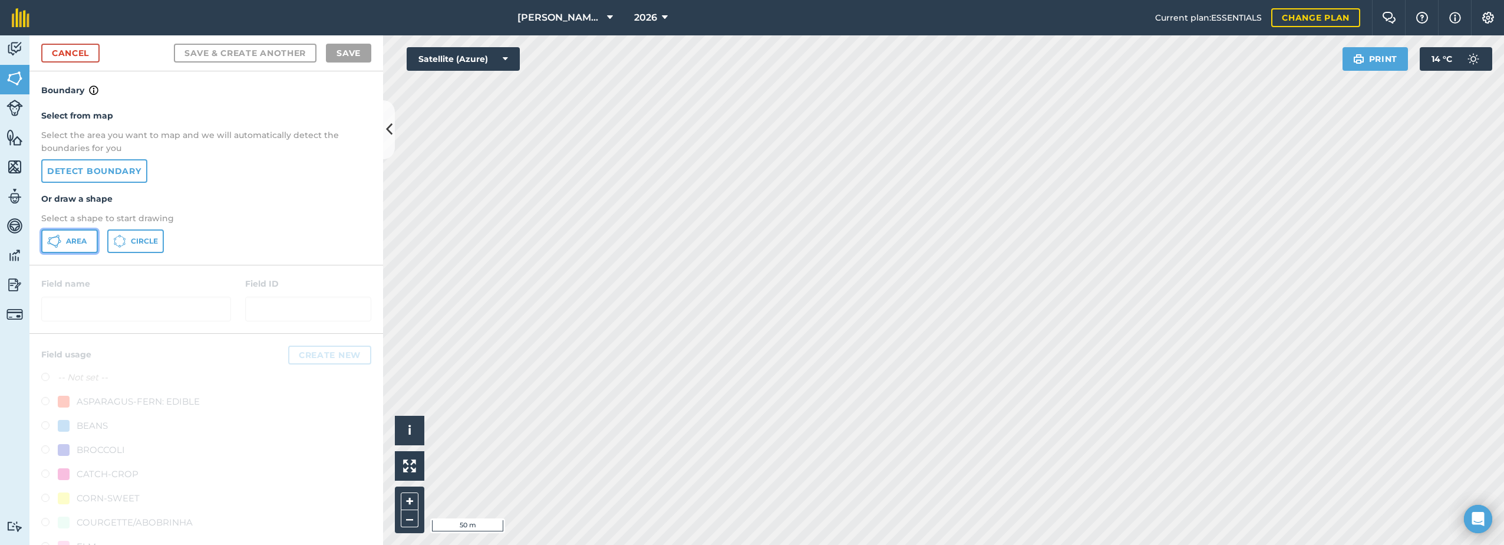
click at [62, 239] on button "Area" at bounding box center [69, 241] width 57 height 24
click at [71, 52] on link "Cancel" at bounding box center [70, 53] width 58 height 19
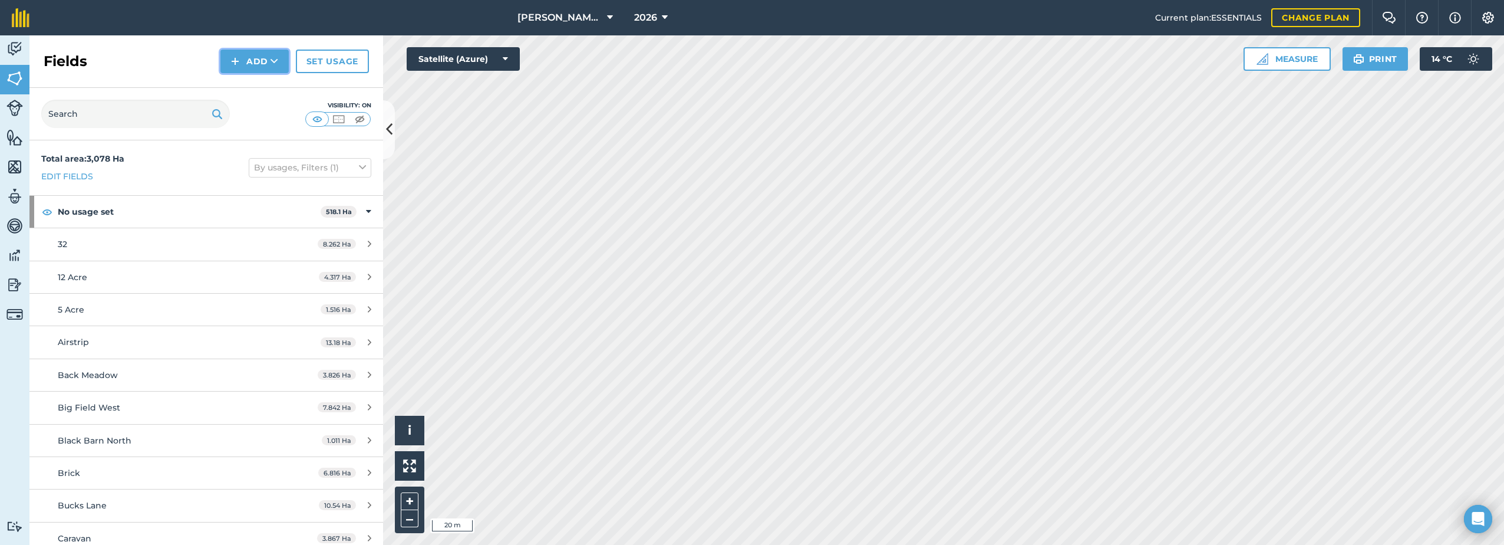
click at [246, 62] on button "Add" at bounding box center [254, 62] width 68 height 24
click at [239, 87] on link "Draw" at bounding box center [254, 88] width 65 height 26
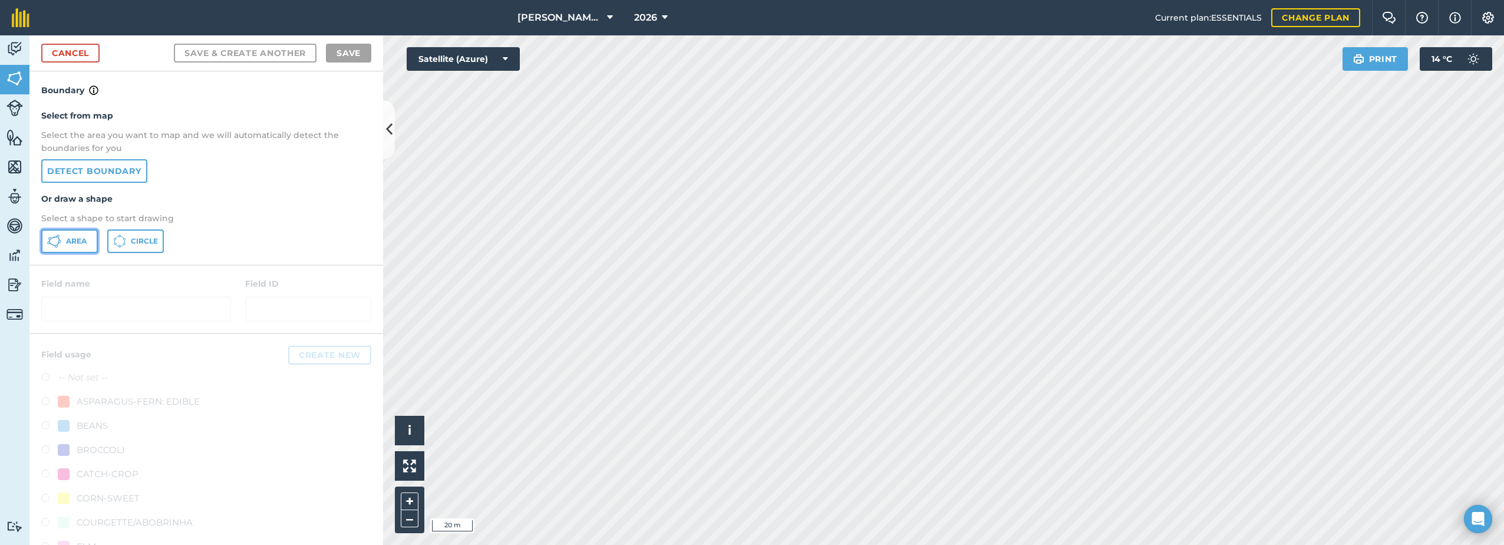
click at [57, 244] on icon at bounding box center [54, 241] width 14 height 14
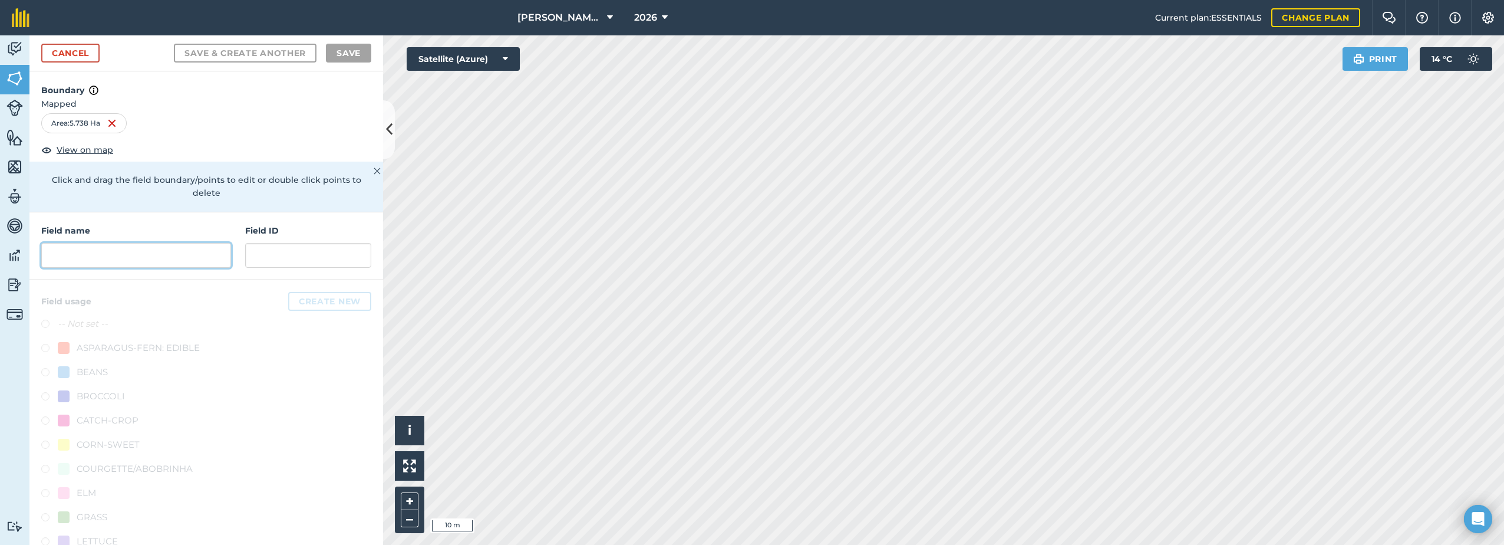
click at [144, 257] on input "text" at bounding box center [136, 255] width 190 height 25
paste input "[GEOGRAPHIC_DATA]"
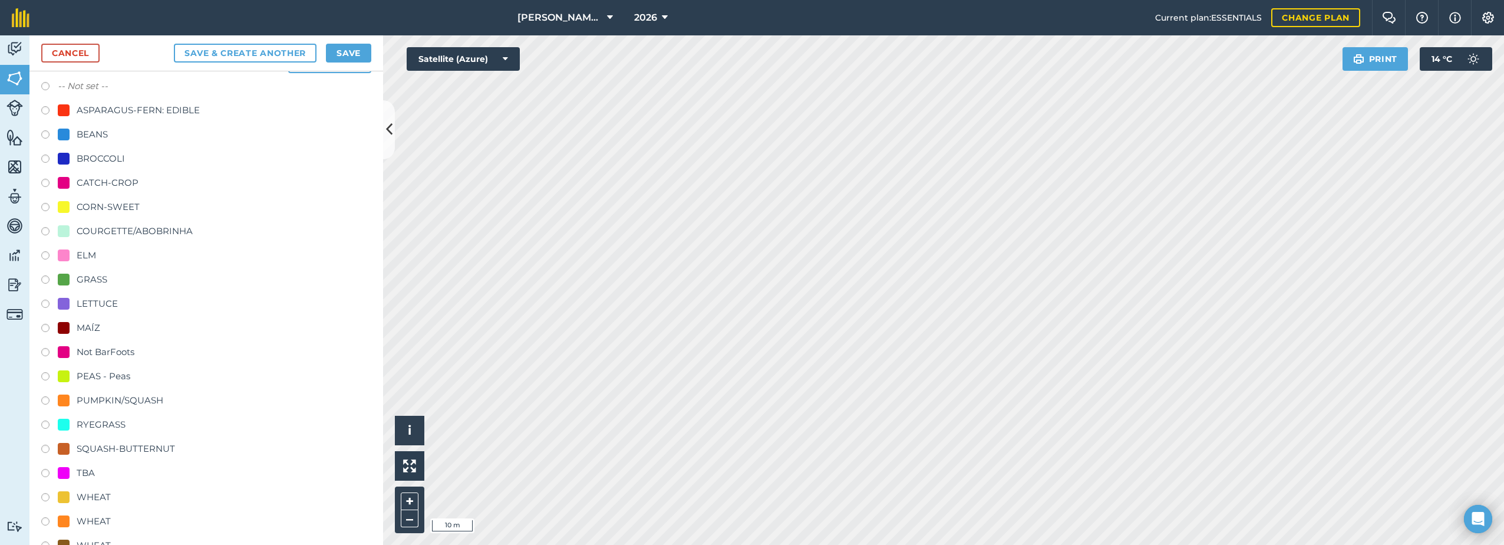
scroll to position [233, 0]
type input "[GEOGRAPHIC_DATA]"
click at [103, 186] on div "CATCH-CROP" at bounding box center [108, 187] width 62 height 14
radio input "true"
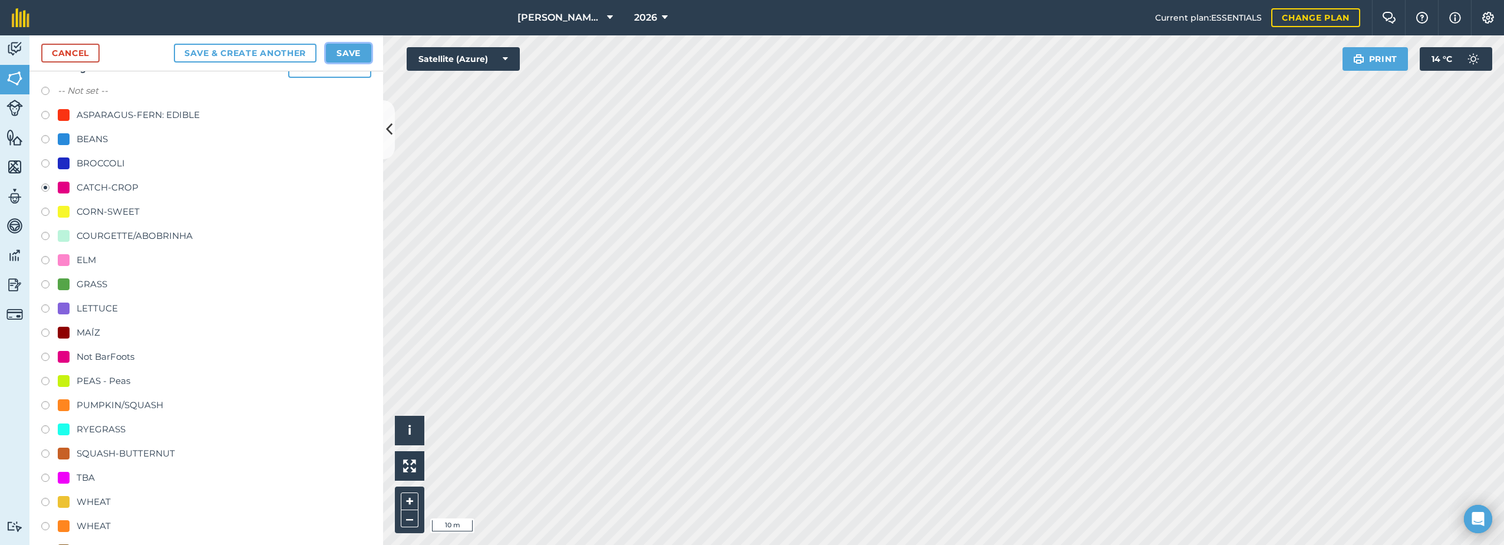
click at [347, 58] on button "Save" at bounding box center [348, 53] width 45 height 19
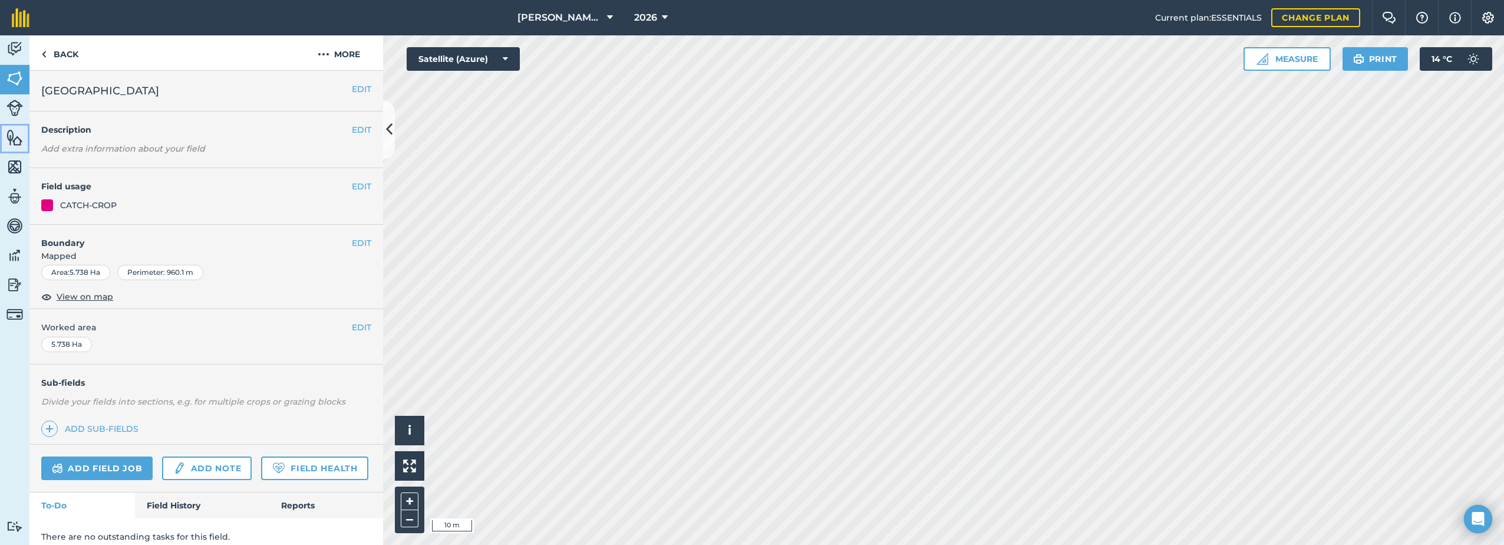
click at [3, 136] on link "Features" at bounding box center [14, 138] width 29 height 29
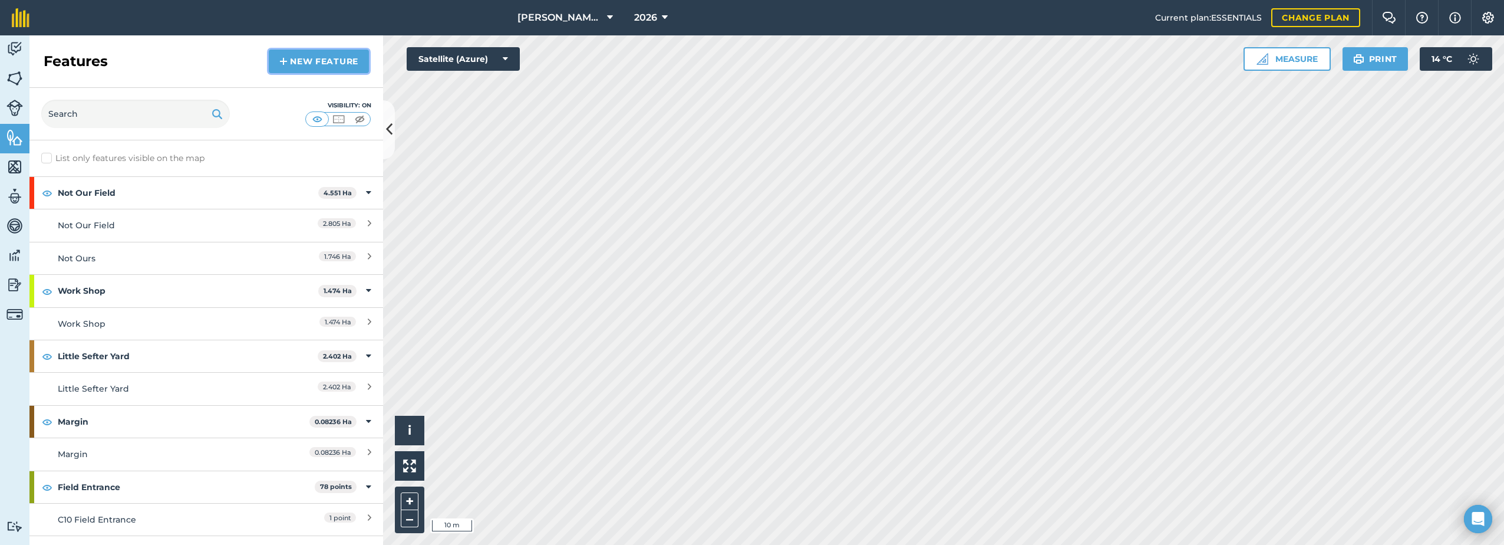
click at [292, 67] on link "New feature" at bounding box center [319, 62] width 100 height 24
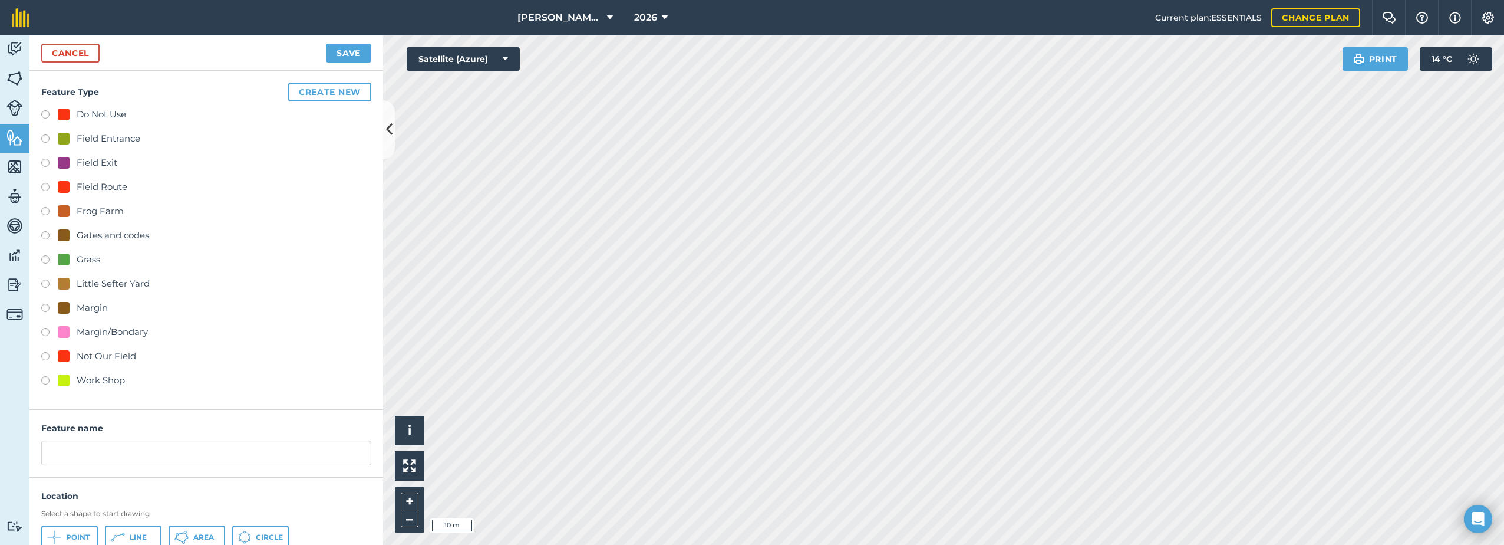
click at [64, 258] on div at bounding box center [64, 259] width 12 height 12
radio input "true"
click at [111, 460] on input "Grass 10" at bounding box center [206, 452] width 330 height 25
type input "Grass"
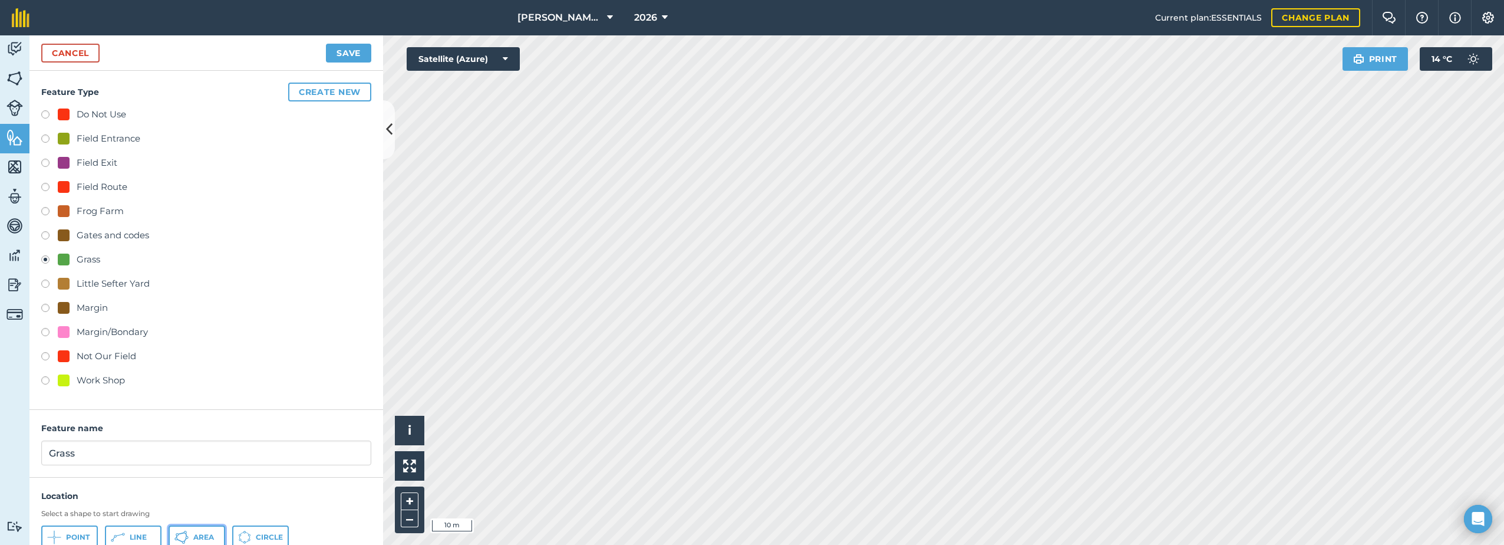
click at [192, 537] on button "Area" at bounding box center [197, 537] width 57 height 24
click at [466, 544] on html "[PERSON_NAME] Farm Life 2026 Current plan : ESSENTIALS Change plan Farm Chat He…" at bounding box center [752, 272] width 1504 height 545
click at [860, 0] on html "[PERSON_NAME] Farm Life 2026 Current plan : ESSENTIALS Change plan Farm Chat He…" at bounding box center [752, 272] width 1504 height 545
click at [347, 50] on button "Save" at bounding box center [348, 53] width 45 height 19
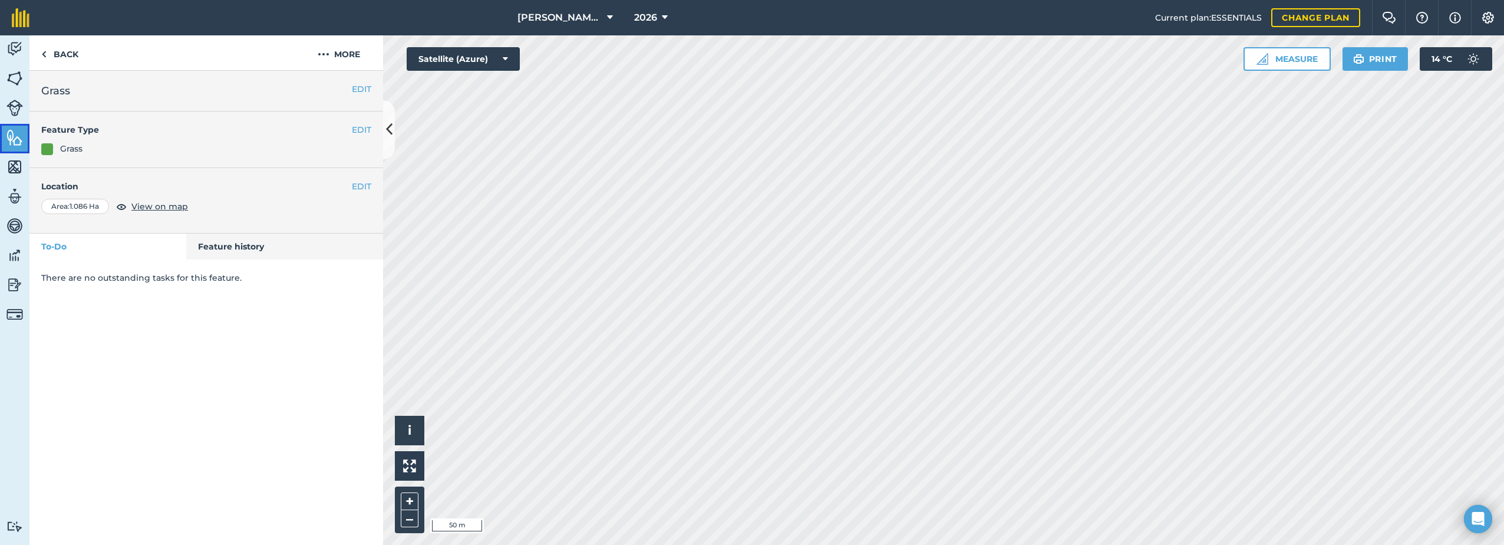
click at [12, 135] on img at bounding box center [14, 137] width 17 height 18
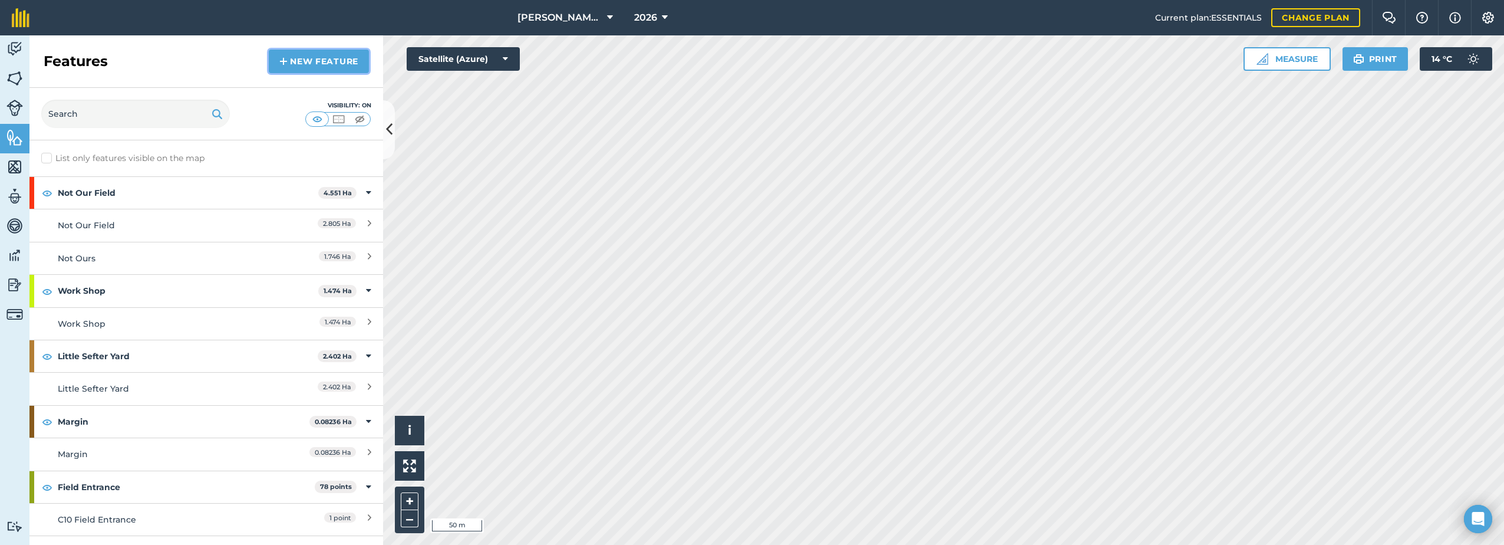
click at [316, 58] on link "New feature" at bounding box center [319, 62] width 100 height 24
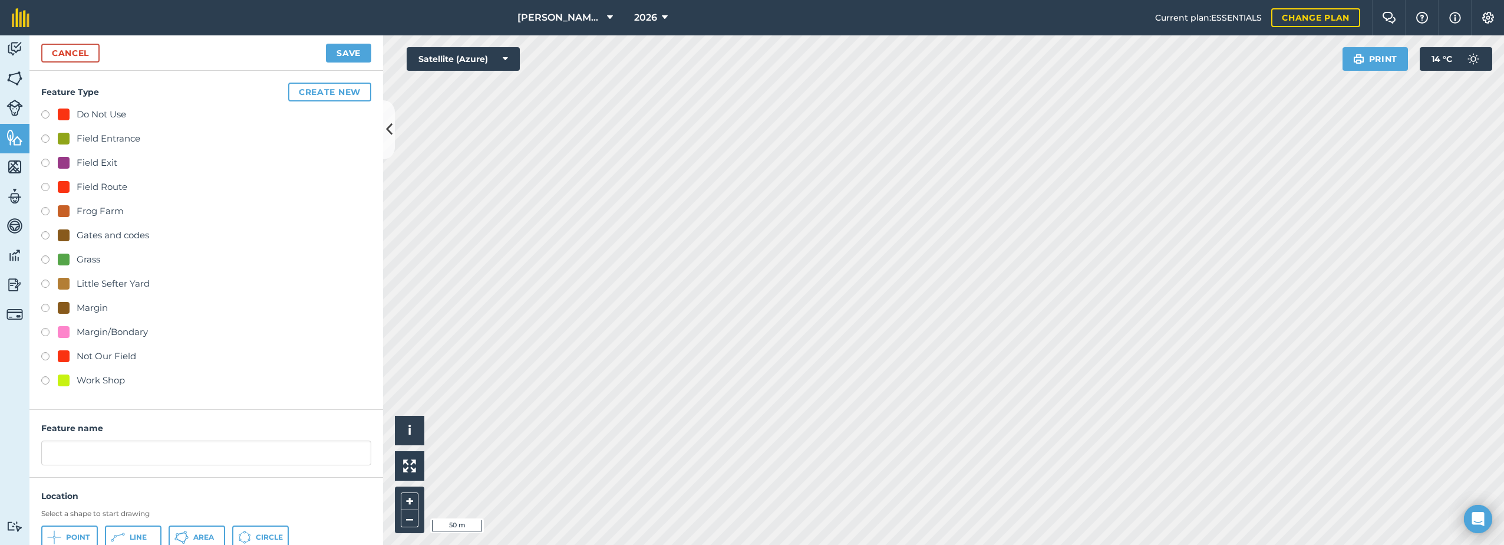
click at [45, 186] on label at bounding box center [49, 189] width 17 height 12
radio input "true"
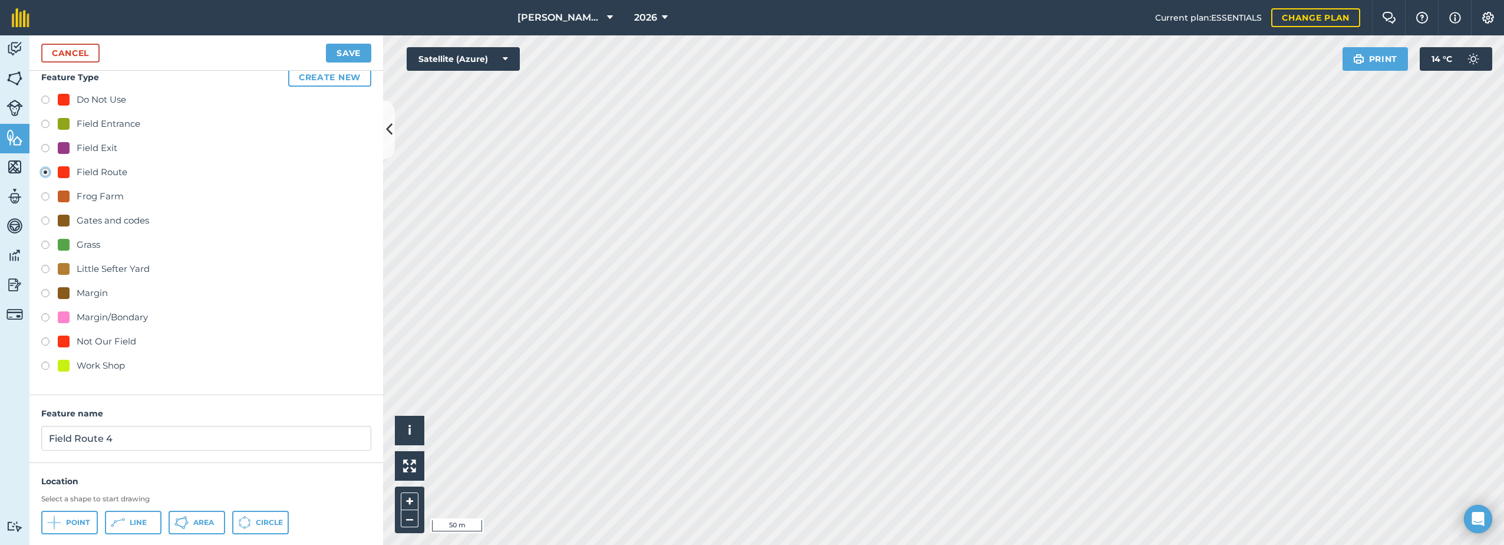
scroll to position [44, 0]
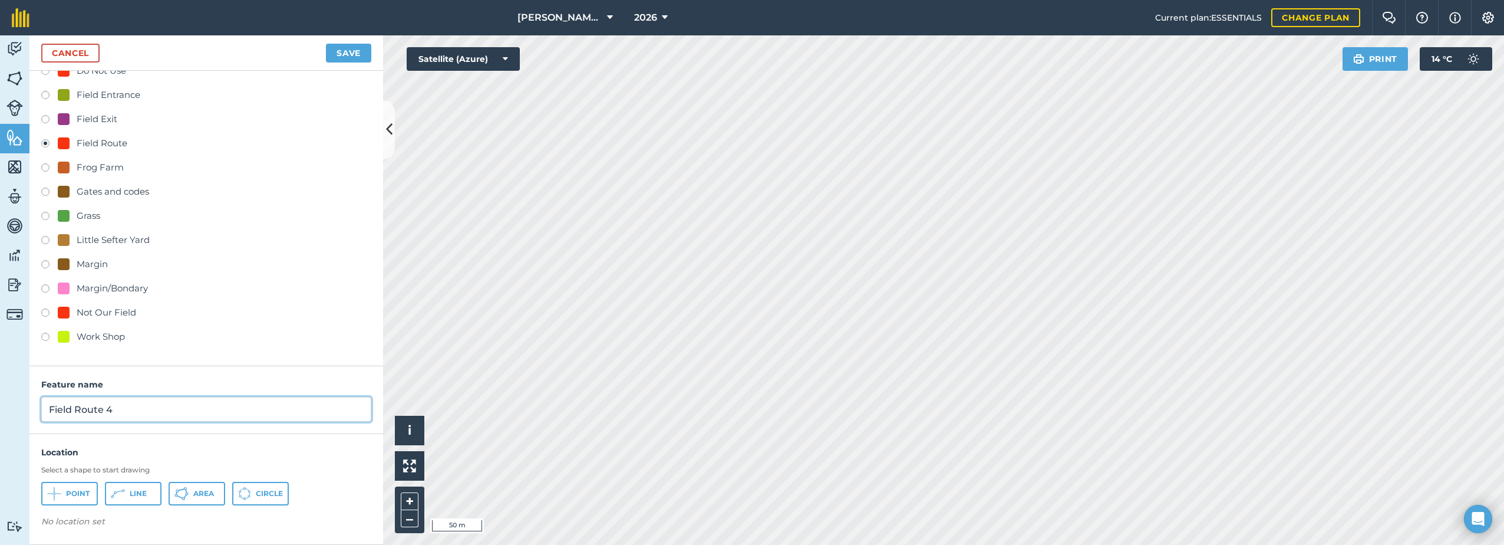
click at [130, 410] on input "Field Route 4" at bounding box center [206, 409] width 330 height 25
type input "Field Route"
click at [120, 491] on icon at bounding box center [119, 491] width 6 height 2
click at [353, 48] on button "Save" at bounding box center [348, 53] width 45 height 19
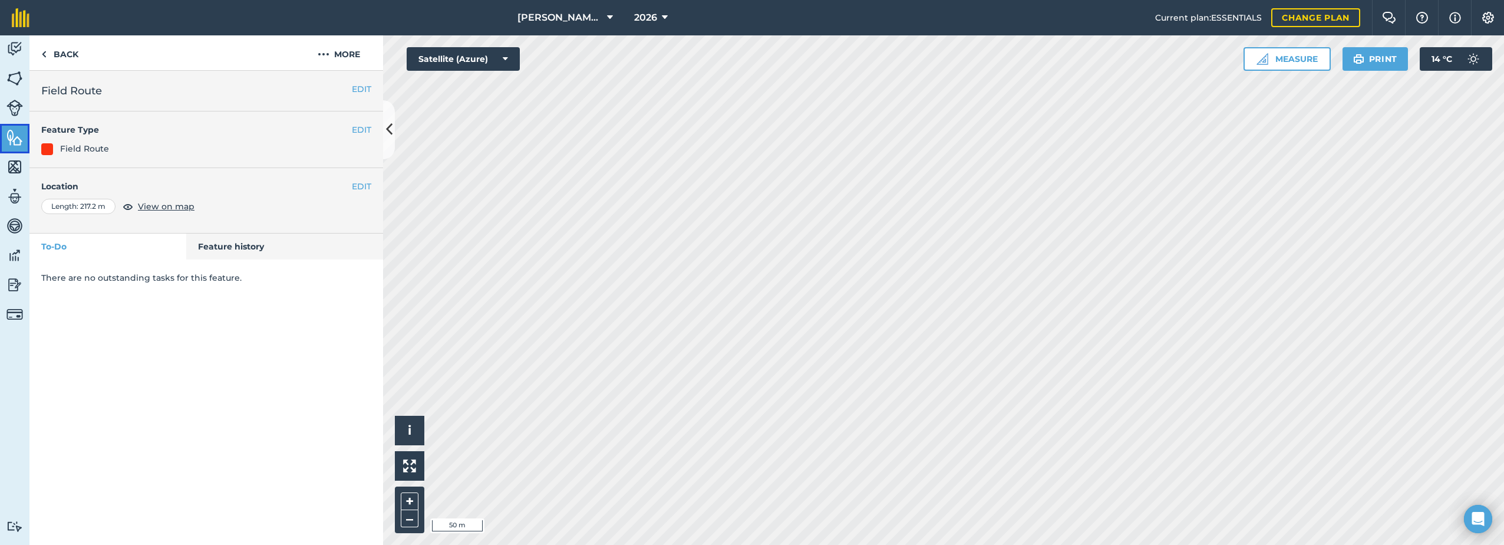
click at [9, 138] on img at bounding box center [14, 137] width 17 height 18
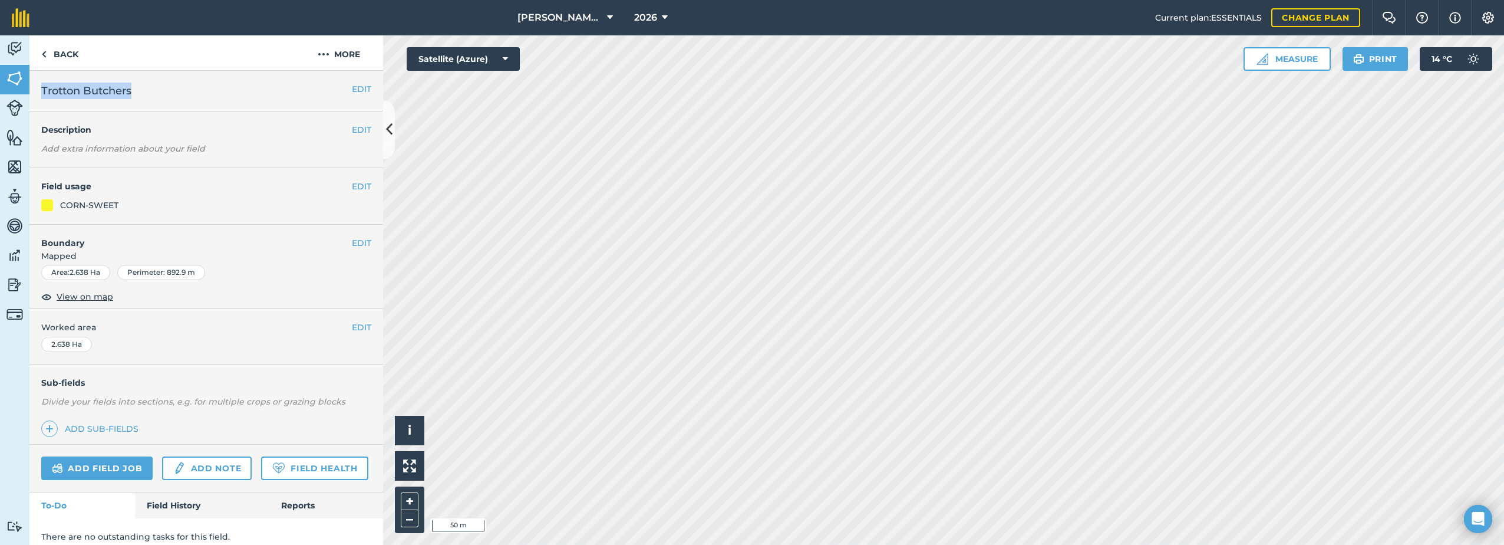
drag, startPoint x: 136, startPoint y: 94, endPoint x: 41, endPoint y: 97, distance: 94.9
click at [41, 97] on h2 "Trotton Butchers" at bounding box center [196, 91] width 311 height 17
copy span "Trotton Butchers"
click at [334, 57] on button "More" at bounding box center [339, 52] width 88 height 35
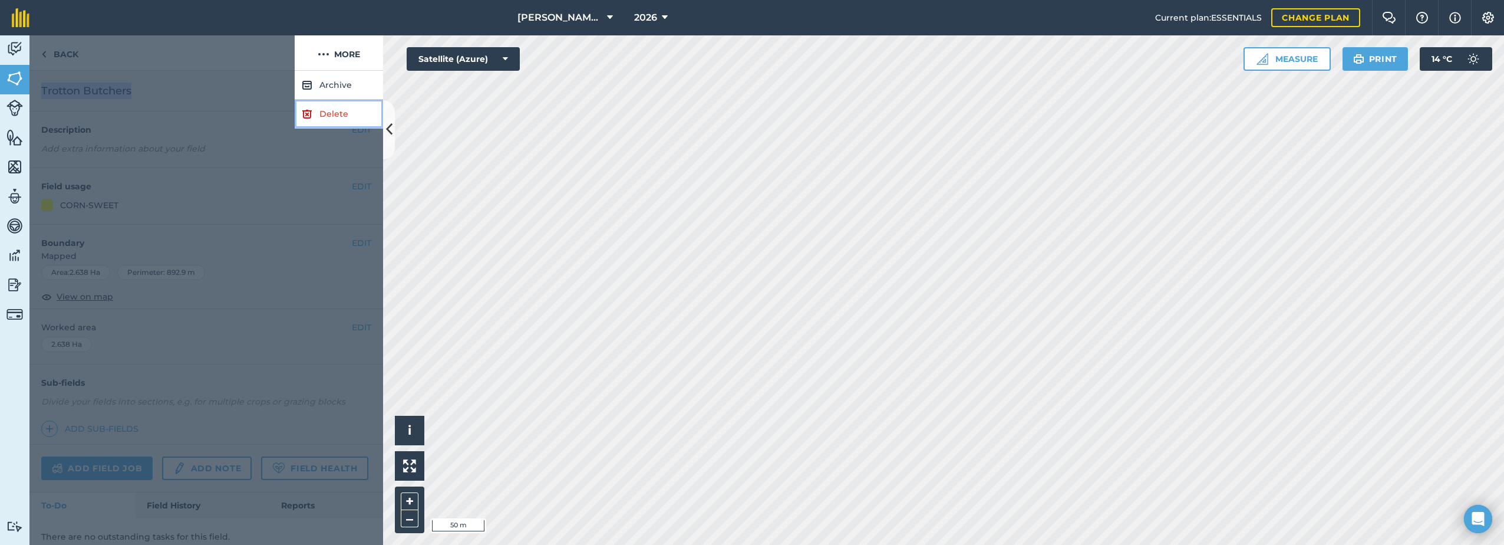
click at [311, 121] on link "Delete" at bounding box center [339, 114] width 88 height 29
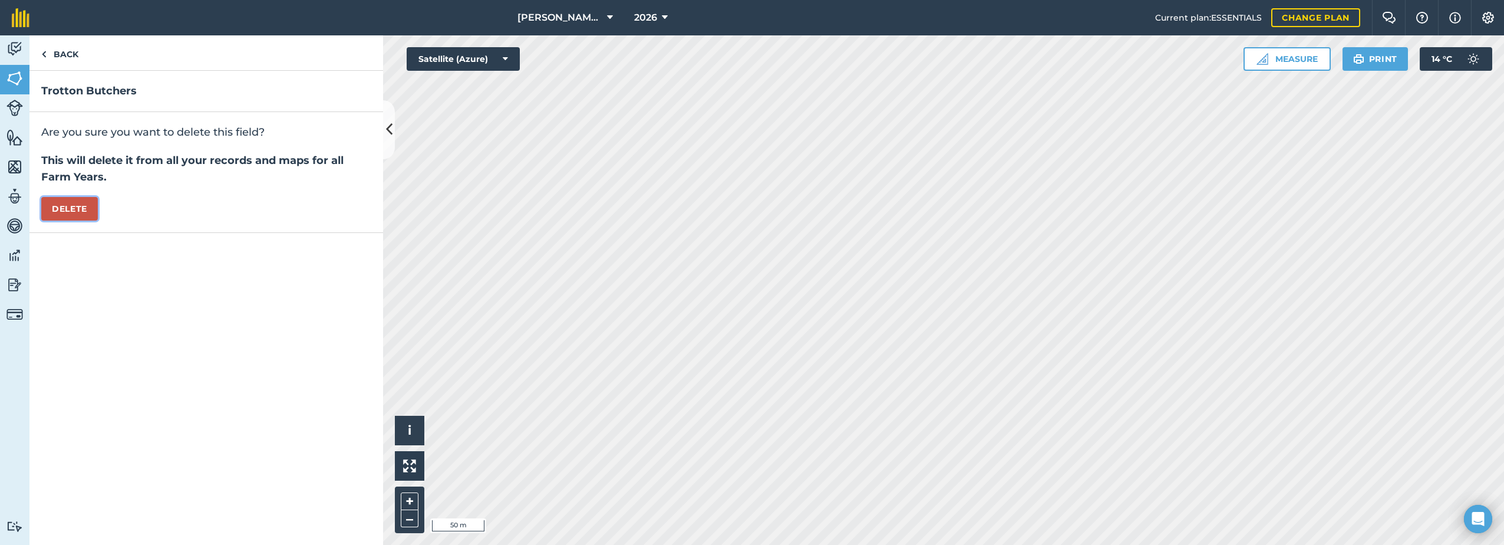
click at [62, 206] on button "Delete" at bounding box center [69, 209] width 57 height 24
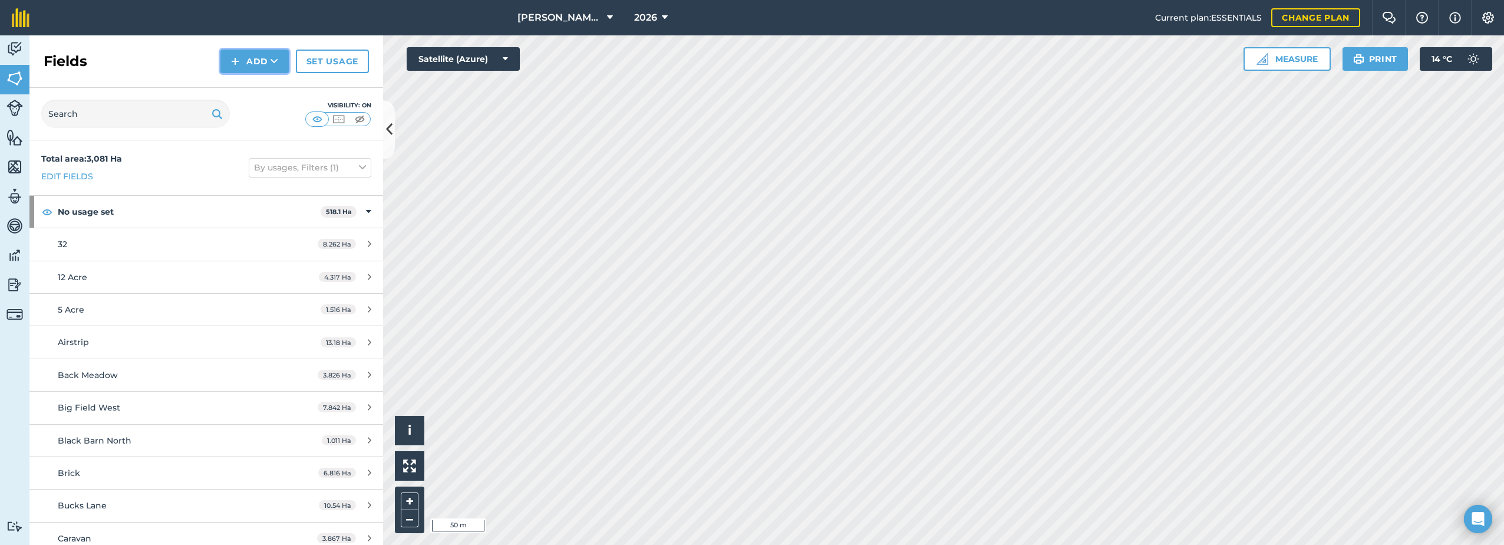
click at [247, 68] on button "Add" at bounding box center [254, 62] width 68 height 24
click at [260, 88] on link "Draw" at bounding box center [254, 88] width 65 height 26
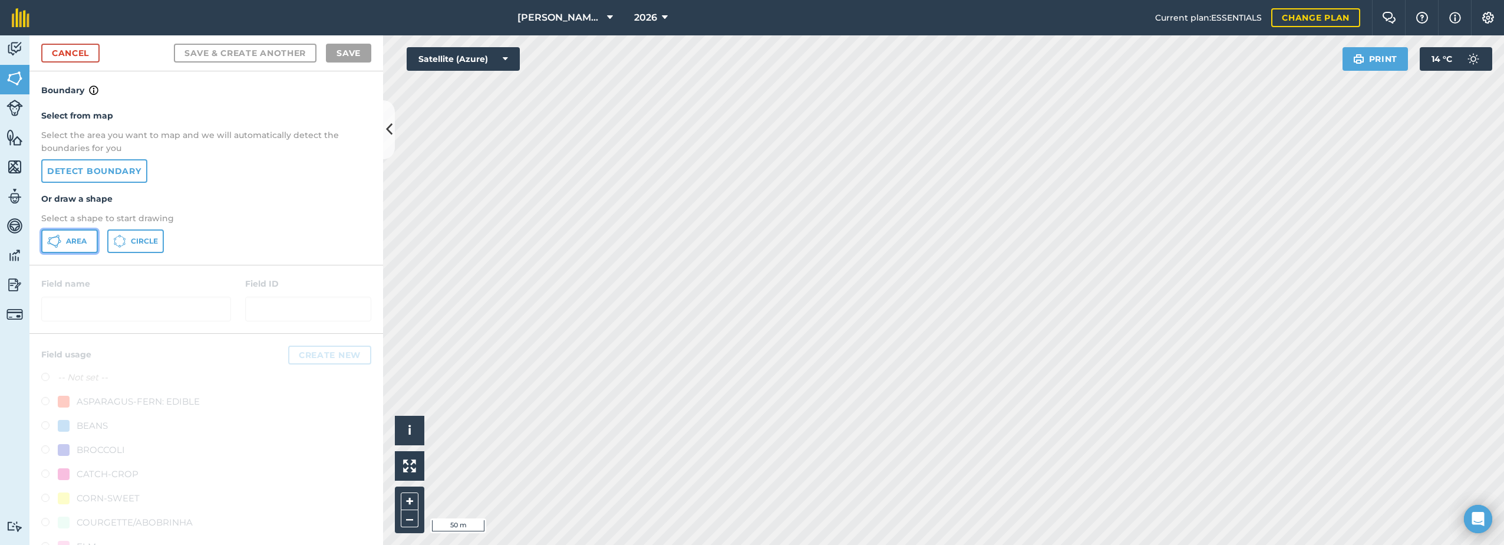
click at [85, 240] on span "Area" at bounding box center [76, 240] width 21 height 9
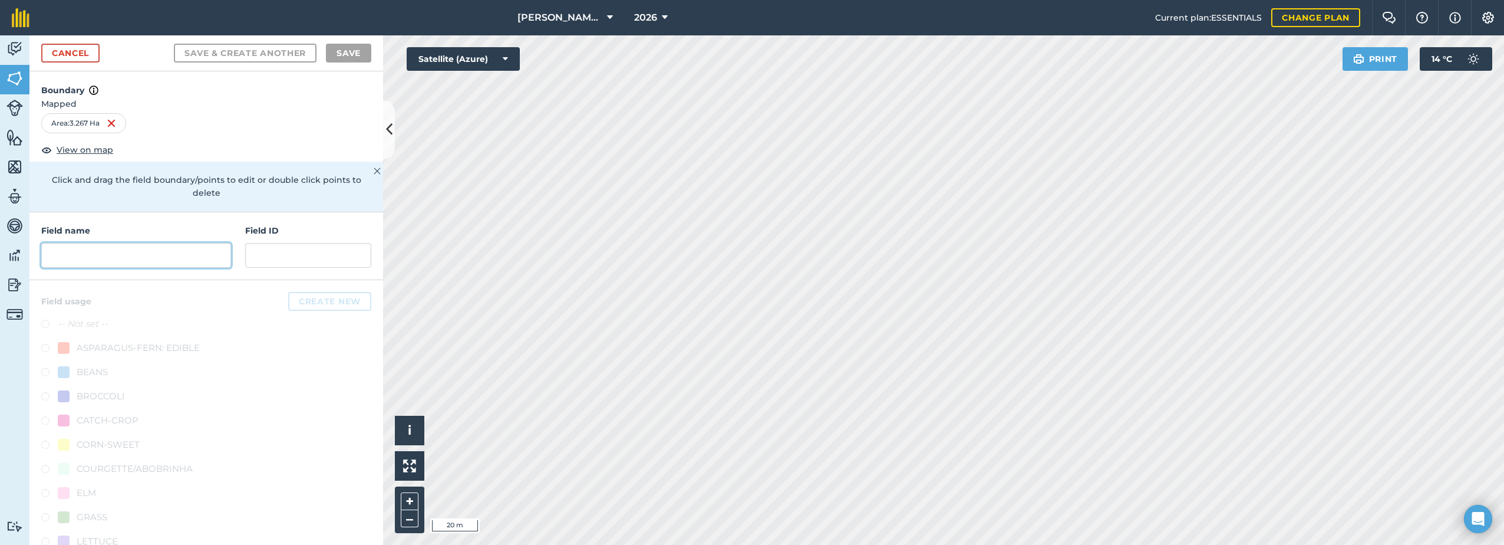
click at [100, 256] on input "text" at bounding box center [136, 255] width 190 height 25
paste input "Trotton Butchers"
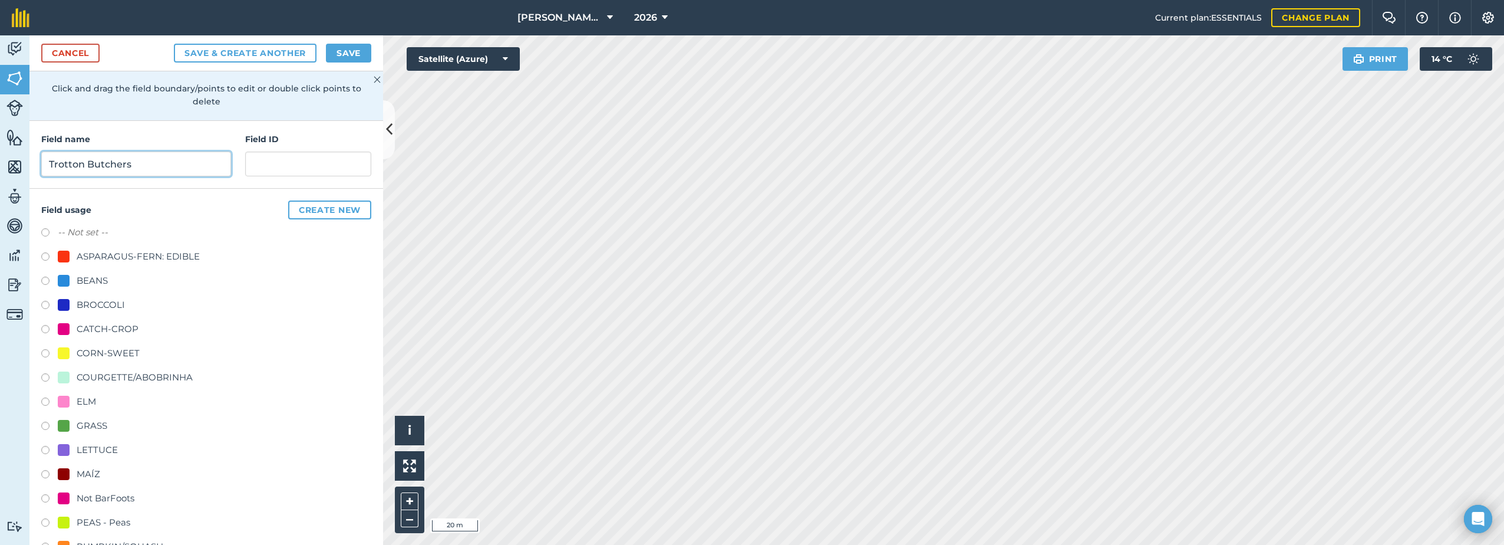
scroll to position [118, 0]
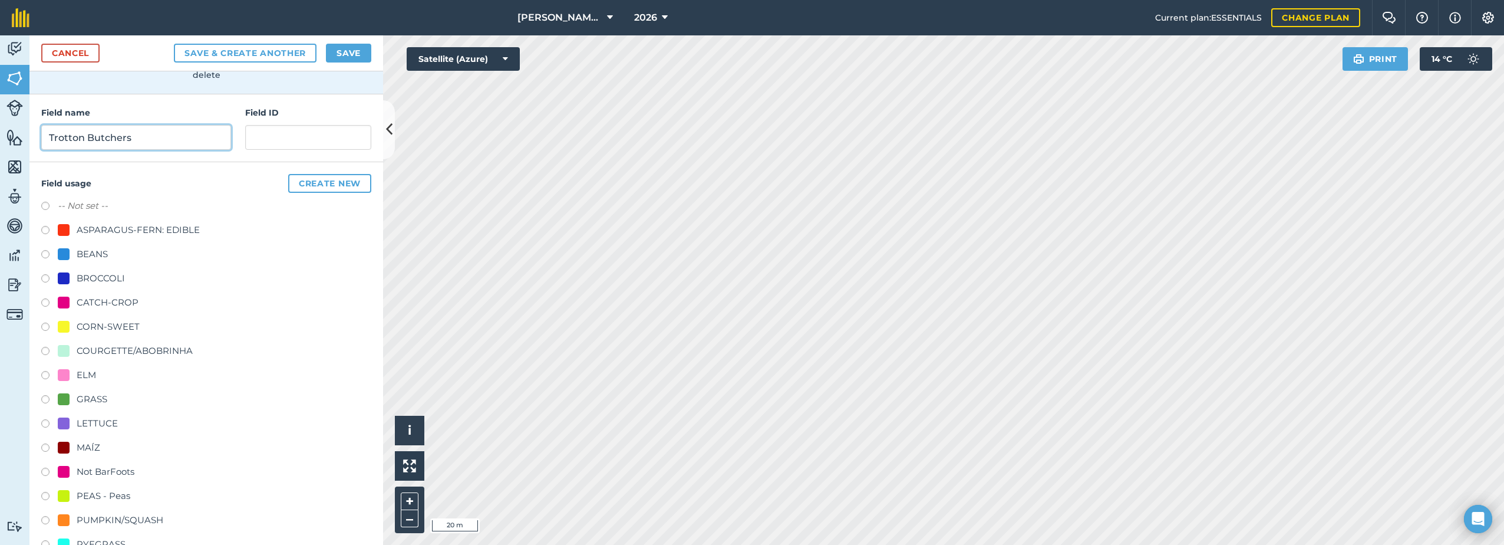
type input "Trotton Butchers"
click at [104, 301] on div "CATCH-CROP" at bounding box center [108, 302] width 62 height 14
radio input "true"
click at [344, 47] on button "Save" at bounding box center [348, 53] width 45 height 19
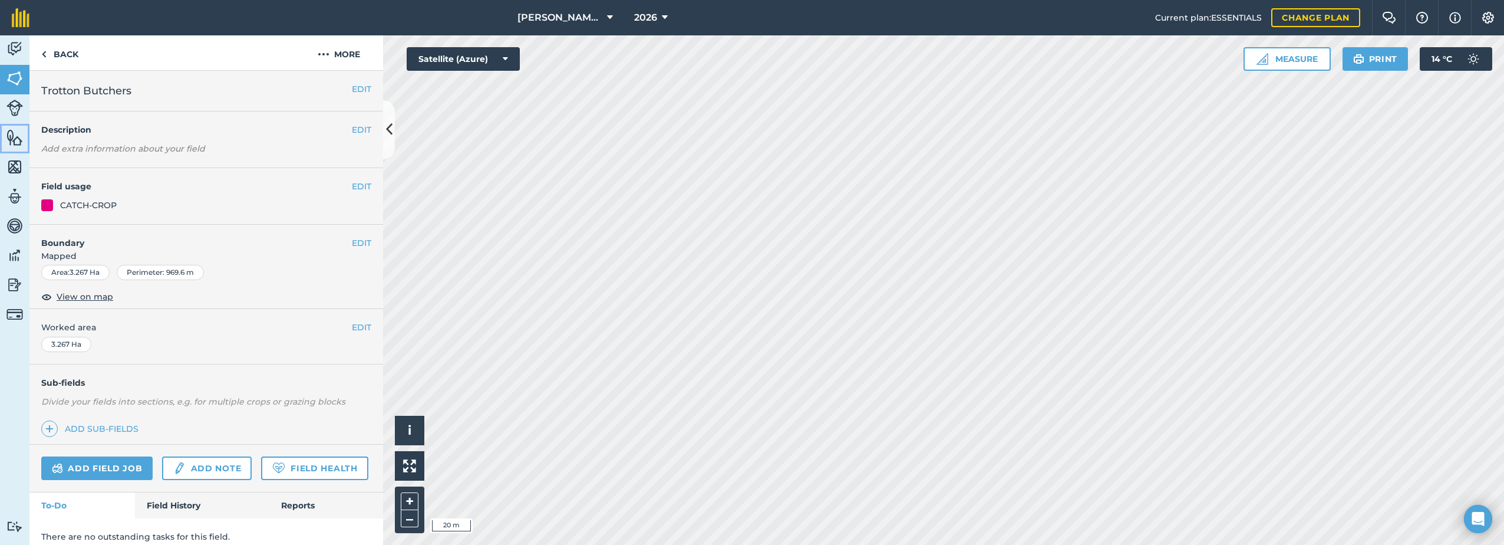
click at [6, 140] on link "Features" at bounding box center [14, 138] width 29 height 29
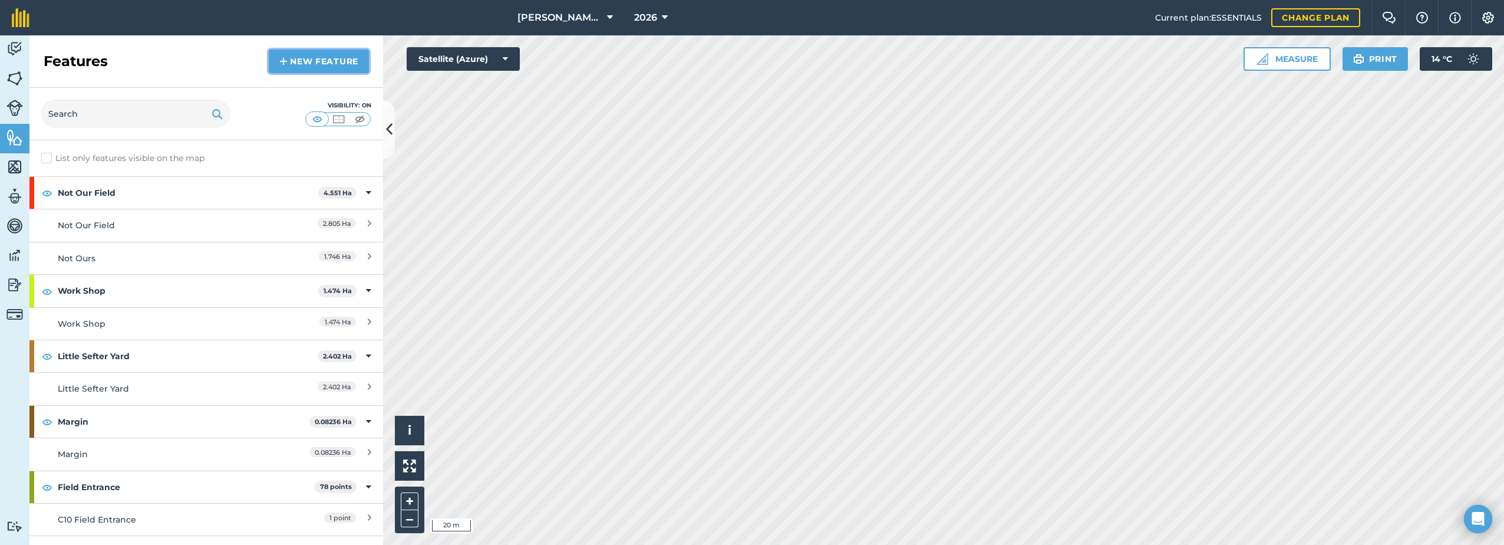
click at [309, 56] on link "New feature" at bounding box center [319, 62] width 100 height 24
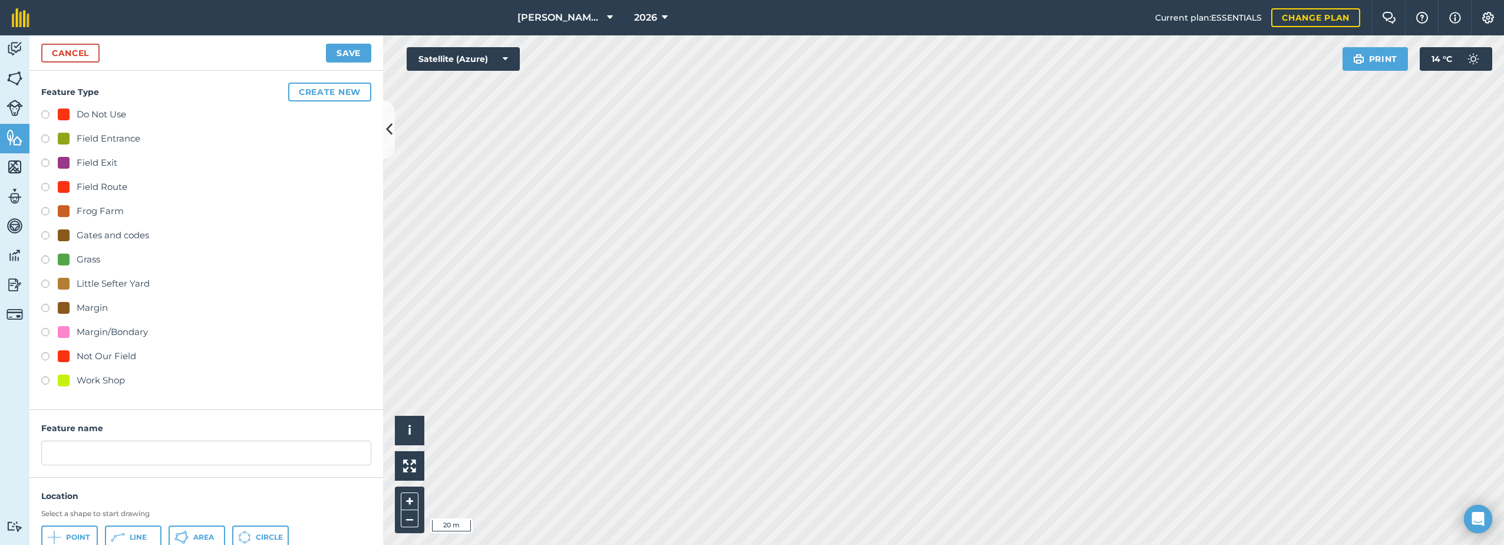
click at [81, 188] on div "Field Route" at bounding box center [102, 187] width 51 height 14
radio input "true"
click at [120, 453] on input "Field Route 4" at bounding box center [206, 452] width 330 height 25
type input "Field Route"
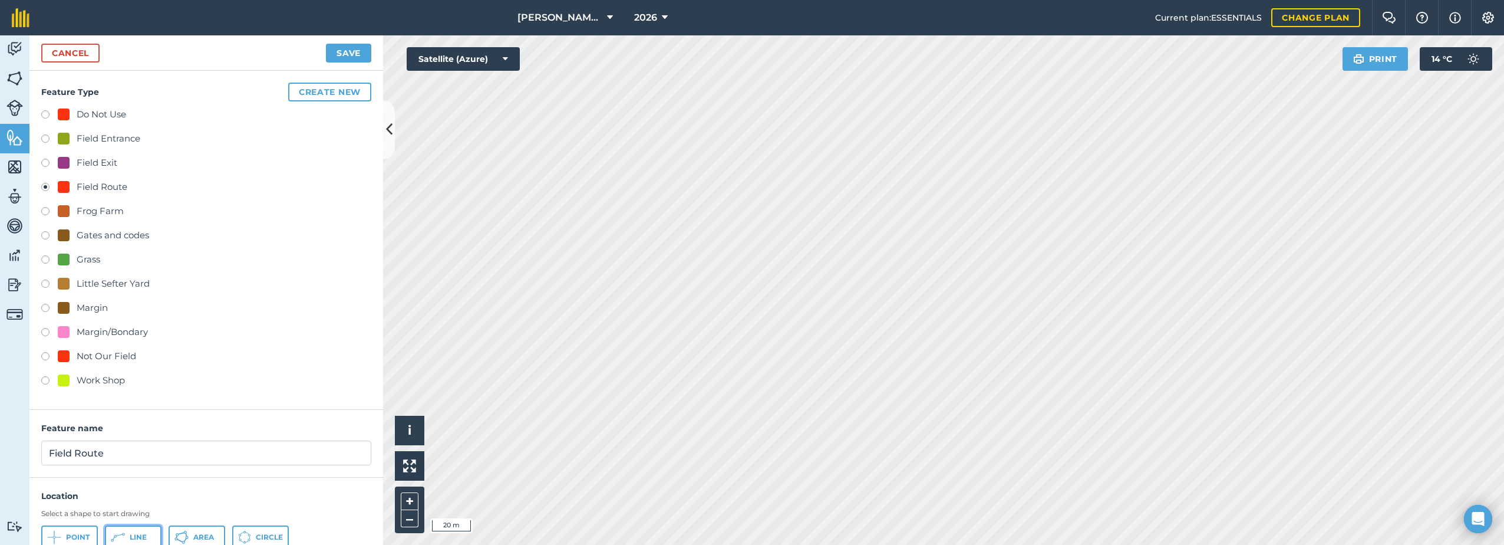
click at [146, 535] on span "Line" at bounding box center [138, 536] width 17 height 9
click at [345, 54] on button "Save" at bounding box center [348, 53] width 45 height 19
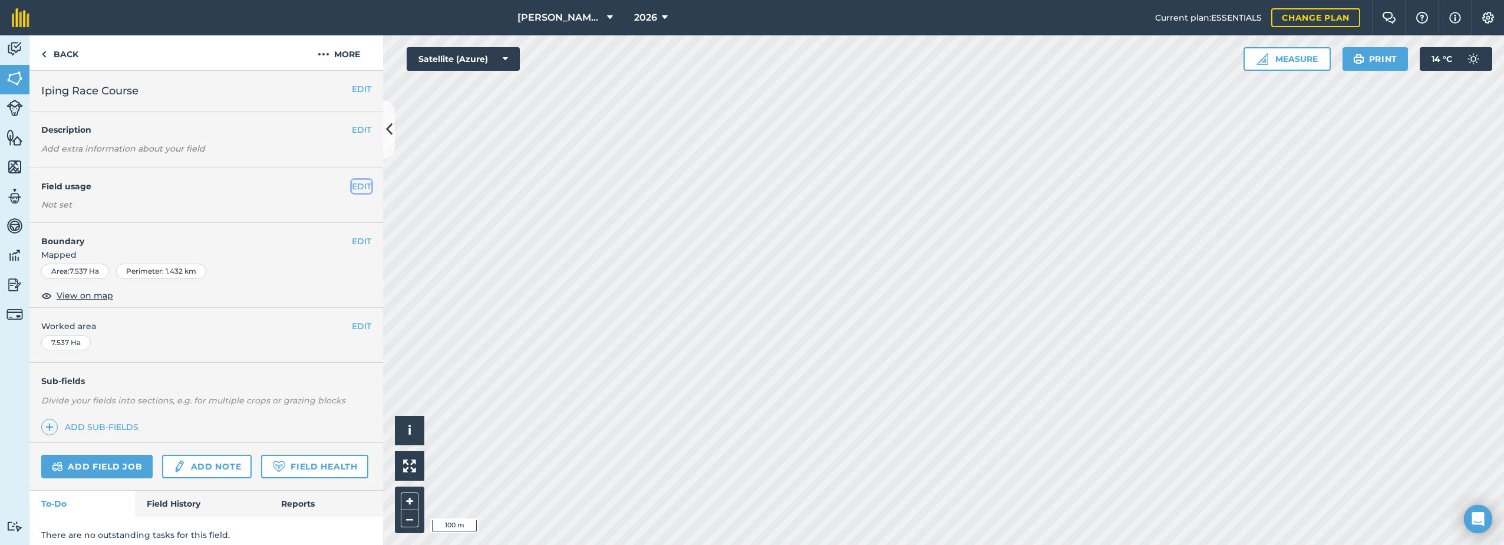
click at [357, 189] on button "EDIT" at bounding box center [361, 186] width 19 height 13
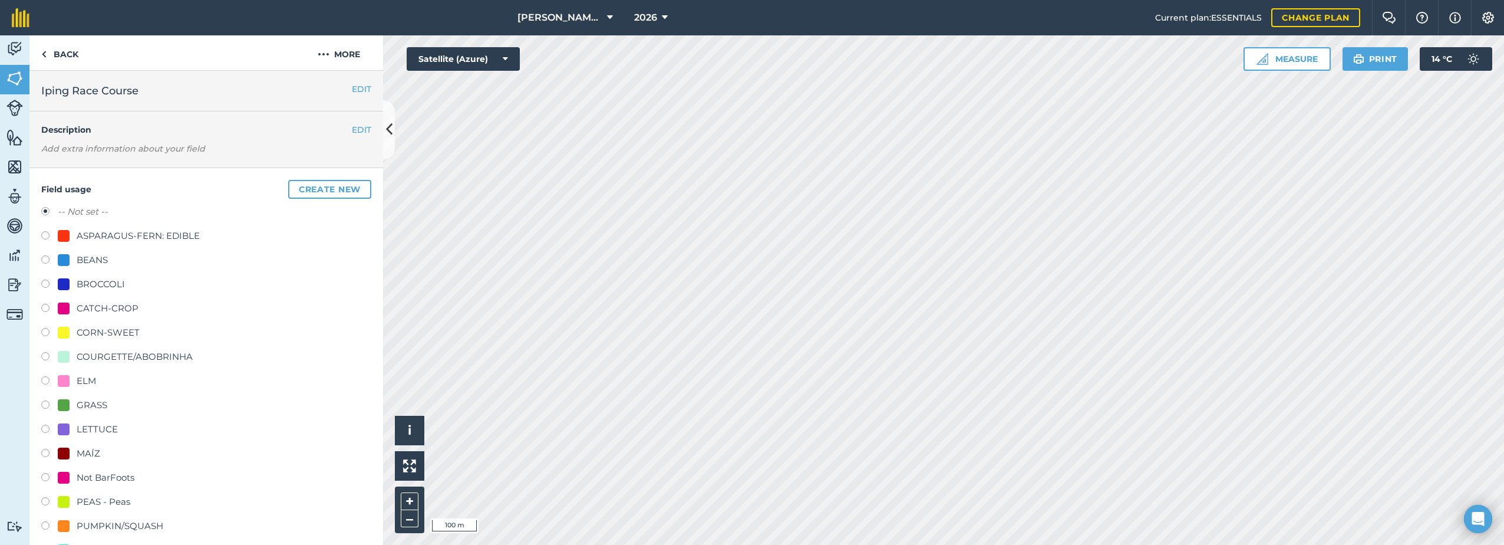
drag, startPoint x: 113, startPoint y: 236, endPoint x: 184, endPoint y: 236, distance: 70.7
click at [115, 236] on div "ASPARAGUS-FERN: EDIBLE" at bounding box center [138, 236] width 123 height 14
radio input "true"
radio input "false"
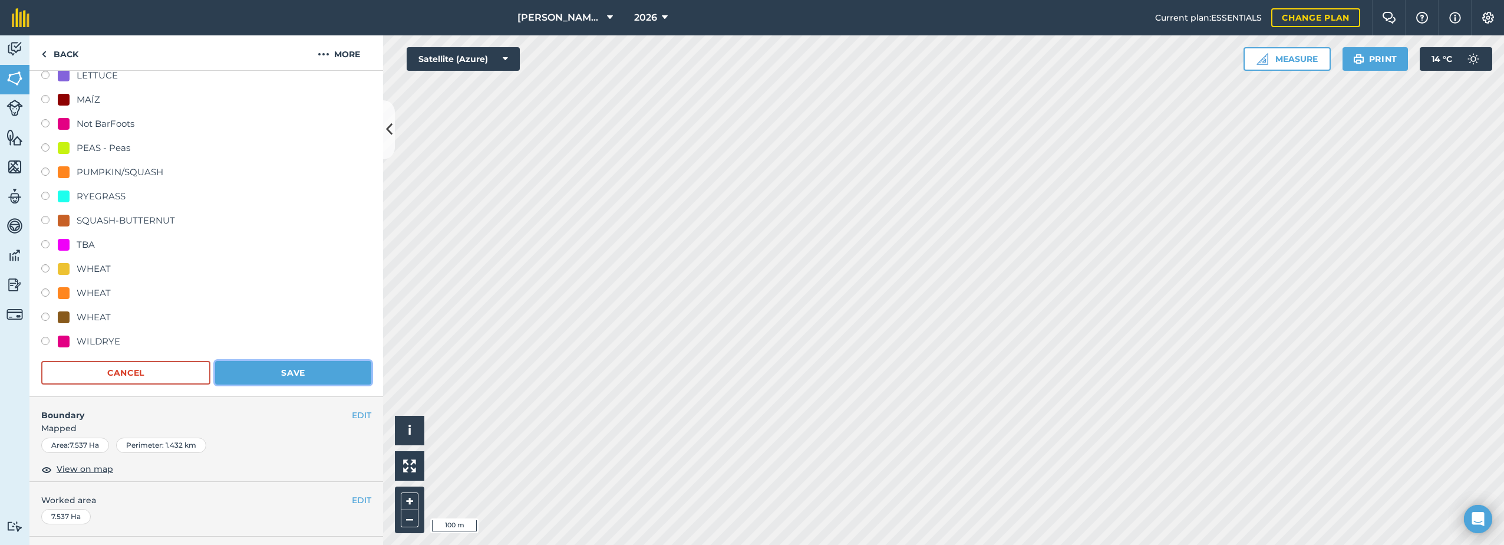
click at [304, 378] on button "Save" at bounding box center [293, 373] width 156 height 24
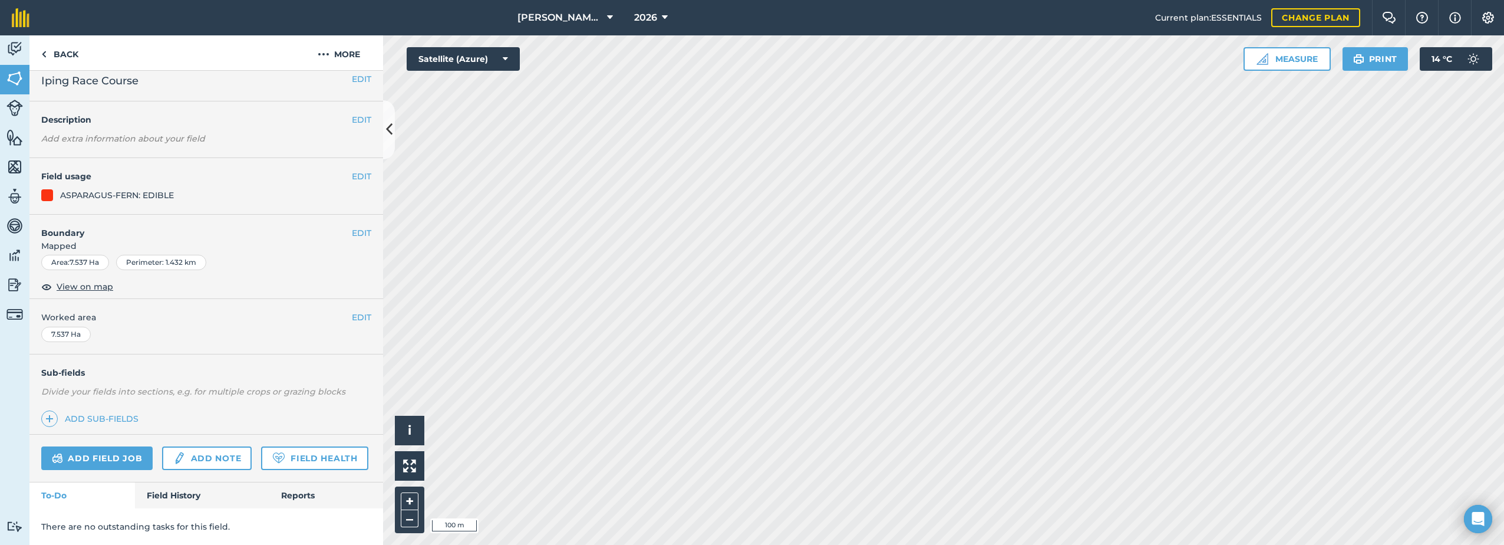
scroll to position [42, 0]
click at [352, 171] on button "EDIT" at bounding box center [361, 177] width 19 height 13
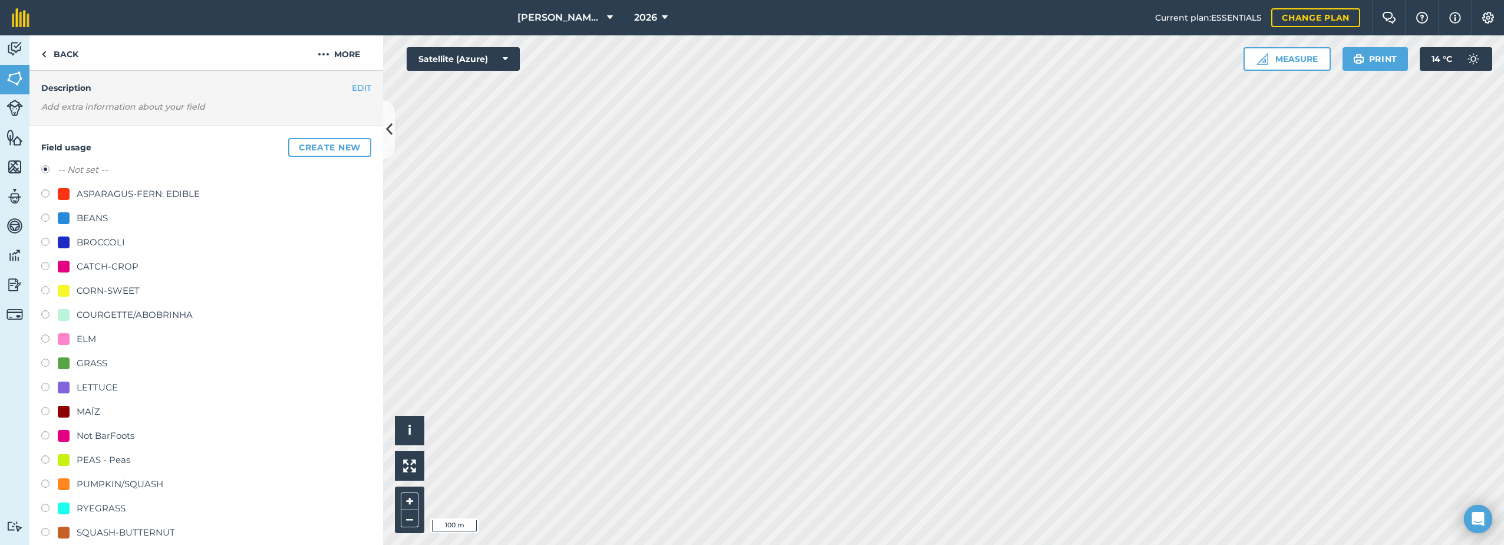
click at [111, 191] on div "ASPARAGUS-FERN: EDIBLE" at bounding box center [138, 194] width 123 height 14
radio input "true"
radio input "false"
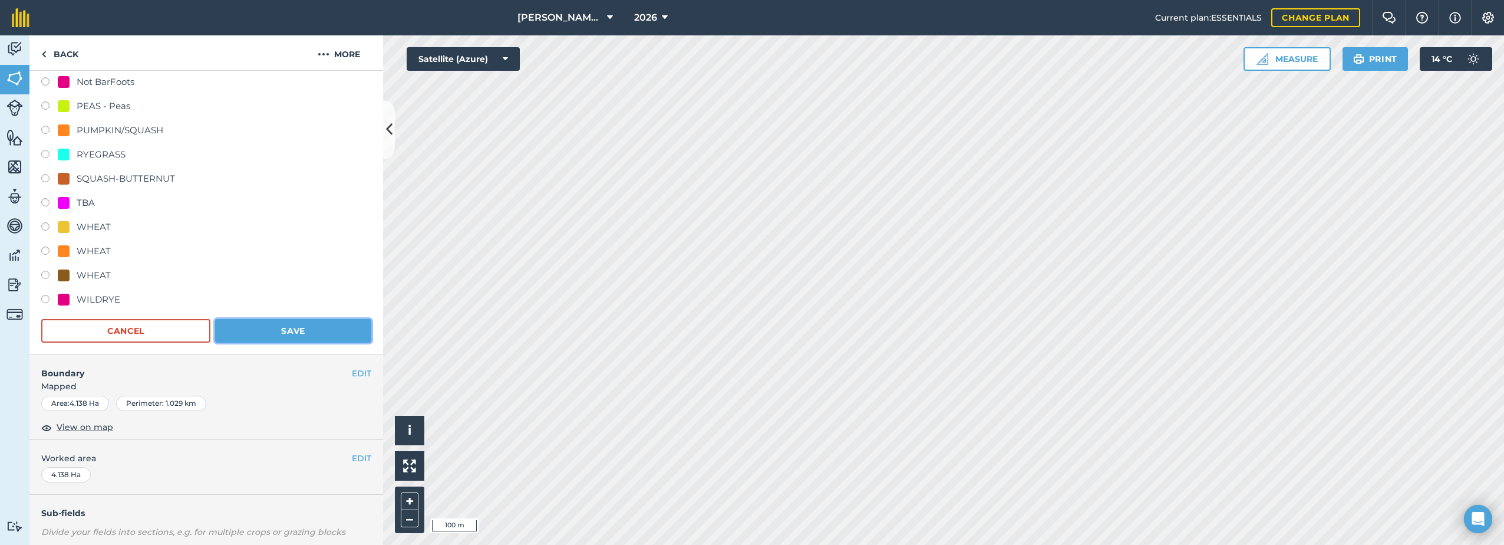
click at [272, 328] on button "Save" at bounding box center [293, 331] width 156 height 24
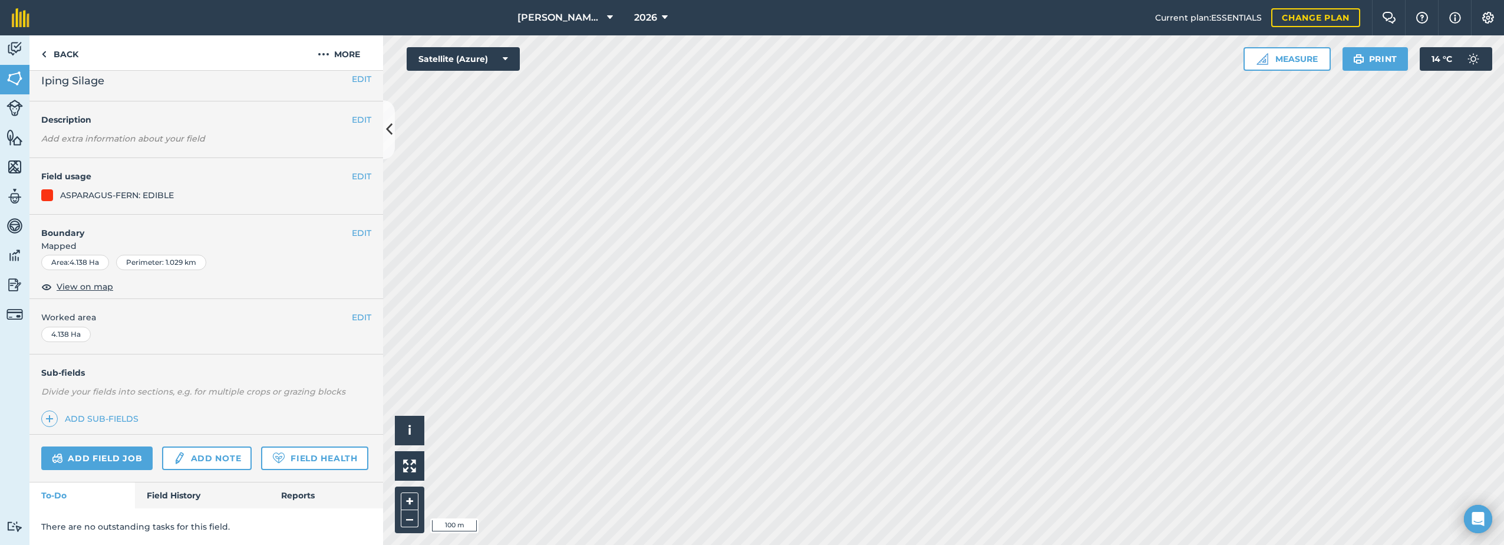
scroll to position [43, 0]
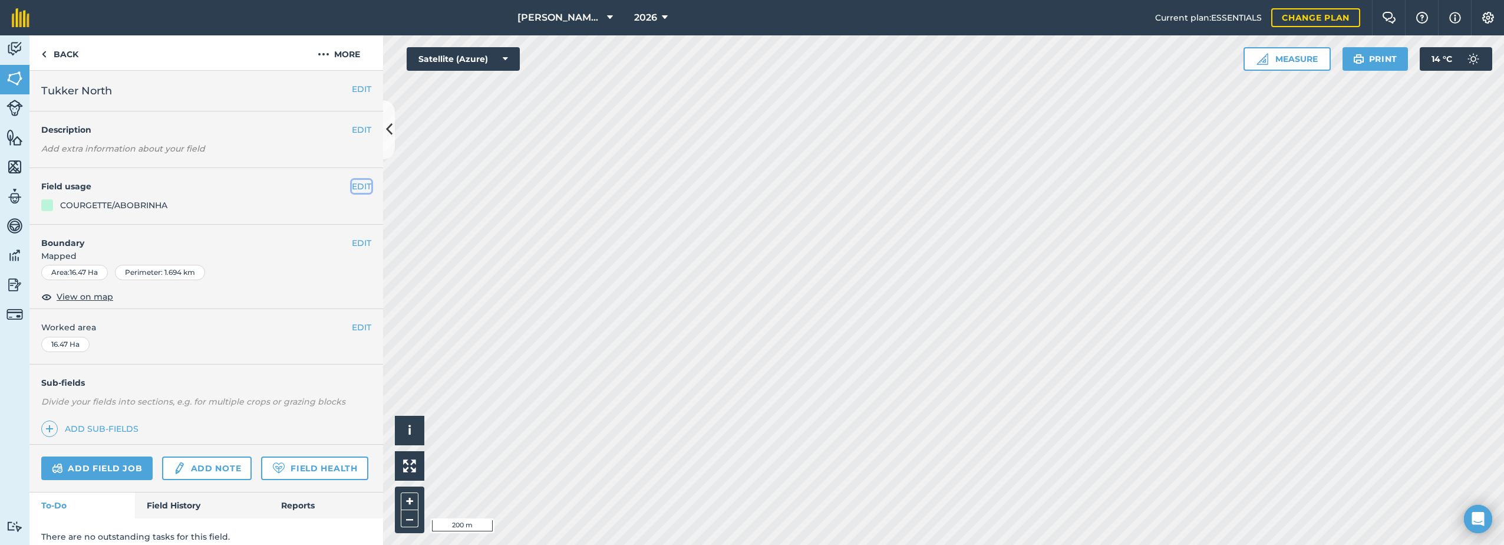
click at [354, 185] on button "EDIT" at bounding box center [361, 186] width 19 height 13
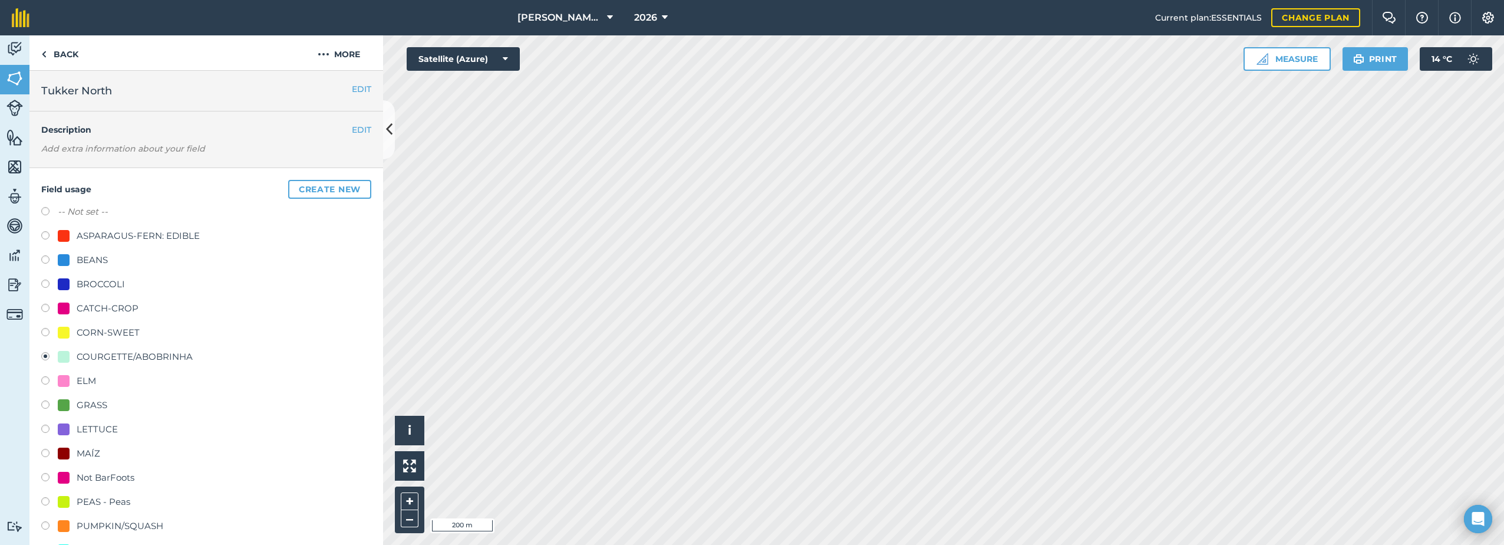
click at [100, 498] on div "PEAS - Peas" at bounding box center [104, 501] width 54 height 14
radio input "true"
radio input "false"
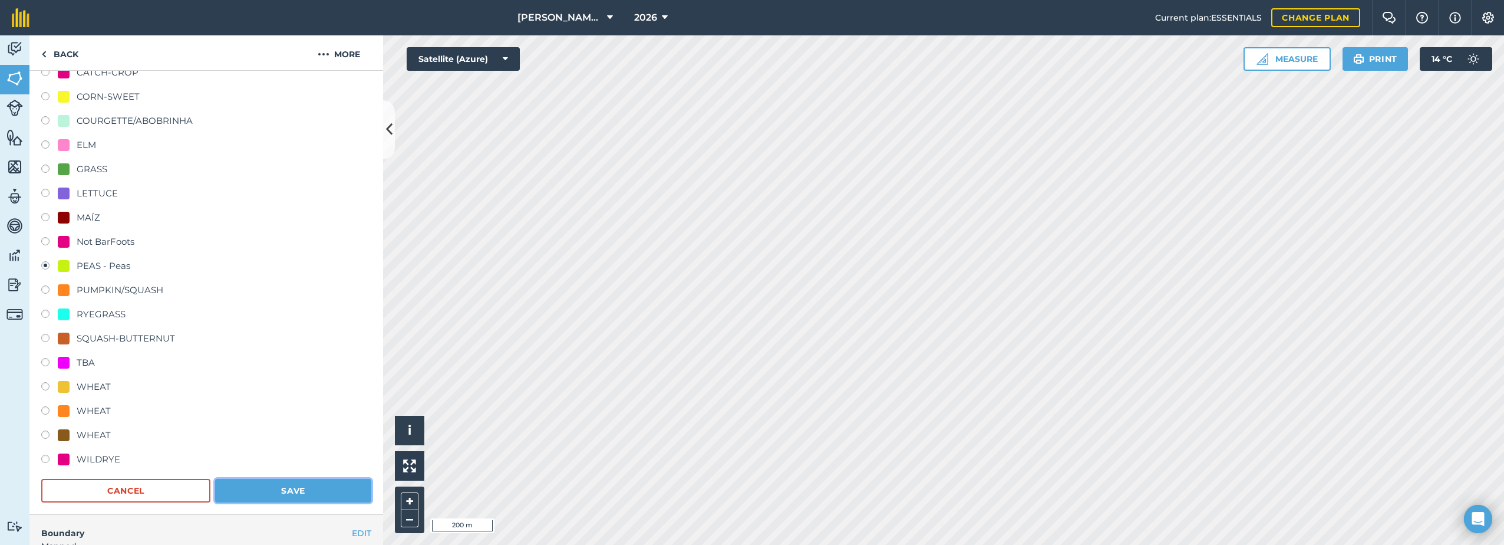
click at [263, 484] on button "Save" at bounding box center [293, 491] width 156 height 24
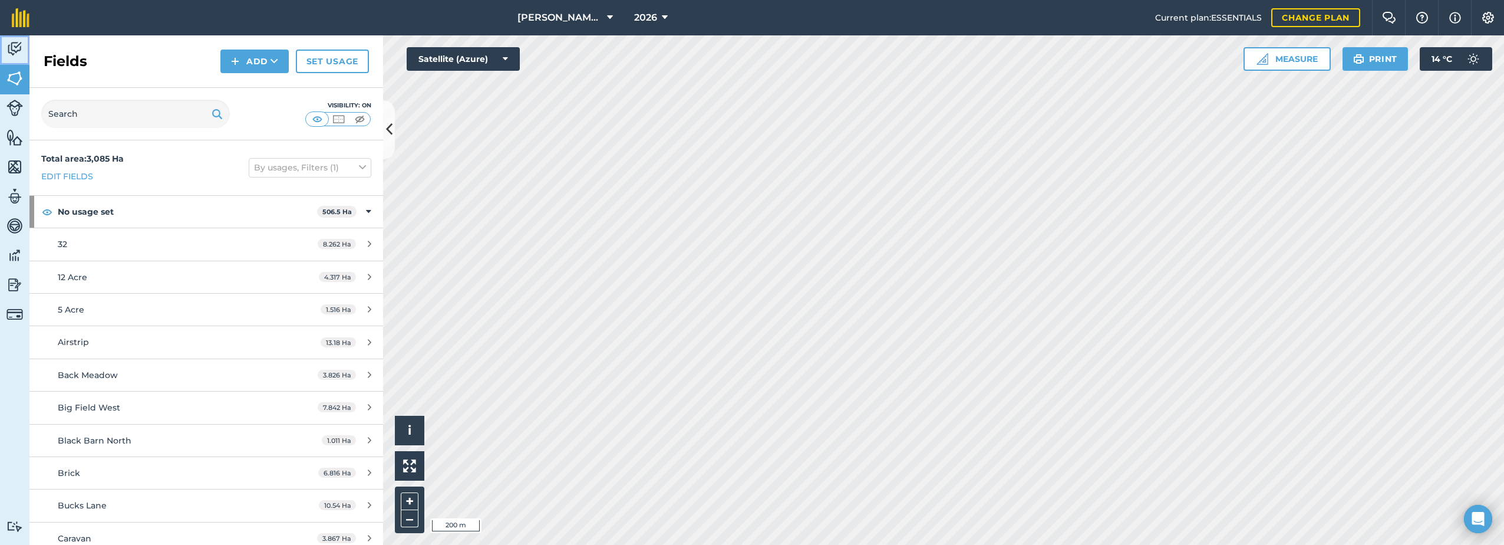
click at [1, 52] on link "Activity" at bounding box center [14, 49] width 29 height 29
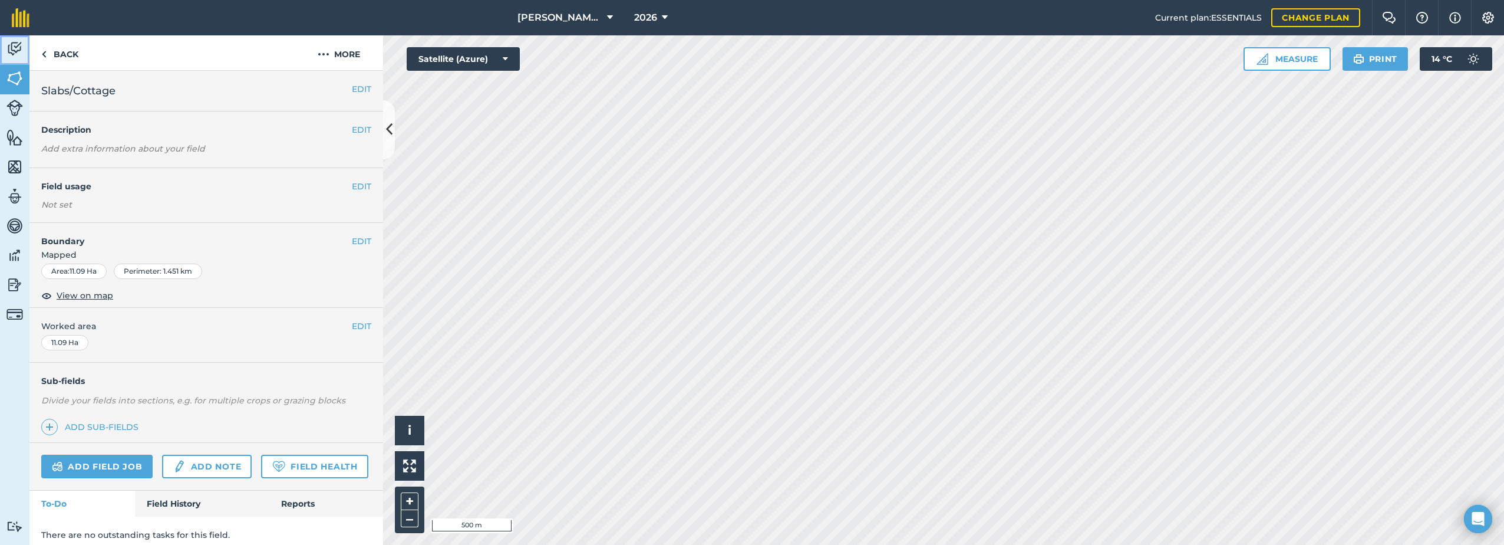
click at [5, 51] on link "Activity" at bounding box center [14, 49] width 29 height 29
click at [352, 181] on button "EDIT" at bounding box center [361, 186] width 19 height 13
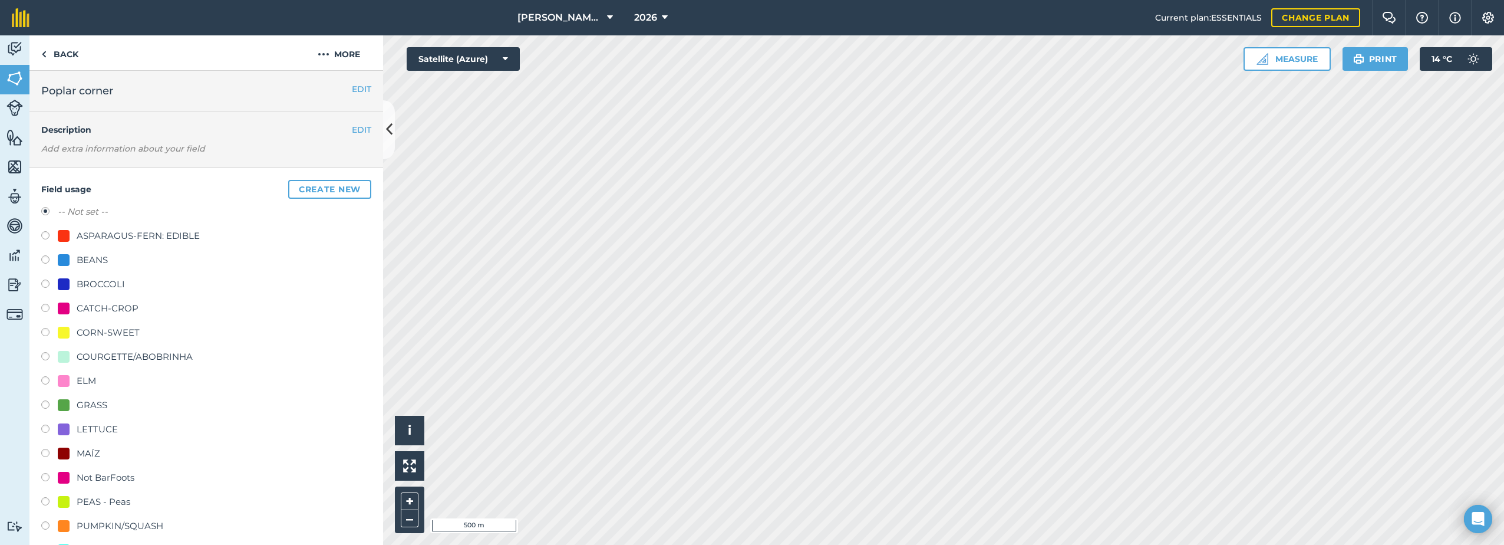
click at [86, 453] on div "MAÍZ" at bounding box center [89, 453] width 24 height 14
radio input "true"
radio input "false"
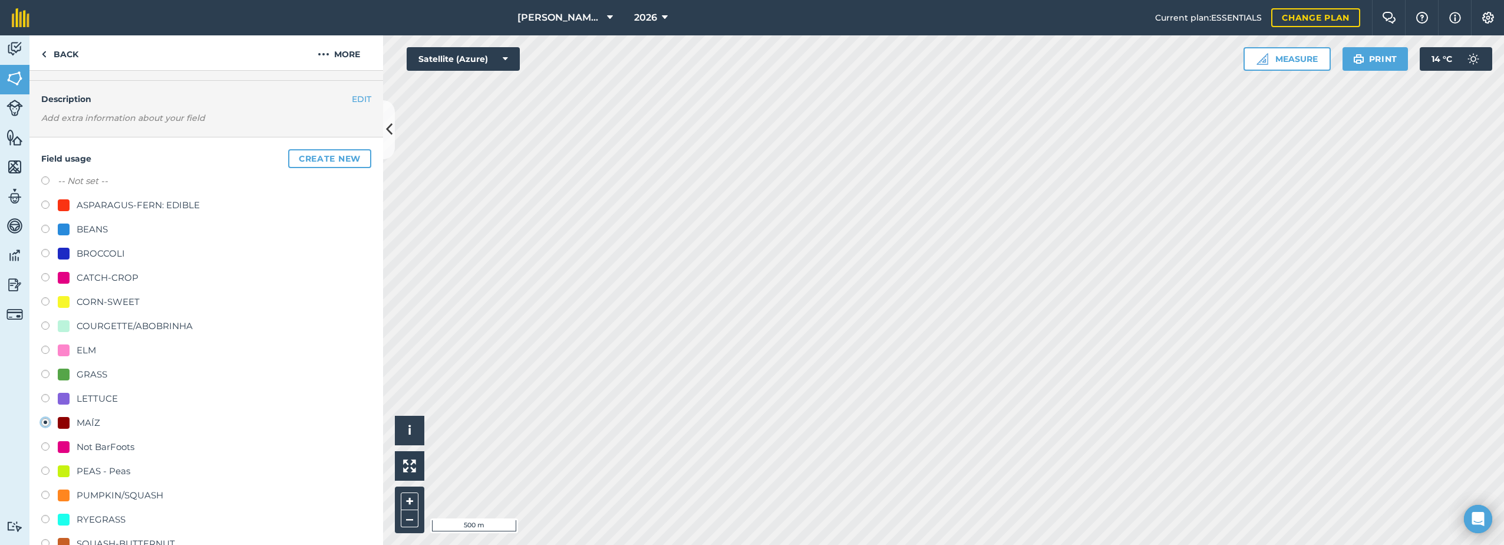
scroll to position [177, 0]
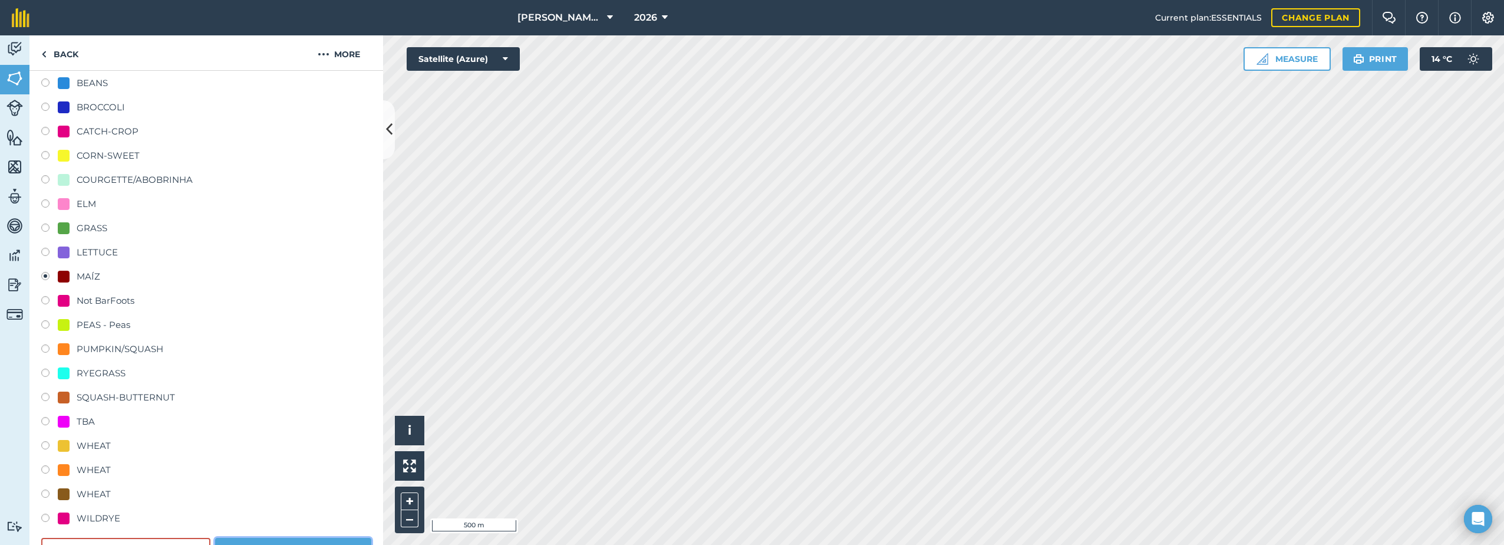
click at [329, 542] on button "Save" at bounding box center [293, 549] width 156 height 24
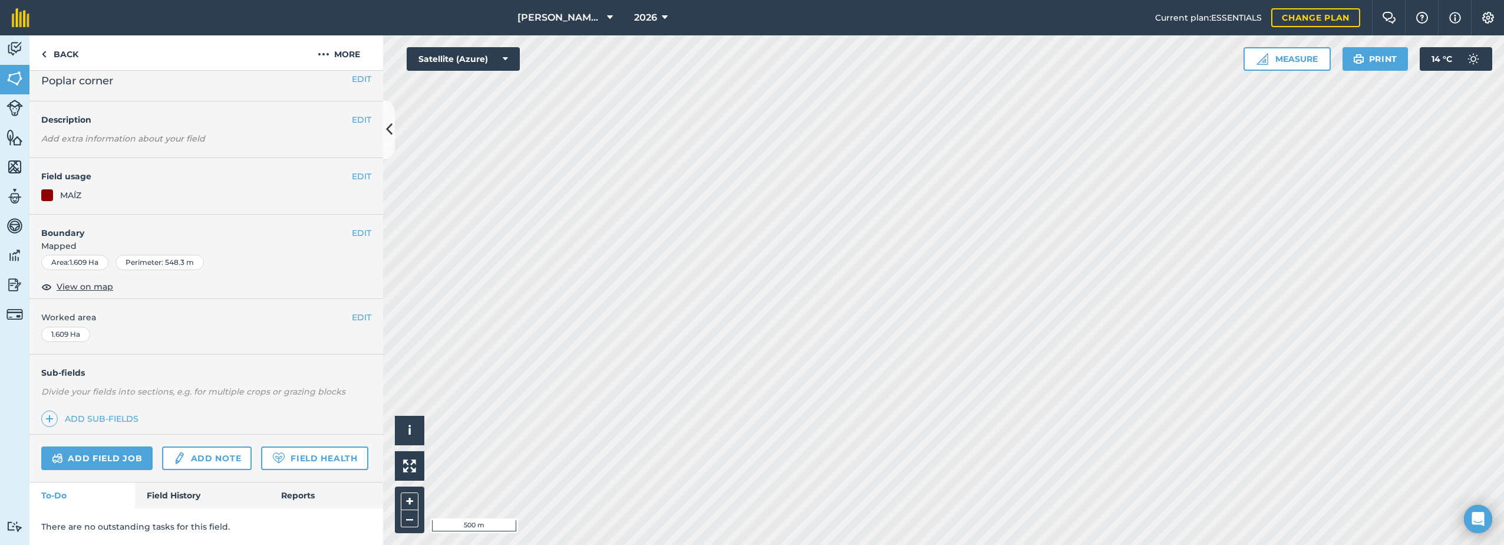
scroll to position [43, 0]
click at [347, 214] on div "EDIT Boundary Mapped Area : 1.665 Ha Perimeter : 592.4 m View on map" at bounding box center [206, 256] width 354 height 85
click at [353, 171] on button "EDIT" at bounding box center [361, 177] width 19 height 13
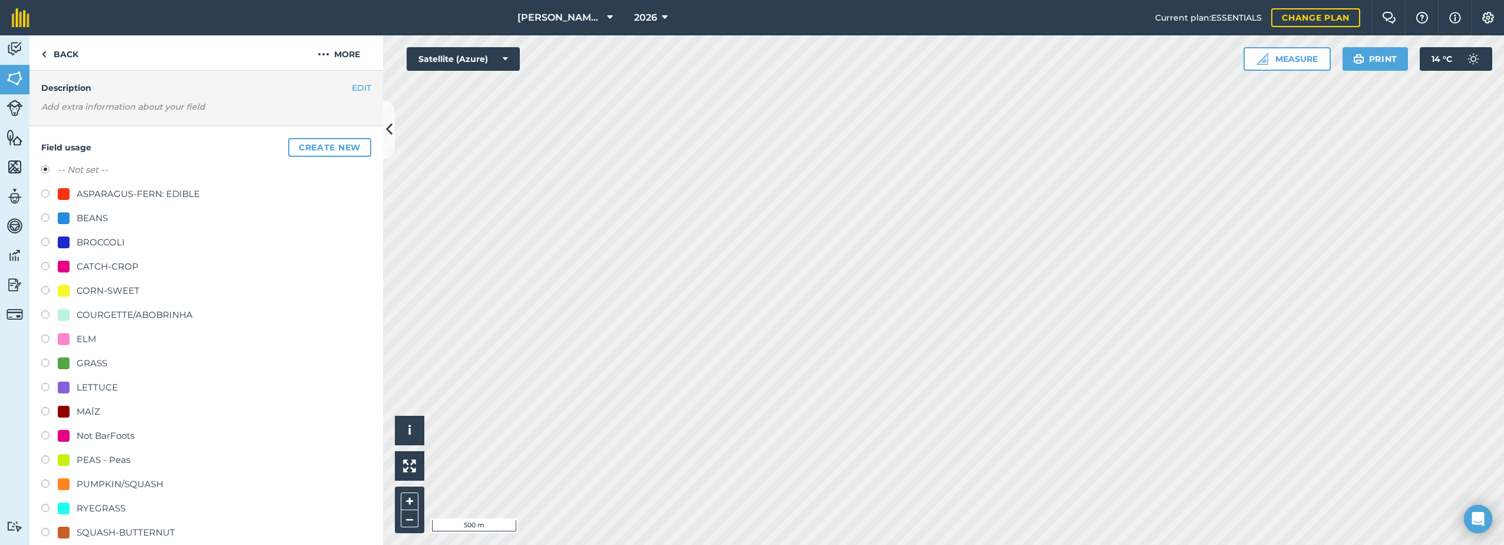
click at [85, 408] on div "MAÍZ" at bounding box center [89, 411] width 24 height 14
radio input "true"
radio input "false"
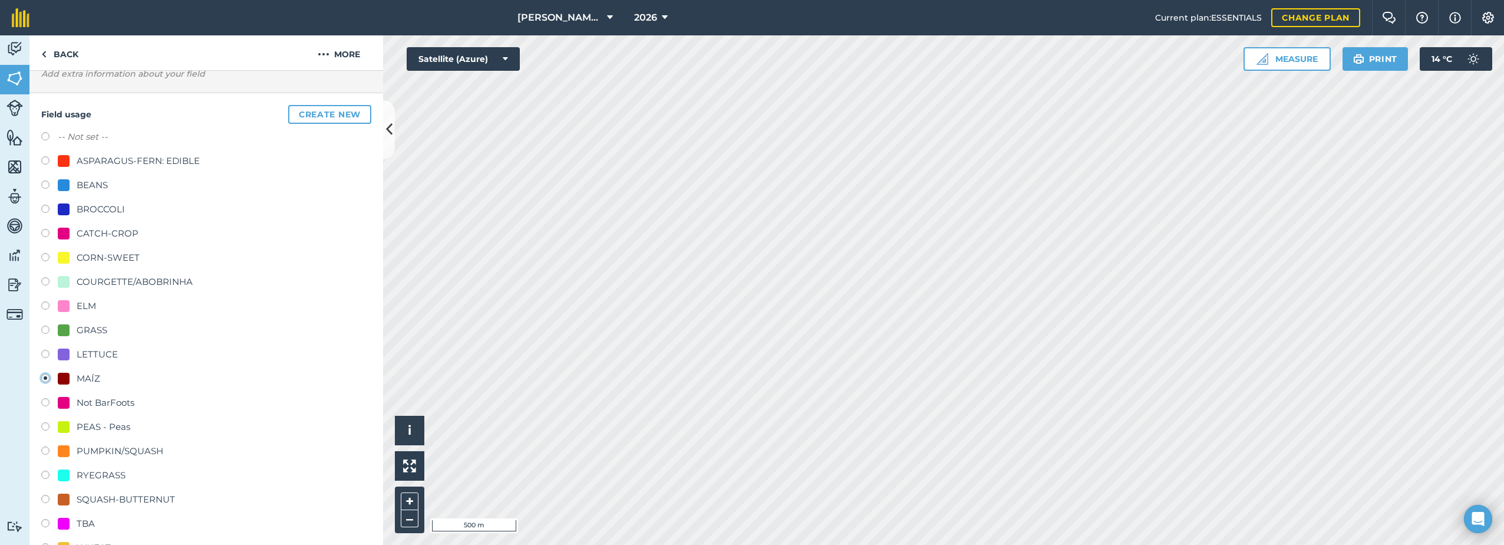
scroll to position [278, 0]
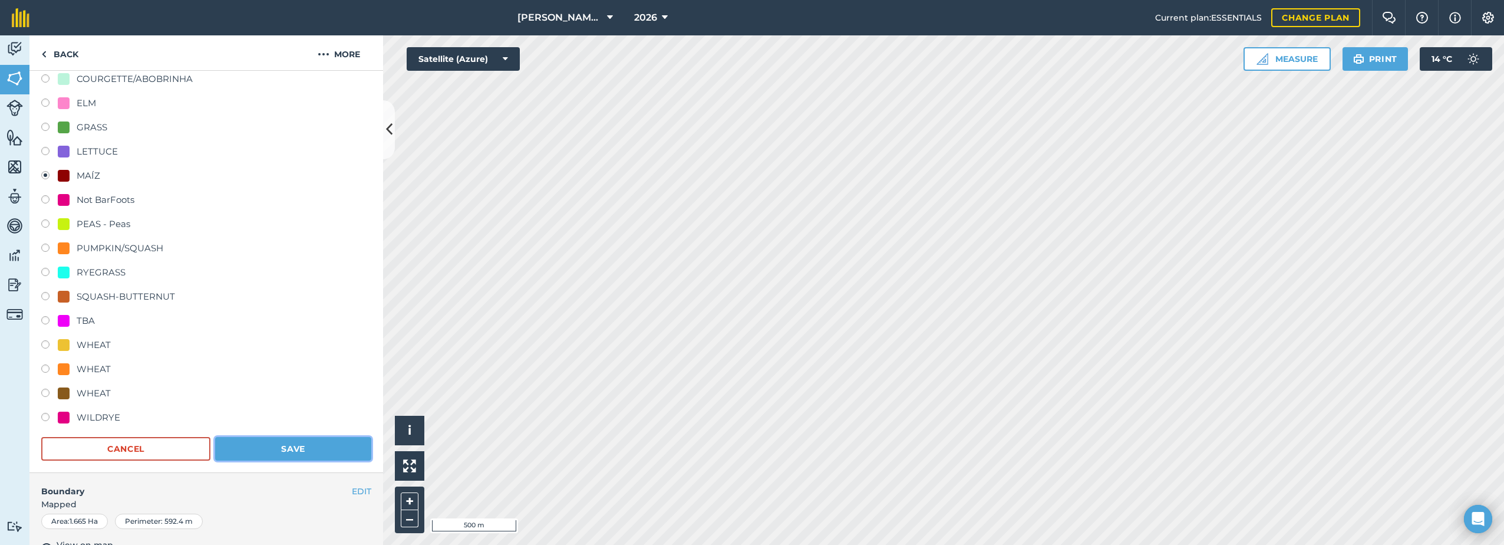
drag, startPoint x: 308, startPoint y: 449, endPoint x: 315, endPoint y: 451, distance: 7.3
click at [309, 449] on button "Save" at bounding box center [293, 449] width 156 height 24
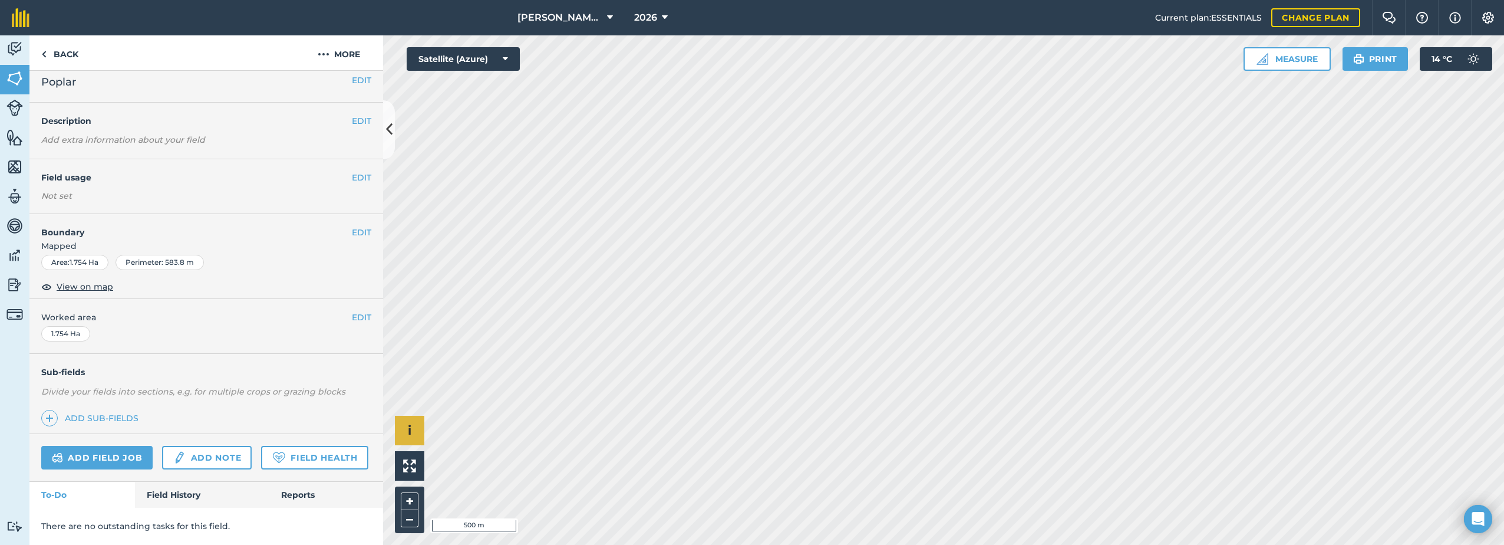
scroll to position [42, 0]
click at [352, 171] on button "EDIT" at bounding box center [361, 177] width 19 height 13
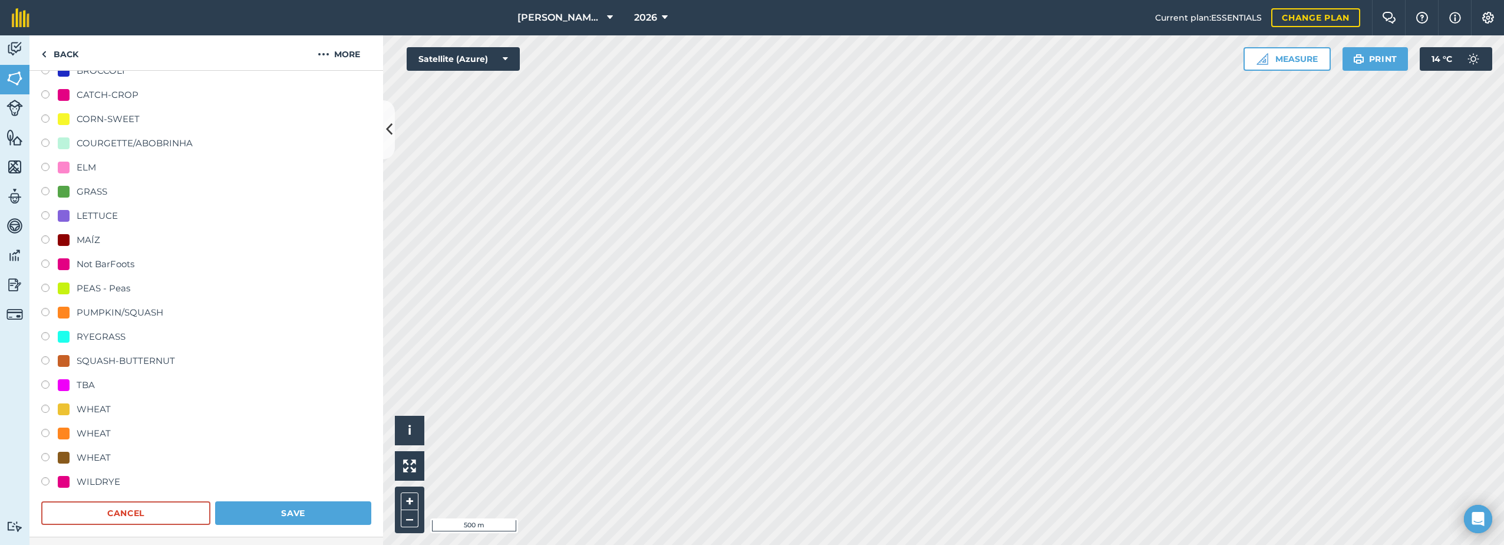
scroll to position [278, 0]
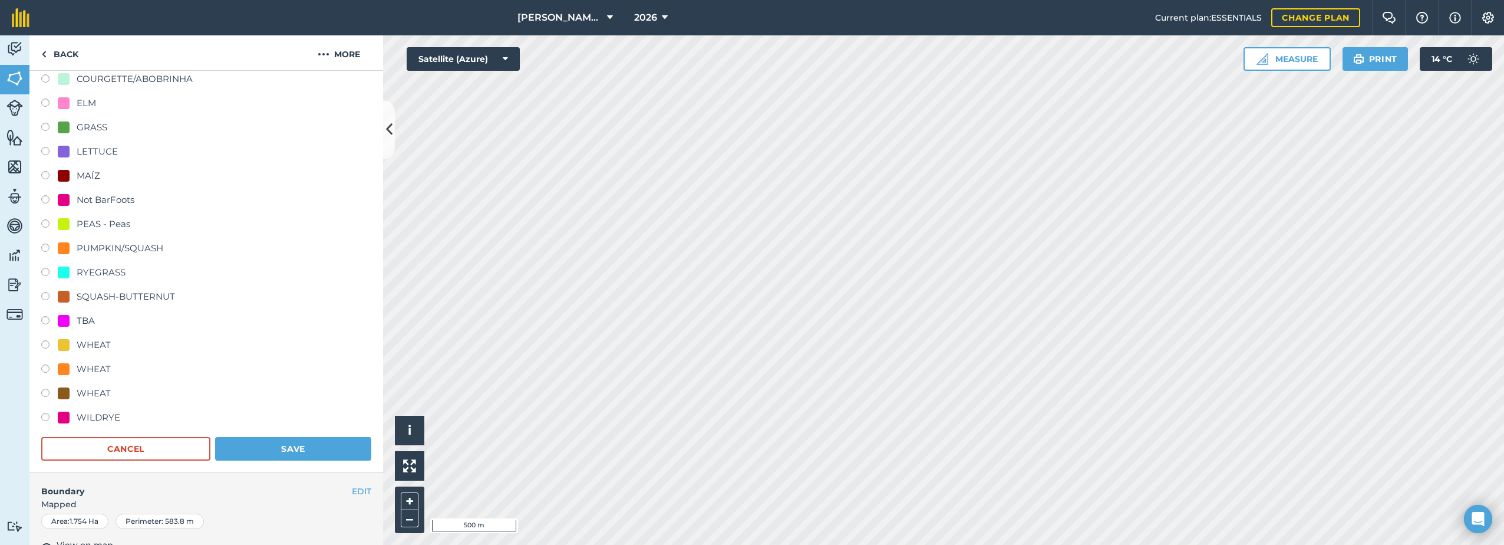
click at [86, 170] on div "MAÍZ" at bounding box center [89, 176] width 24 height 14
radio input "true"
radio input "false"
click at [293, 446] on button "Save" at bounding box center [293, 449] width 156 height 24
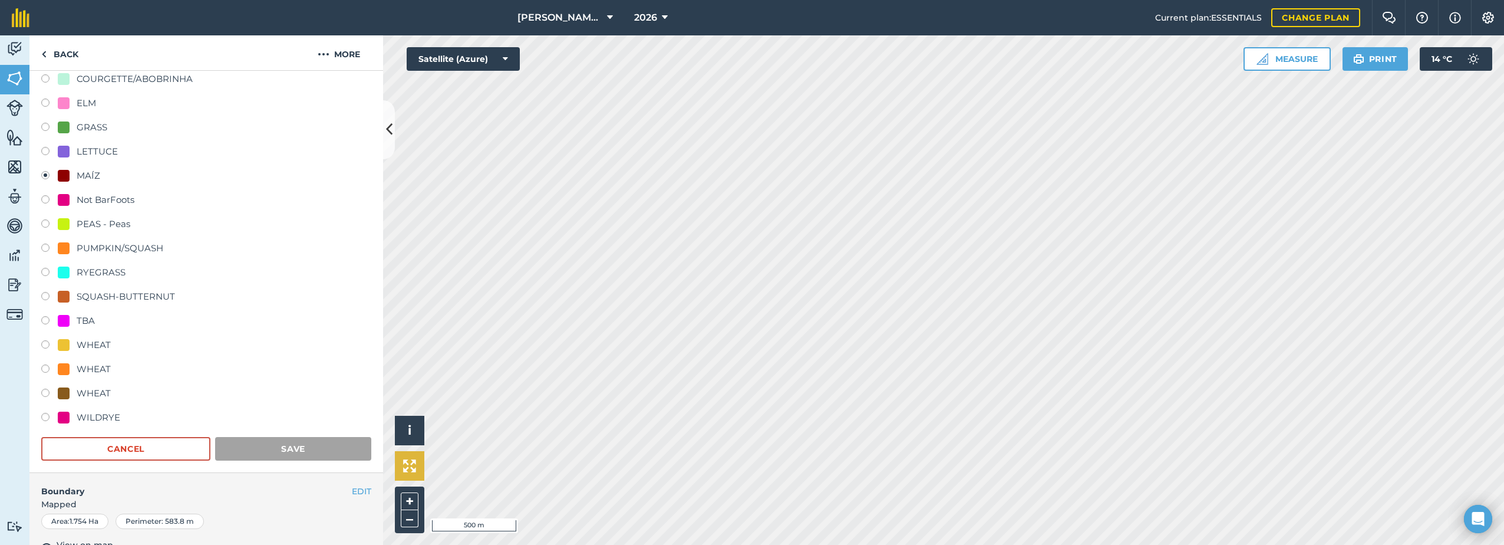
scroll to position [43, 0]
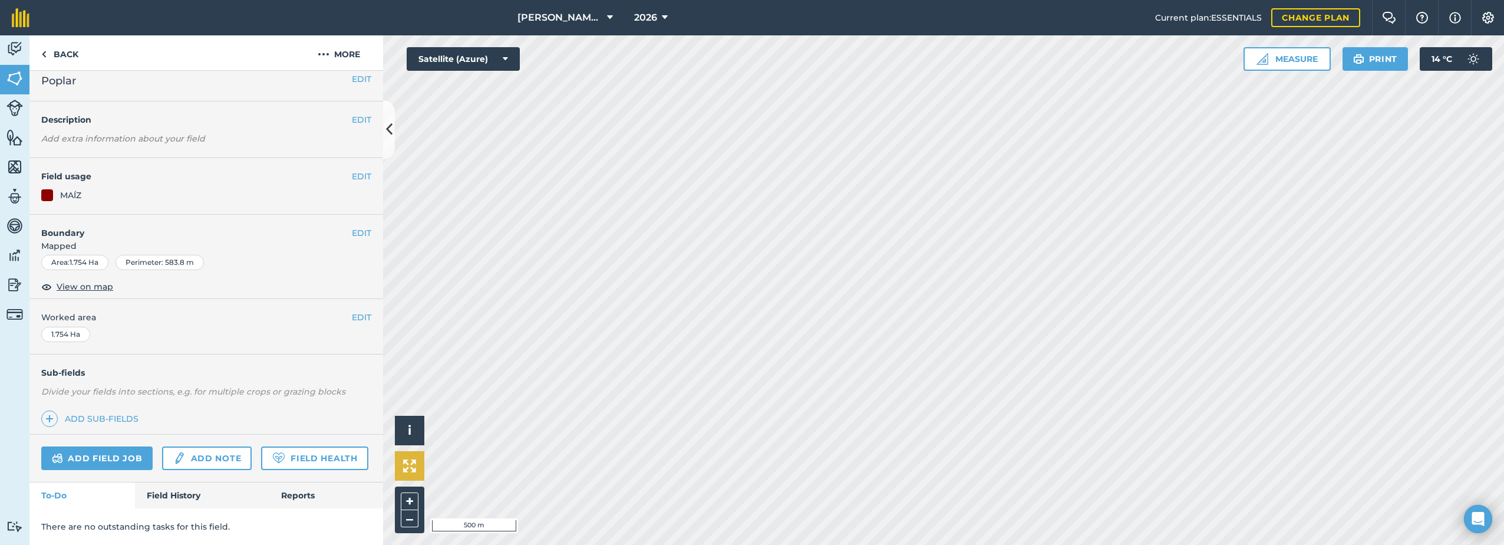
scroll to position [42, 0]
click at [353, 171] on button "EDIT" at bounding box center [361, 177] width 19 height 13
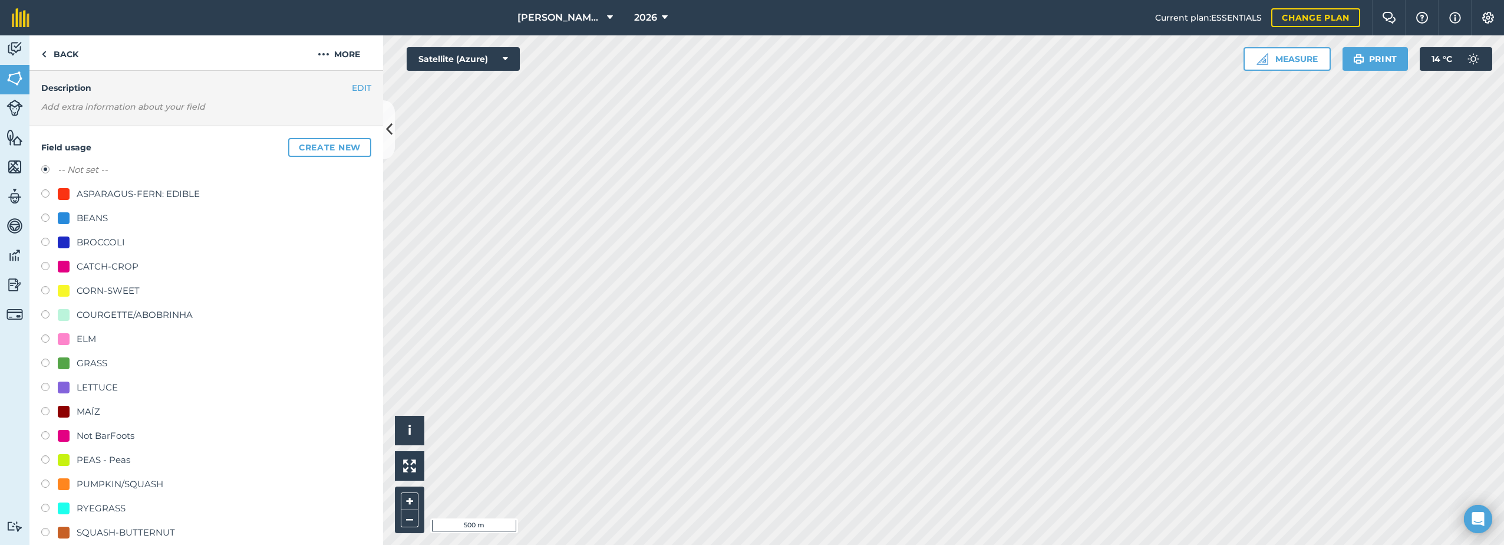
click at [108, 408] on div "MAÍZ" at bounding box center [206, 412] width 330 height 17
click at [80, 410] on div "MAÍZ" at bounding box center [89, 411] width 24 height 14
radio input "true"
radio input "false"
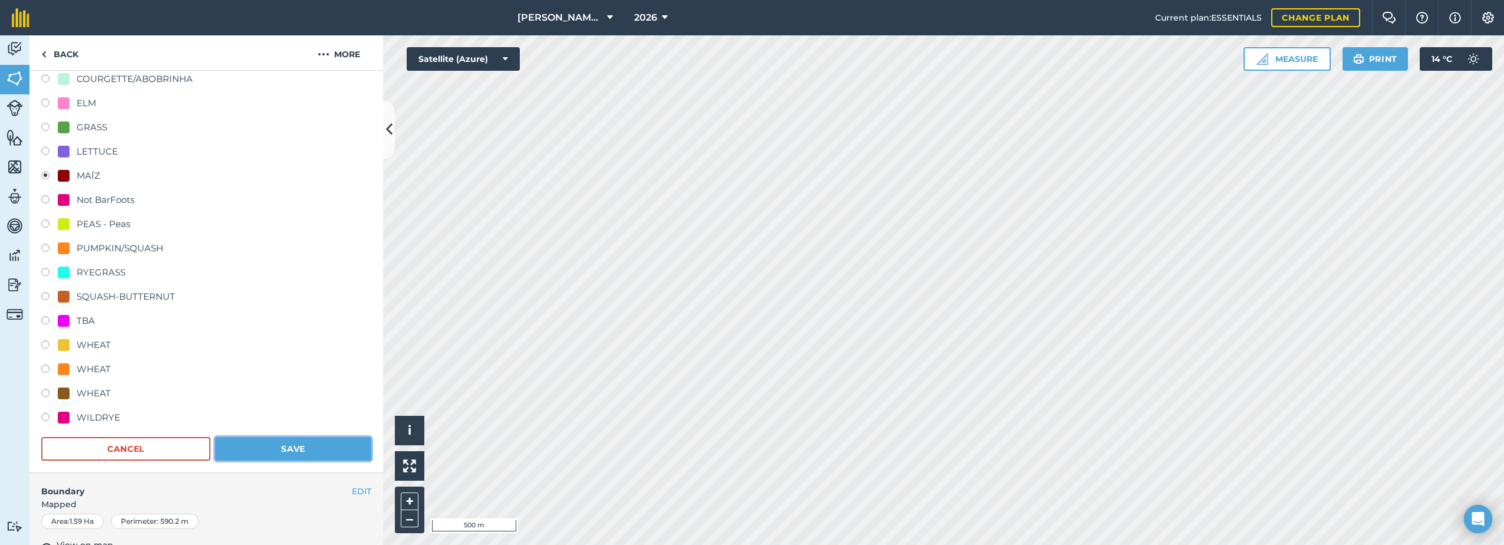
click at [288, 447] on button "Save" at bounding box center [293, 449] width 156 height 24
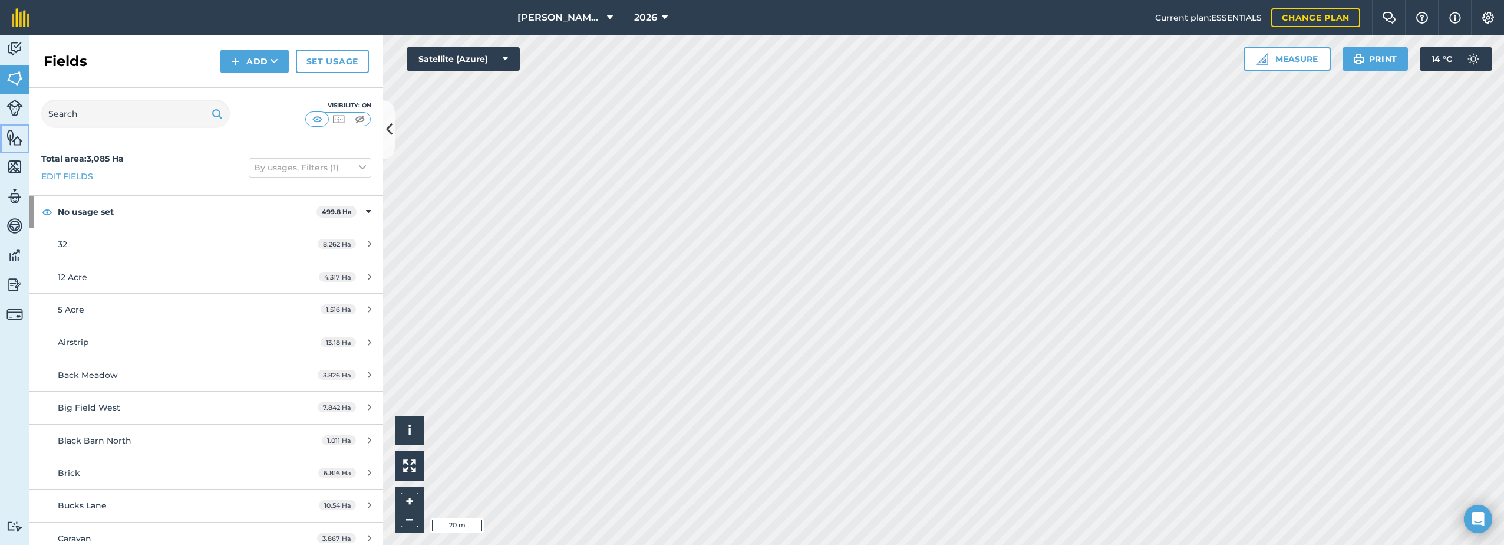
click at [15, 140] on img at bounding box center [14, 137] width 17 height 18
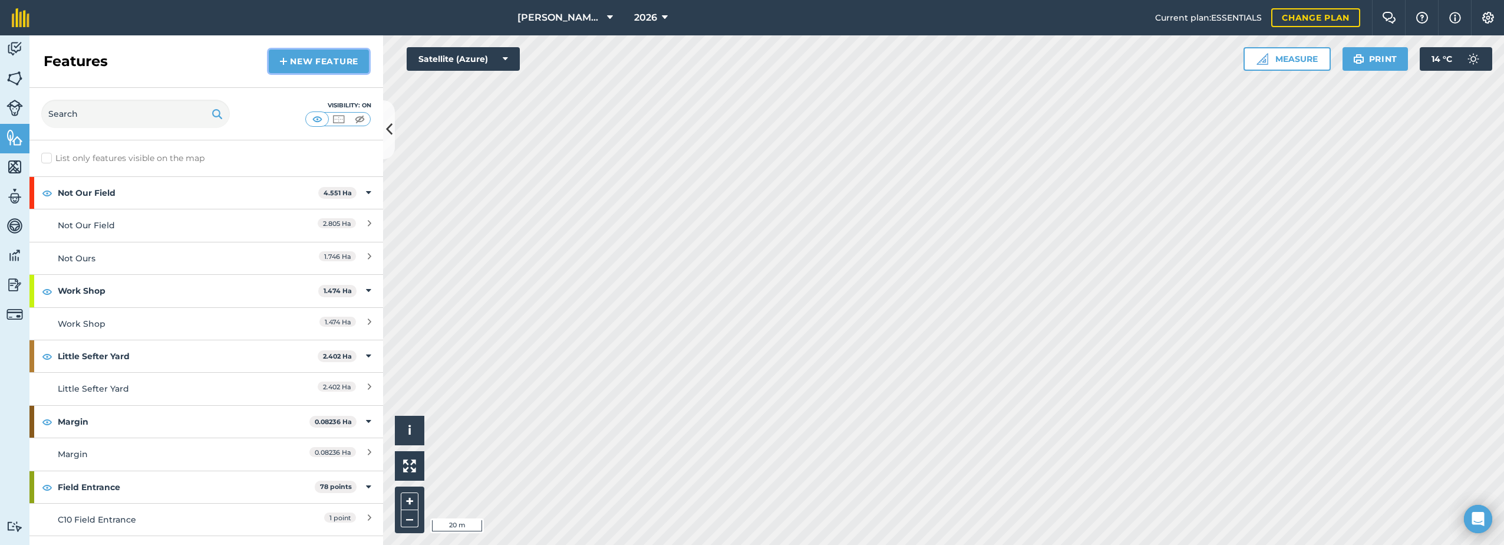
click at [304, 62] on link "New feature" at bounding box center [319, 62] width 100 height 24
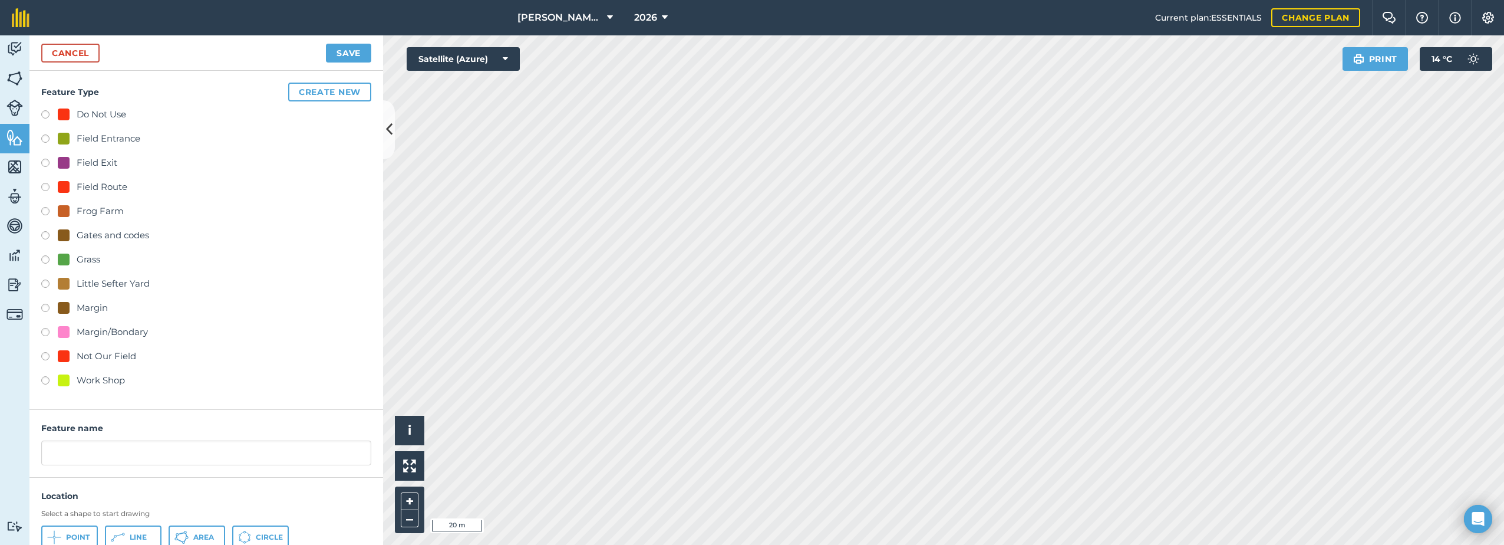
click at [82, 190] on div "Field Route" at bounding box center [102, 187] width 51 height 14
radio input "true"
click at [127, 464] on input "Field Route 4" at bounding box center [206, 452] width 330 height 25
type input "Field Route"
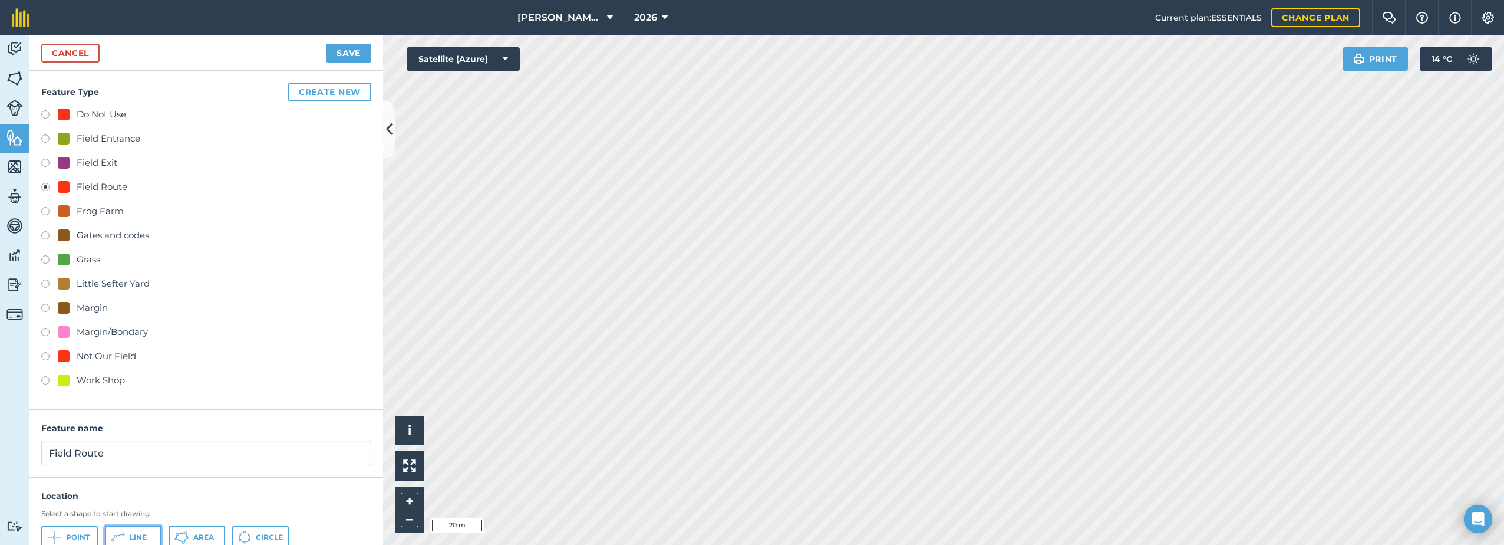
click at [135, 533] on span "Line" at bounding box center [138, 536] width 17 height 9
click at [352, 54] on button "Save" at bounding box center [348, 53] width 45 height 19
